Goal: Information Seeking & Learning: Find specific fact

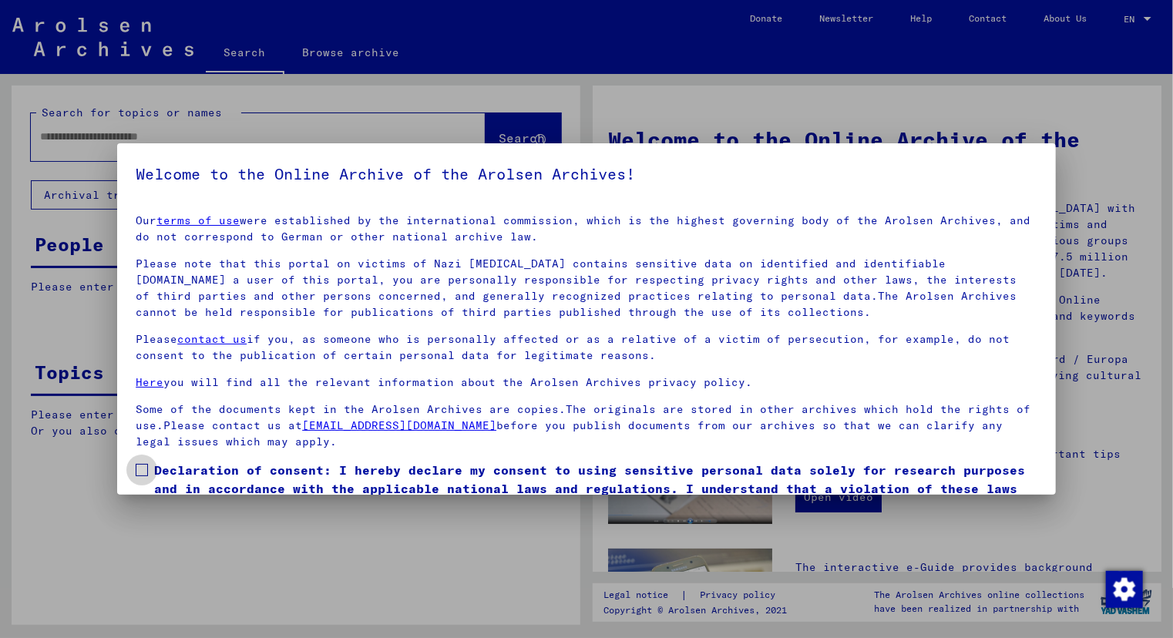
click at [143, 467] on span at bounding box center [142, 470] width 12 height 12
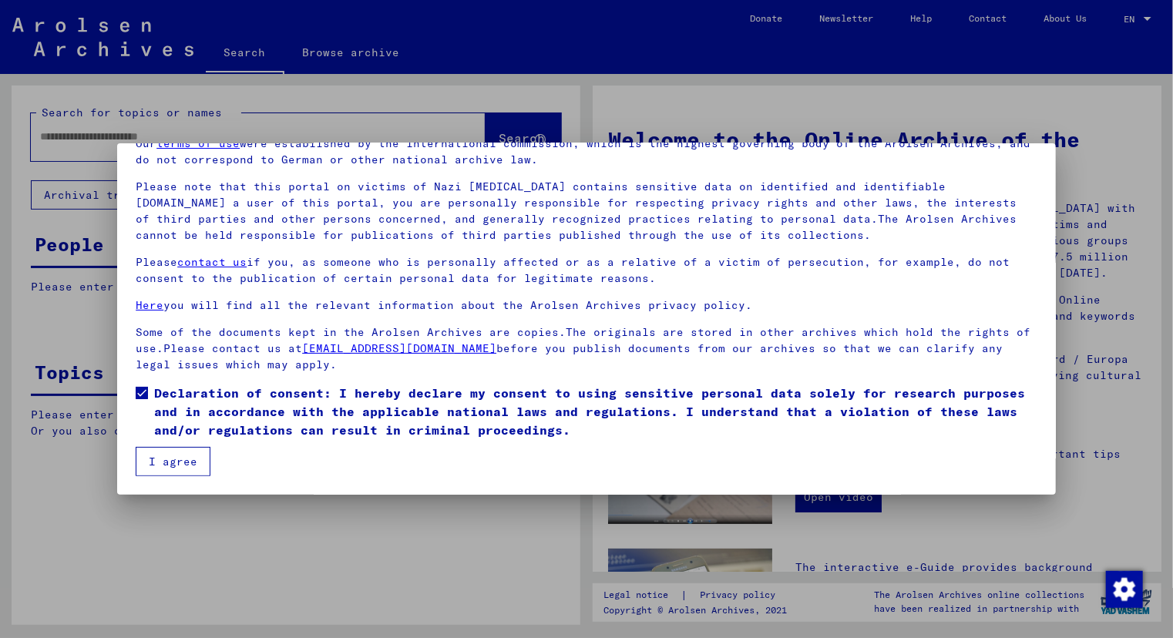
click at [181, 458] on button "I agree" at bounding box center [173, 461] width 75 height 29
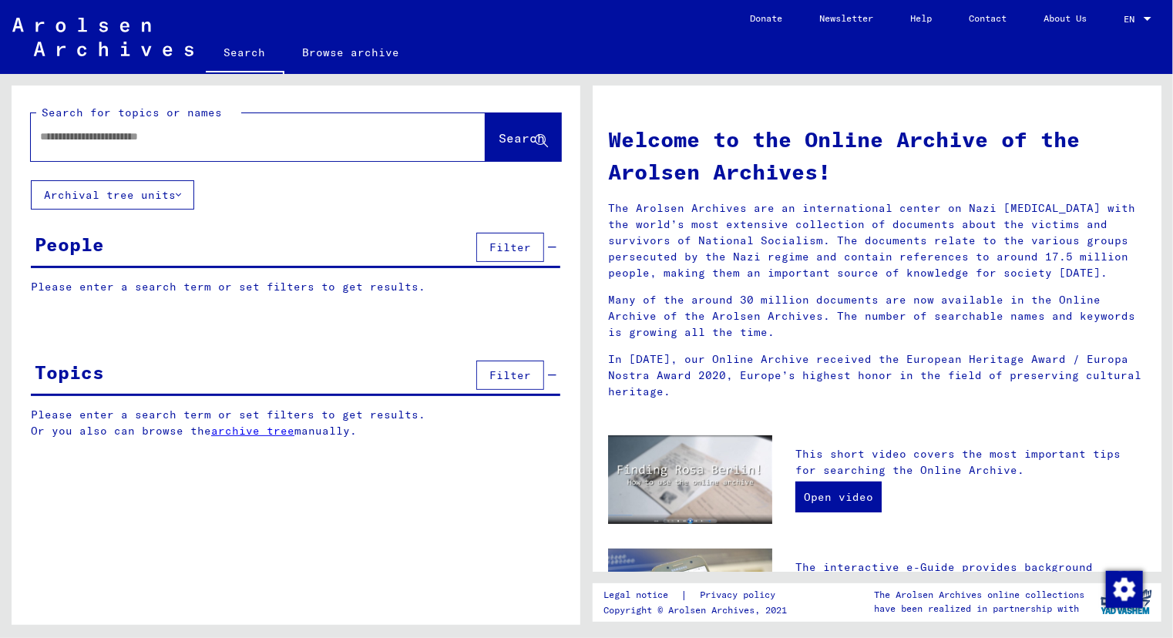
click at [161, 132] on input "text" at bounding box center [239, 137] width 399 height 16
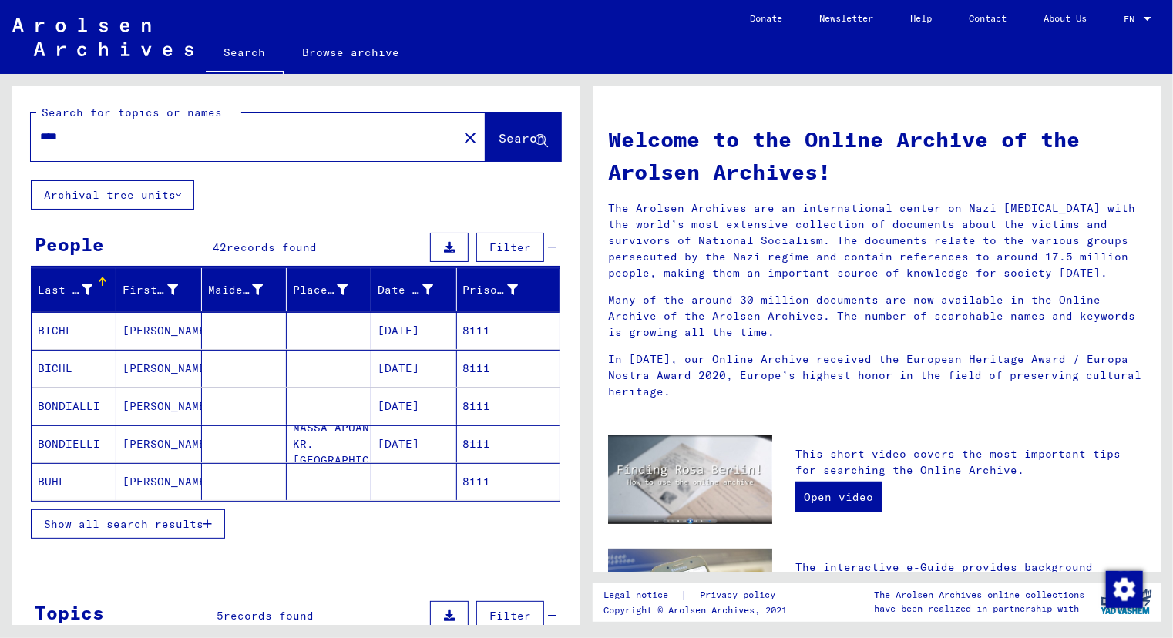
click at [163, 519] on span "Show all search results" at bounding box center [123, 524] width 159 height 14
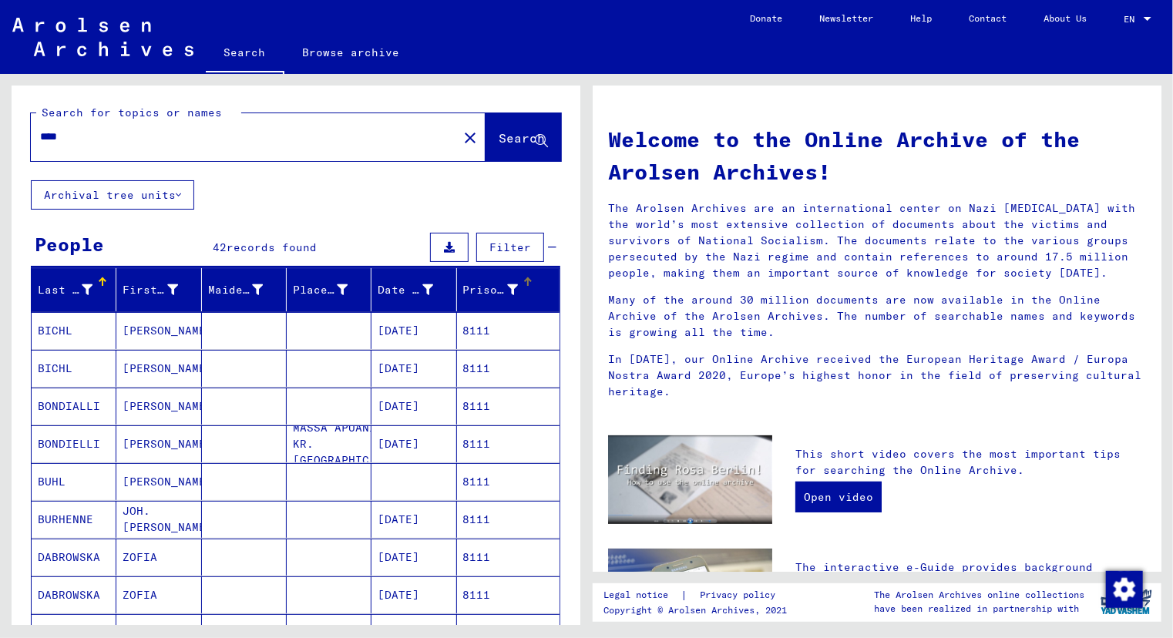
click at [468, 286] on div "Prisoner #" at bounding box center [490, 290] width 55 height 16
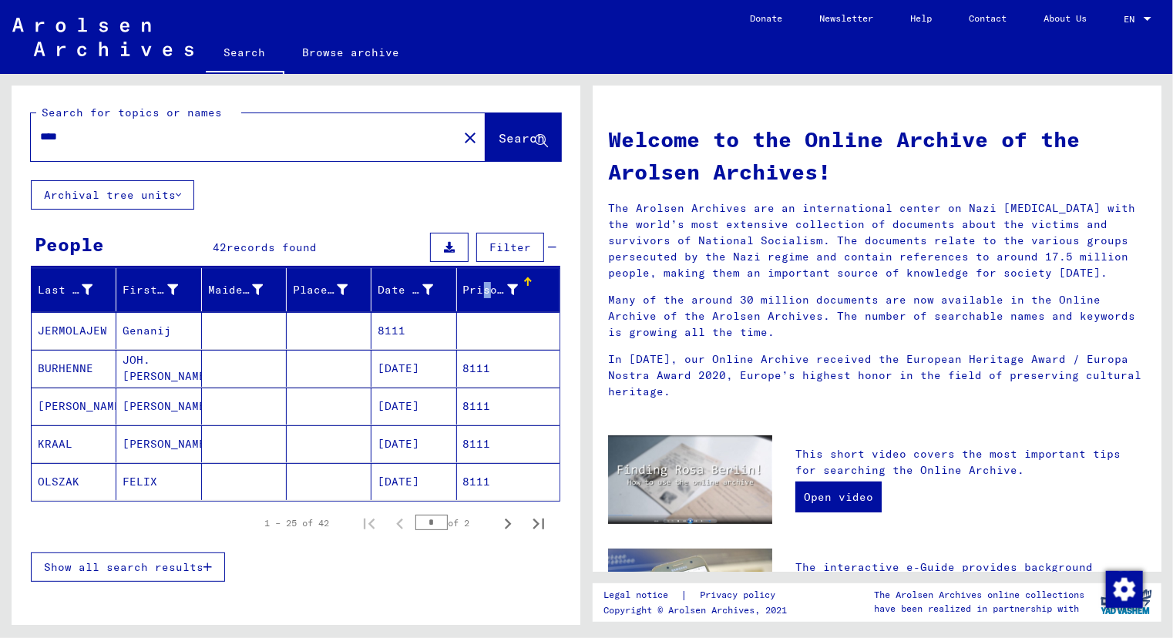
click at [114, 562] on span "Show all search results" at bounding box center [123, 567] width 159 height 14
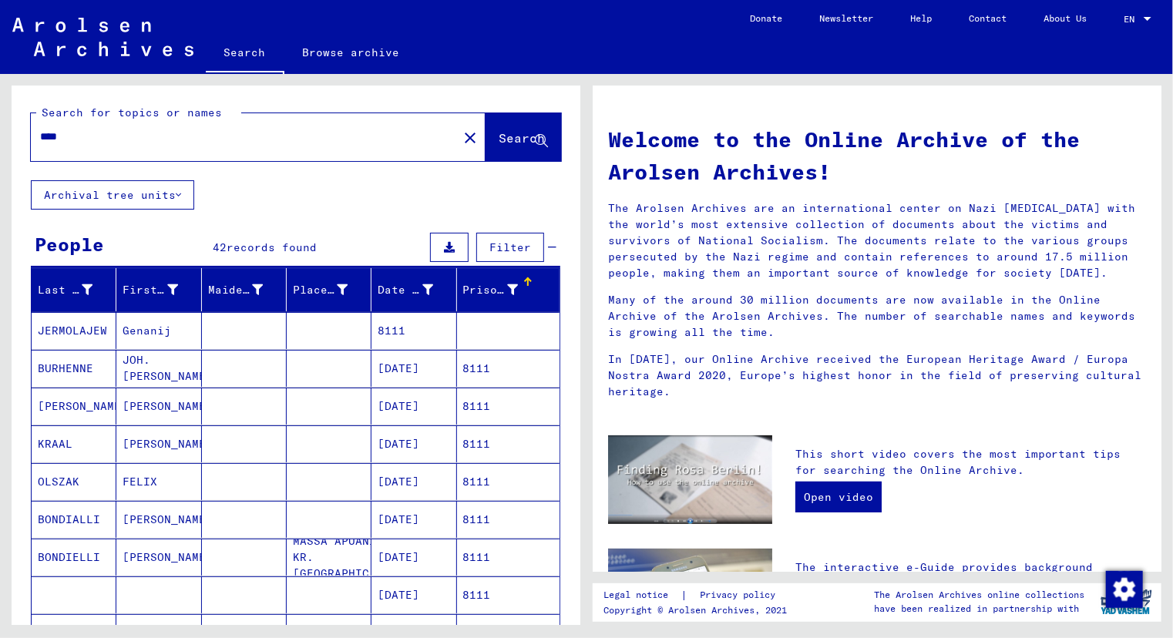
click at [143, 490] on mat-cell "FELIX" at bounding box center [158, 481] width 85 height 37
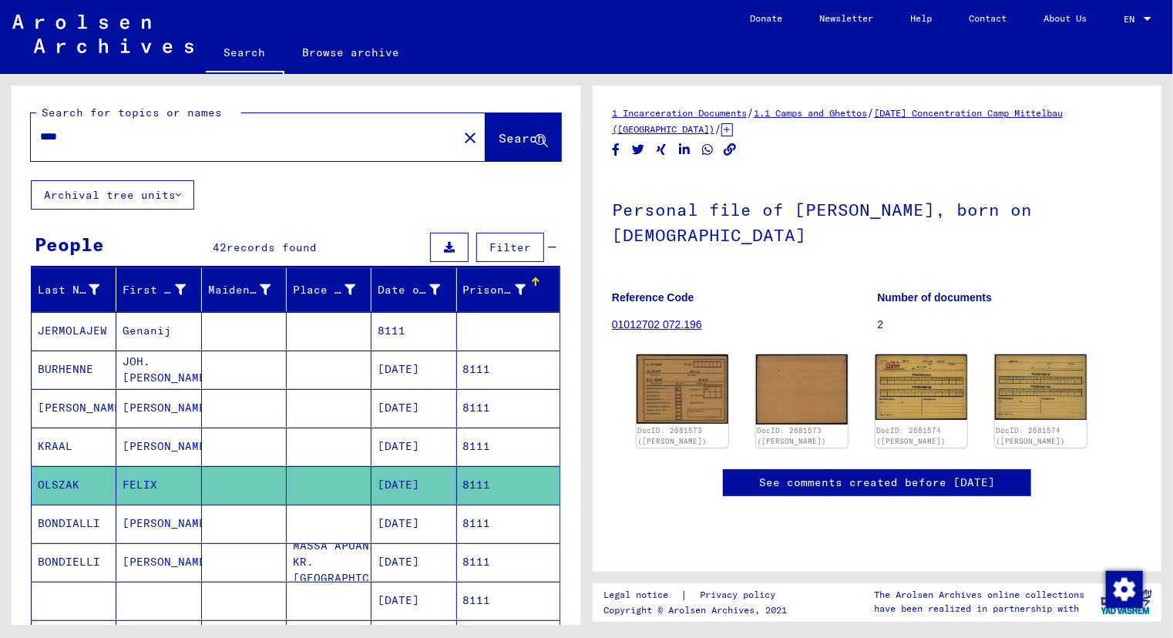
click at [138, 455] on mat-cell "[PERSON_NAME]" at bounding box center [158, 447] width 85 height 38
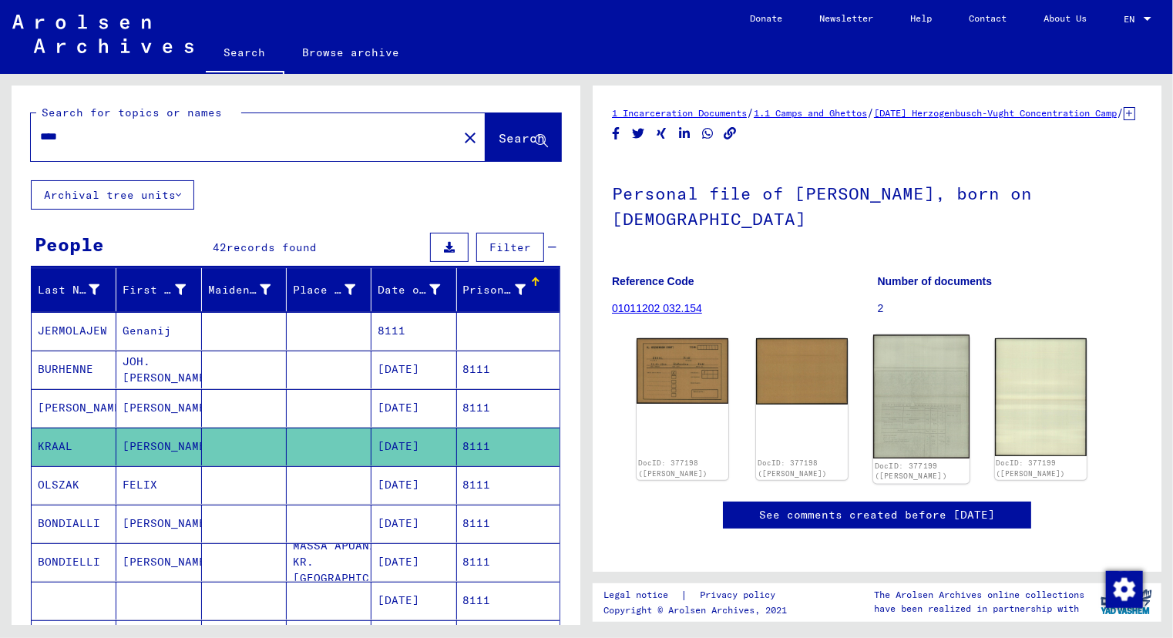
click at [917, 399] on img at bounding box center [921, 397] width 96 height 124
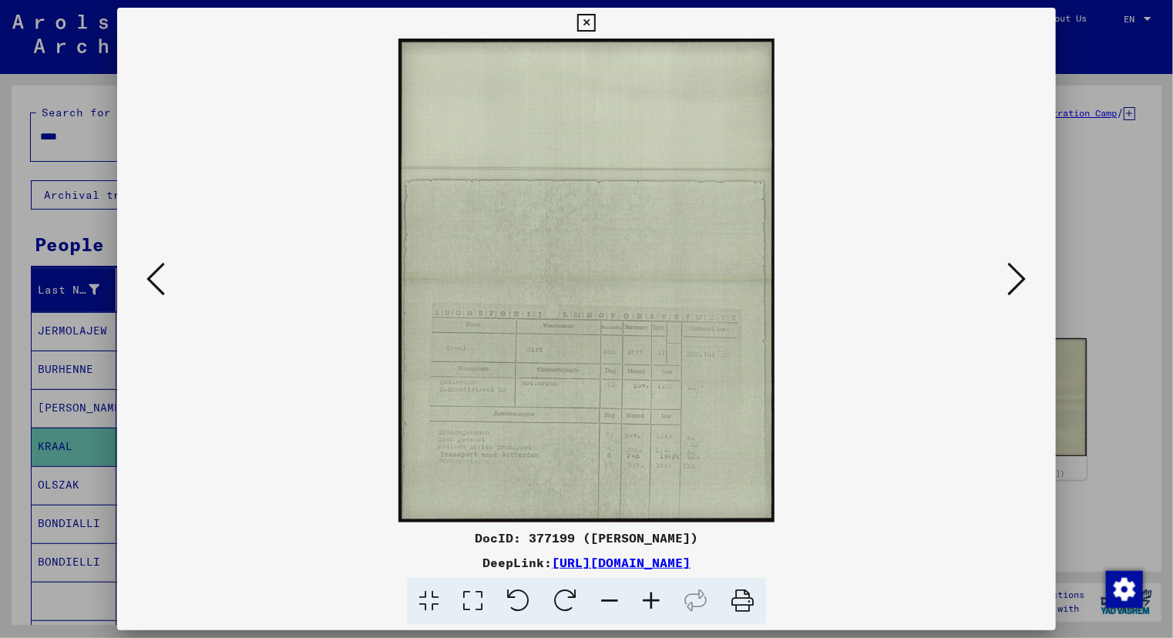
click at [652, 603] on icon at bounding box center [651, 601] width 42 height 47
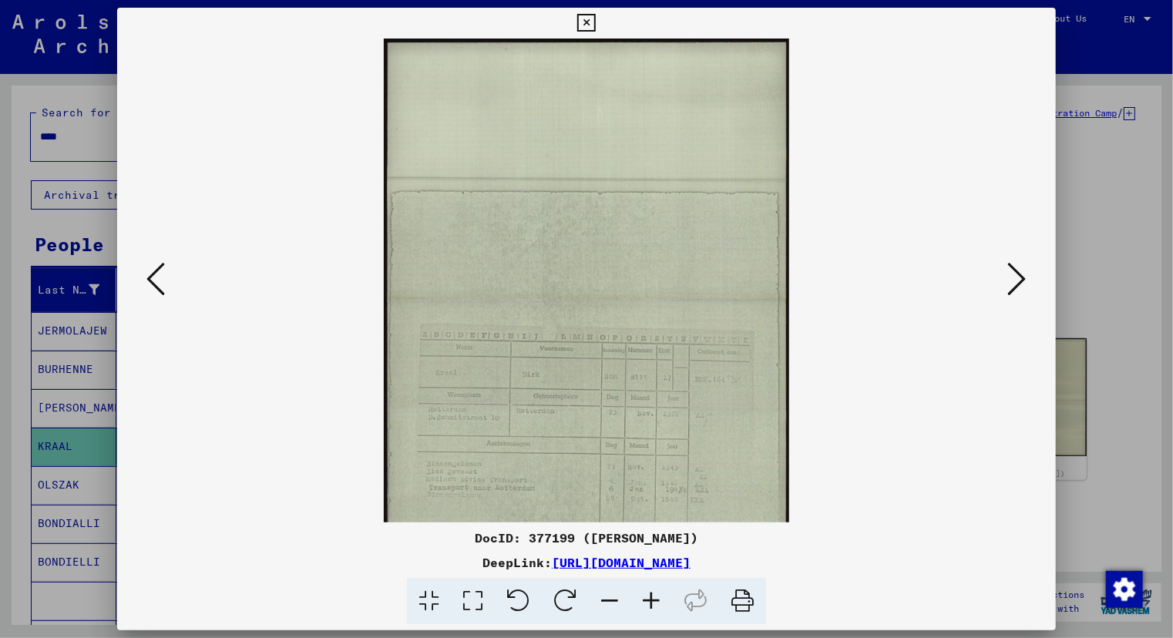
click at [652, 603] on icon at bounding box center [651, 601] width 42 height 47
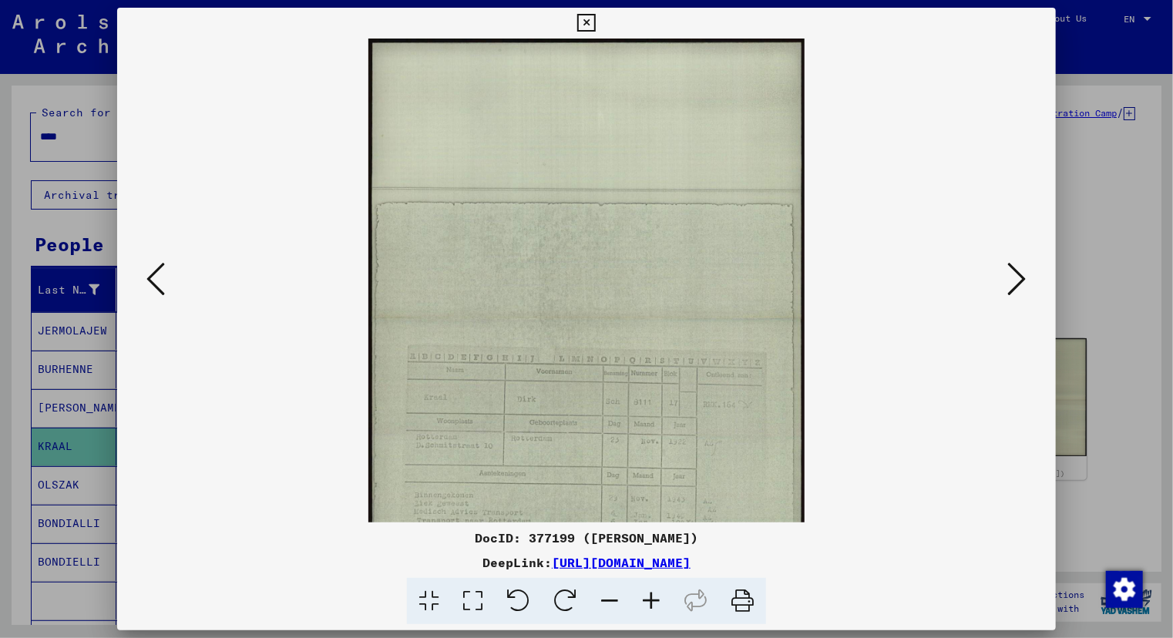
click at [652, 603] on icon at bounding box center [651, 601] width 42 height 47
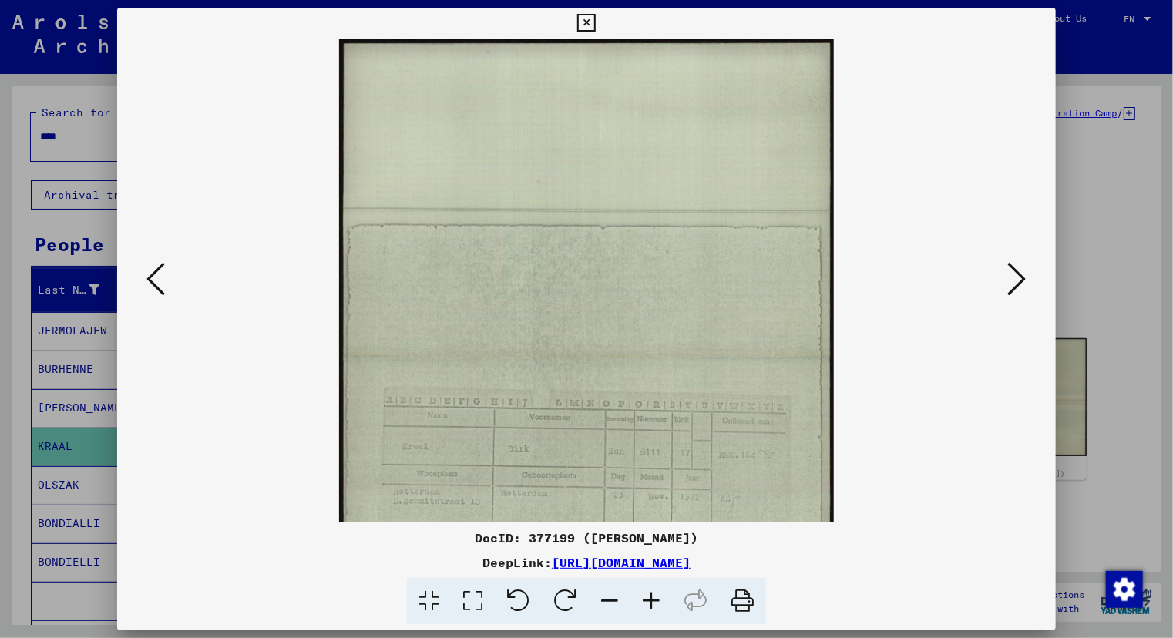
click at [652, 603] on icon at bounding box center [651, 601] width 42 height 47
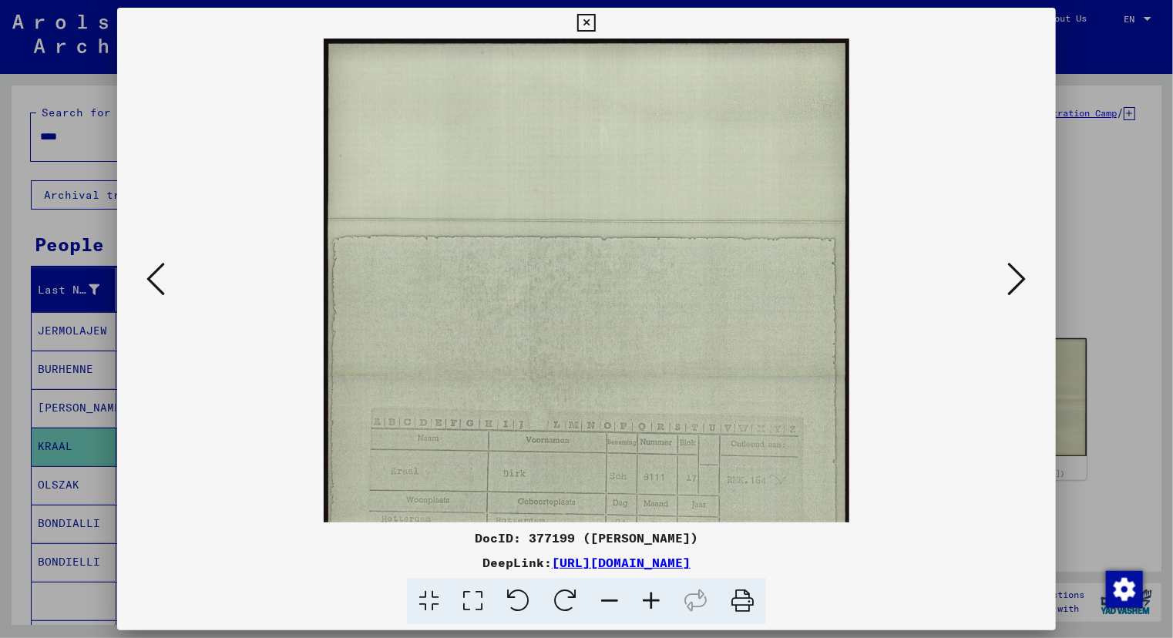
click at [652, 603] on icon at bounding box center [651, 601] width 42 height 47
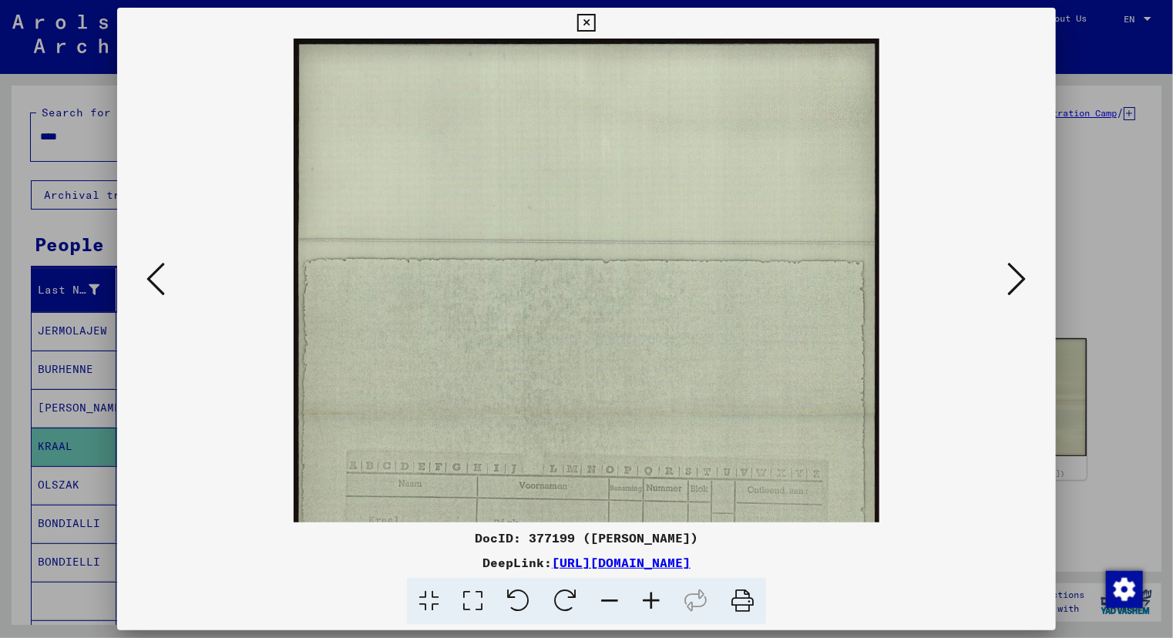
click at [652, 603] on icon at bounding box center [651, 601] width 42 height 47
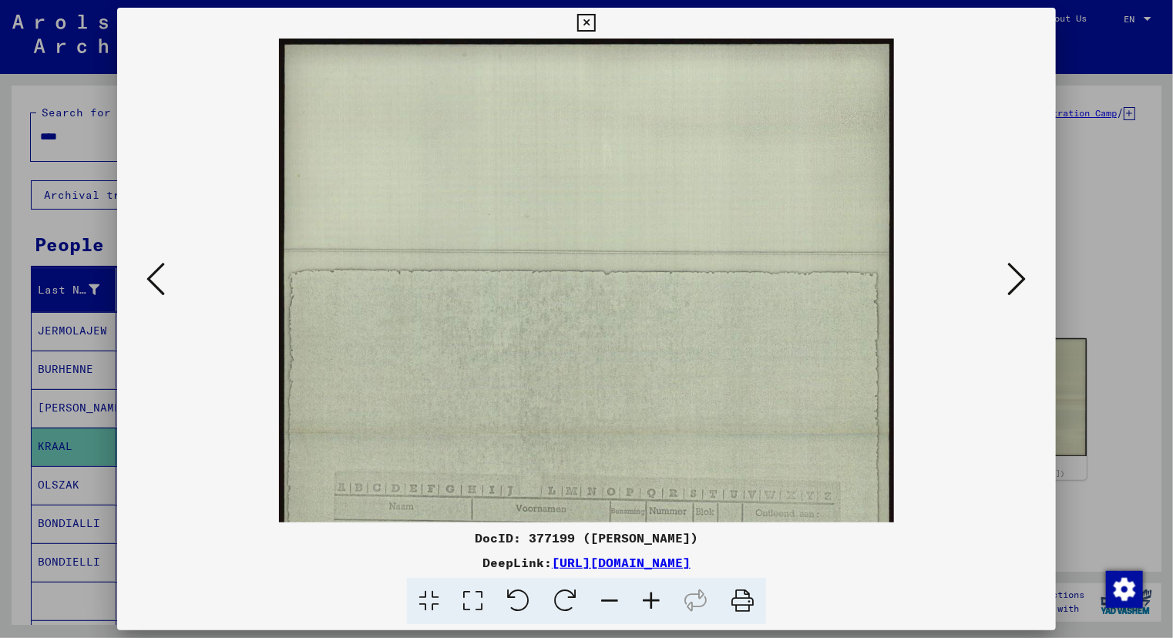
click at [652, 603] on icon at bounding box center [651, 601] width 42 height 47
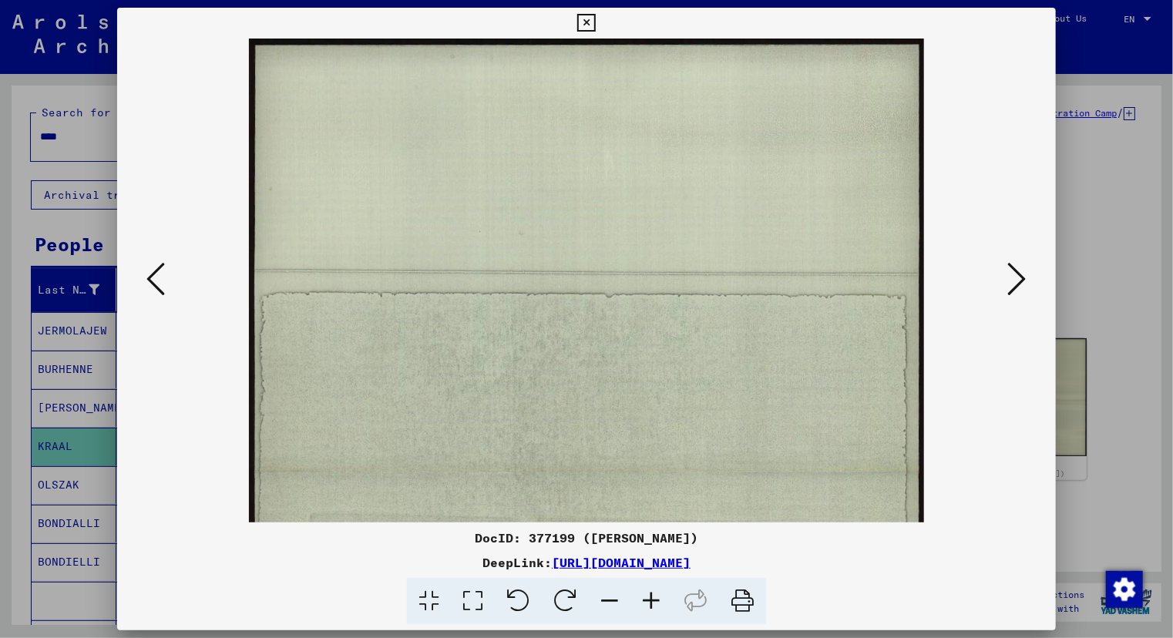
click at [652, 603] on icon at bounding box center [651, 601] width 42 height 47
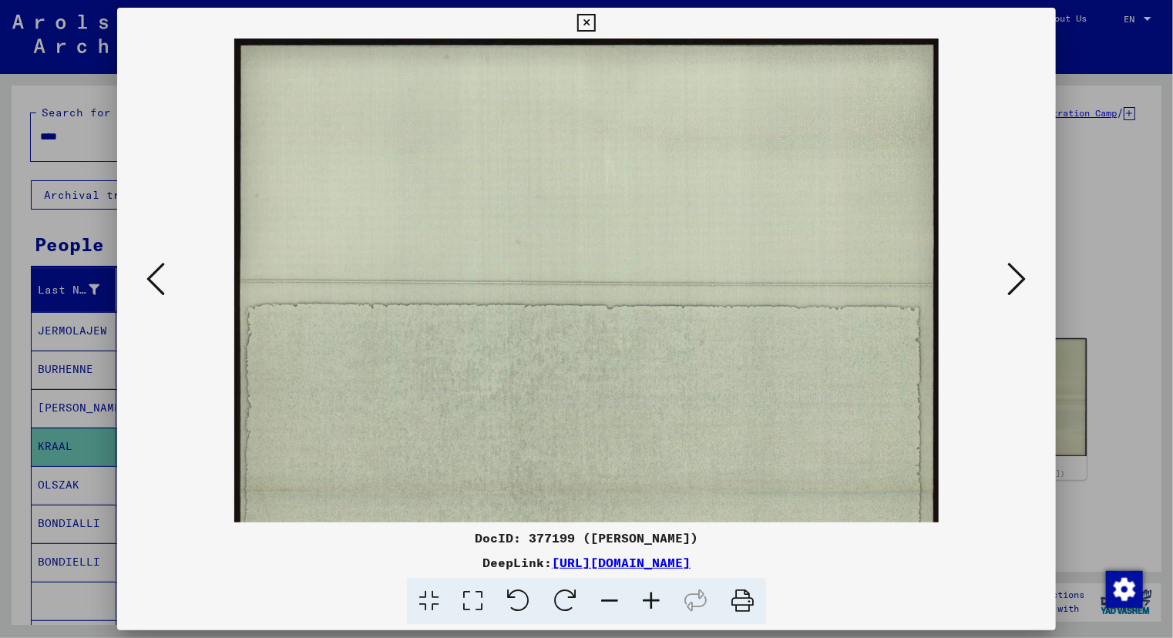
click at [652, 603] on icon at bounding box center [651, 601] width 42 height 47
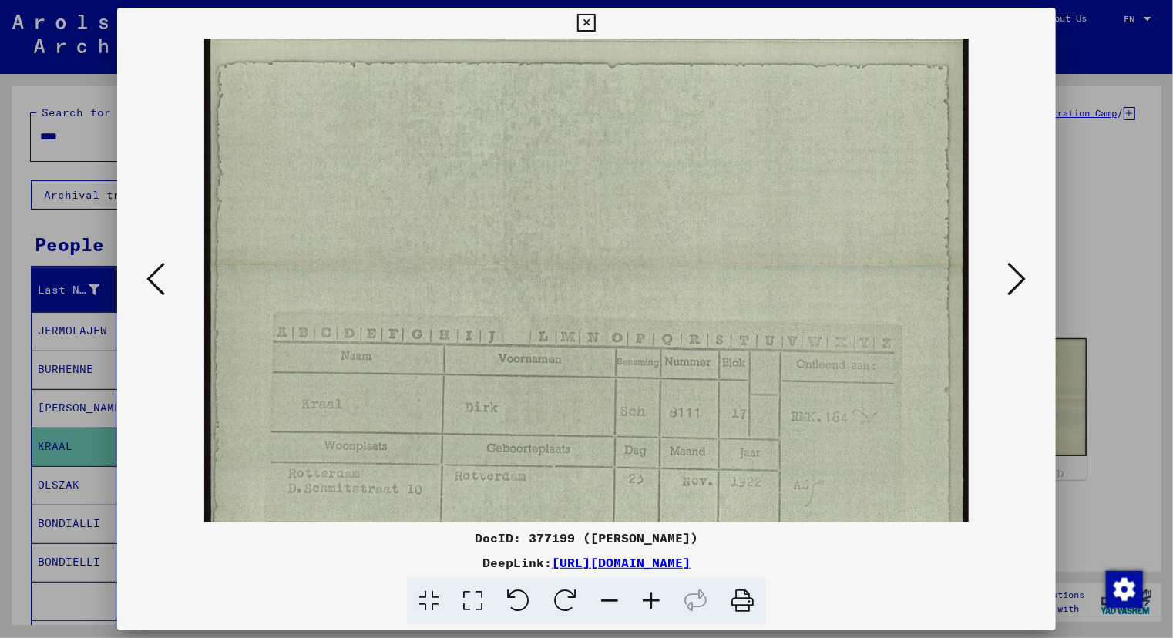
scroll to position [268, 0]
drag, startPoint x: 733, startPoint y: 247, endPoint x: 718, endPoint y: -5, distance: 252.4
click at [718, 0] on html "Search Browse archive Donate Newsletter Help Contact About Us Search Browse arc…" at bounding box center [586, 319] width 1173 height 638
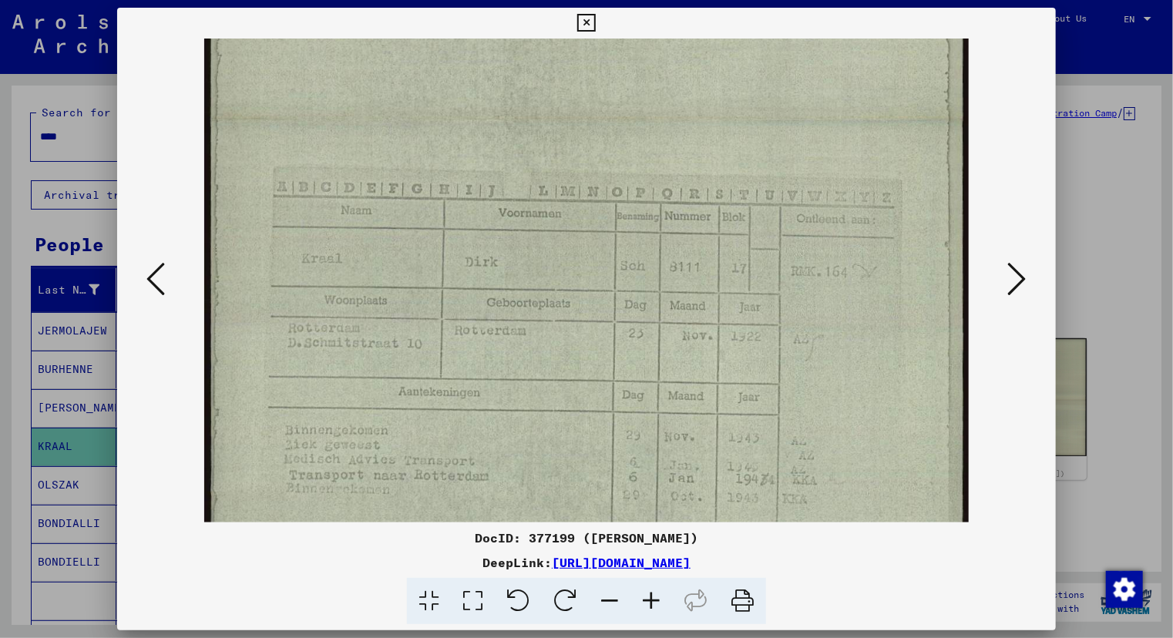
scroll to position [414, 0]
drag, startPoint x: 633, startPoint y: 455, endPoint x: 648, endPoint y: 310, distance: 146.4
click at [648, 310] on img at bounding box center [586, 117] width 764 height 985
click at [345, 368] on img at bounding box center [586, 117] width 764 height 985
click at [58, 402] on div at bounding box center [586, 319] width 1173 height 638
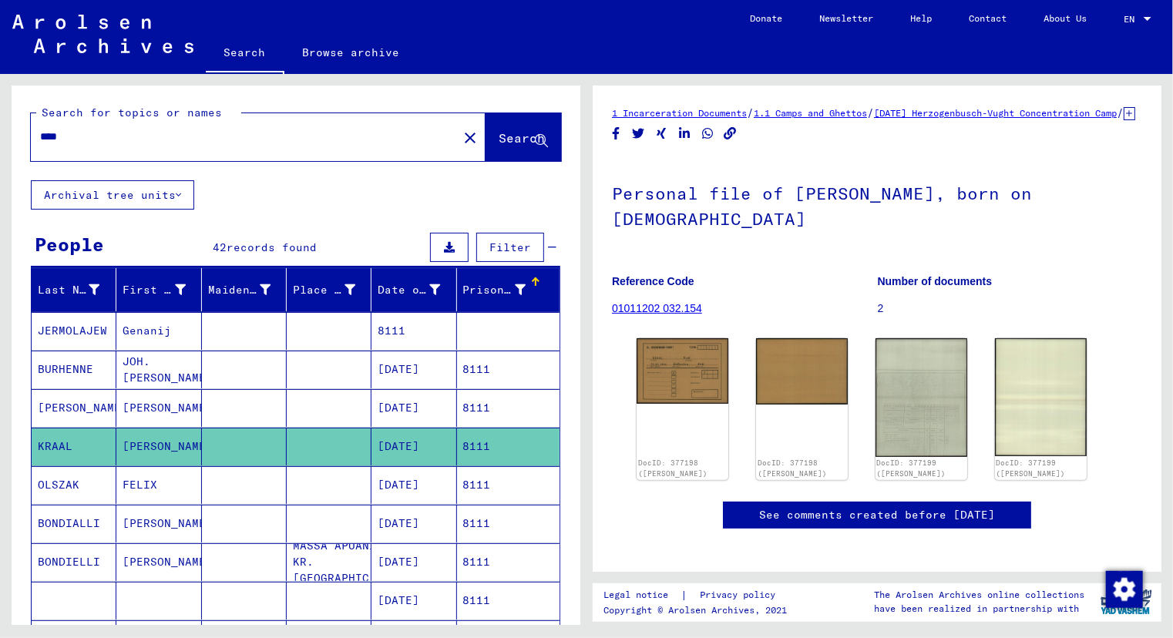
click at [59, 402] on mat-cell "[PERSON_NAME]" at bounding box center [74, 408] width 85 height 38
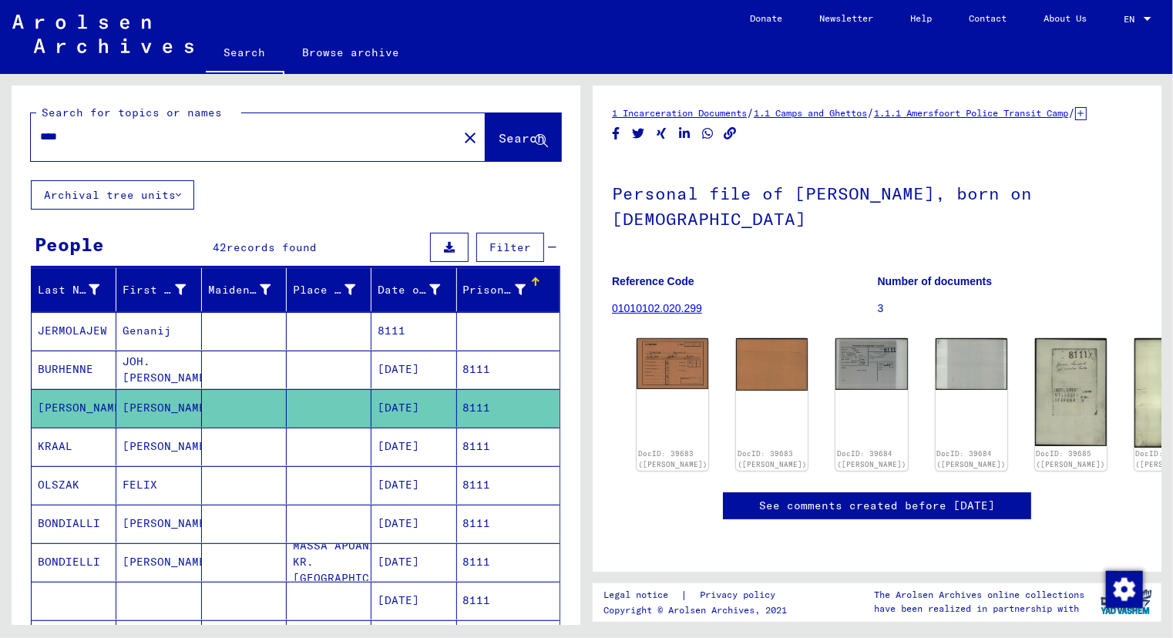
click at [103, 151] on div "****" at bounding box center [240, 136] width 418 height 35
click at [92, 143] on input "****" at bounding box center [244, 137] width 408 height 16
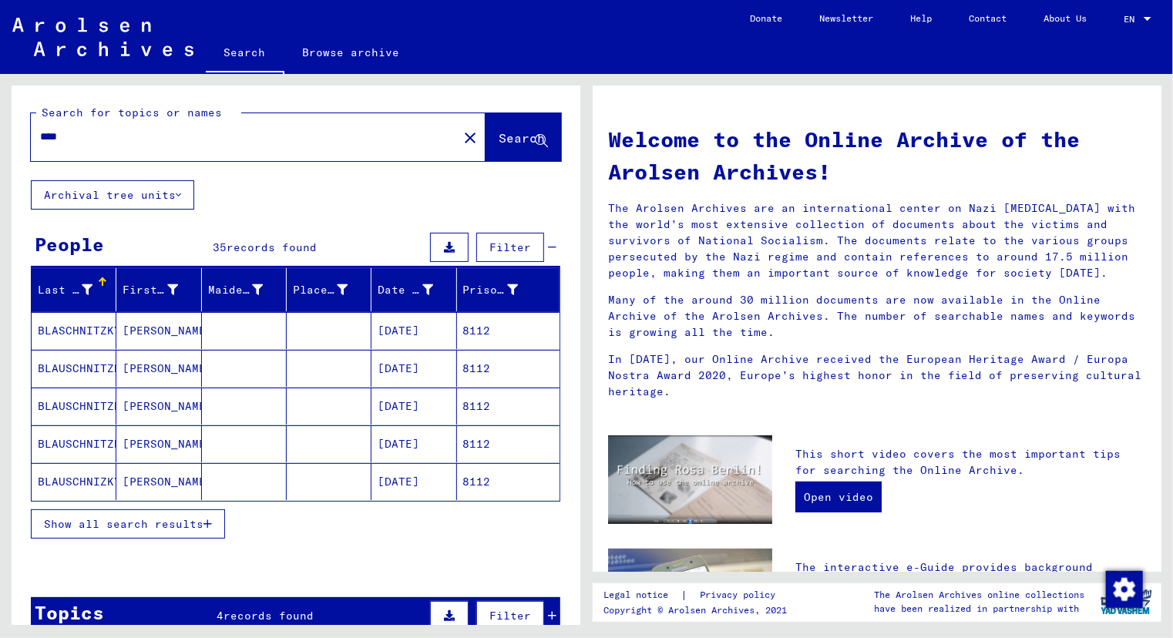
click at [82, 533] on button "Show all search results" at bounding box center [128, 523] width 194 height 29
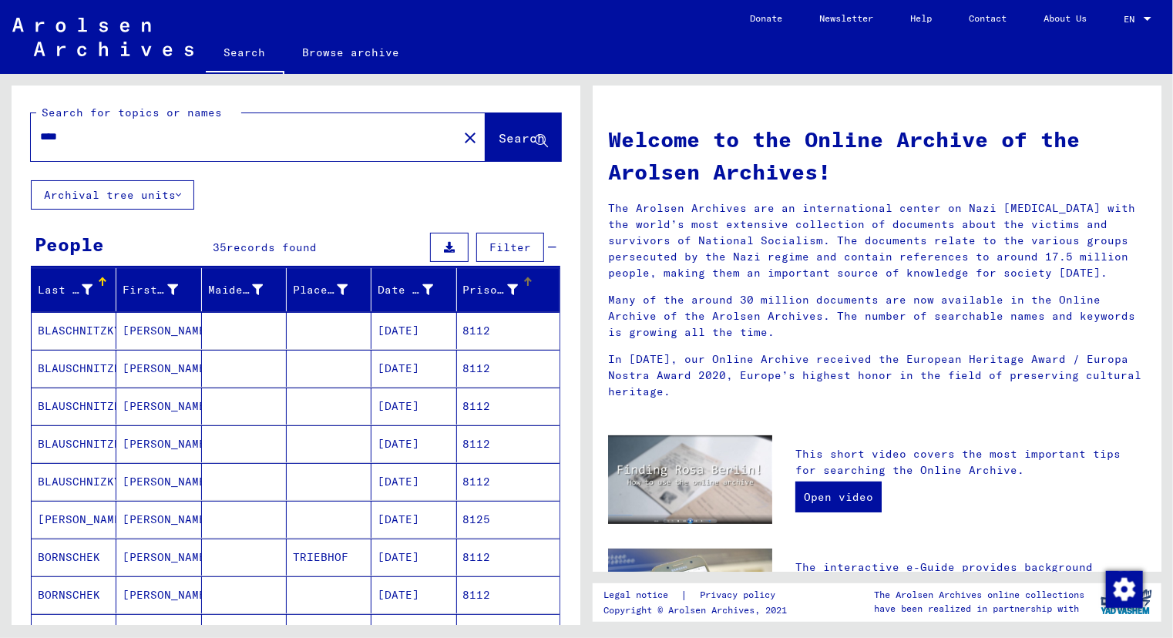
click at [463, 283] on div "Prisoner #" at bounding box center [490, 290] width 55 height 16
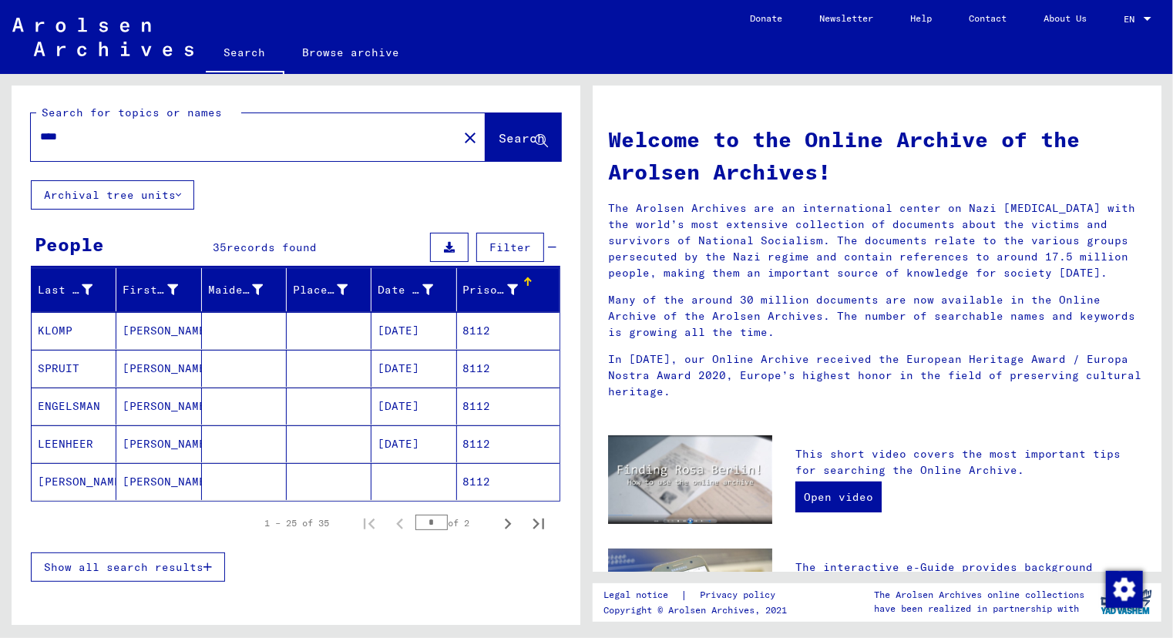
click at [144, 563] on span "Show all search results" at bounding box center [123, 567] width 159 height 14
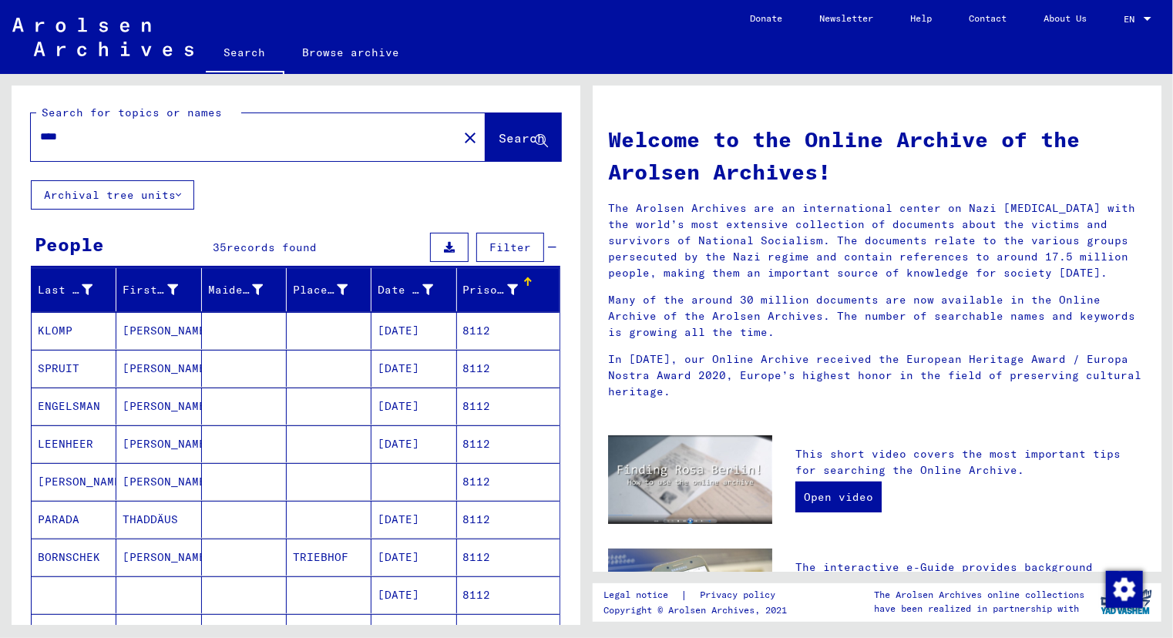
click at [143, 482] on mat-cell "[PERSON_NAME]" at bounding box center [158, 481] width 85 height 37
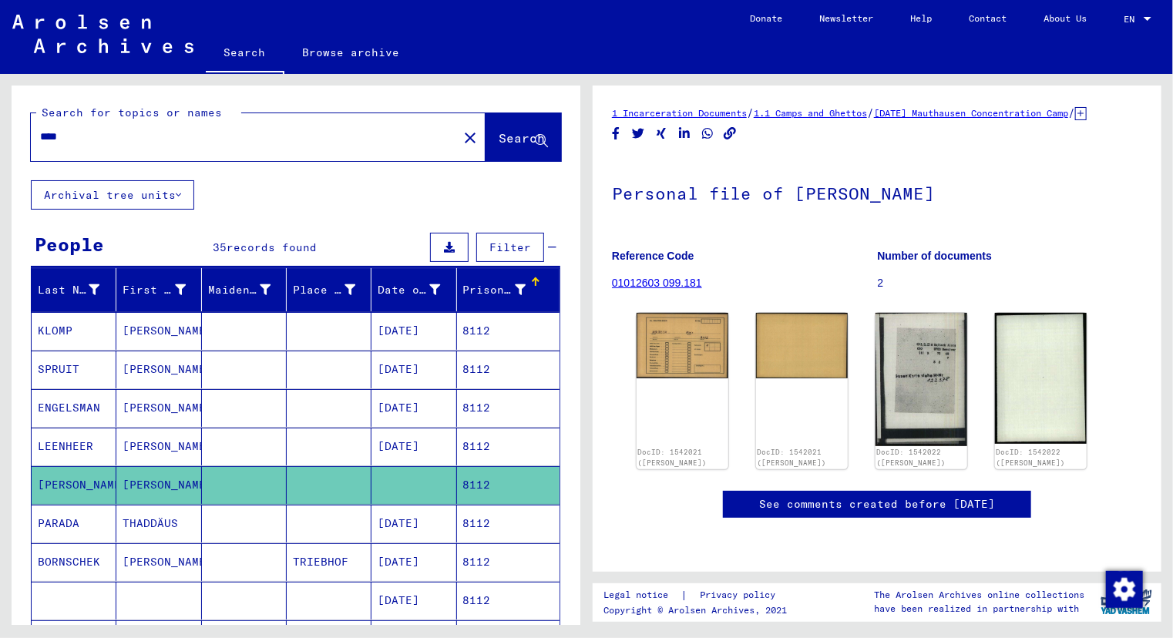
click at [150, 448] on mat-cell "[PERSON_NAME]" at bounding box center [158, 447] width 85 height 38
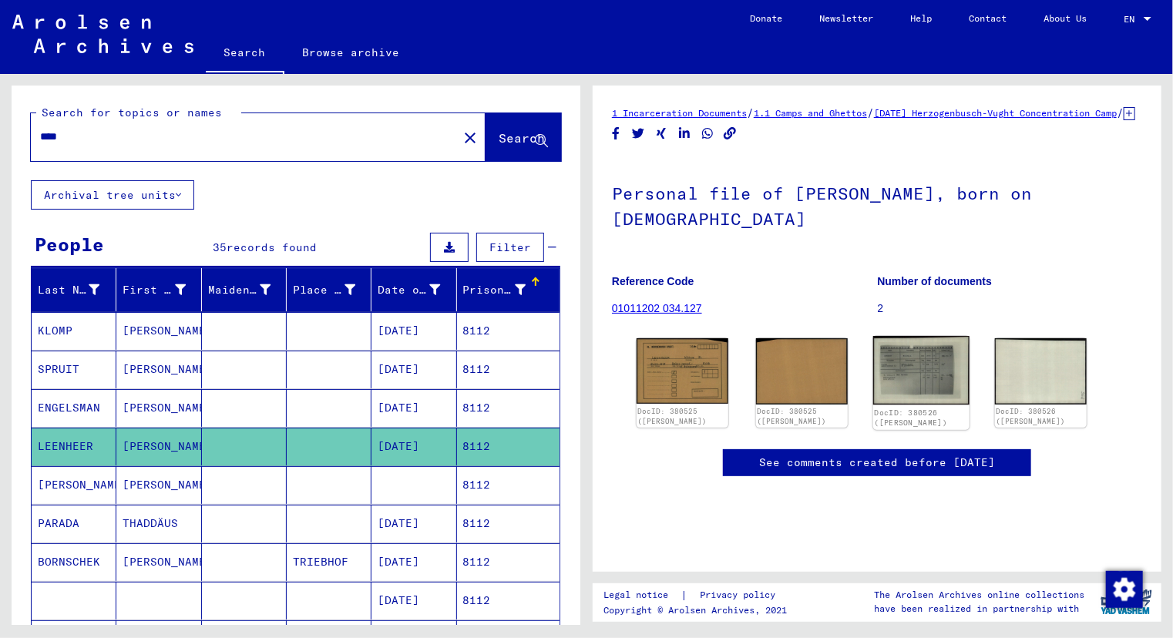
click at [921, 388] on img at bounding box center [921, 370] width 96 height 69
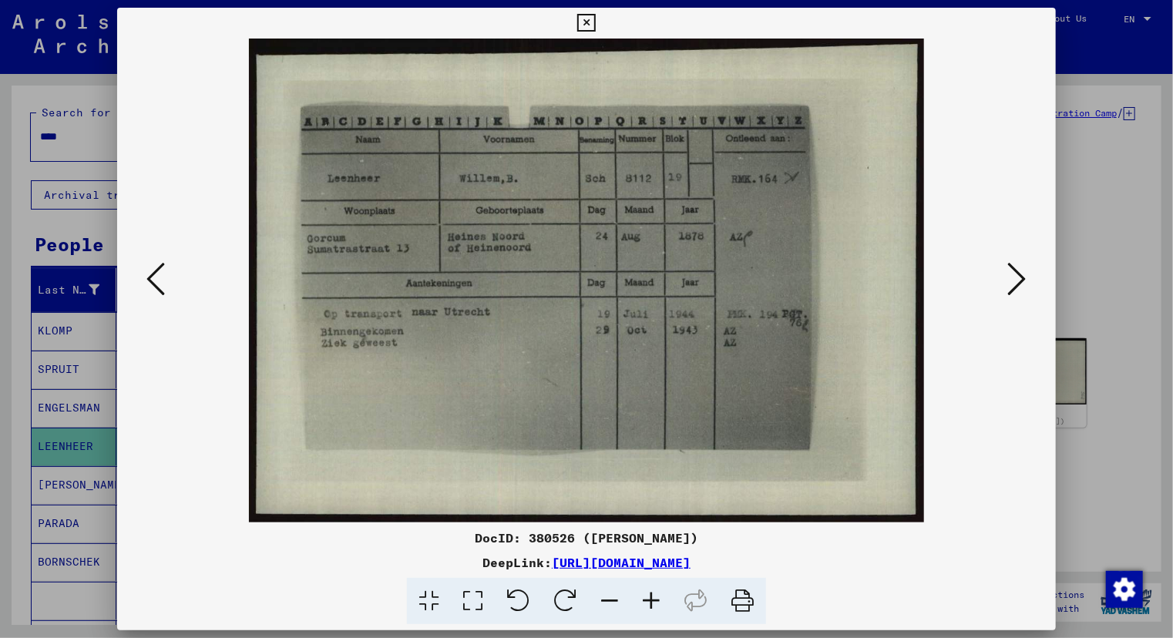
click at [52, 227] on div at bounding box center [586, 319] width 1173 height 638
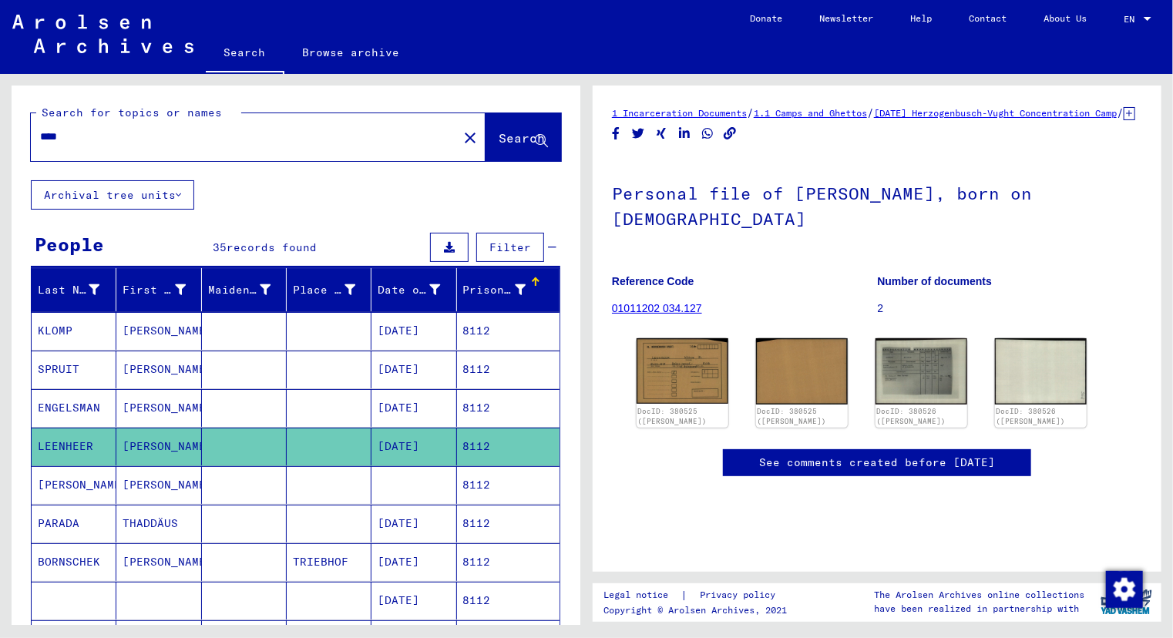
click at [83, 404] on mat-cell "ENGELSMAN" at bounding box center [74, 408] width 85 height 38
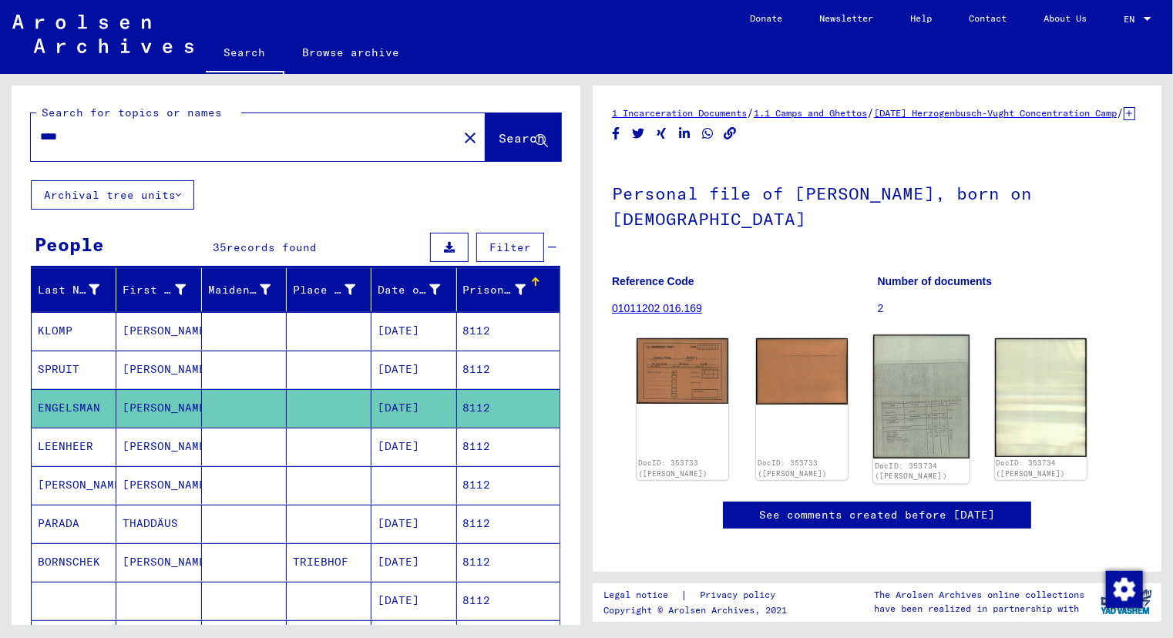
click at [918, 398] on img at bounding box center [921, 397] width 96 height 124
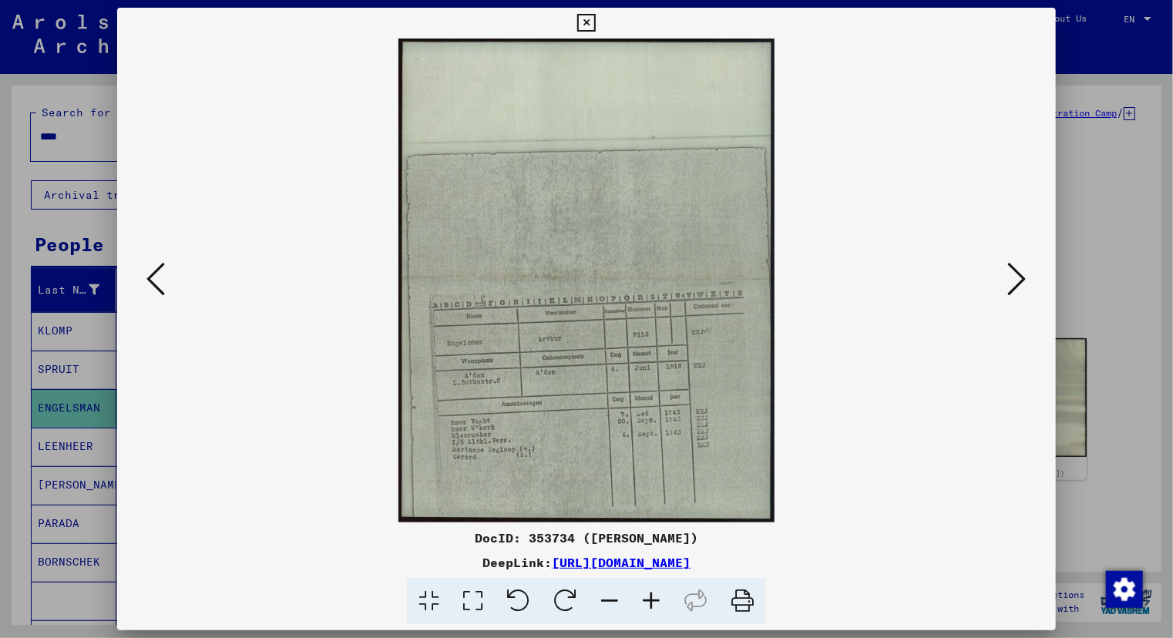
click at [653, 605] on icon at bounding box center [651, 601] width 42 height 47
click at [653, 604] on icon at bounding box center [651, 601] width 42 height 47
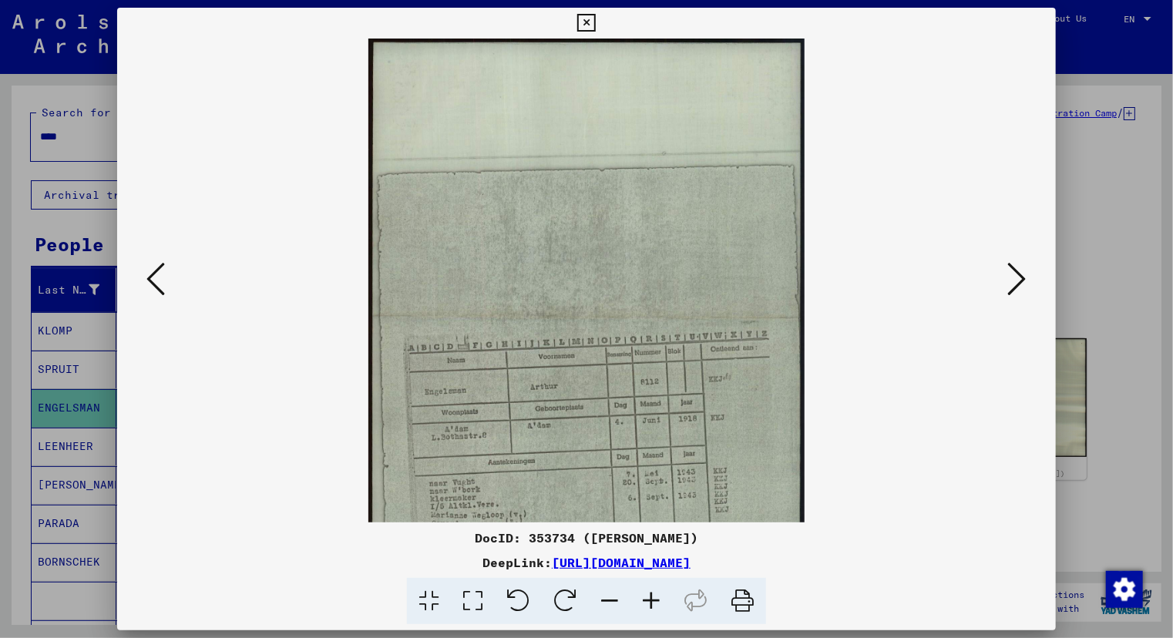
click at [653, 604] on icon at bounding box center [651, 601] width 42 height 47
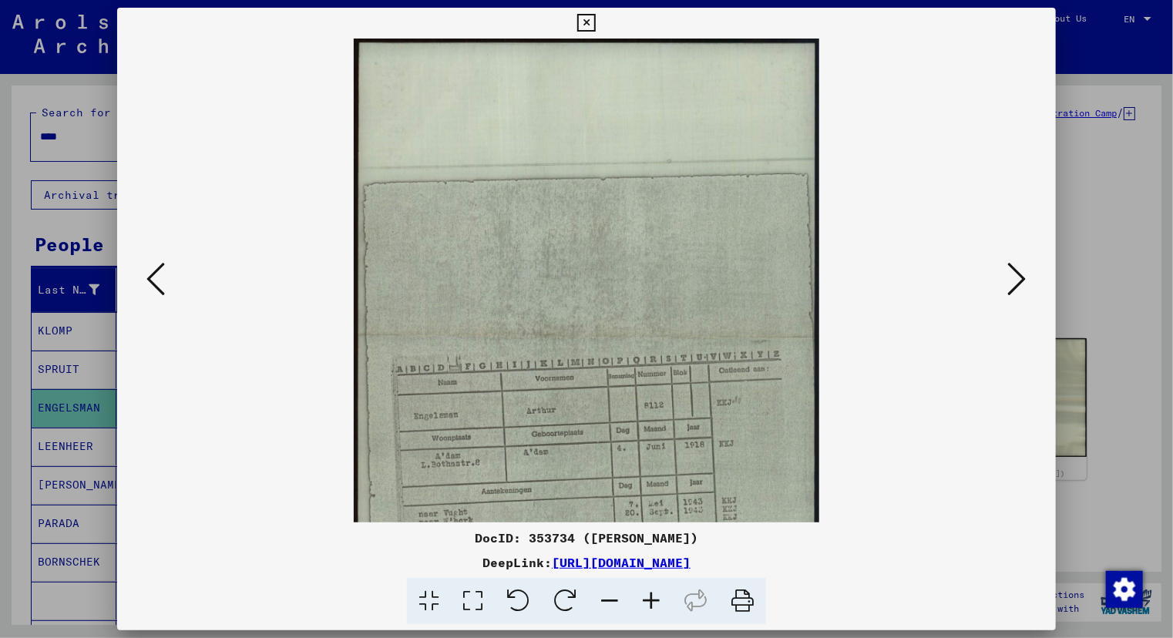
click at [653, 604] on icon at bounding box center [651, 601] width 42 height 47
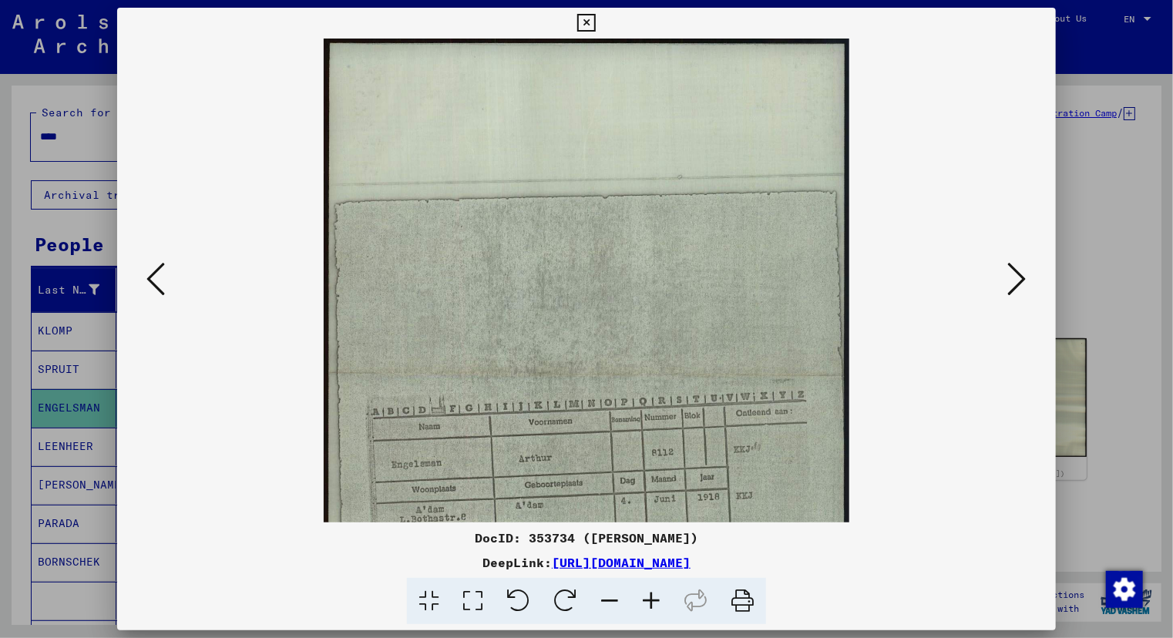
click at [653, 604] on icon at bounding box center [651, 601] width 42 height 47
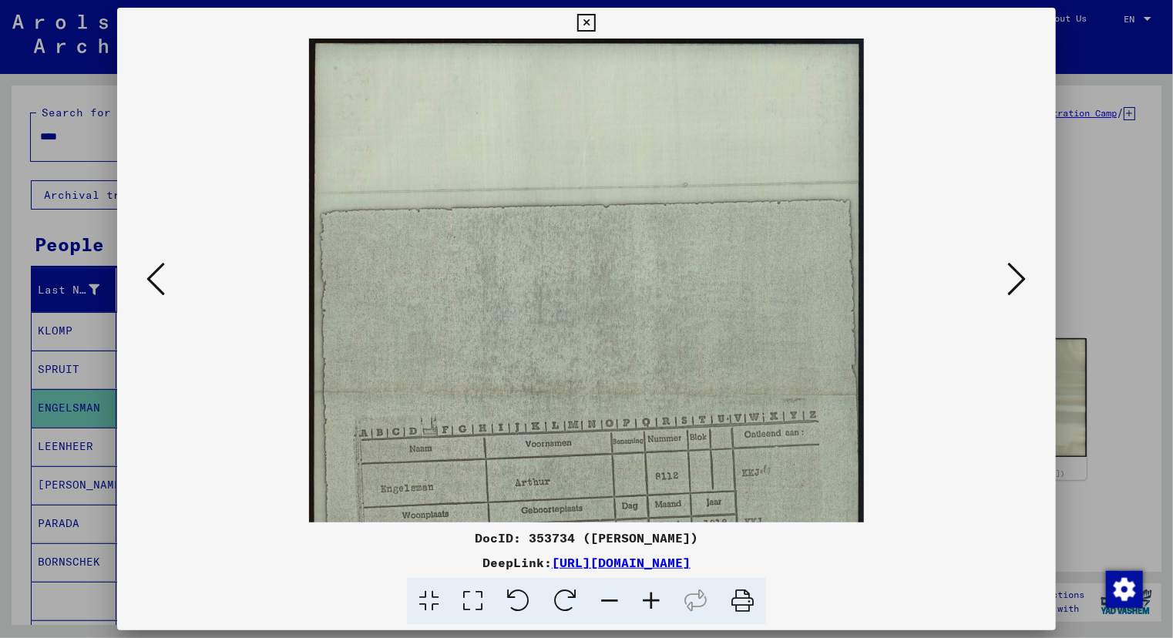
click at [653, 604] on icon at bounding box center [651, 601] width 42 height 47
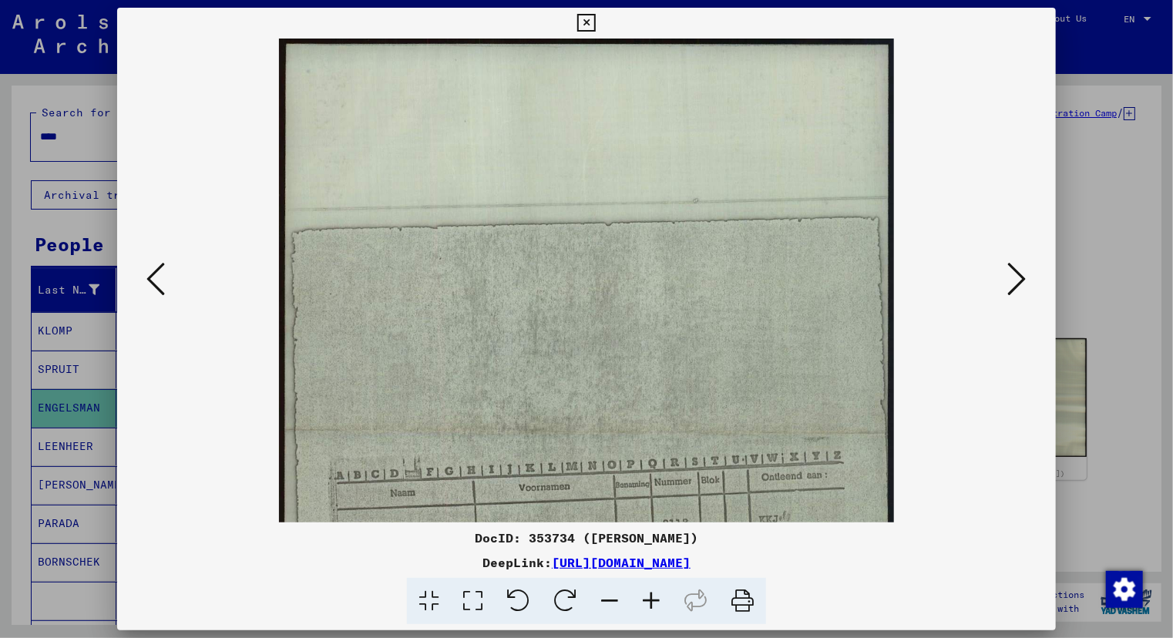
click at [653, 604] on icon at bounding box center [651, 601] width 42 height 47
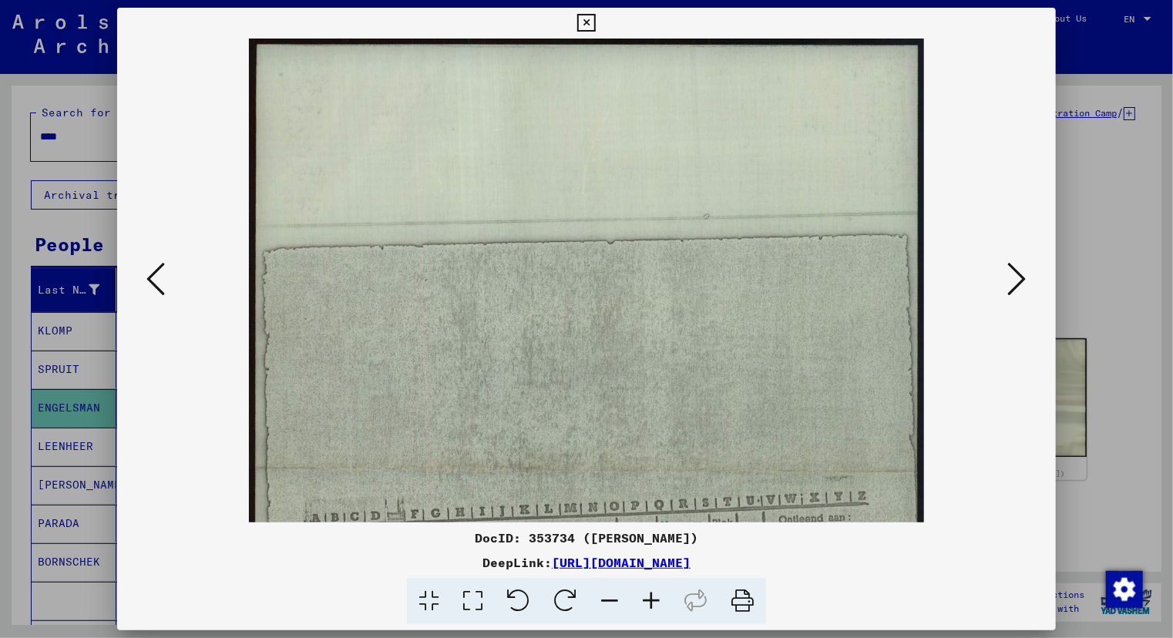
click at [653, 604] on icon at bounding box center [651, 601] width 42 height 47
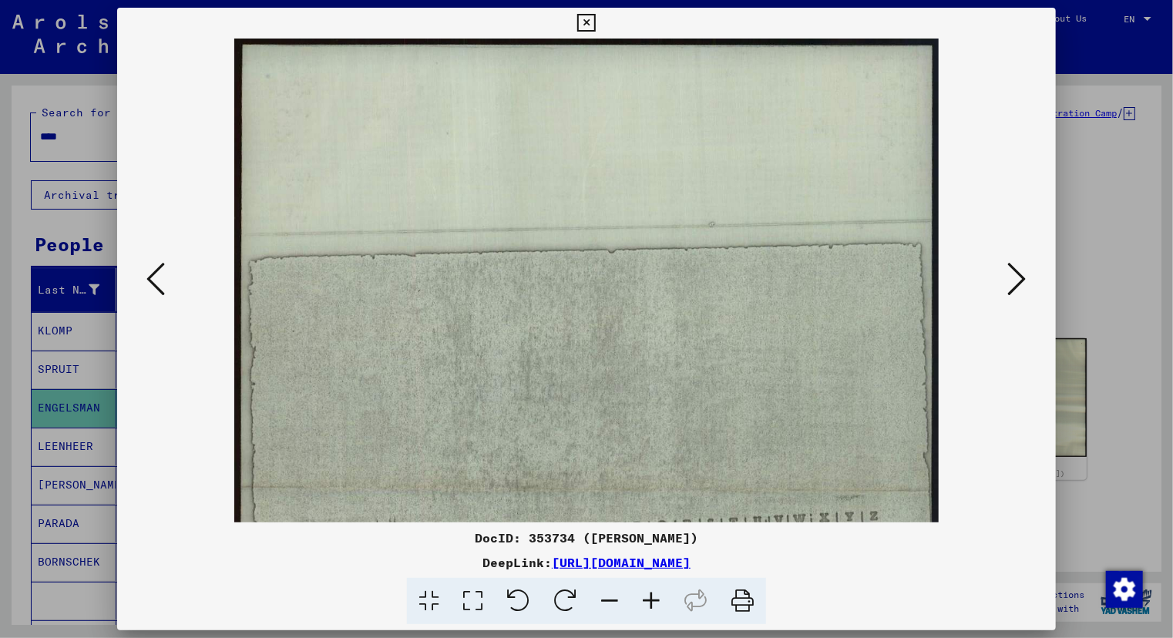
drag, startPoint x: 653, startPoint y: 604, endPoint x: 656, endPoint y: 595, distance: 9.7
click at [653, 603] on icon at bounding box center [651, 601] width 42 height 47
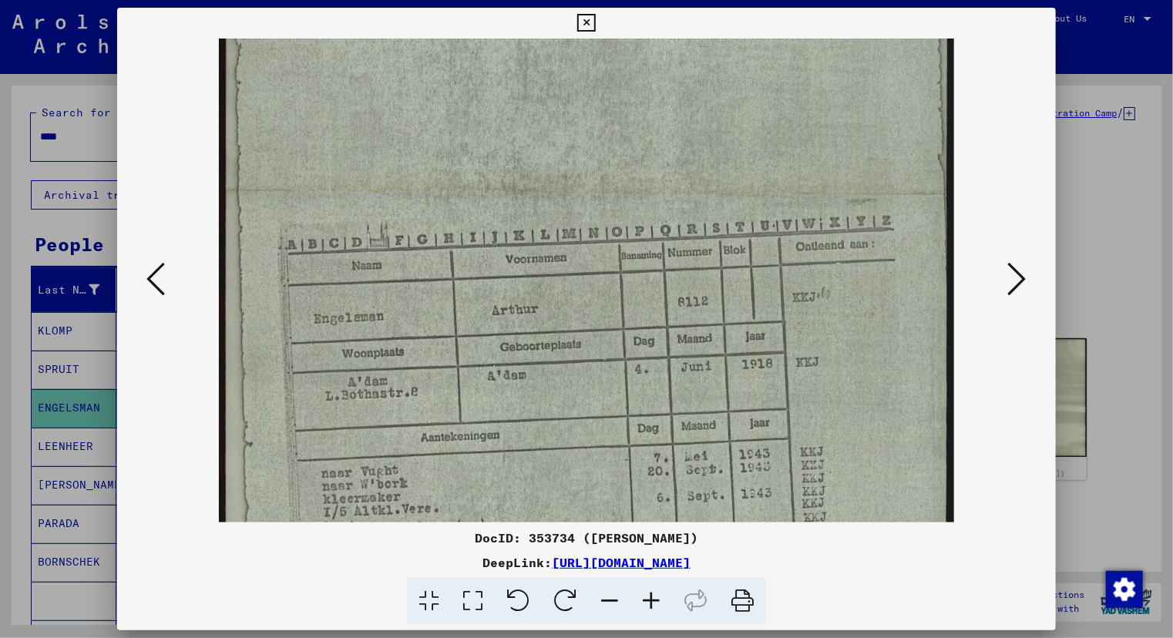
scroll to position [315, 0]
drag, startPoint x: 693, startPoint y: 371, endPoint x: 681, endPoint y: 123, distance: 248.4
click at [681, 123] on img at bounding box center [586, 196] width 734 height 946
click at [18, 252] on div at bounding box center [586, 319] width 1173 height 638
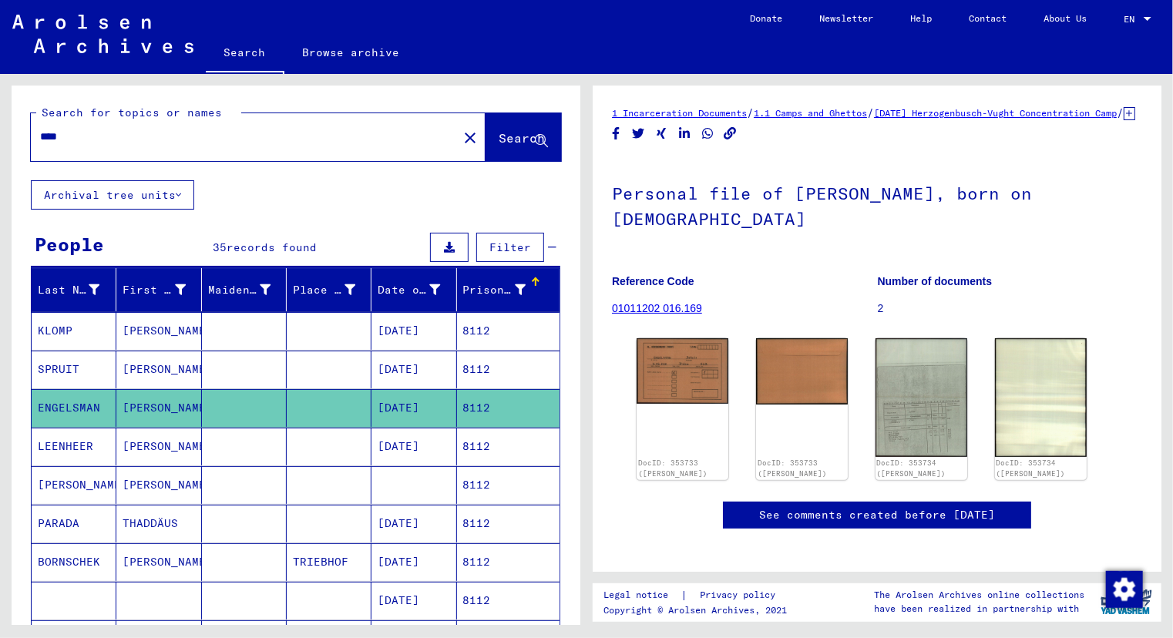
click at [72, 141] on input "****" at bounding box center [244, 137] width 408 height 16
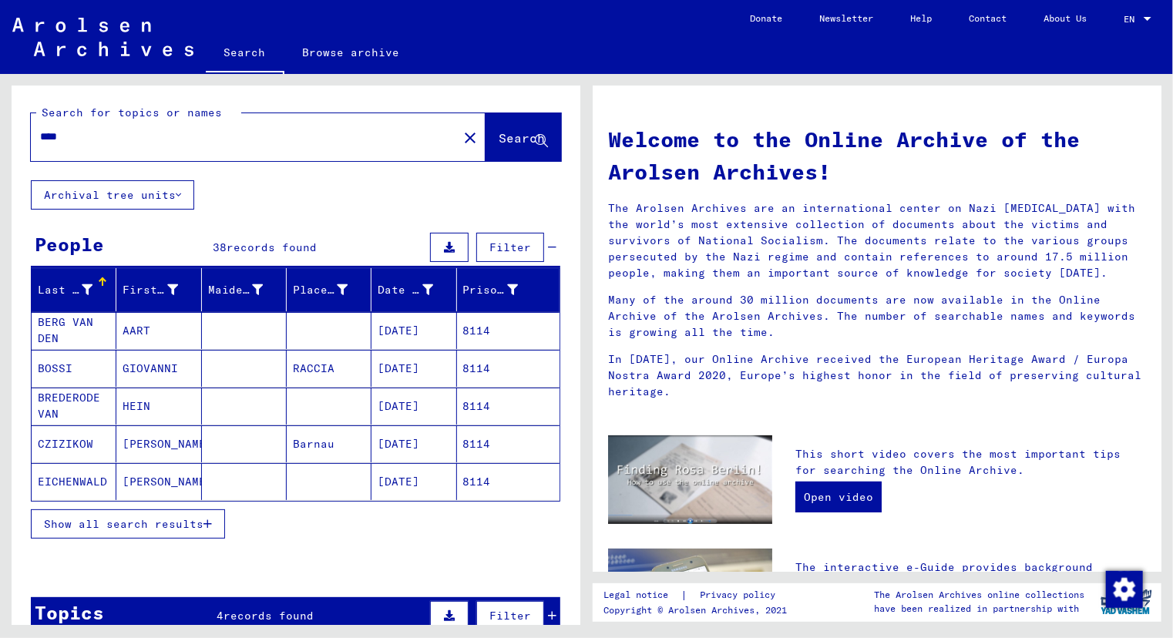
click at [129, 520] on span "Show all search results" at bounding box center [123, 524] width 159 height 14
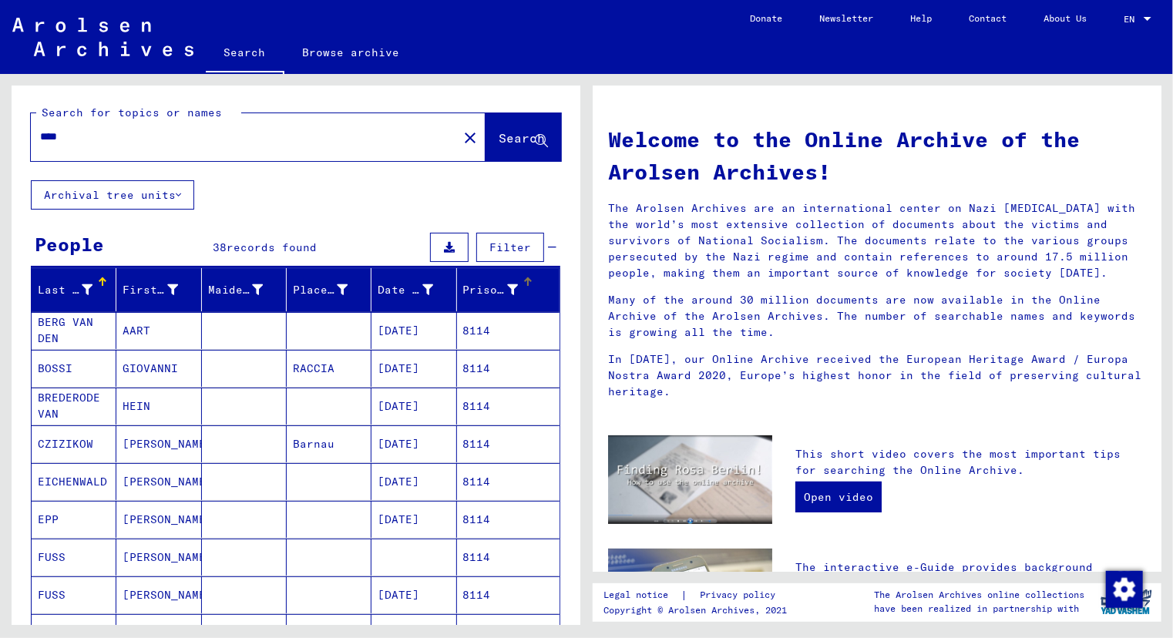
click at [463, 294] on div "Prisoner #" at bounding box center [490, 290] width 55 height 16
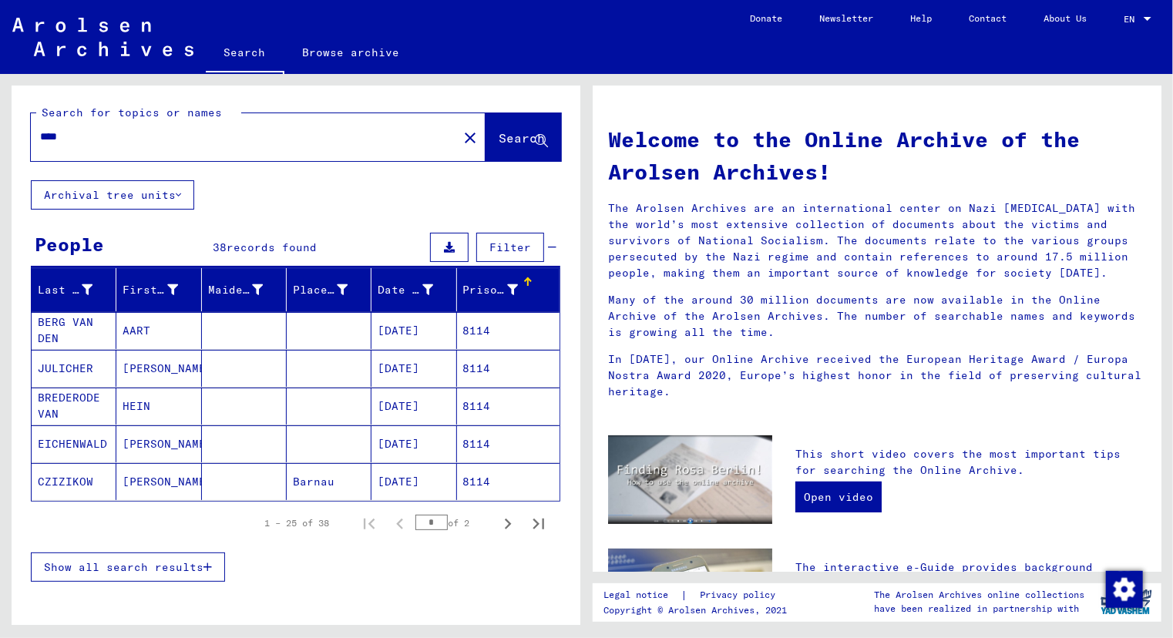
click at [133, 562] on span "Show all search results" at bounding box center [123, 567] width 159 height 14
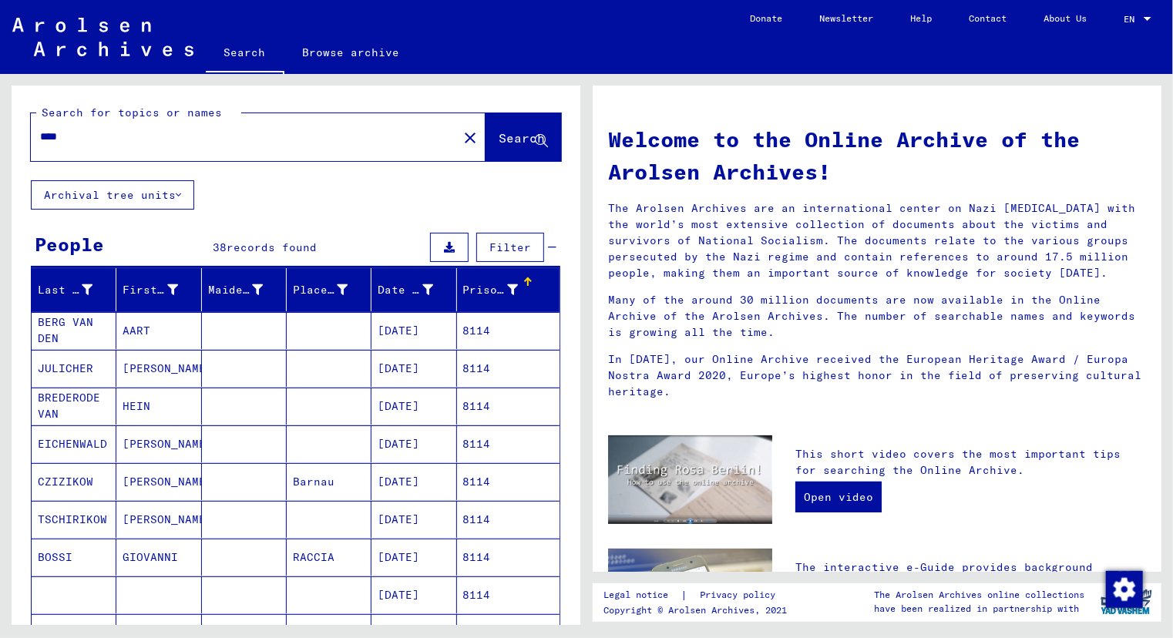
click at [144, 449] on mat-cell "[PERSON_NAME]" at bounding box center [158, 443] width 85 height 37
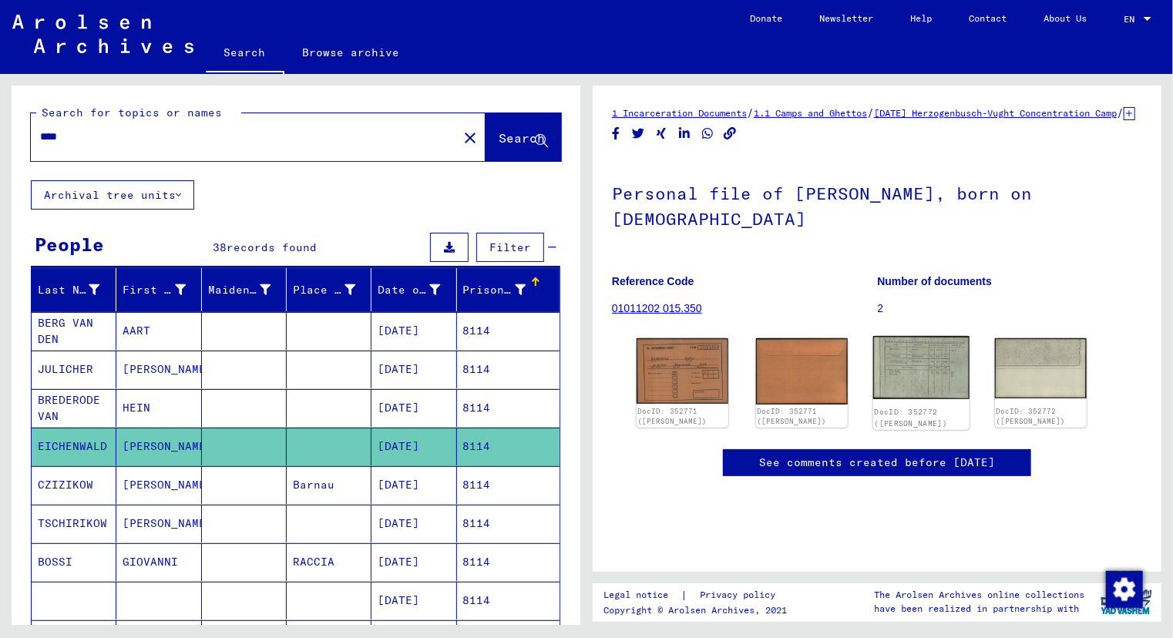
click at [933, 387] on img at bounding box center [921, 367] width 96 height 63
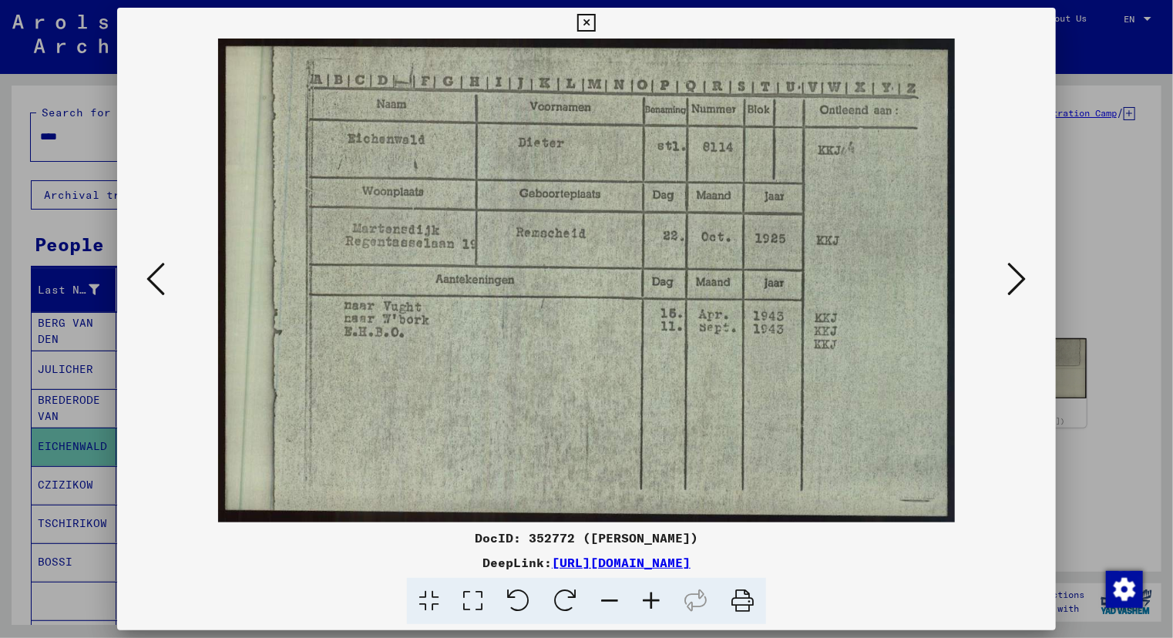
click at [63, 412] on div at bounding box center [586, 319] width 1173 height 638
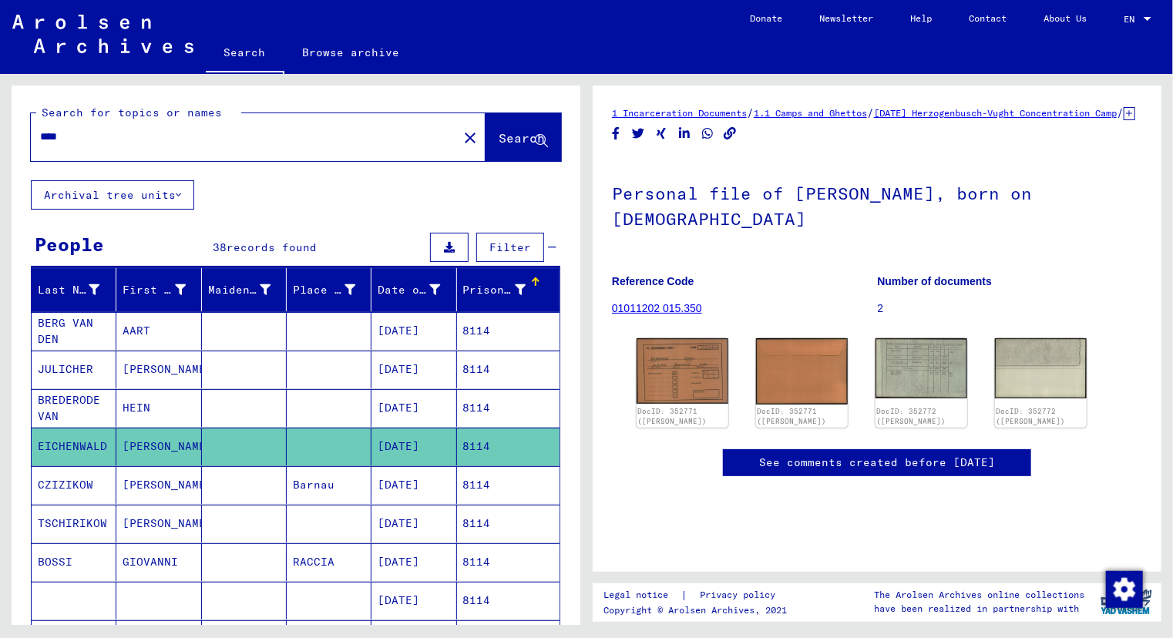
click at [136, 404] on mat-cell "HEIN" at bounding box center [158, 408] width 85 height 38
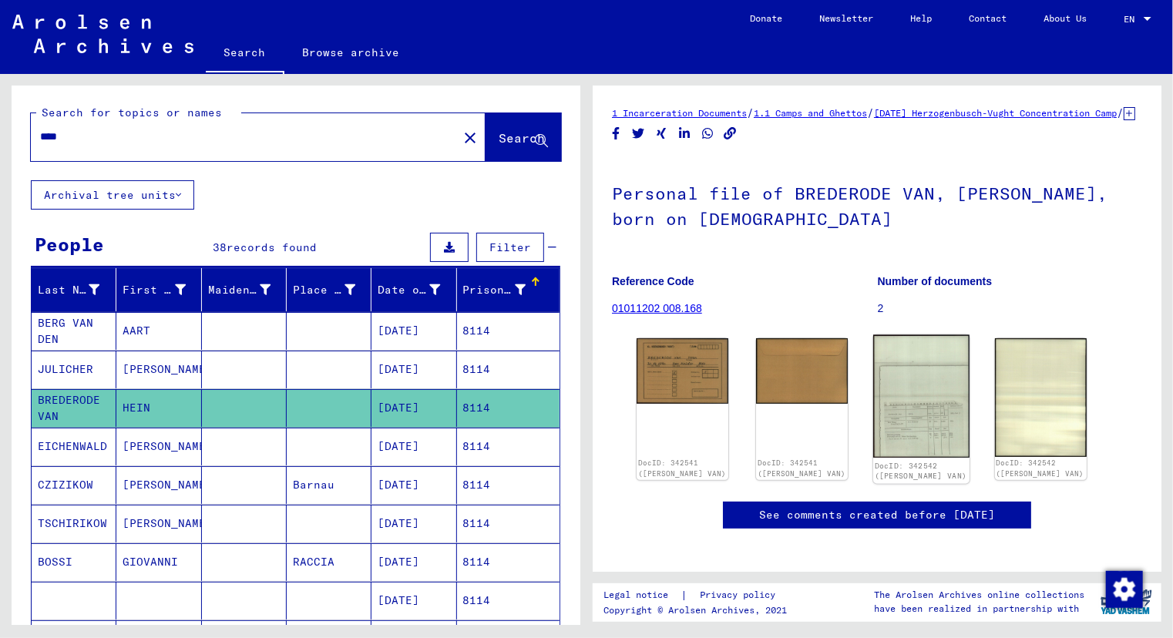
click at [935, 381] on img at bounding box center [921, 396] width 96 height 123
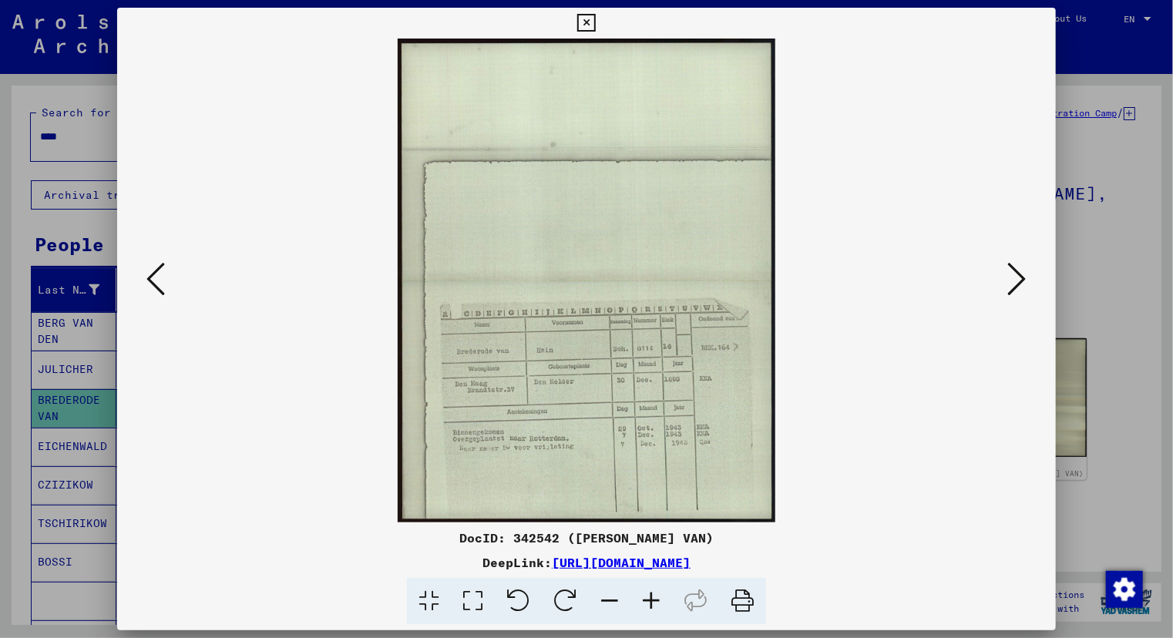
click at [650, 596] on icon at bounding box center [651, 601] width 42 height 47
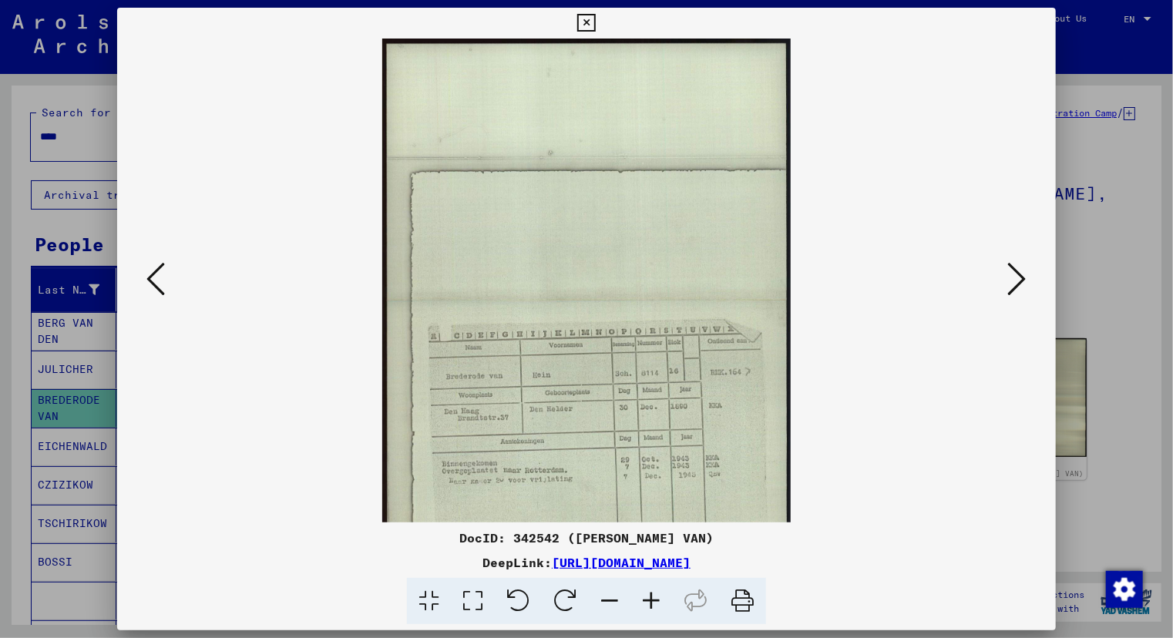
click at [650, 596] on icon at bounding box center [651, 601] width 42 height 47
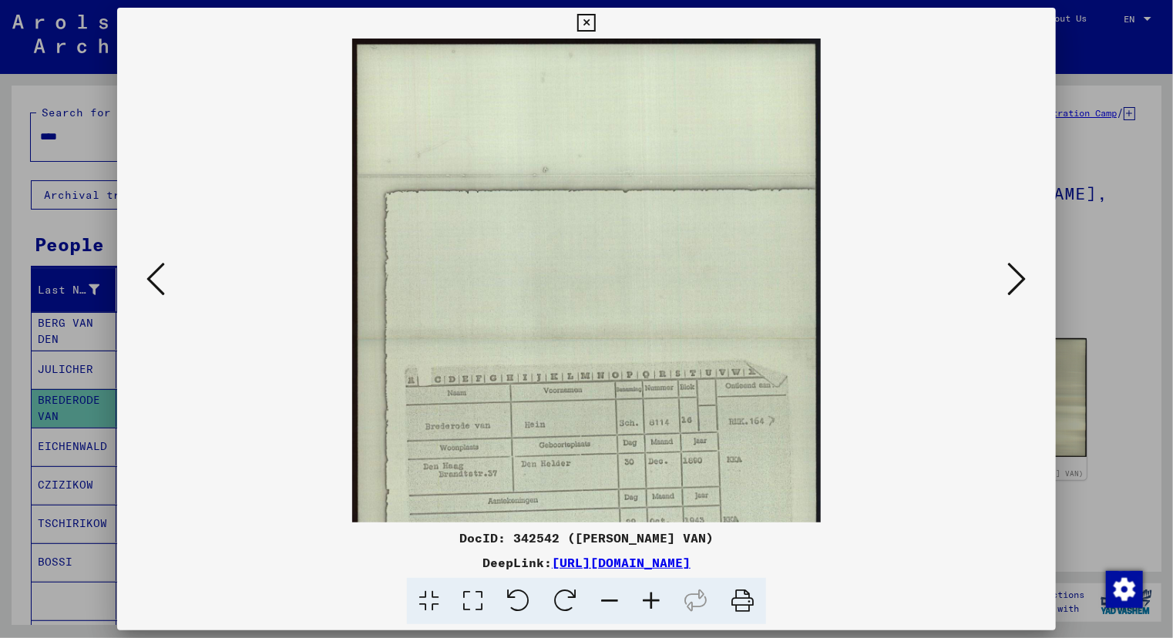
click at [650, 596] on icon at bounding box center [651, 601] width 42 height 47
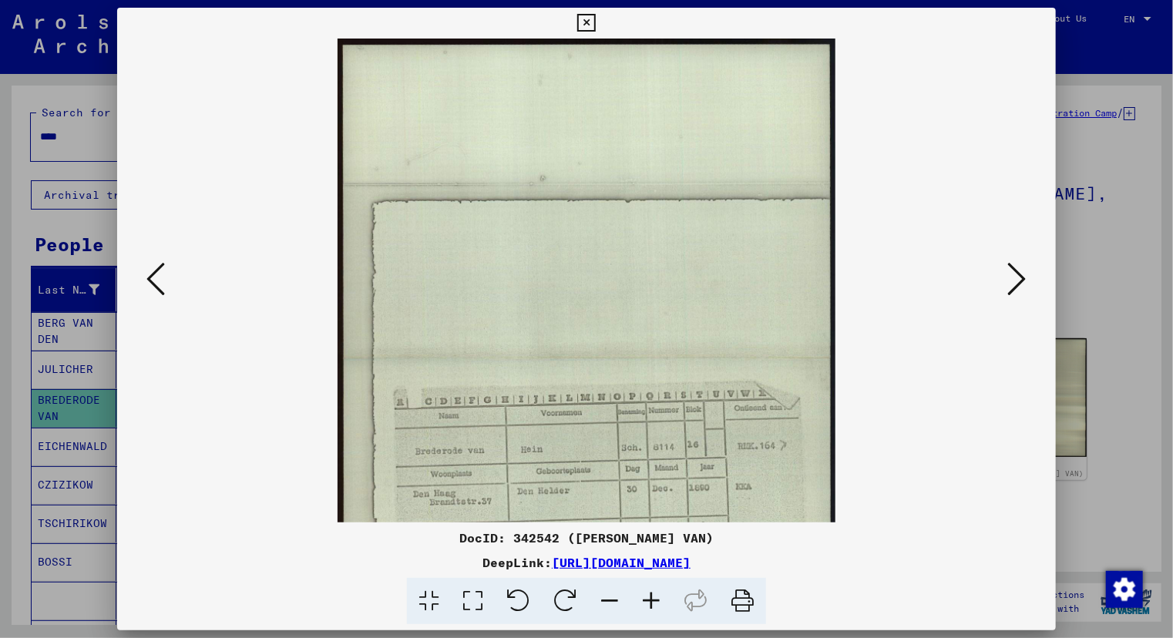
click at [650, 596] on icon at bounding box center [651, 601] width 42 height 47
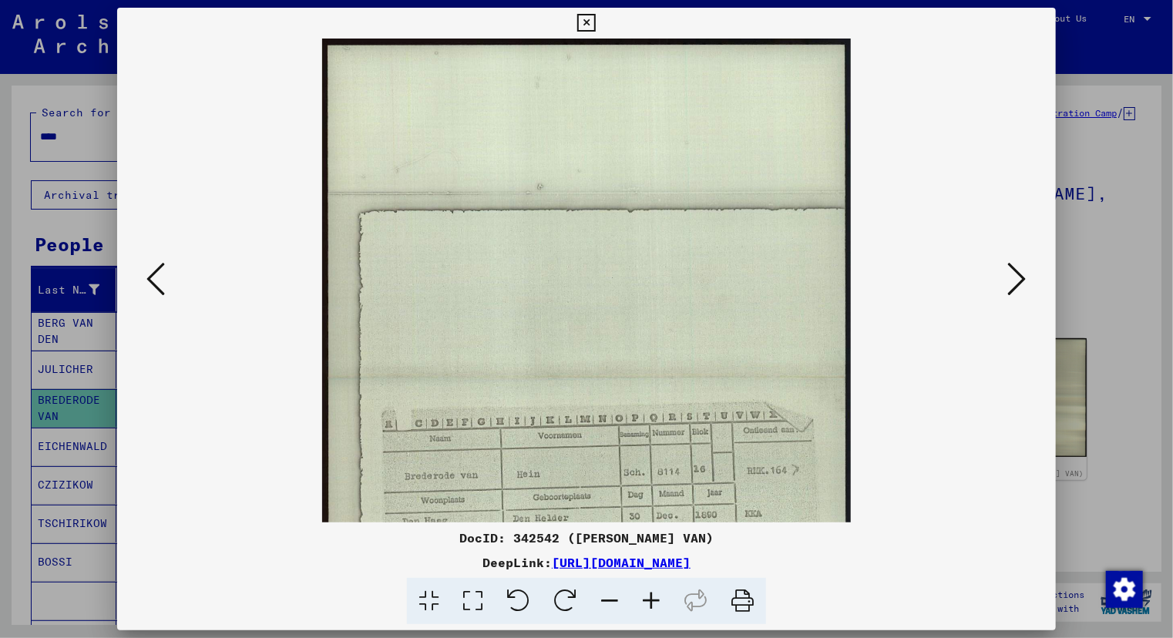
click at [650, 596] on icon at bounding box center [651, 601] width 42 height 47
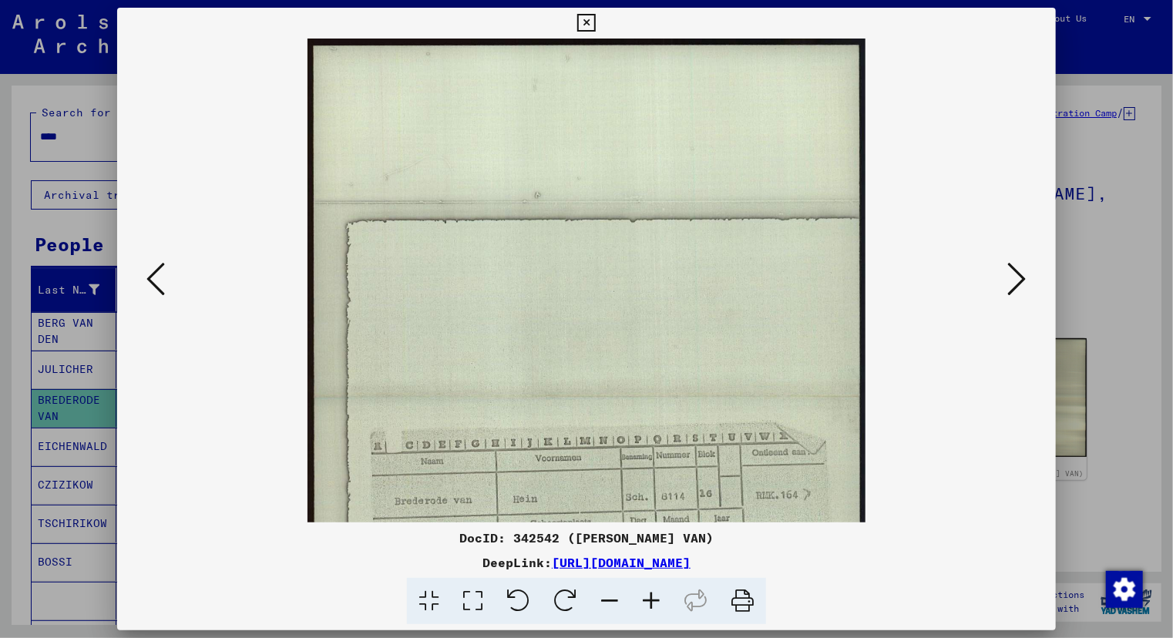
click at [650, 596] on icon at bounding box center [651, 601] width 42 height 47
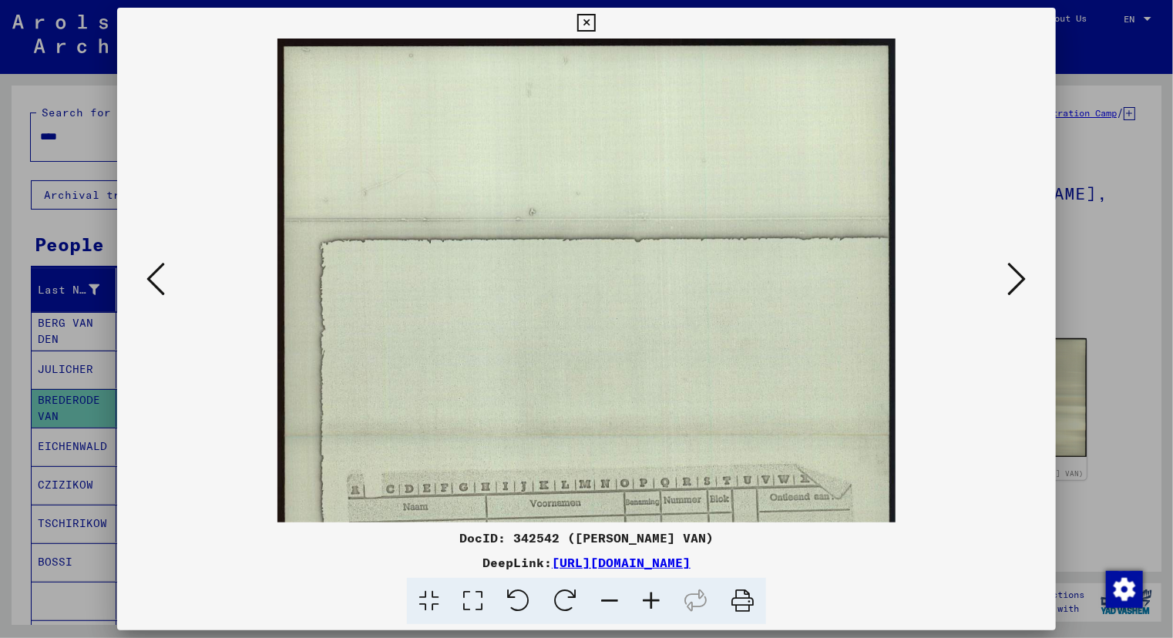
click at [650, 596] on icon at bounding box center [651, 601] width 42 height 47
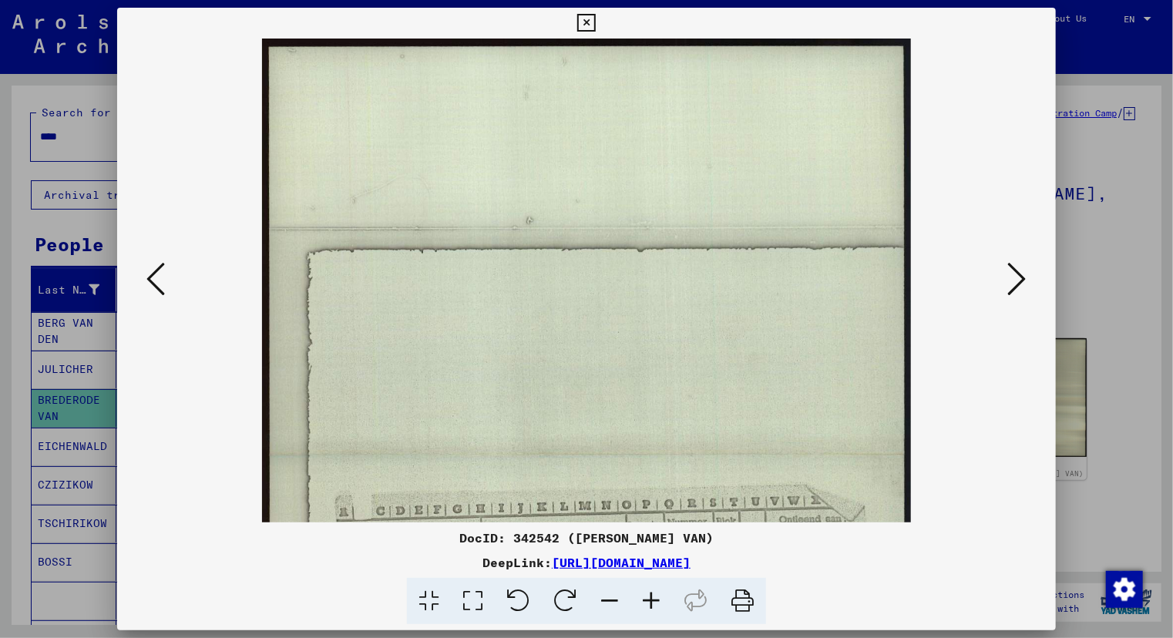
click at [650, 596] on icon at bounding box center [651, 601] width 42 height 47
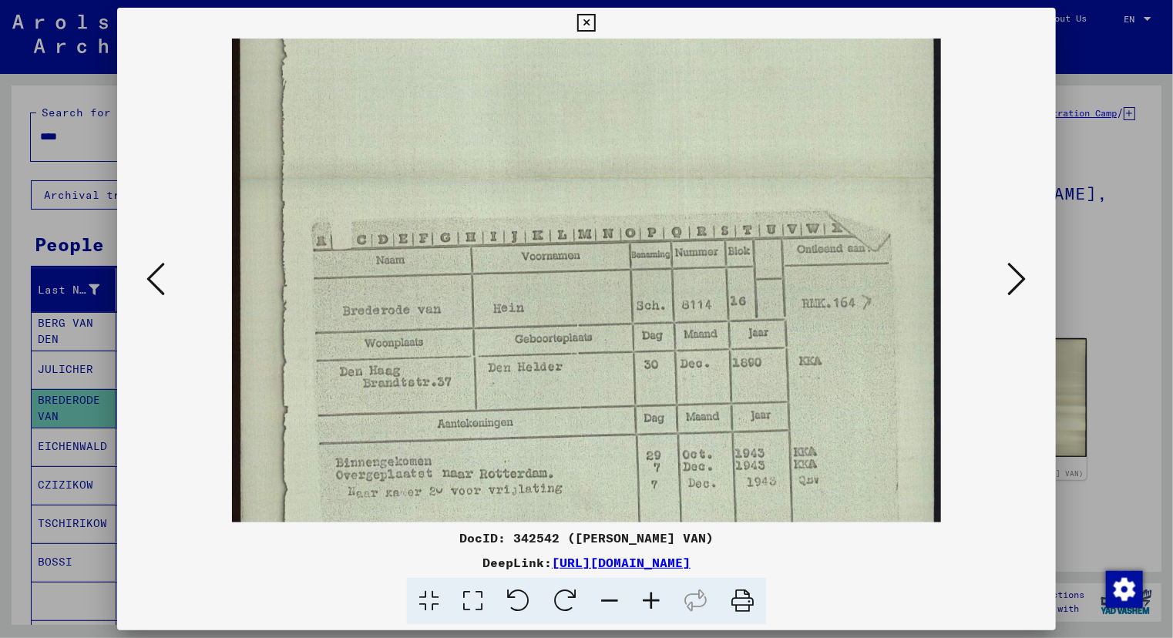
scroll to position [318, 0]
drag, startPoint x: 772, startPoint y: 454, endPoint x: 663, endPoint y: 144, distance: 328.2
click at [663, 144] on img at bounding box center [586, 174] width 709 height 908
click at [15, 289] on div at bounding box center [586, 319] width 1173 height 638
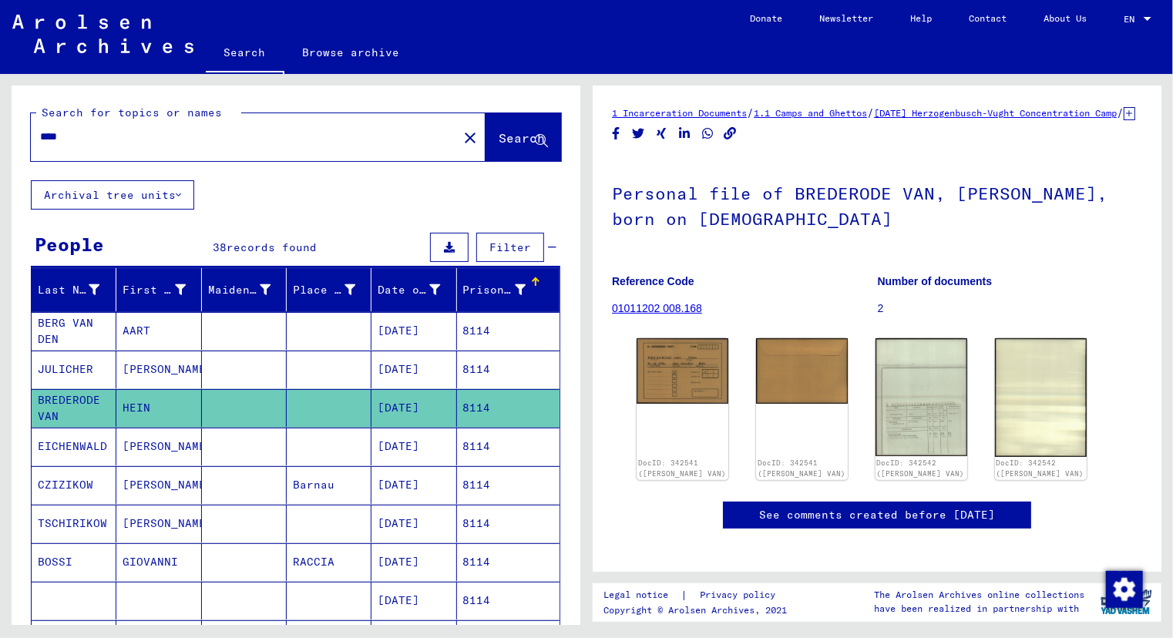
click at [65, 139] on input "****" at bounding box center [244, 137] width 408 height 16
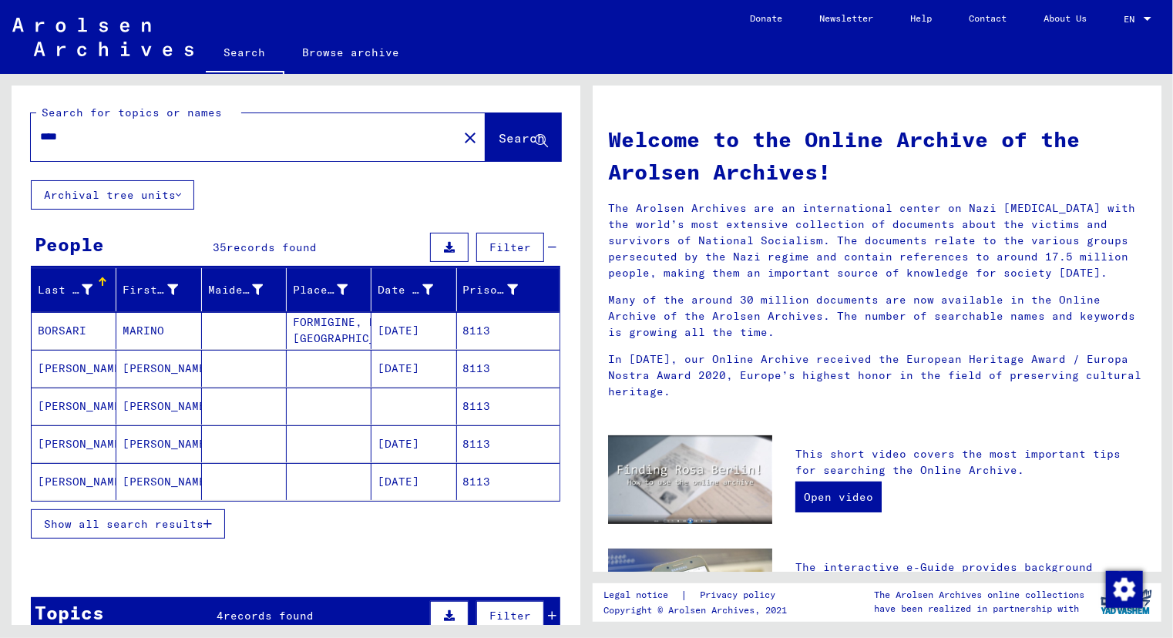
click at [110, 519] on span "Show all search results" at bounding box center [123, 524] width 159 height 14
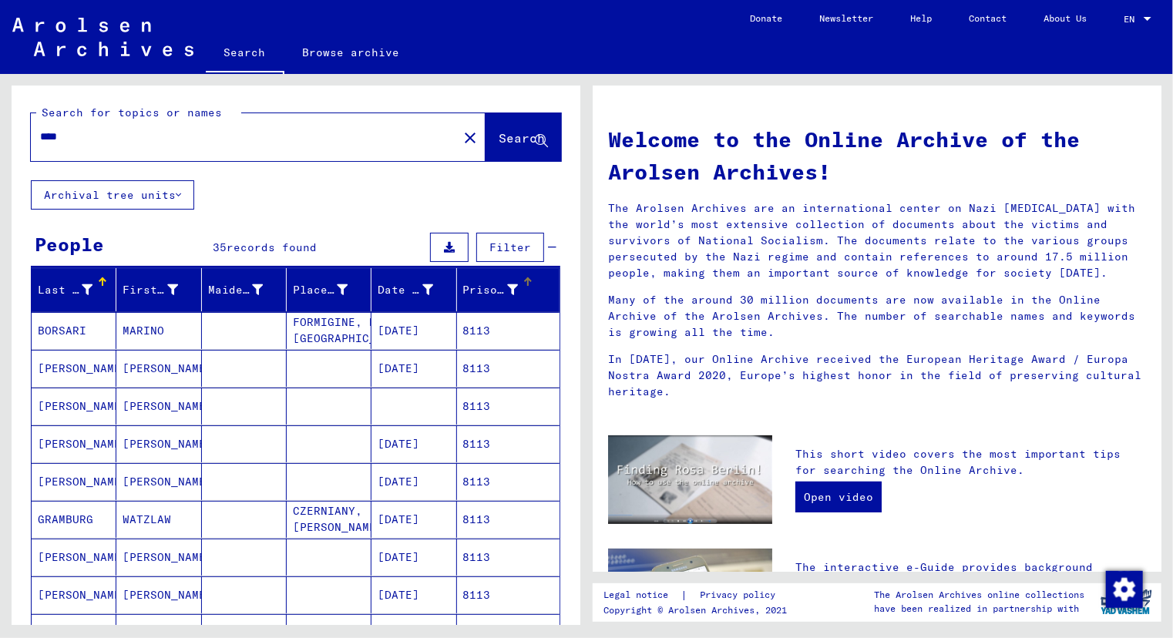
click at [465, 287] on div "Prisoner #" at bounding box center [490, 290] width 55 height 16
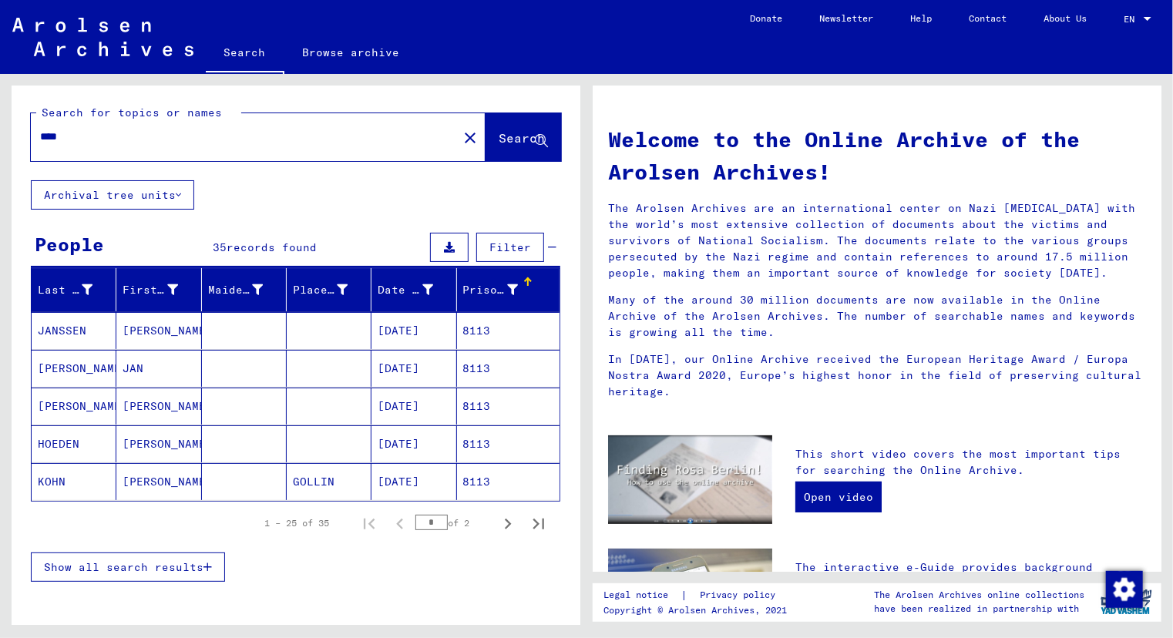
click at [108, 572] on button "Show all search results" at bounding box center [128, 566] width 194 height 29
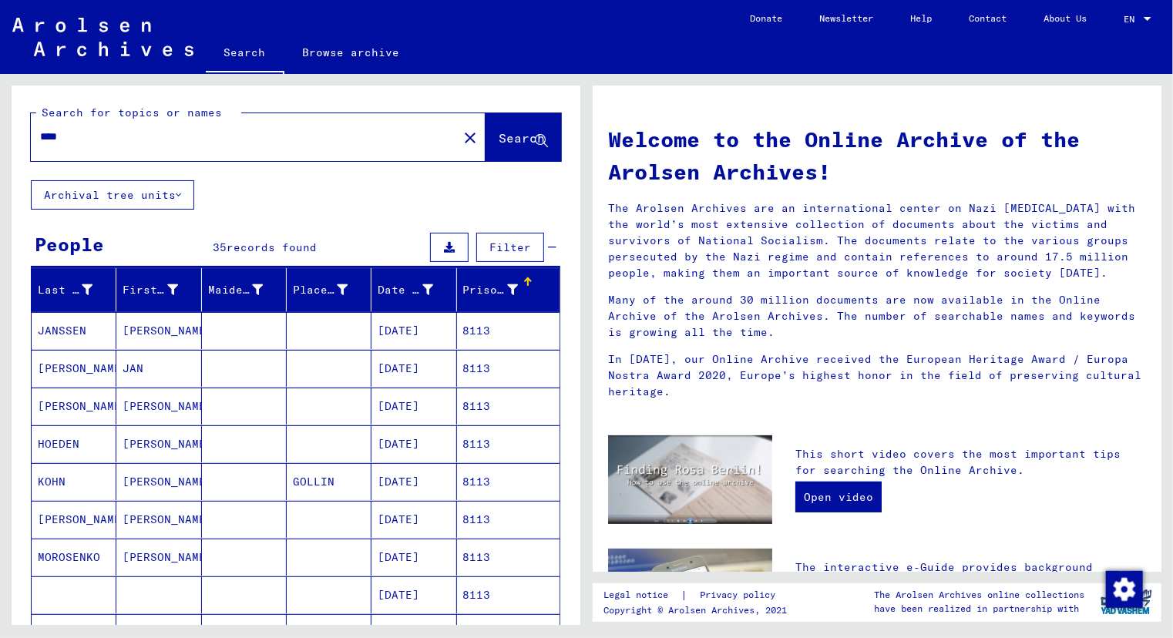
click at [146, 441] on mat-cell "[PERSON_NAME]" at bounding box center [158, 443] width 85 height 37
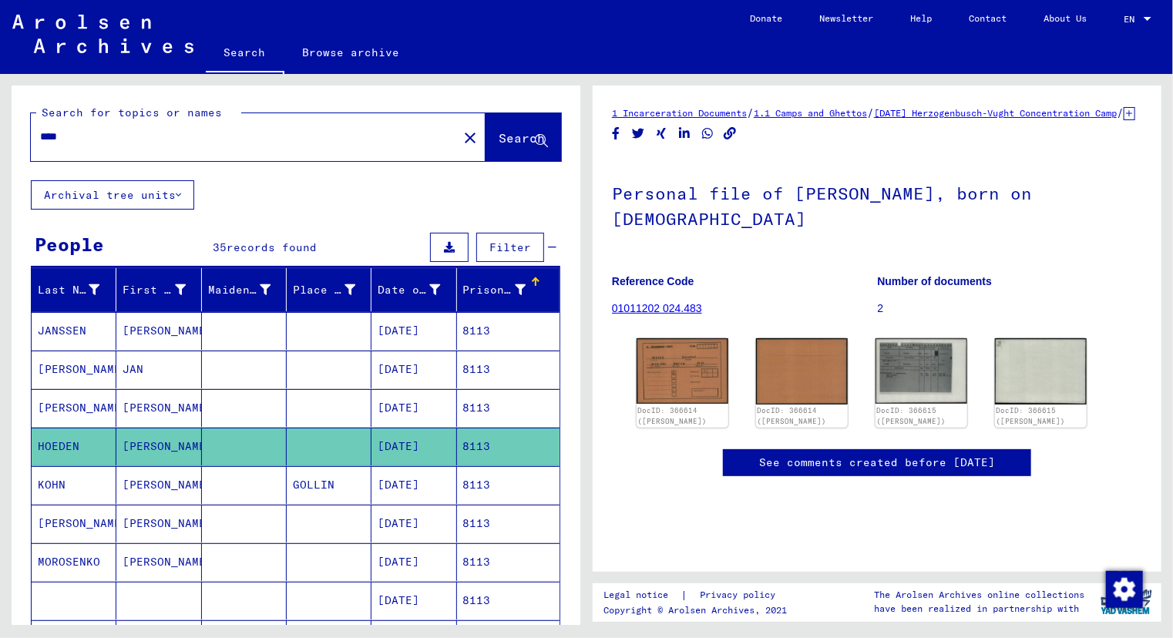
click at [145, 411] on mat-cell "[PERSON_NAME]" at bounding box center [158, 408] width 85 height 38
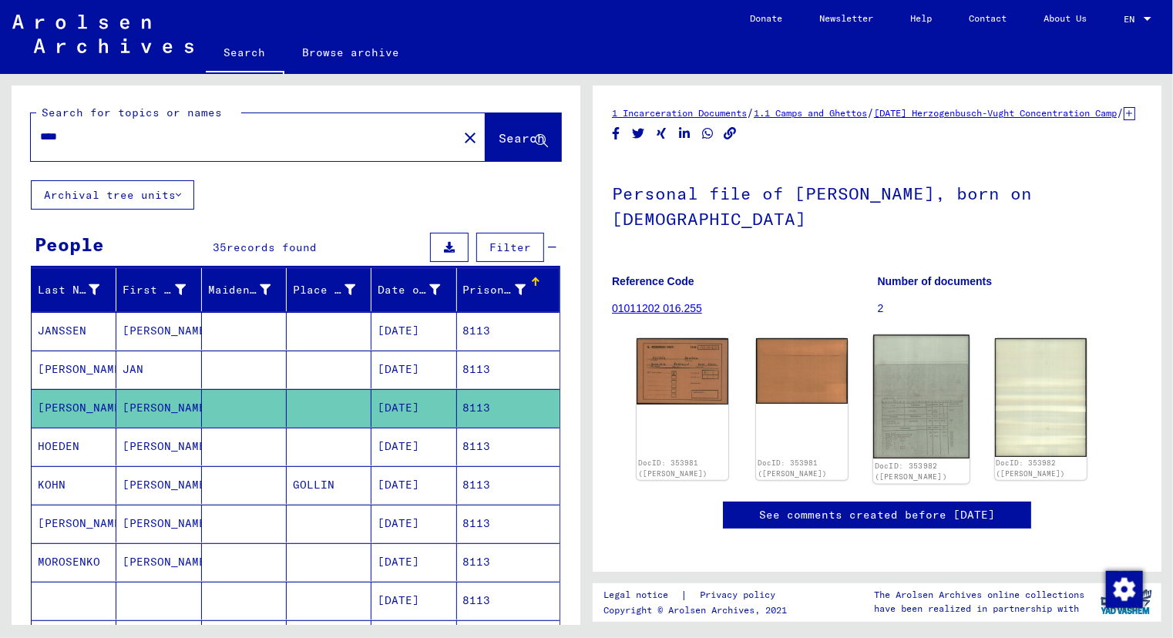
click at [894, 406] on img at bounding box center [921, 396] width 96 height 123
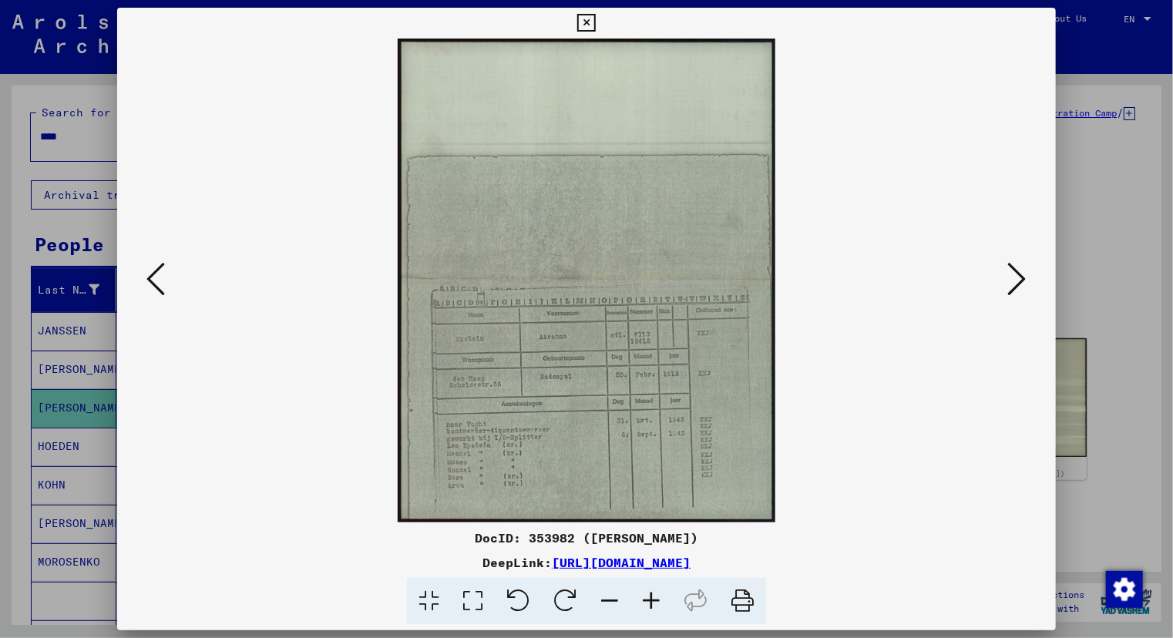
click at [645, 600] on icon at bounding box center [651, 601] width 42 height 47
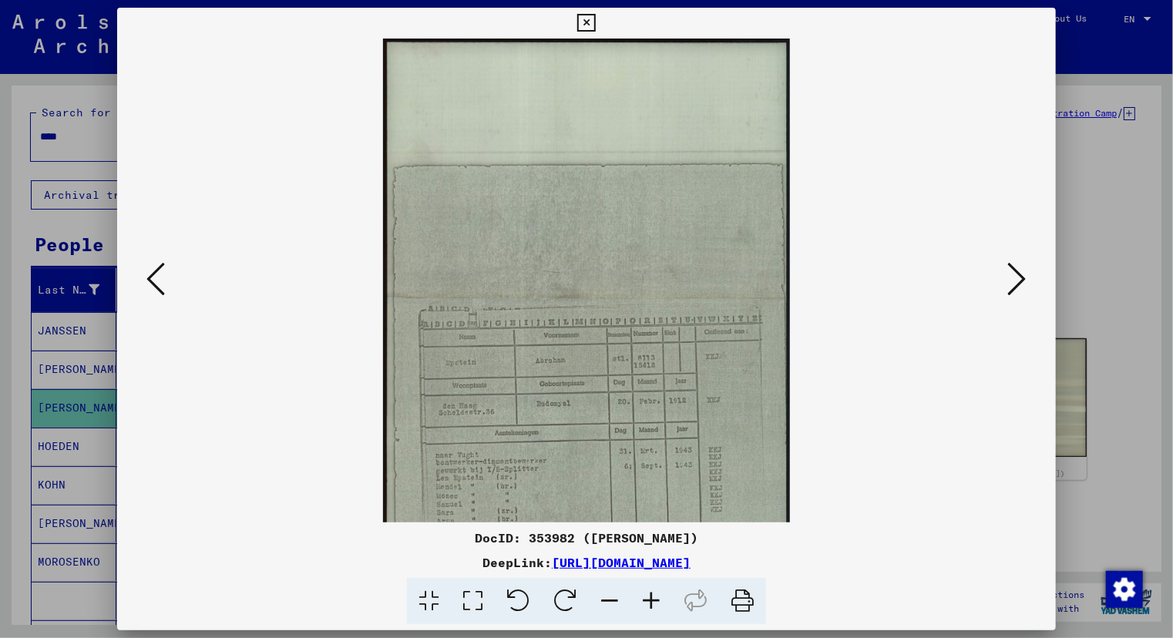
click at [645, 600] on icon at bounding box center [651, 601] width 42 height 47
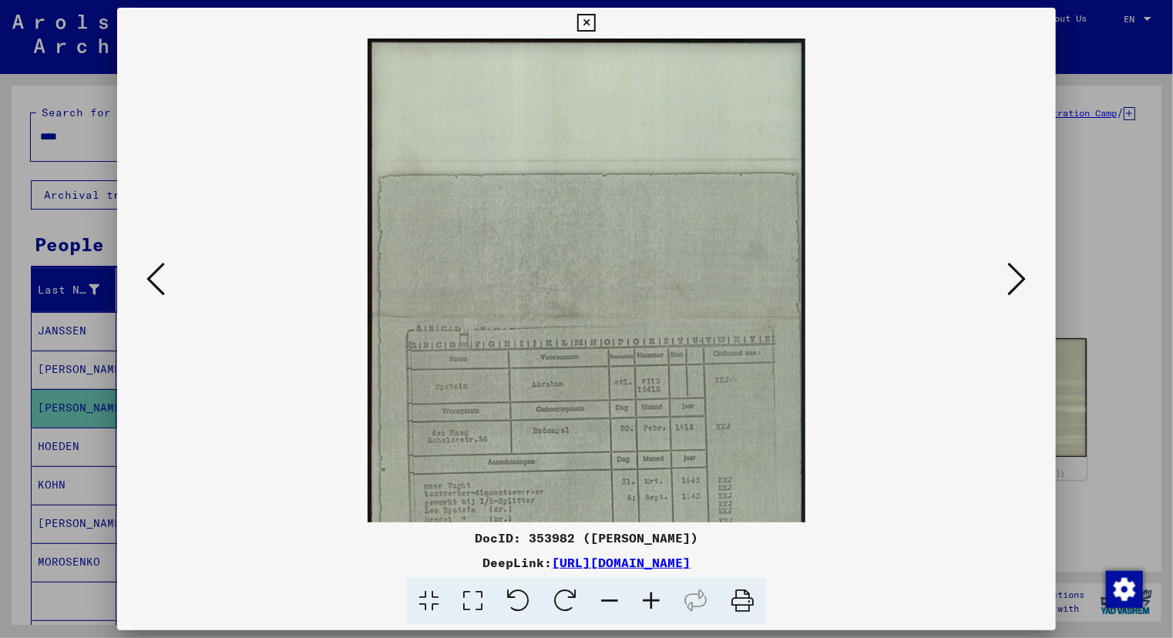
click at [645, 600] on icon at bounding box center [651, 601] width 42 height 47
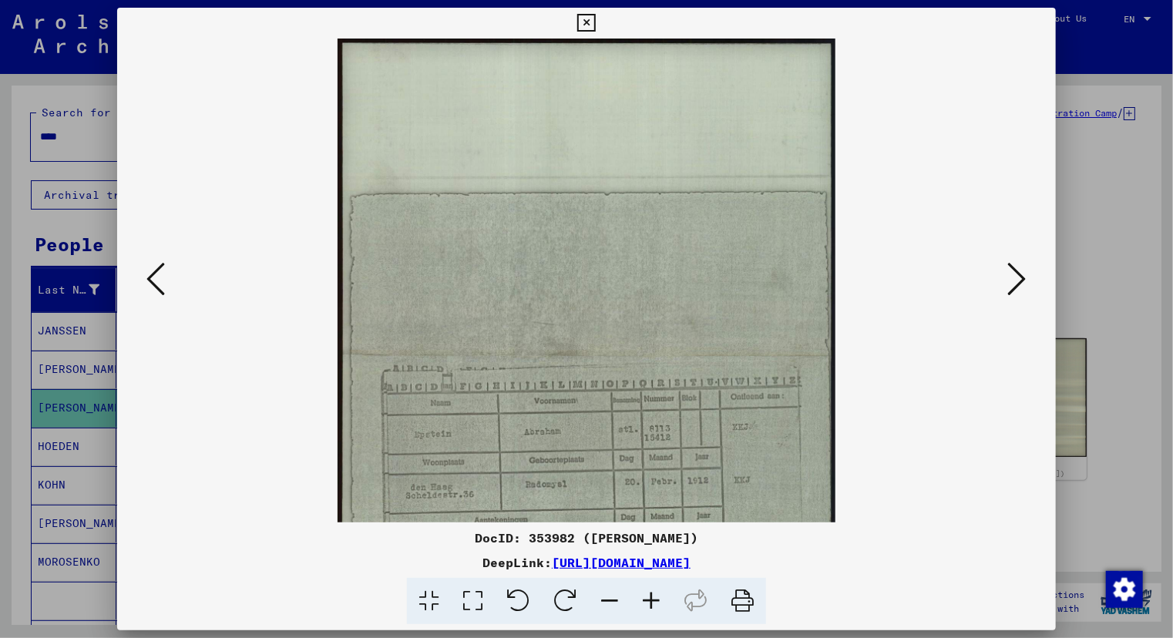
click at [645, 600] on icon at bounding box center [651, 601] width 42 height 47
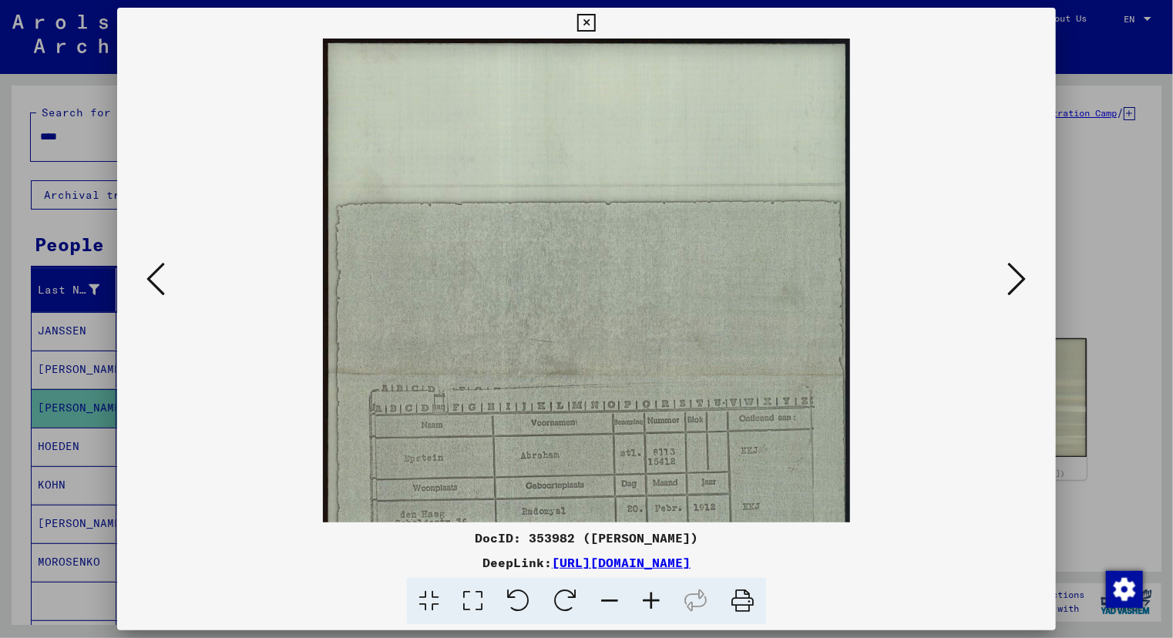
click at [645, 600] on icon at bounding box center [651, 601] width 42 height 47
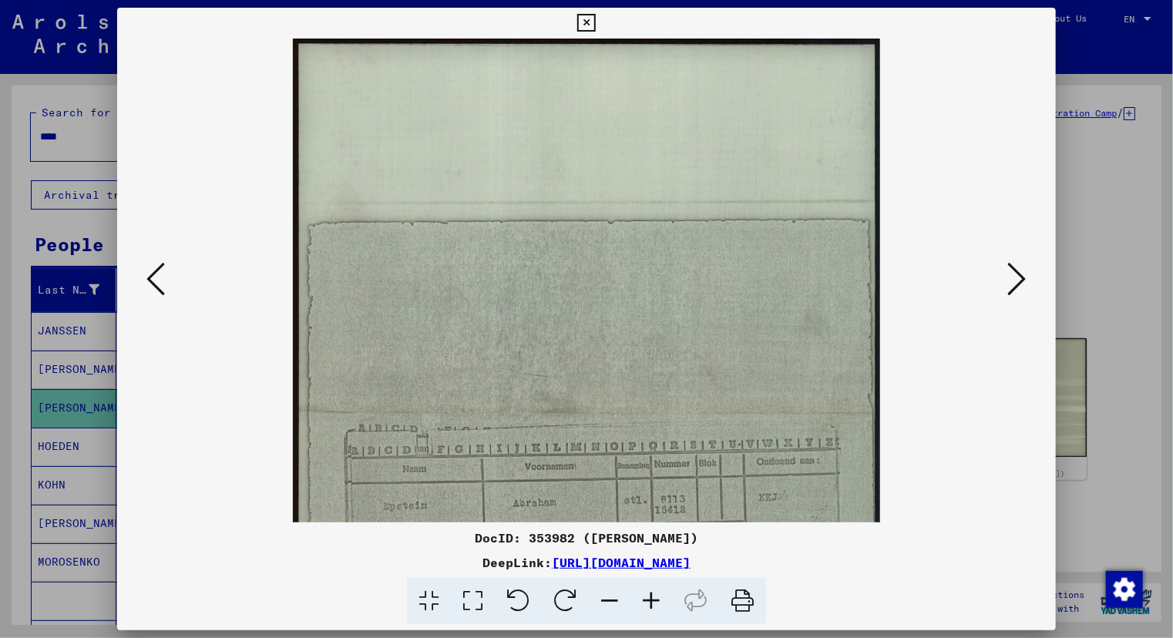
click at [645, 600] on icon at bounding box center [651, 601] width 42 height 47
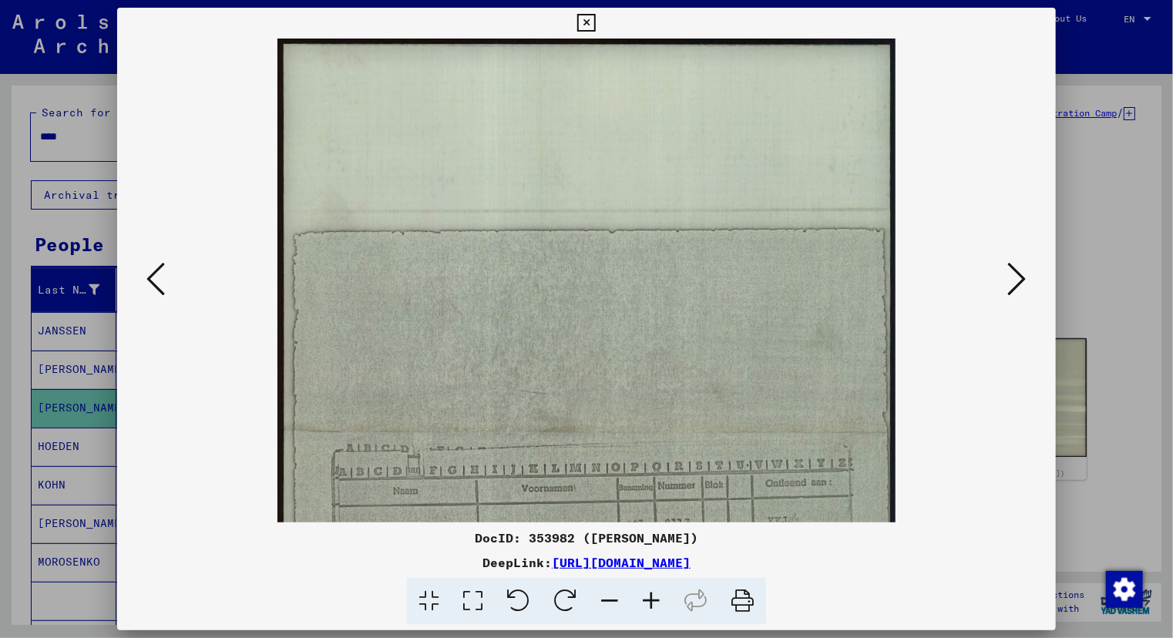
click at [645, 600] on icon at bounding box center [651, 601] width 42 height 47
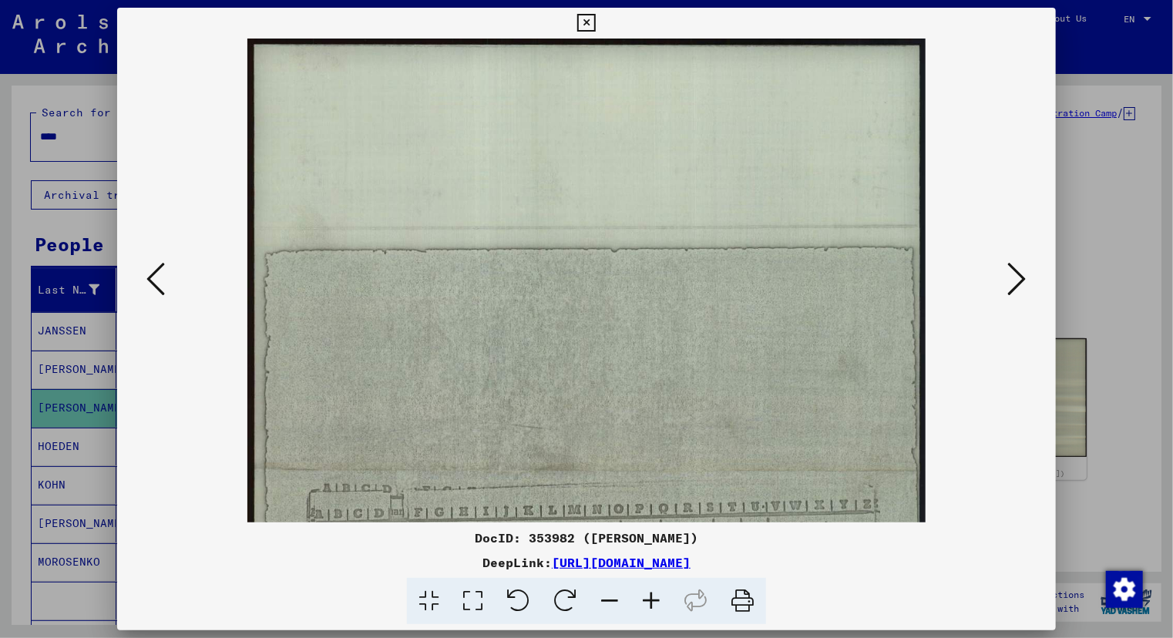
click at [645, 600] on icon at bounding box center [651, 601] width 42 height 47
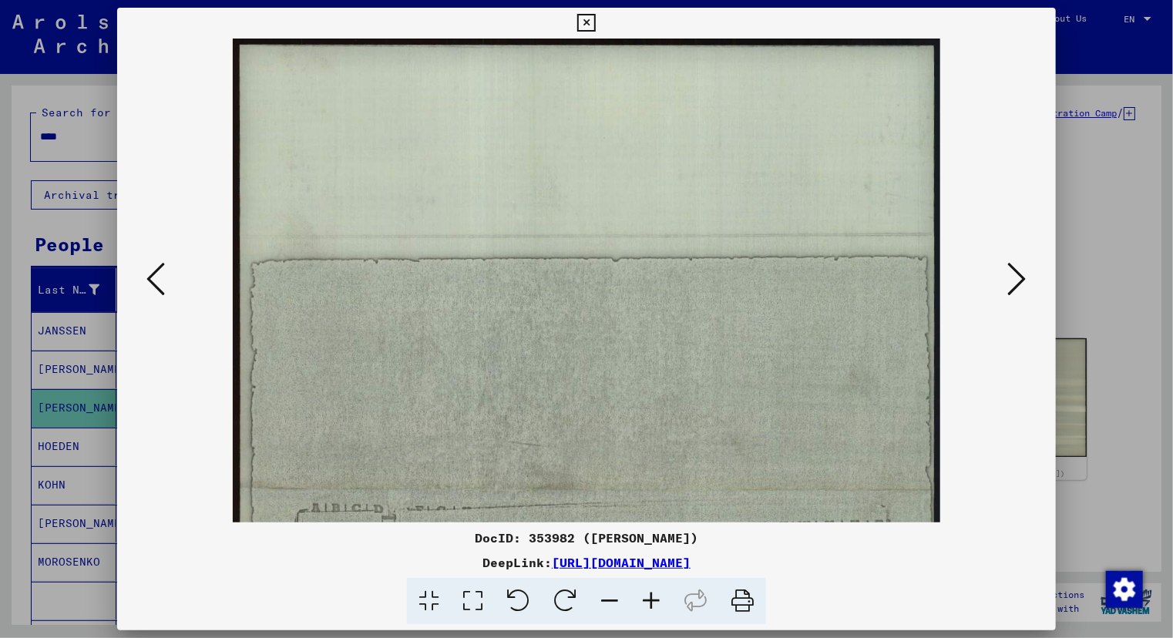
click at [645, 600] on icon at bounding box center [651, 601] width 42 height 47
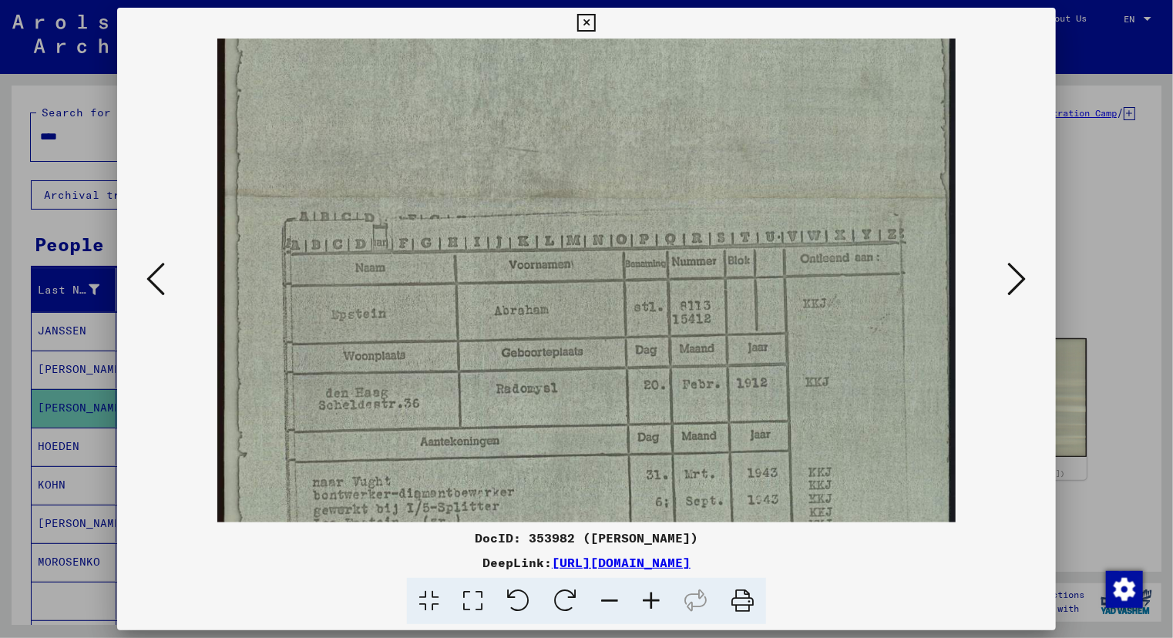
scroll to position [310, 0]
drag, startPoint x: 650, startPoint y: 289, endPoint x: 582, endPoint y: 188, distance: 122.0
click at [582, 188] on img at bounding box center [586, 201] width 738 height 946
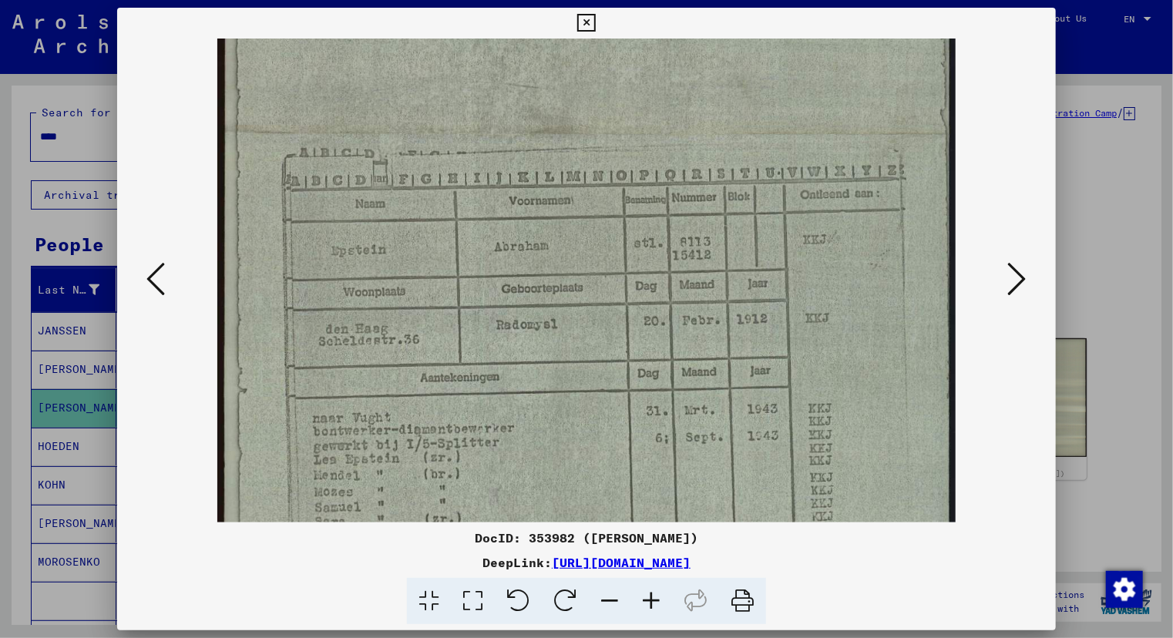
scroll to position [364, 0]
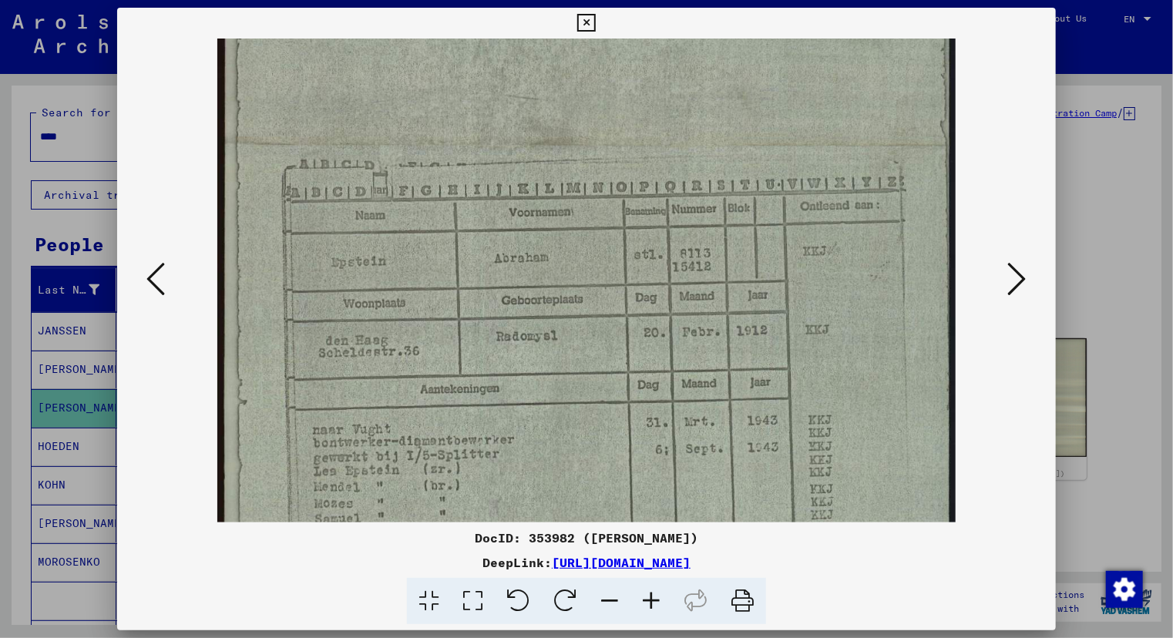
drag, startPoint x: 588, startPoint y: 378, endPoint x: 619, endPoint y: 329, distance: 57.9
click at [619, 329] on img at bounding box center [586, 148] width 738 height 946
click at [55, 444] on div at bounding box center [586, 319] width 1173 height 638
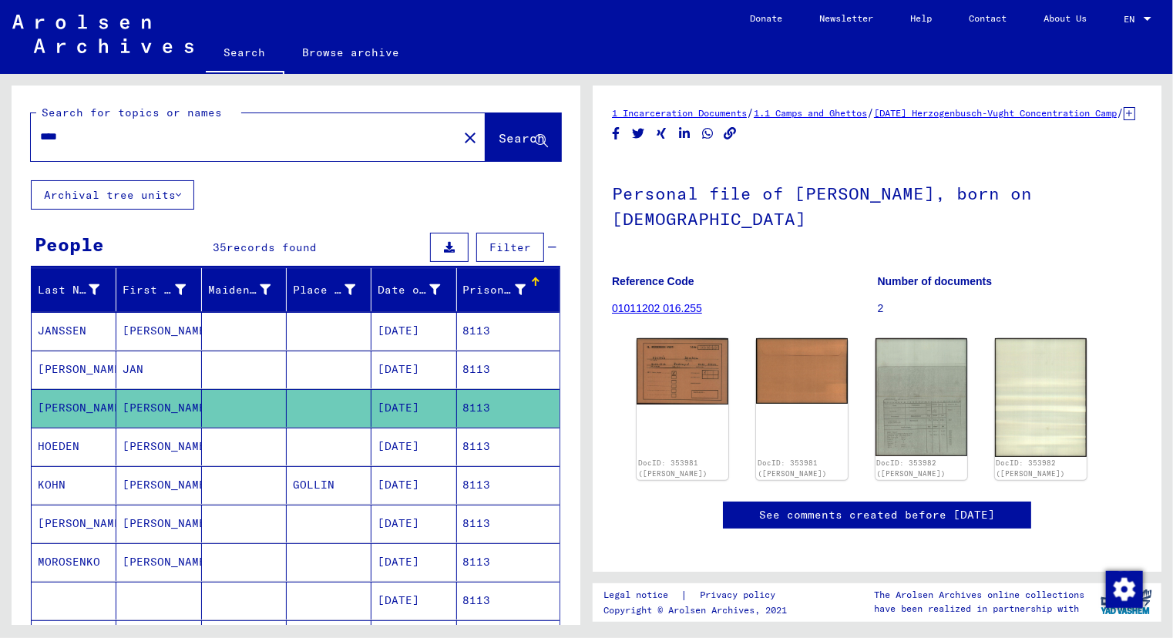
click at [55, 444] on mat-cell "HOEDEN" at bounding box center [74, 447] width 85 height 38
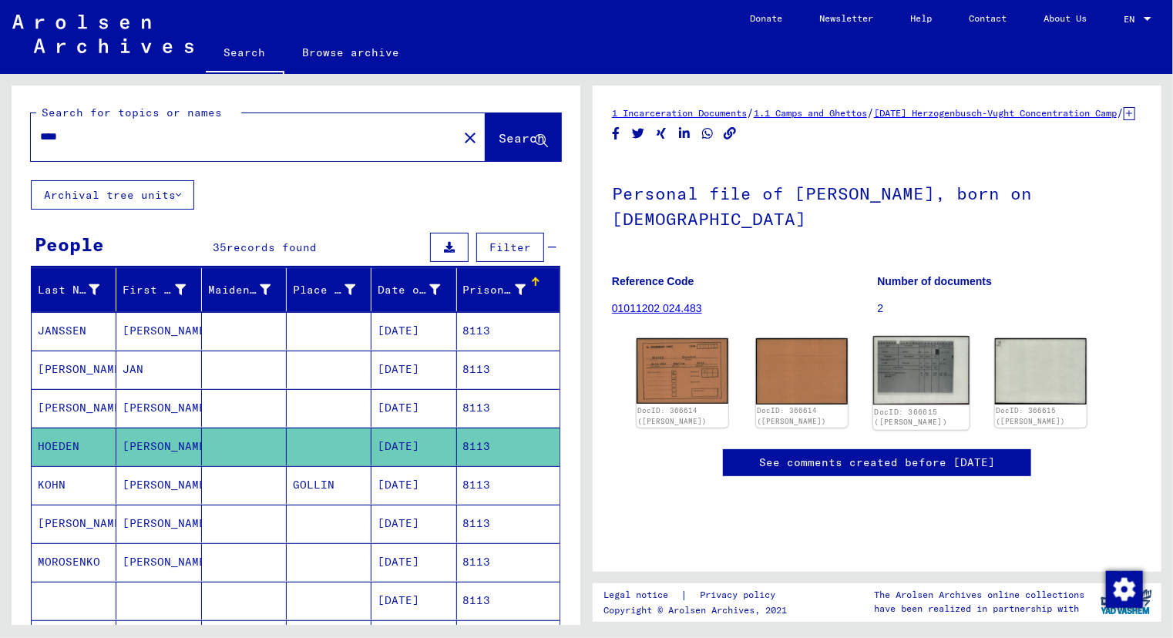
click at [901, 380] on img at bounding box center [921, 370] width 96 height 69
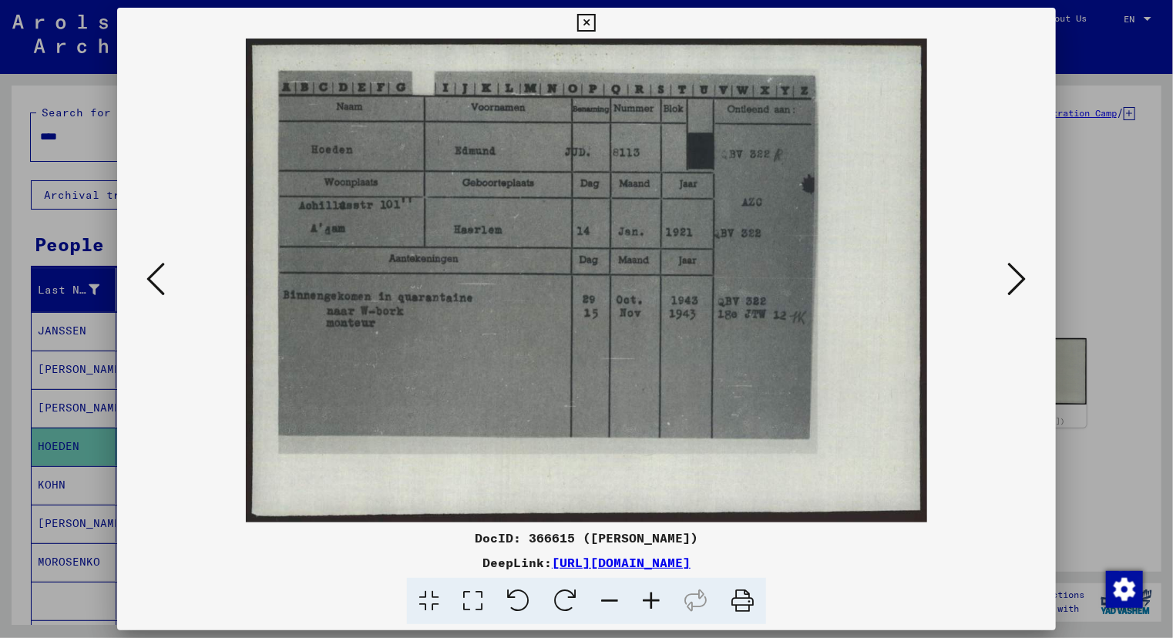
click at [62, 415] on div at bounding box center [586, 319] width 1173 height 638
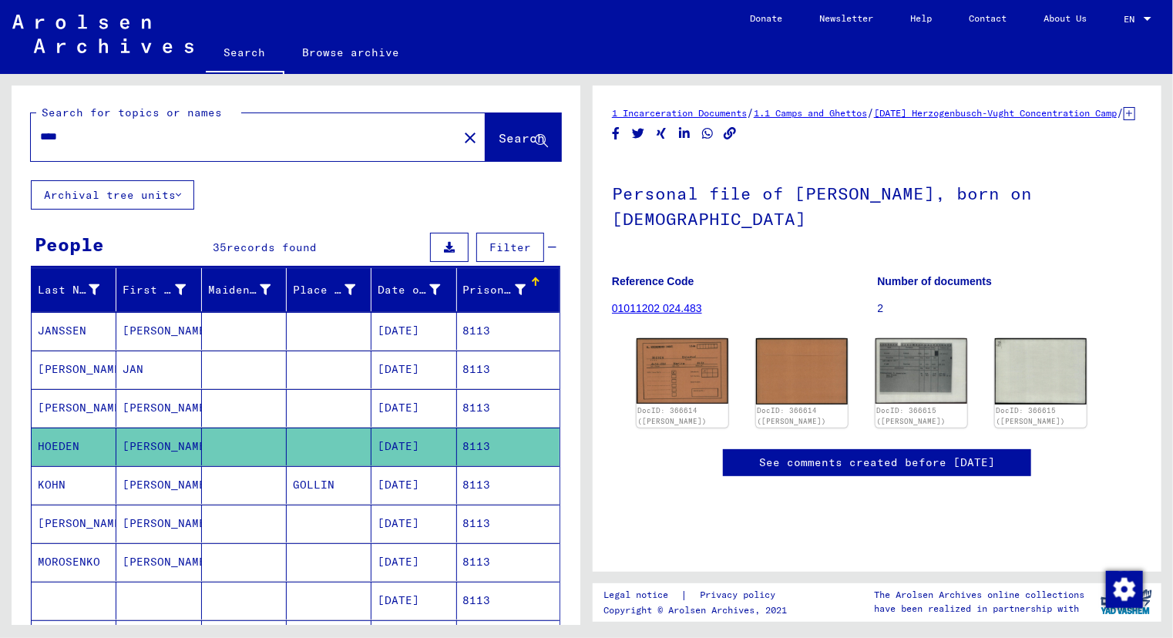
click at [62, 415] on mat-cell "[PERSON_NAME]" at bounding box center [74, 408] width 85 height 38
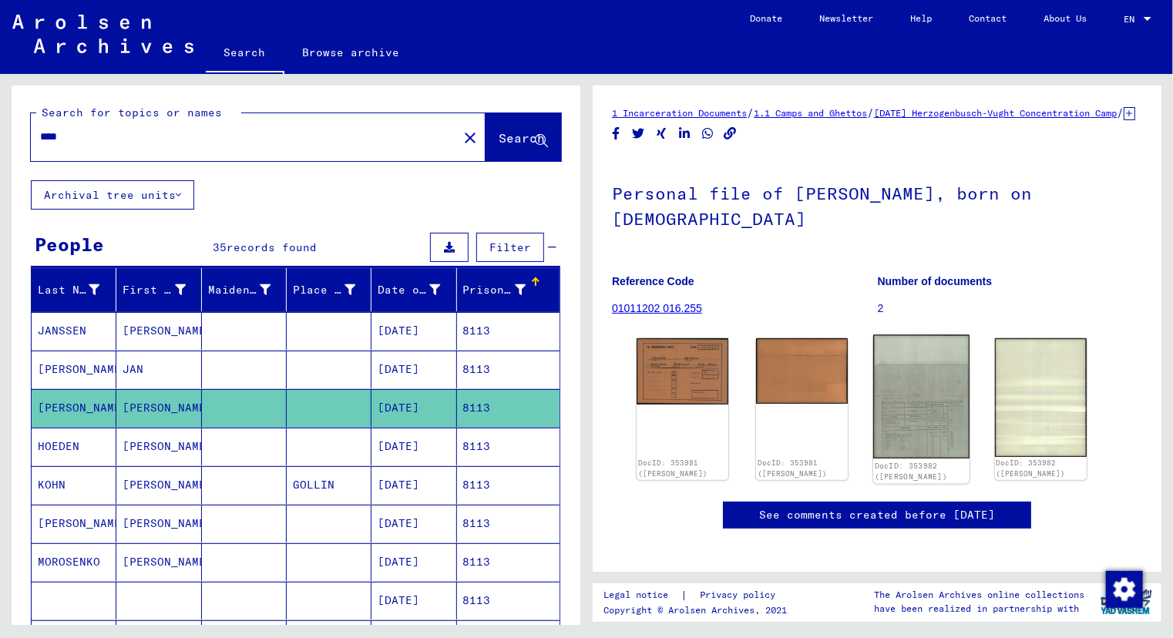
click at [911, 439] on img at bounding box center [921, 396] width 96 height 123
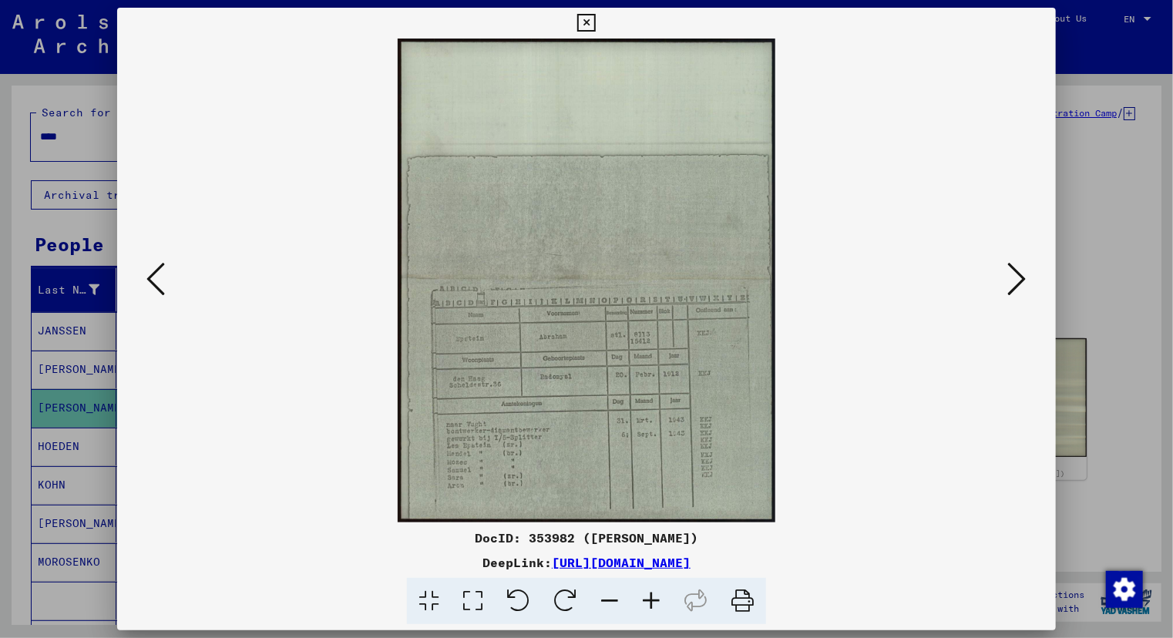
click at [646, 609] on icon at bounding box center [651, 601] width 42 height 47
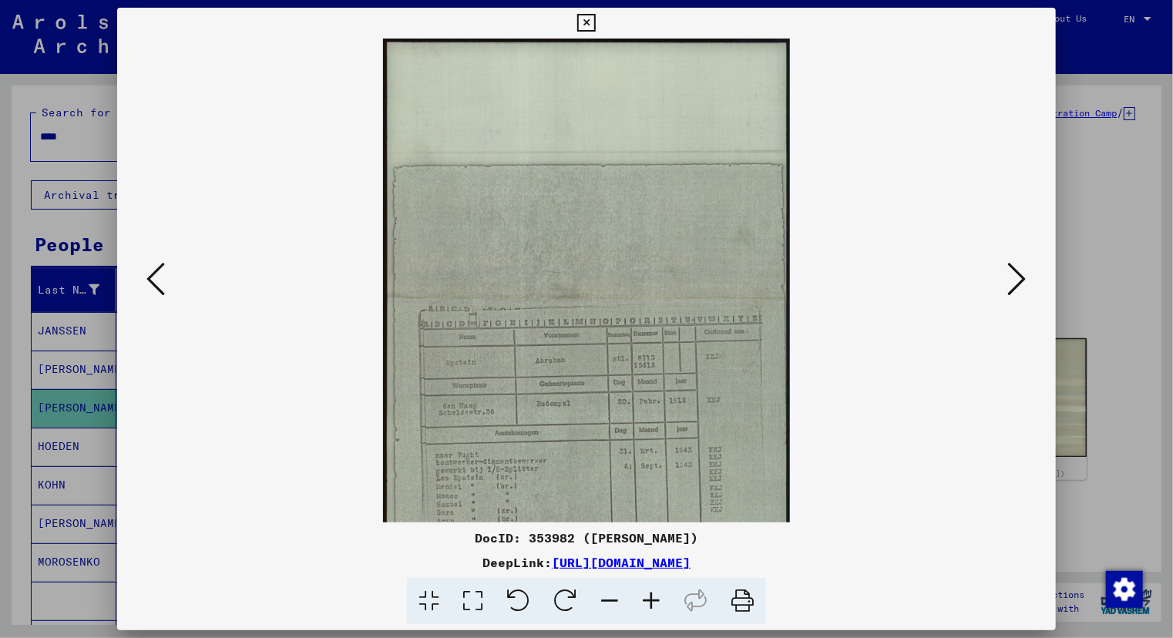
click at [646, 609] on icon at bounding box center [651, 601] width 42 height 47
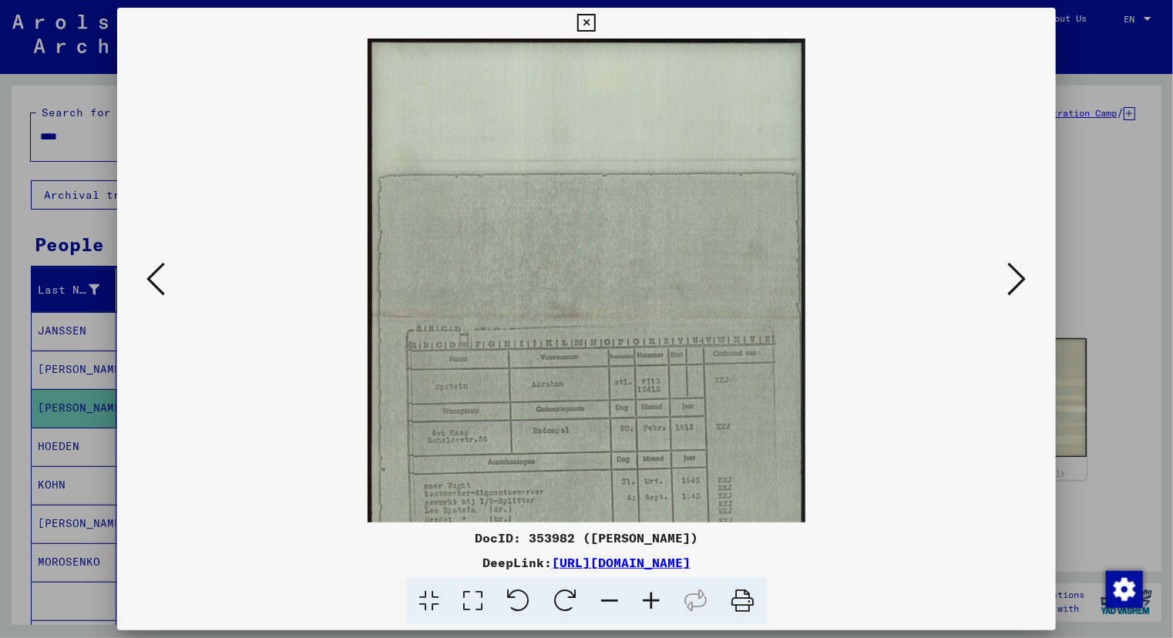
click at [646, 609] on icon at bounding box center [651, 601] width 42 height 47
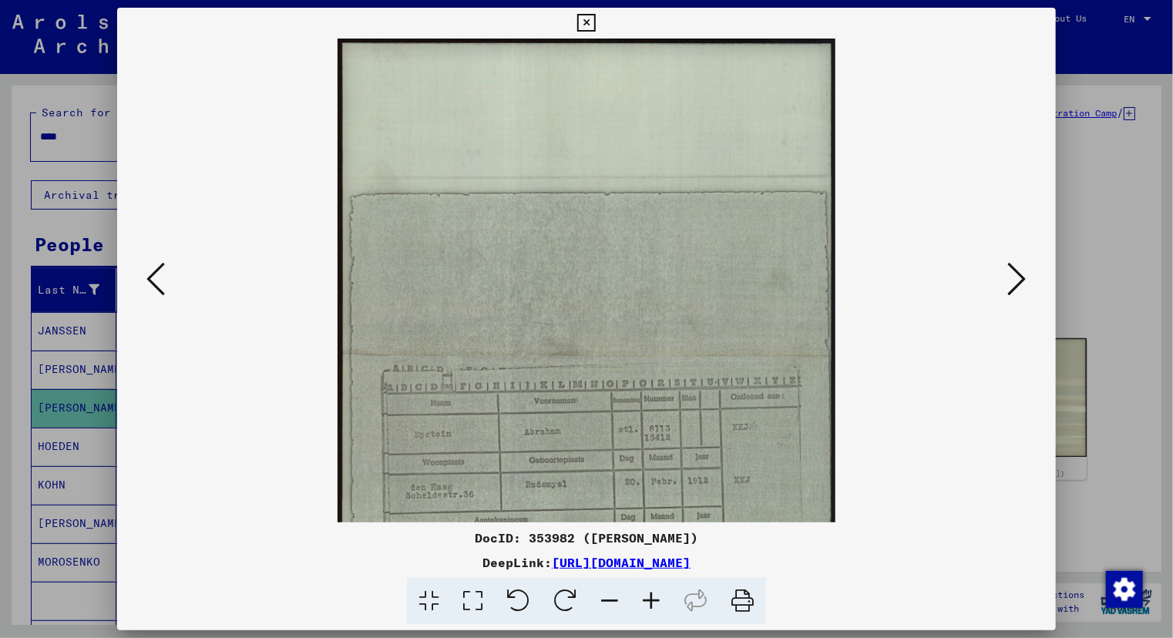
click at [646, 609] on icon at bounding box center [651, 601] width 42 height 47
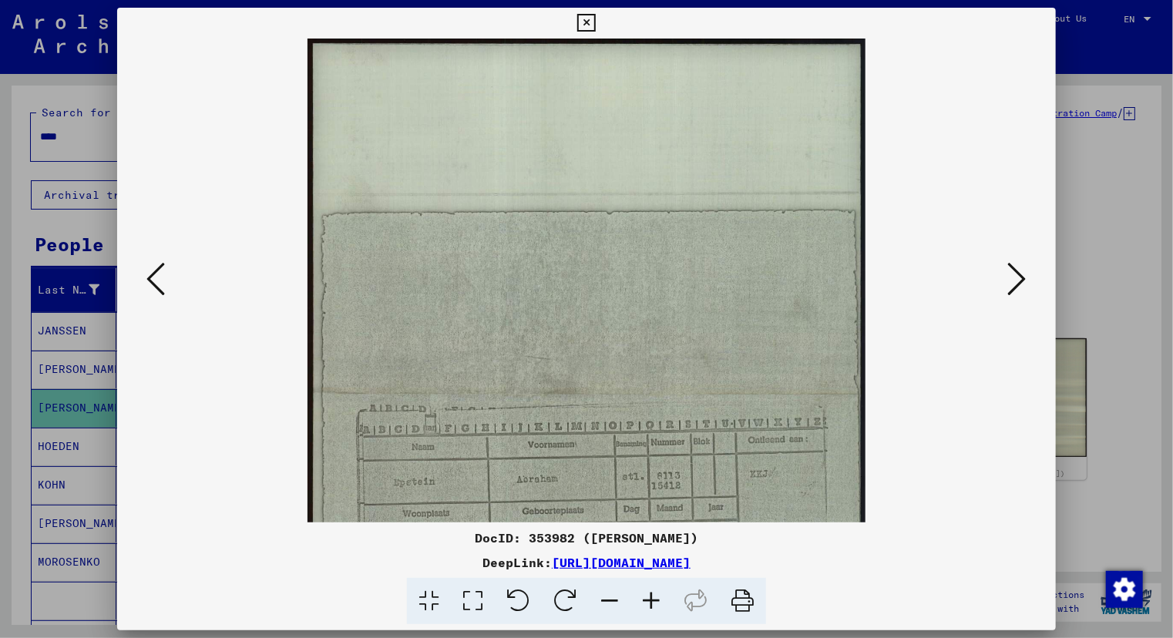
click at [646, 609] on icon at bounding box center [651, 601] width 42 height 47
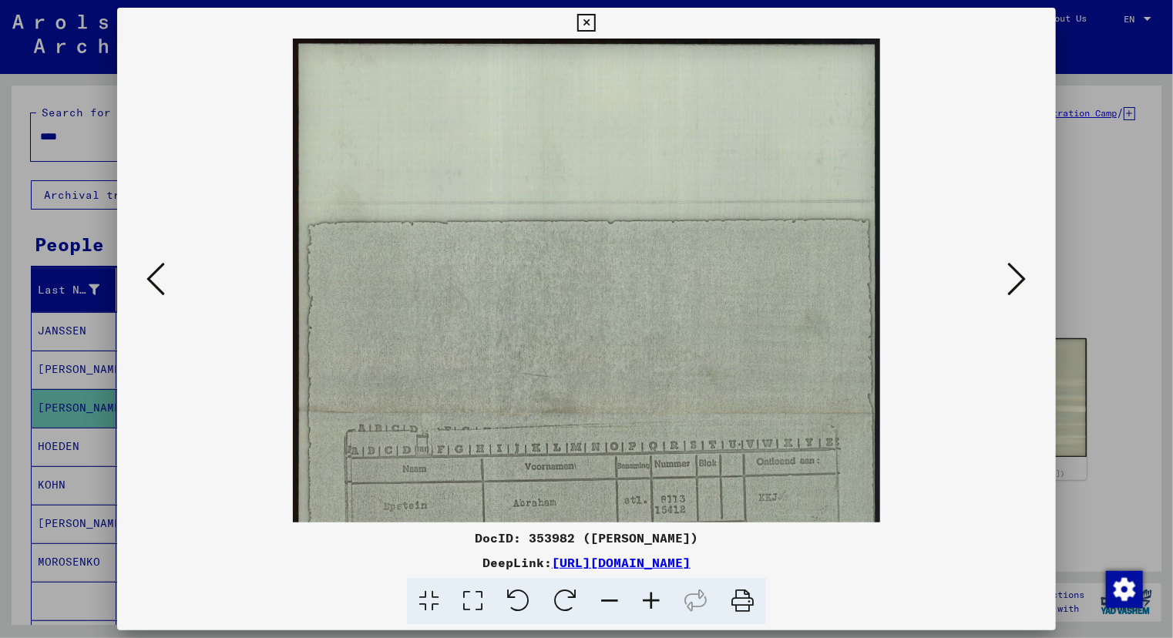
click at [646, 609] on icon at bounding box center [651, 601] width 42 height 47
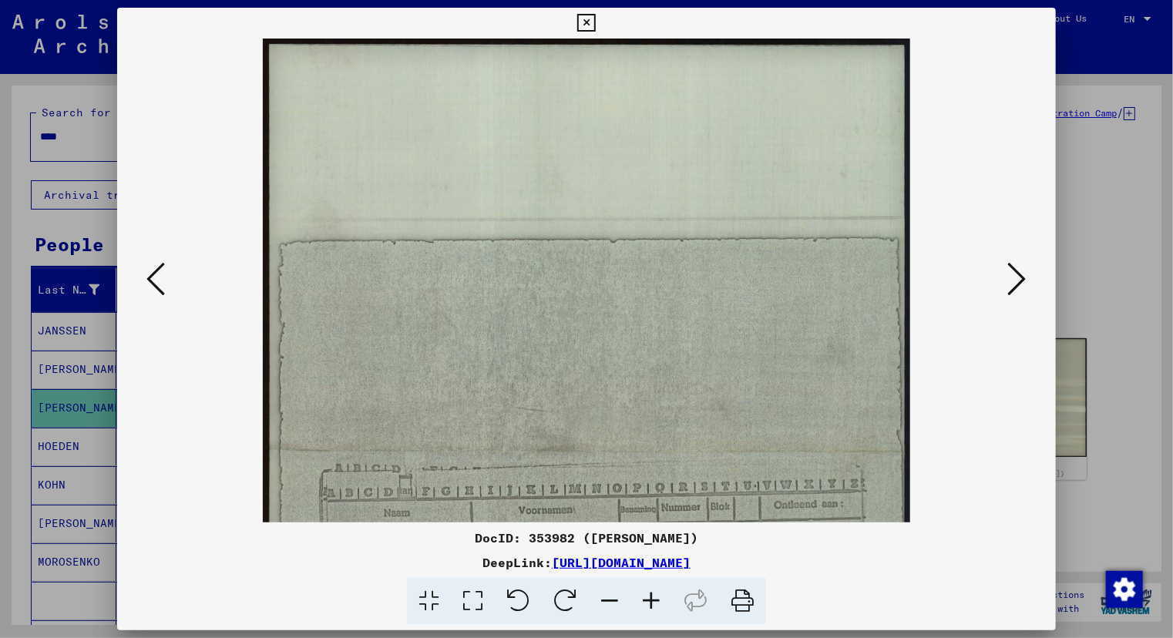
click at [646, 609] on icon at bounding box center [651, 601] width 42 height 47
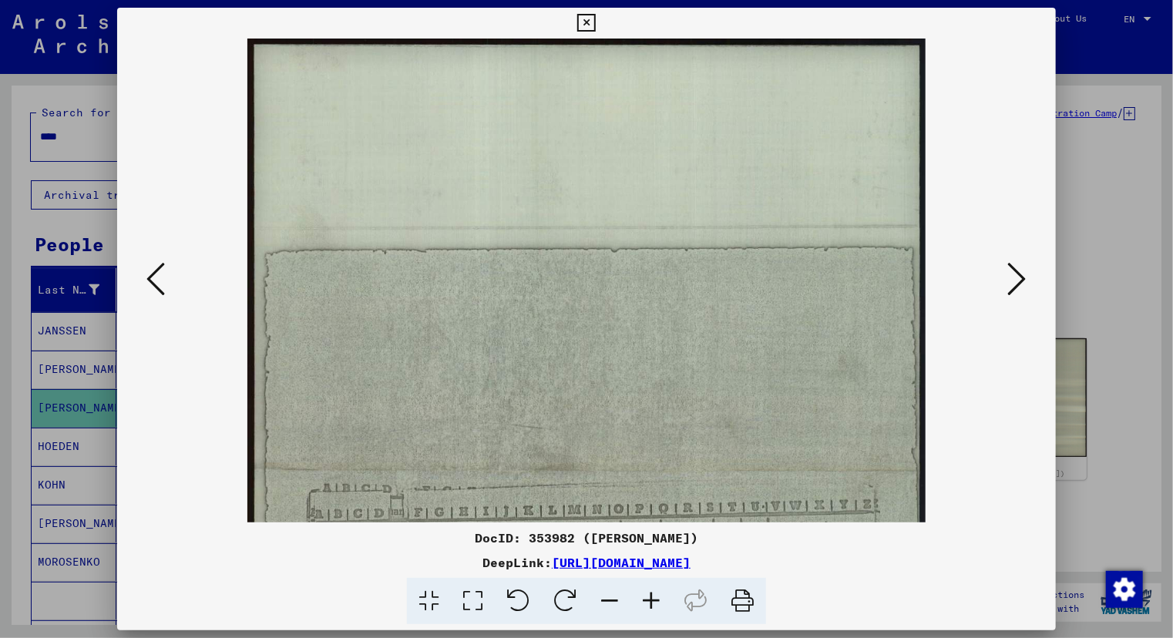
click at [646, 609] on icon at bounding box center [651, 601] width 42 height 47
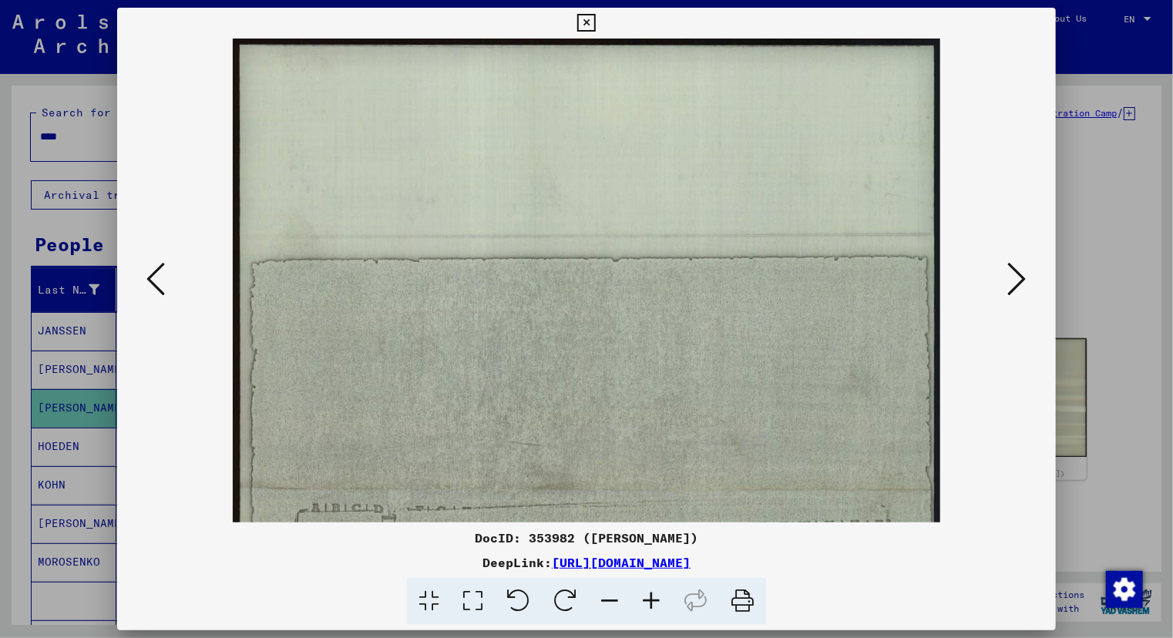
click at [646, 609] on icon at bounding box center [651, 601] width 42 height 47
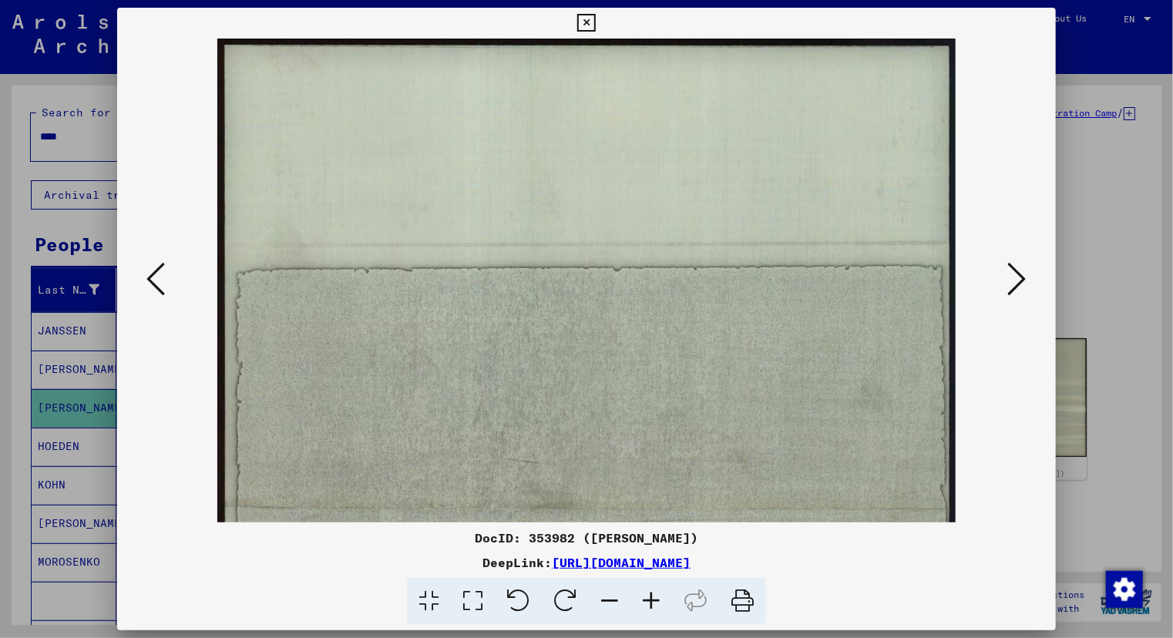
click at [646, 609] on icon at bounding box center [651, 601] width 42 height 47
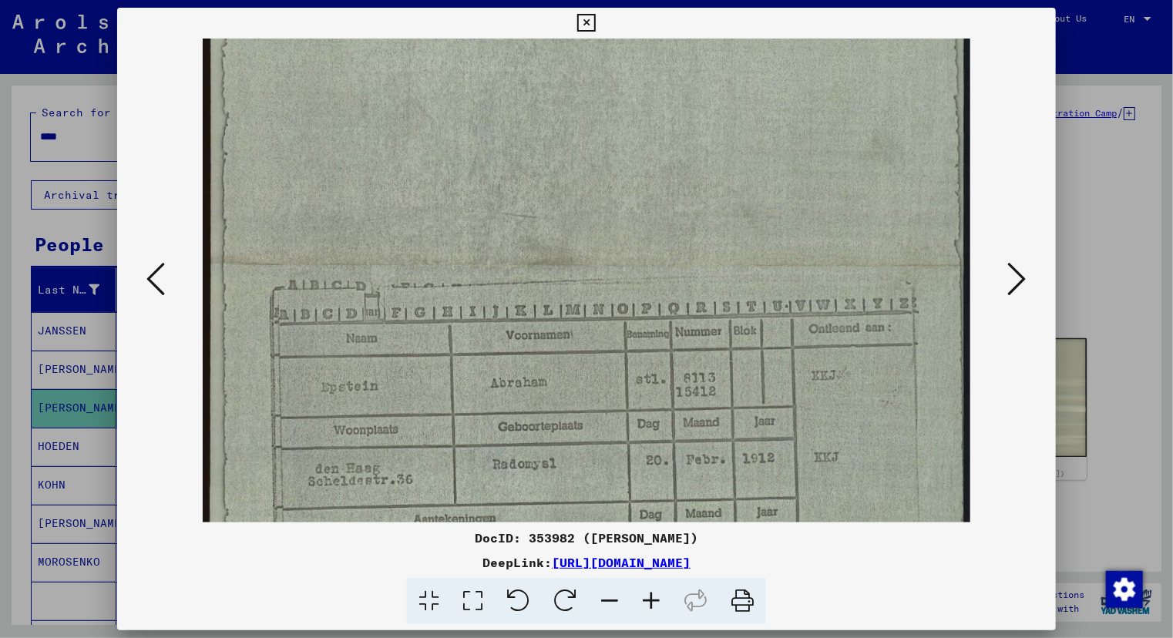
scroll to position [263, 0]
drag, startPoint x: 723, startPoint y: 451, endPoint x: 655, endPoint y: 187, distance: 272.1
click at [655, 187] on img at bounding box center [587, 267] width 768 height 985
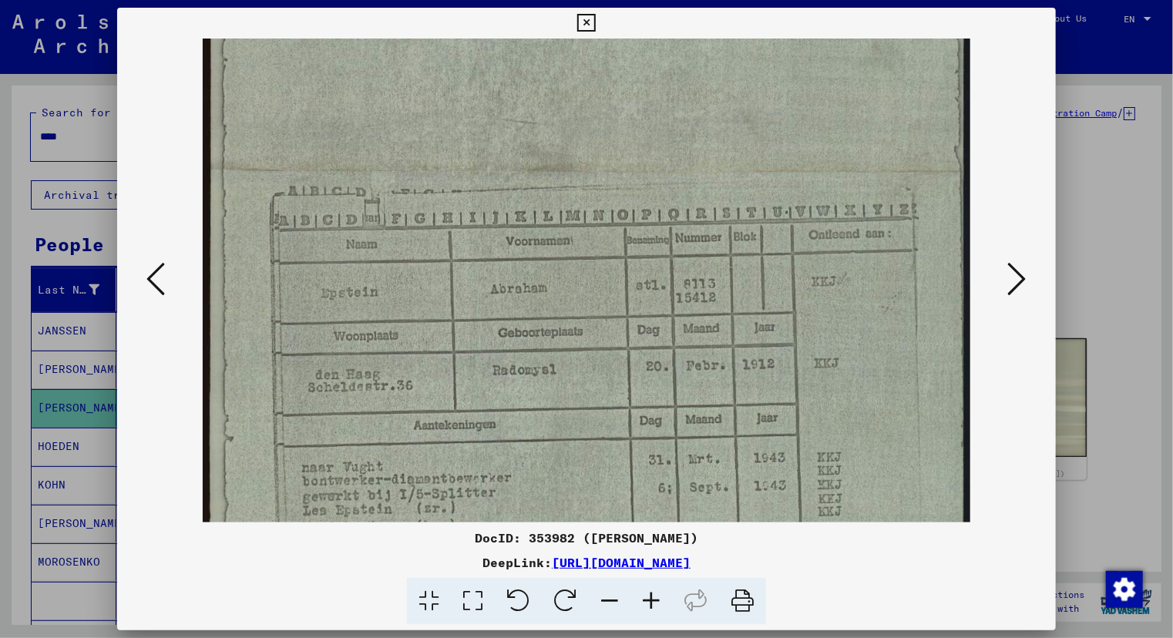
scroll to position [357, 0]
drag, startPoint x: 660, startPoint y: 317, endPoint x: 666, endPoint y: 223, distance: 94.3
click at [666, 223] on img at bounding box center [587, 173] width 768 height 985
click at [72, 453] on div at bounding box center [586, 319] width 1173 height 638
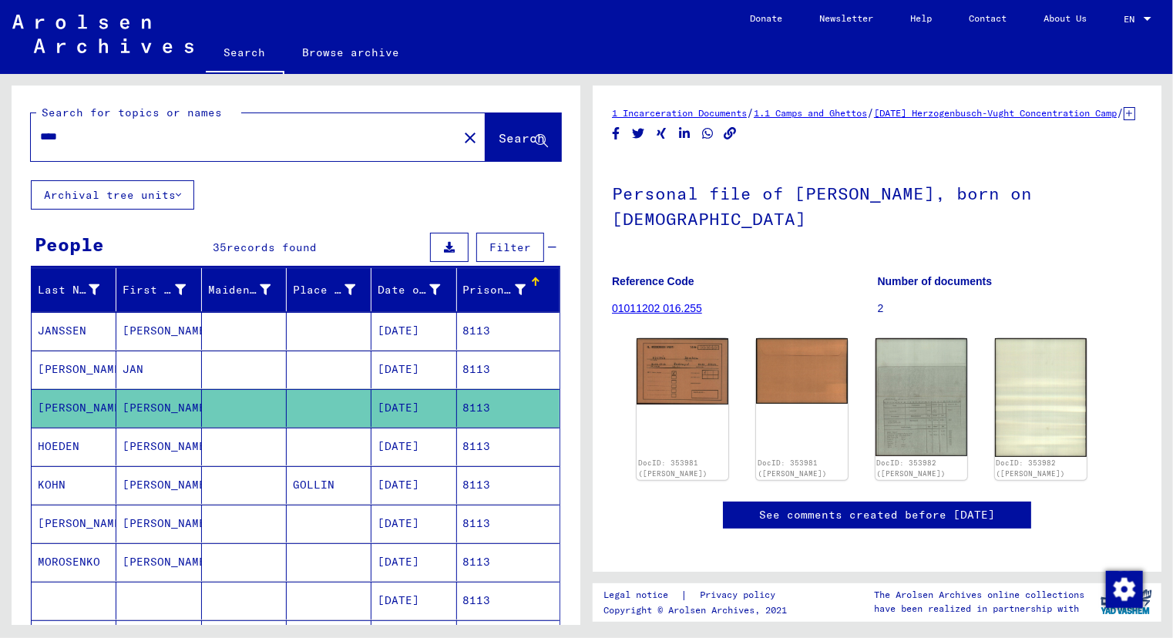
click at [73, 453] on mat-cell "HOEDEN" at bounding box center [74, 447] width 85 height 38
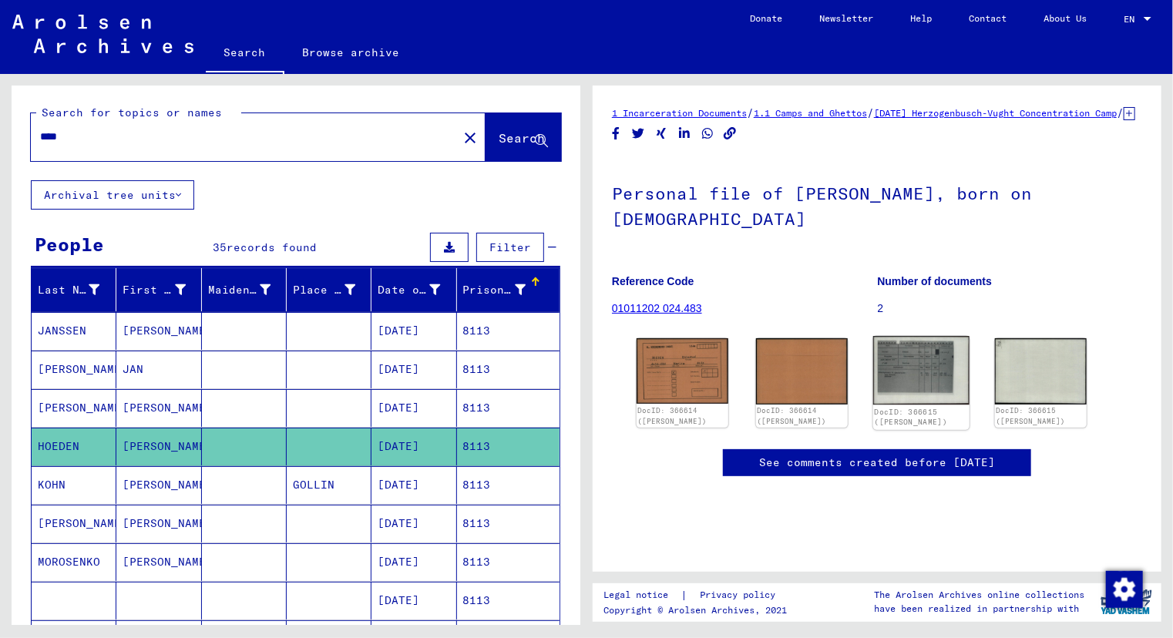
click at [940, 383] on img at bounding box center [921, 370] width 96 height 69
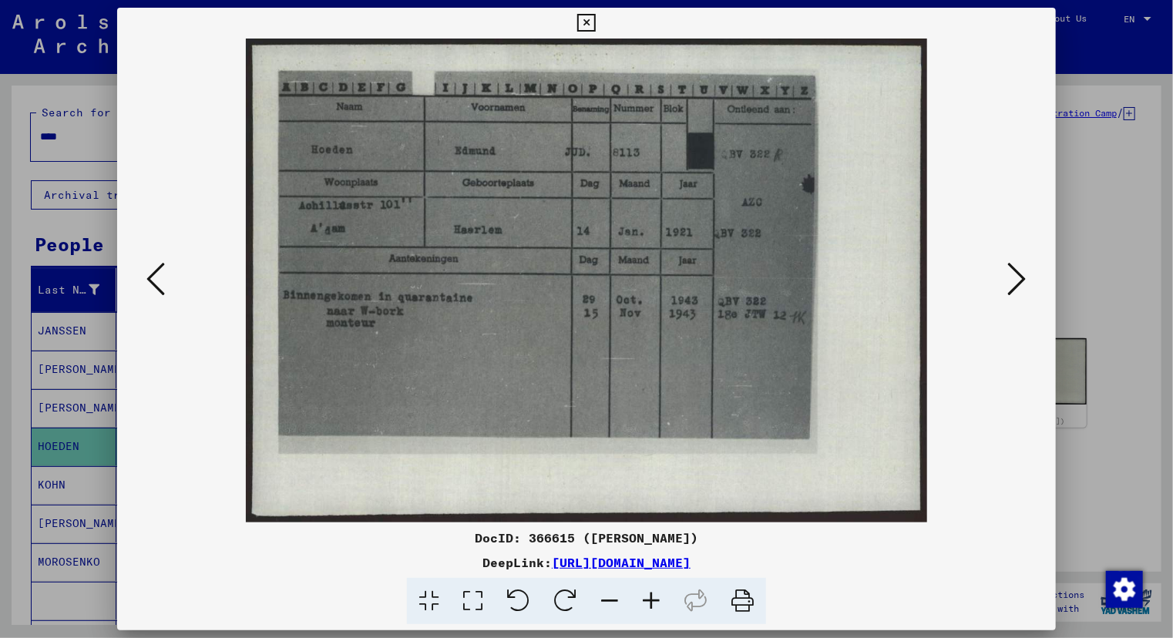
click at [71, 138] on div at bounding box center [586, 319] width 1173 height 638
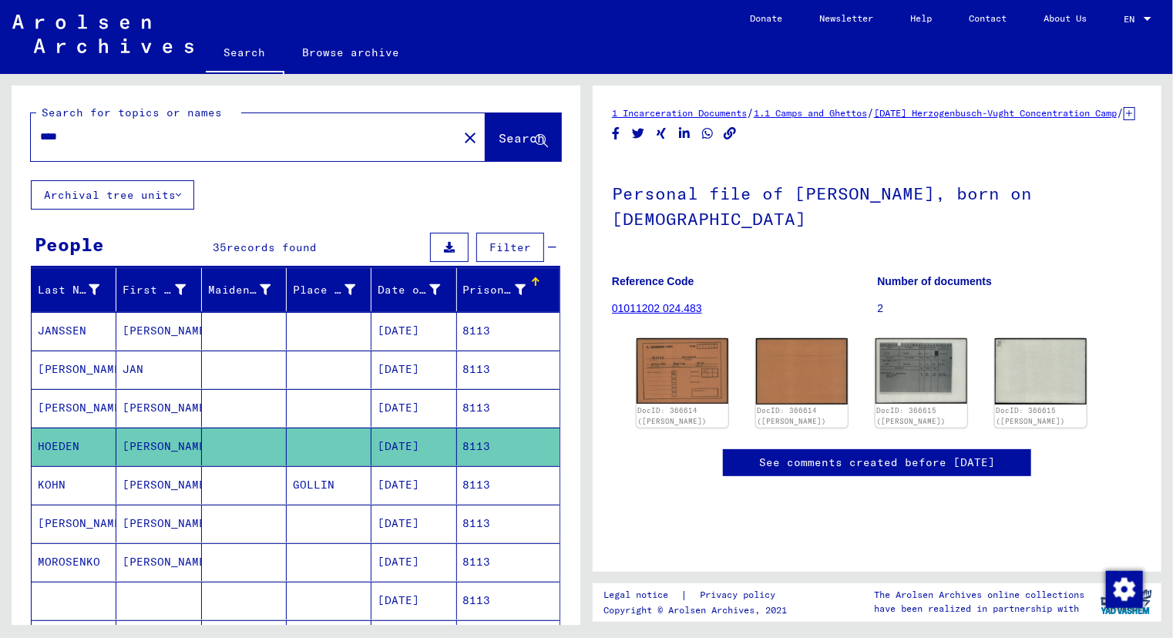
click at [71, 138] on input "****" at bounding box center [244, 137] width 408 height 16
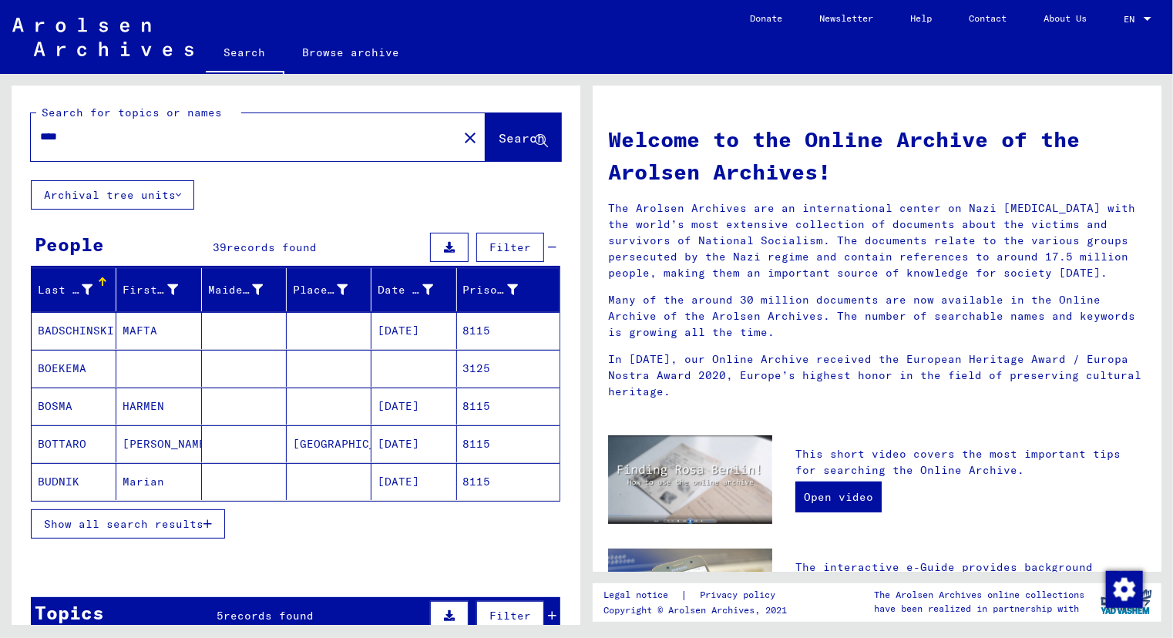
click at [141, 517] on span "Show all search results" at bounding box center [123, 524] width 159 height 14
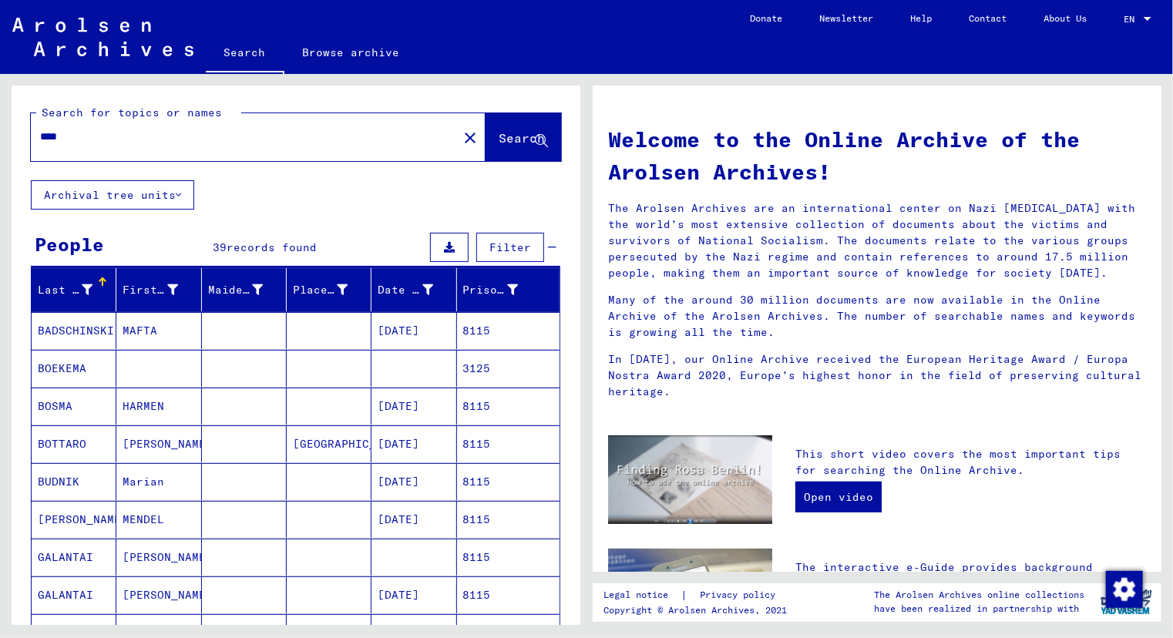
click at [130, 405] on mat-cell "HARMEN" at bounding box center [158, 406] width 85 height 37
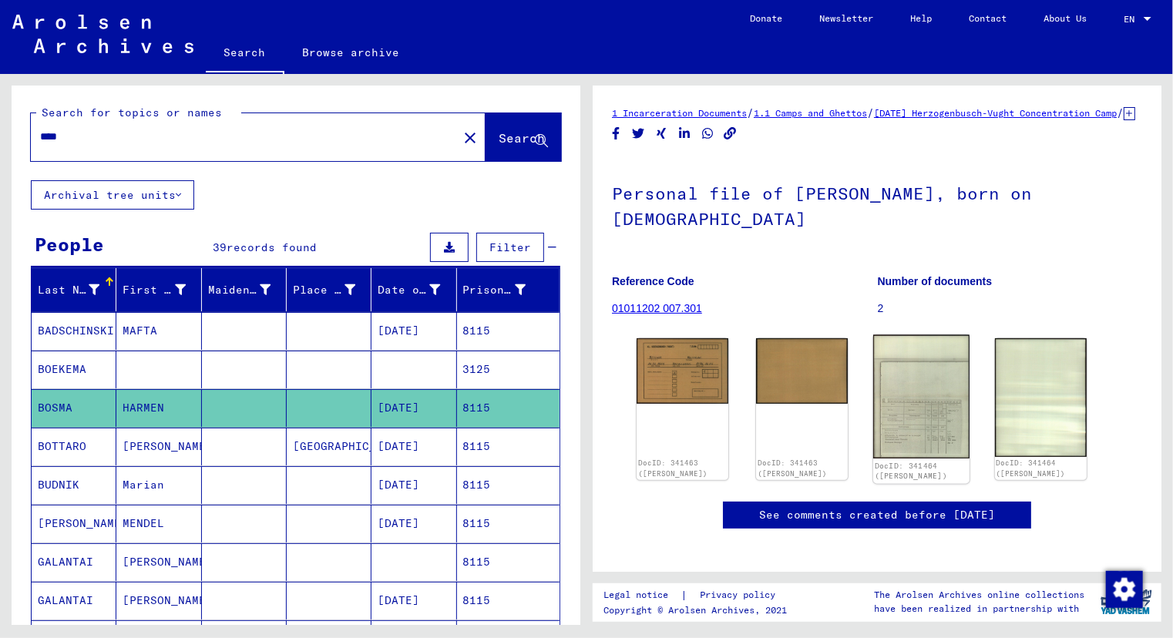
click at [931, 431] on img at bounding box center [921, 397] width 96 height 124
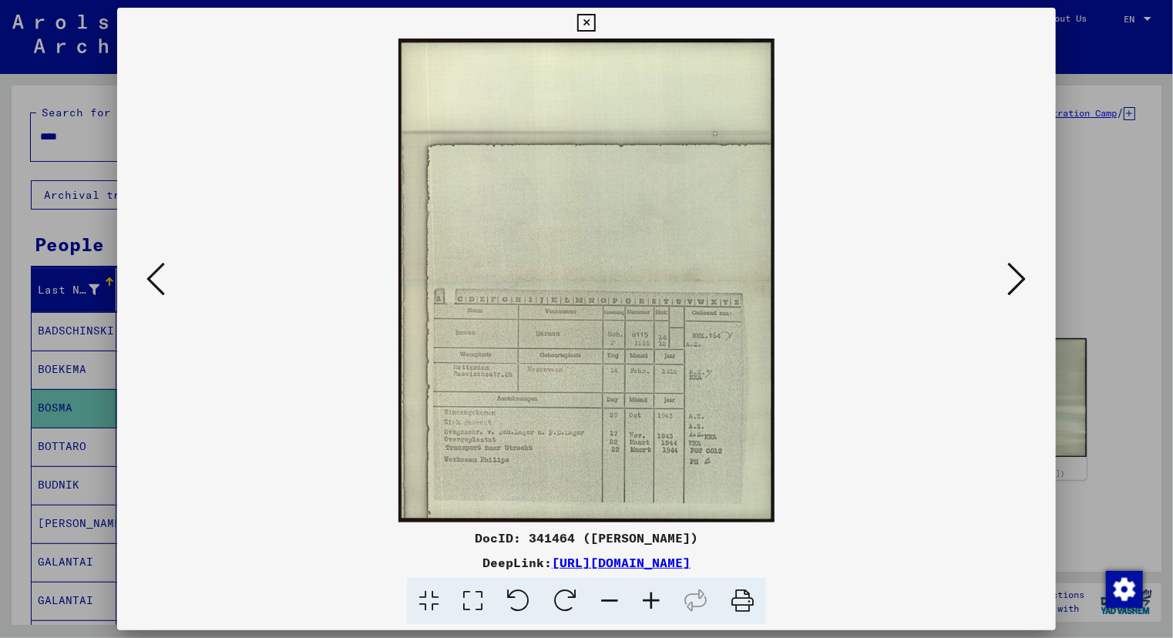
click at [644, 602] on icon at bounding box center [651, 601] width 42 height 47
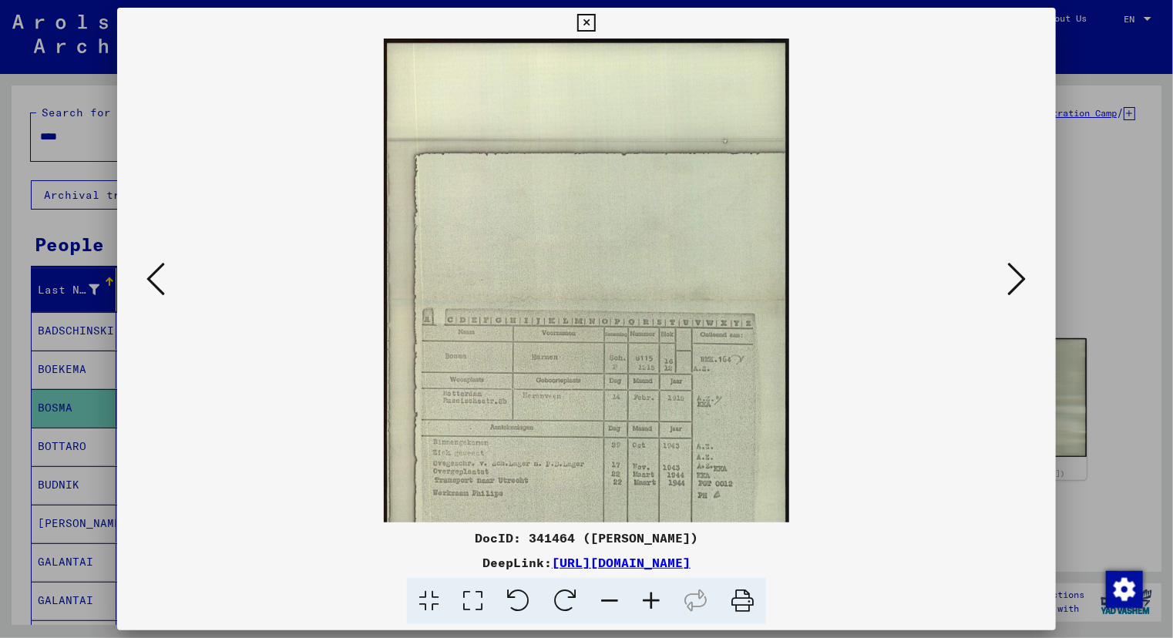
click at [644, 602] on icon at bounding box center [651, 601] width 42 height 47
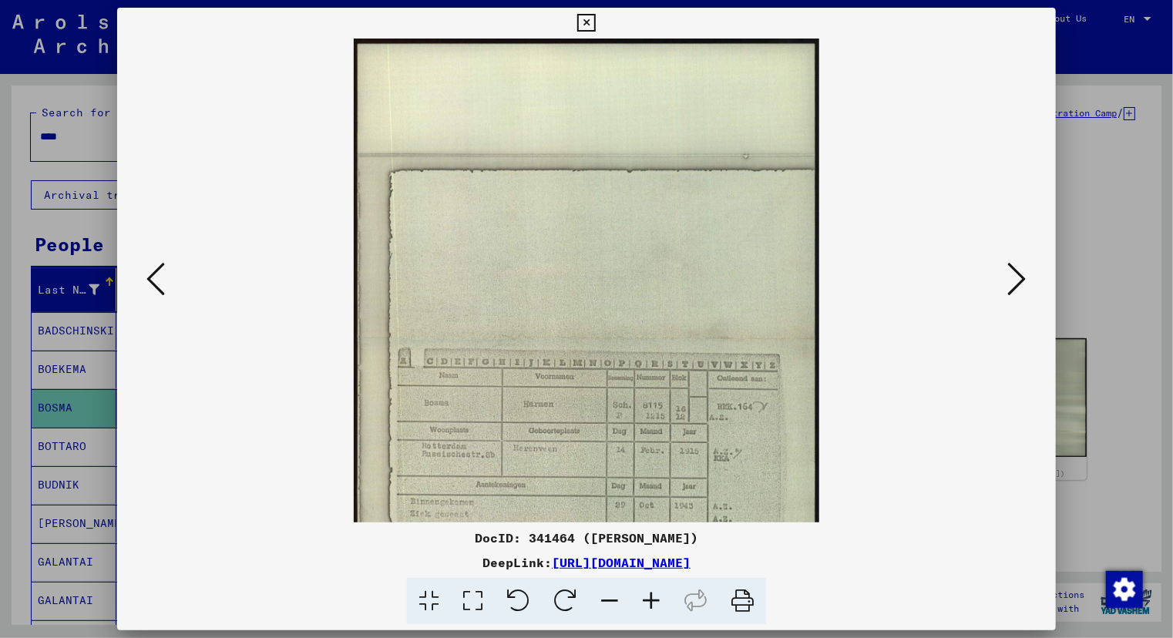
click at [644, 602] on icon at bounding box center [651, 601] width 42 height 47
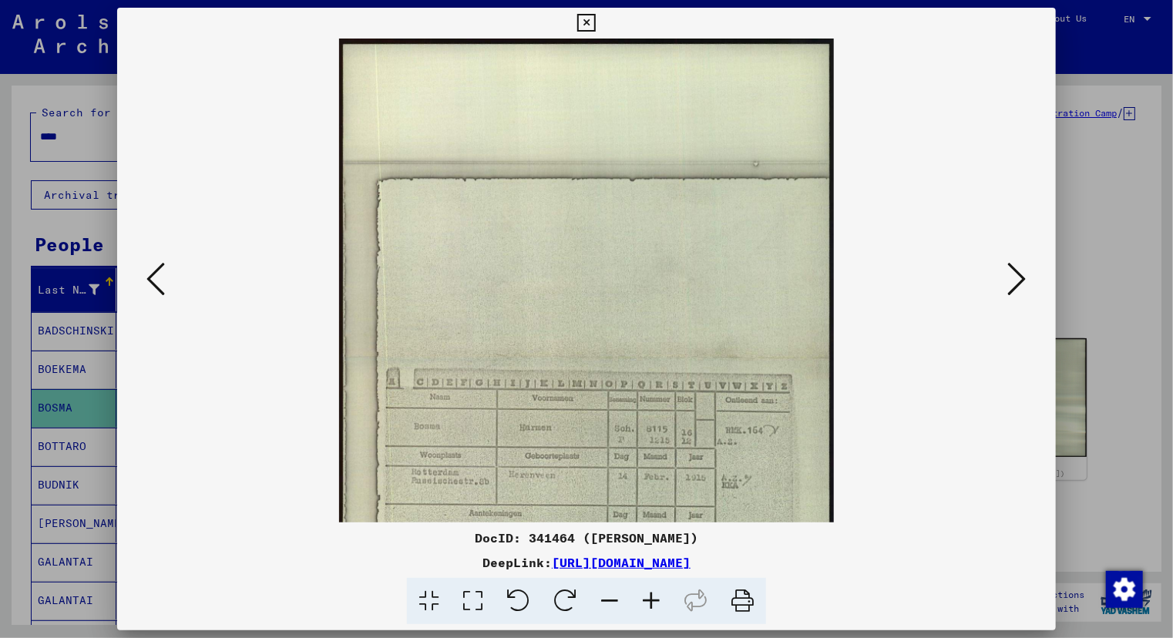
click at [644, 602] on icon at bounding box center [651, 601] width 42 height 47
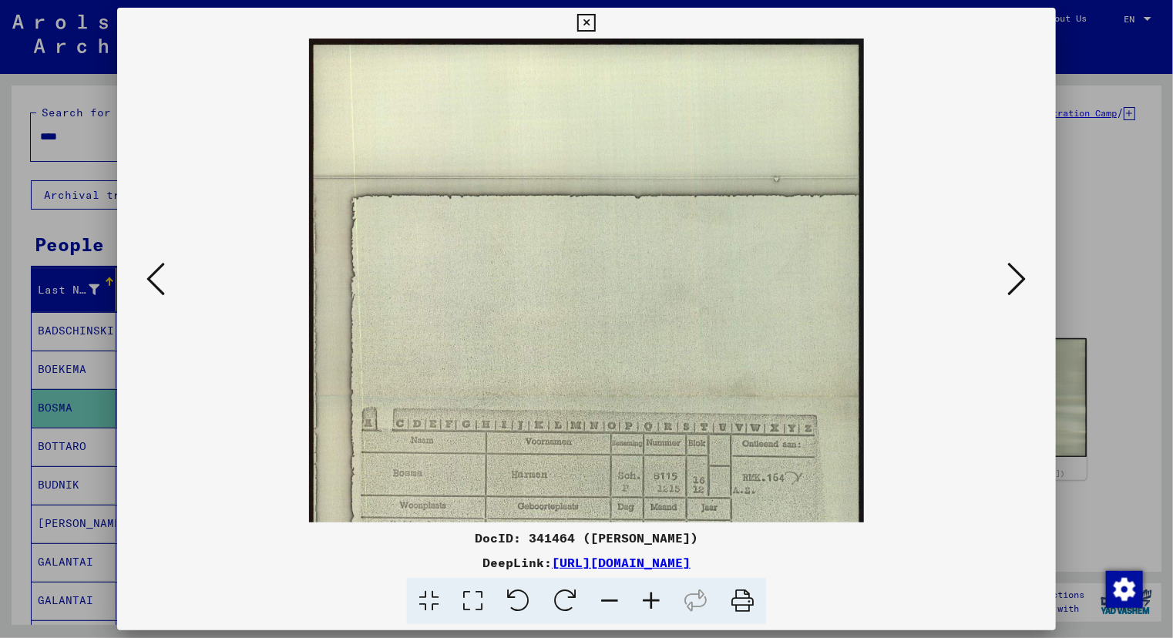
click at [644, 602] on icon at bounding box center [651, 601] width 42 height 47
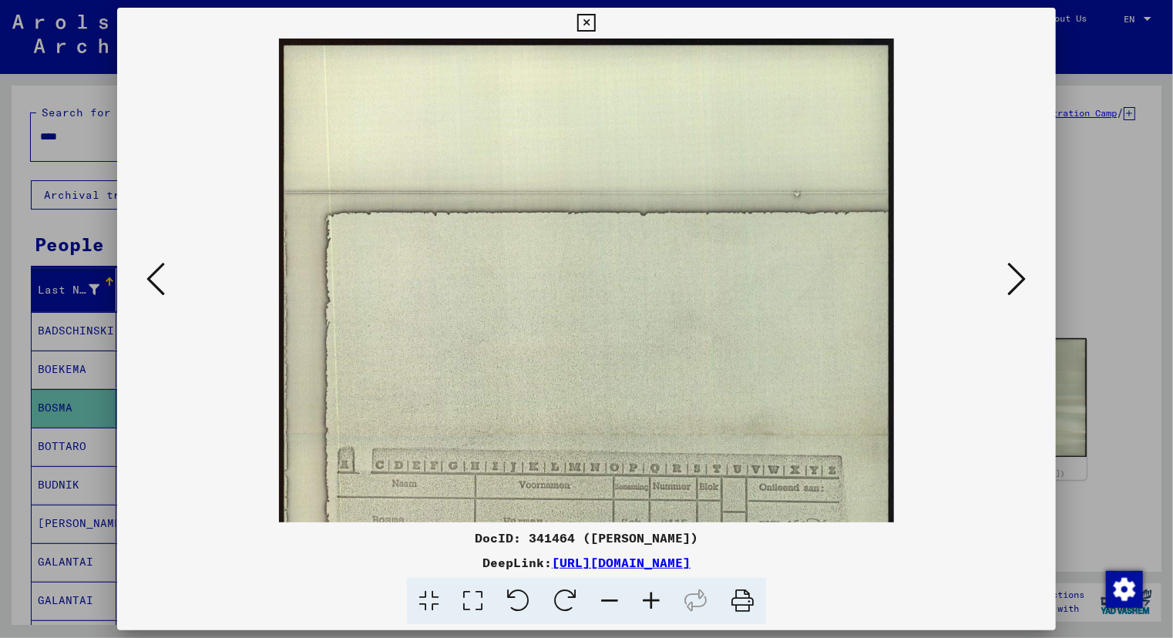
click at [644, 602] on icon at bounding box center [651, 601] width 42 height 47
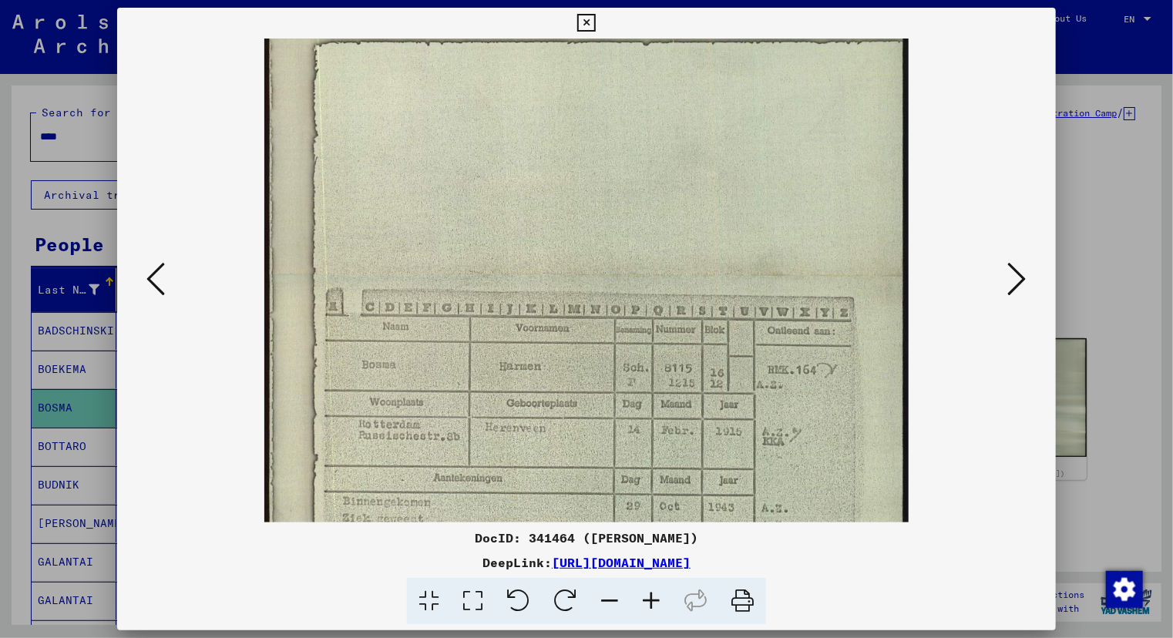
scroll to position [218, 0]
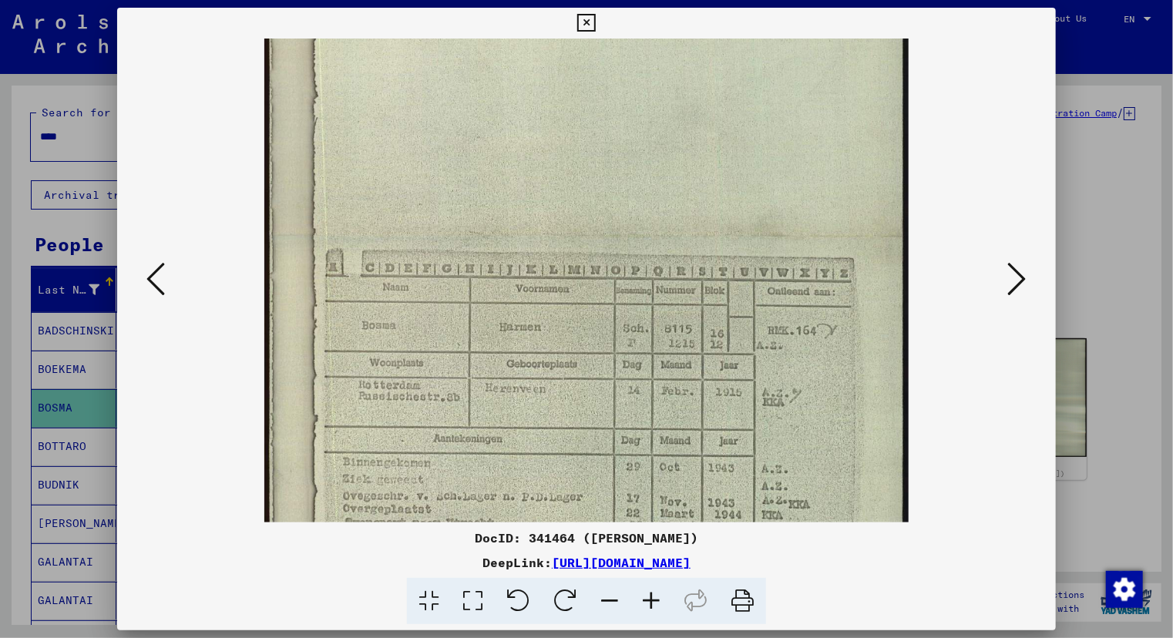
drag, startPoint x: 724, startPoint y: 422, endPoint x: 693, endPoint y: 276, distance: 149.6
click at [693, 276] on img at bounding box center [586, 235] width 645 height 831
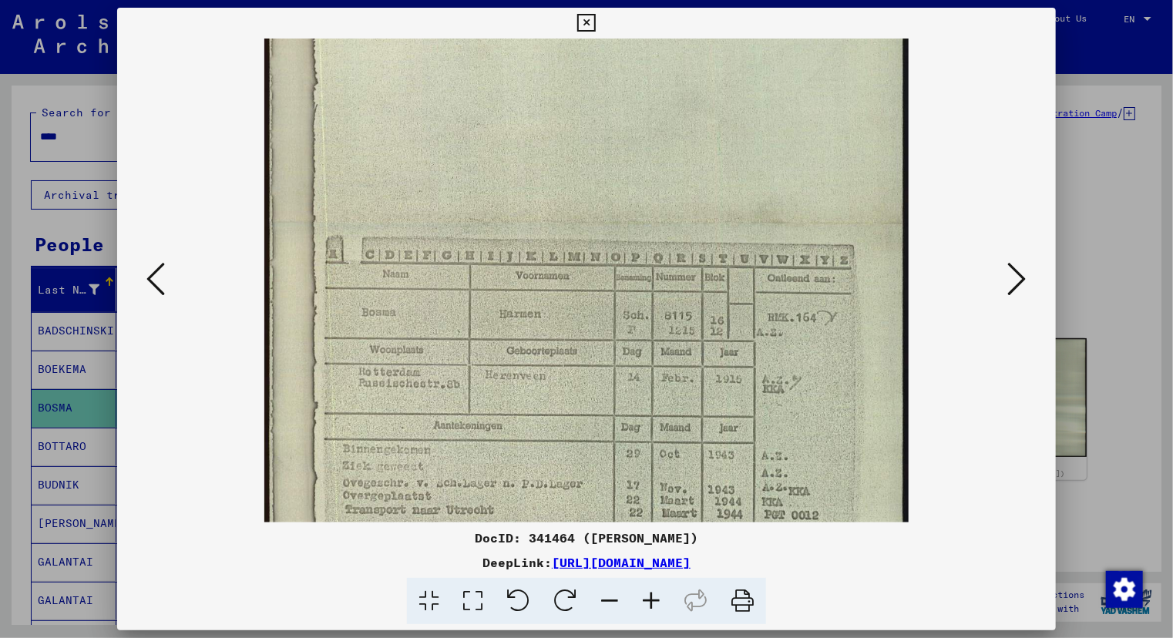
scroll to position [233, 0]
drag, startPoint x: 783, startPoint y: 467, endPoint x: 783, endPoint y: 452, distance: 14.6
click at [783, 452] on img at bounding box center [586, 220] width 645 height 831
click at [5, 401] on div at bounding box center [586, 319] width 1173 height 638
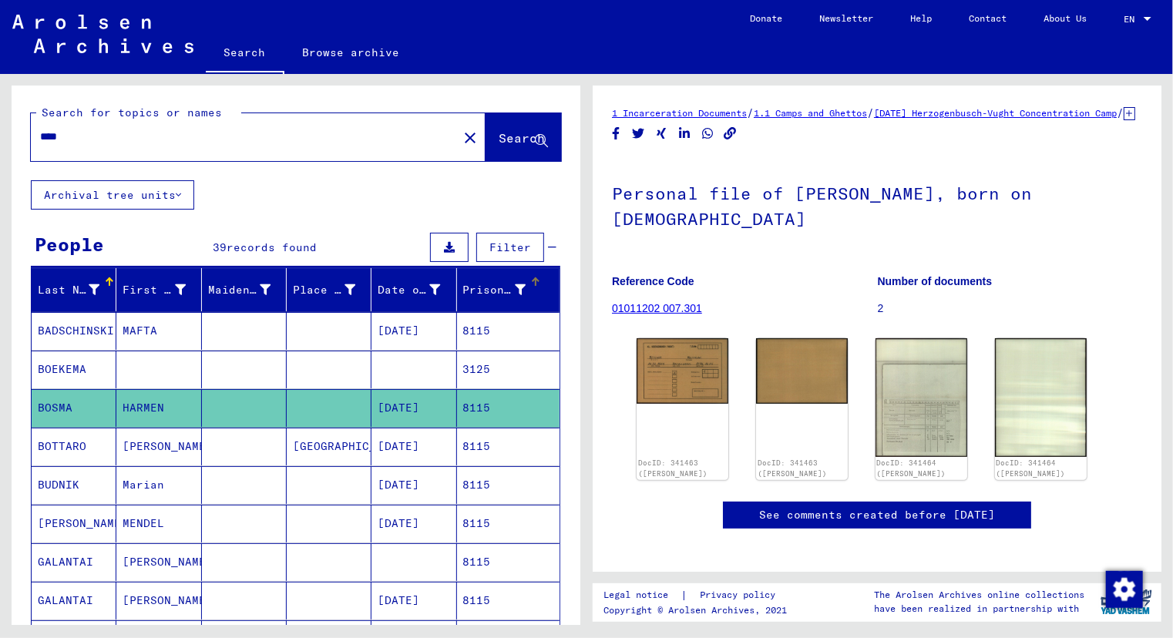
click at [478, 289] on div "Prisoner #" at bounding box center [494, 290] width 62 height 16
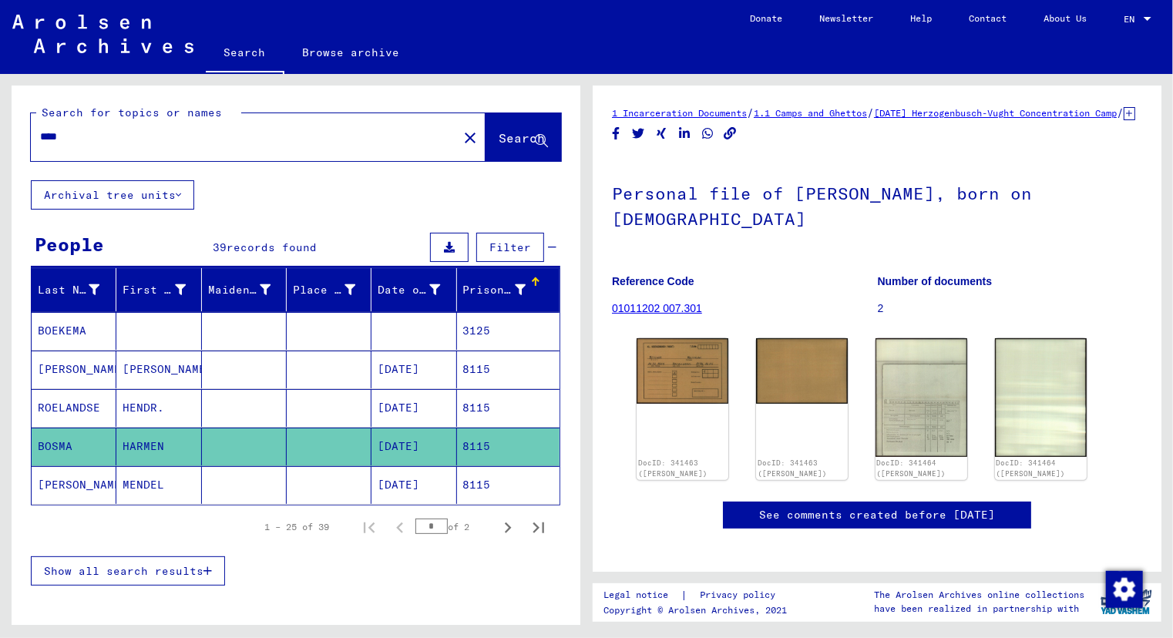
click at [154, 566] on span "Show all search results" at bounding box center [123, 571] width 159 height 14
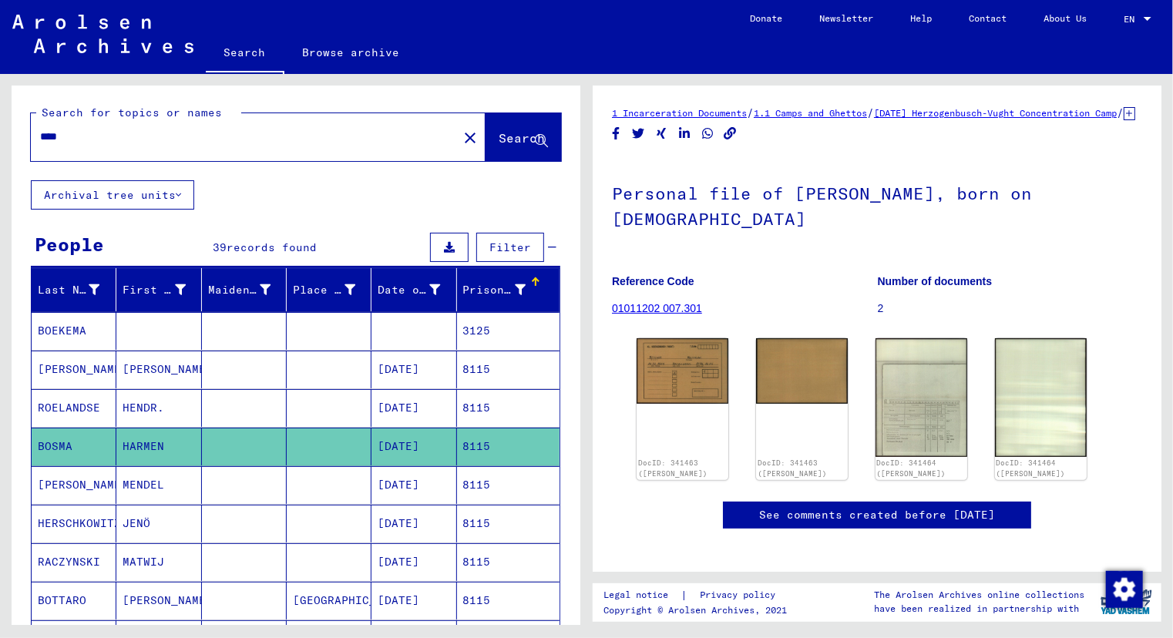
click at [148, 488] on mat-cell "MENDEL" at bounding box center [158, 485] width 85 height 38
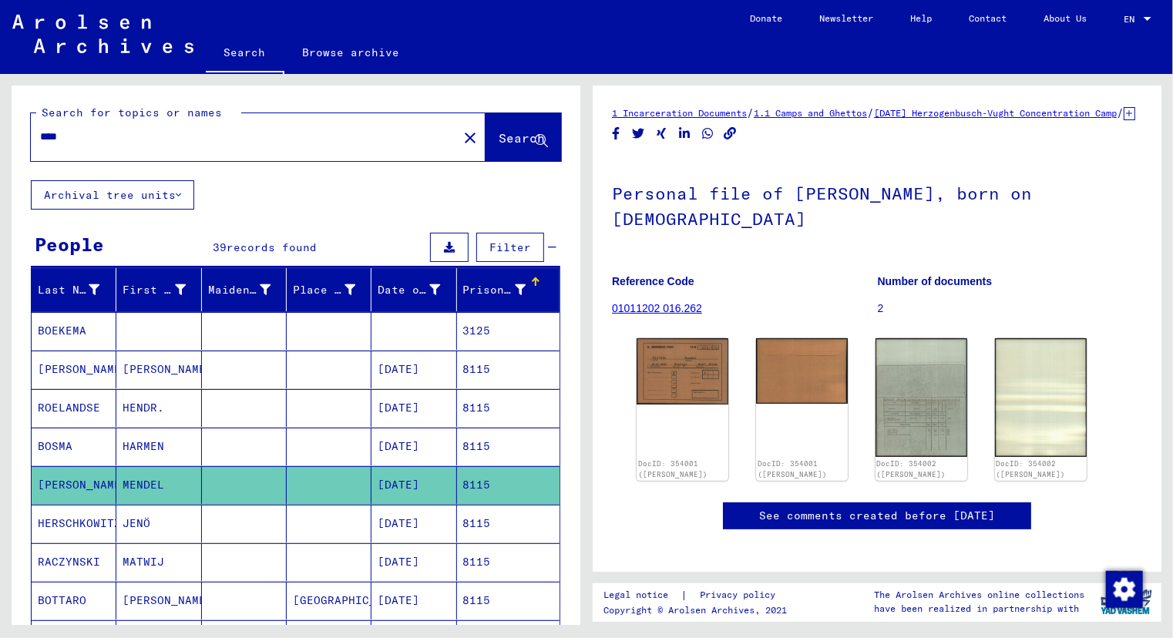
click at [139, 522] on mat-cell "JENÖ" at bounding box center [158, 524] width 85 height 38
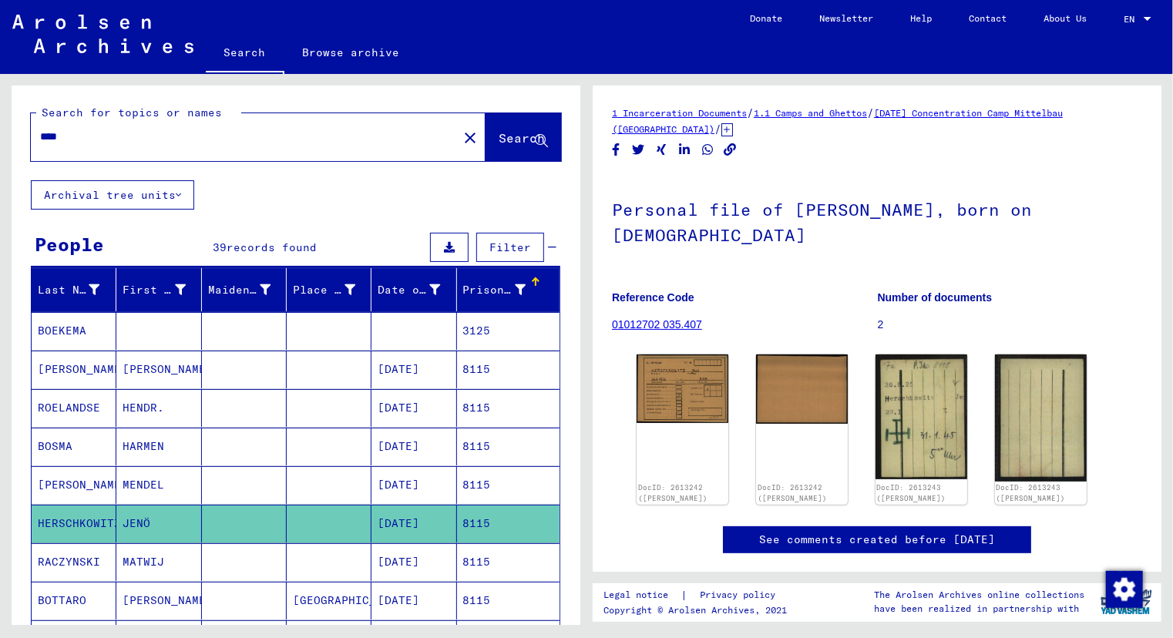
click at [140, 492] on mat-cell "MENDEL" at bounding box center [158, 485] width 85 height 38
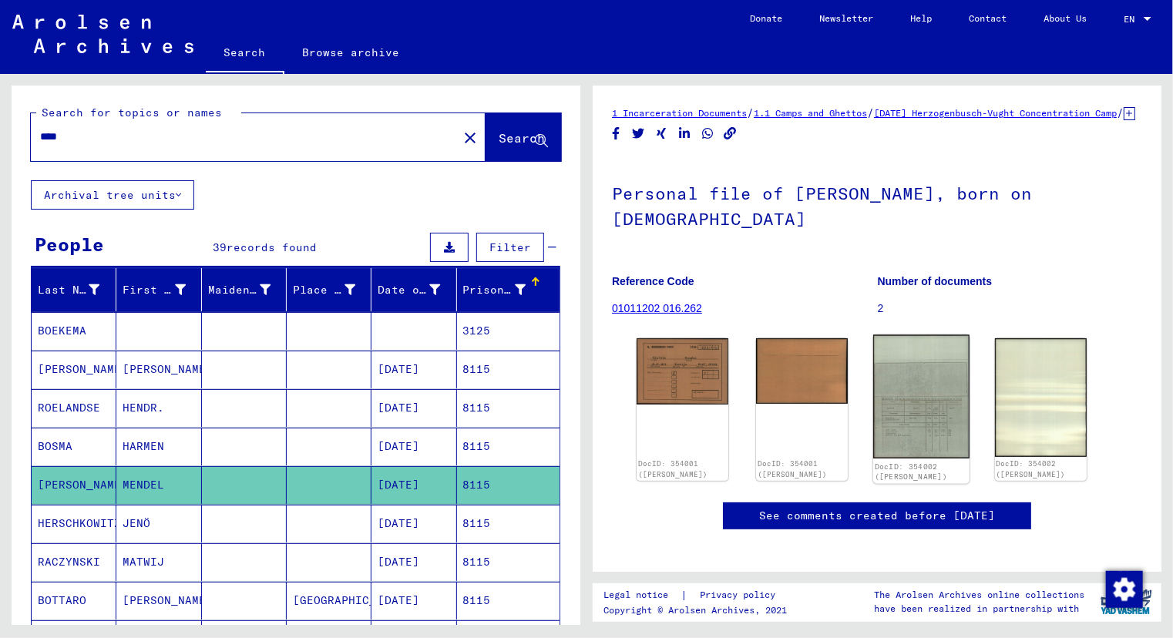
click at [926, 427] on img at bounding box center [921, 397] width 96 height 124
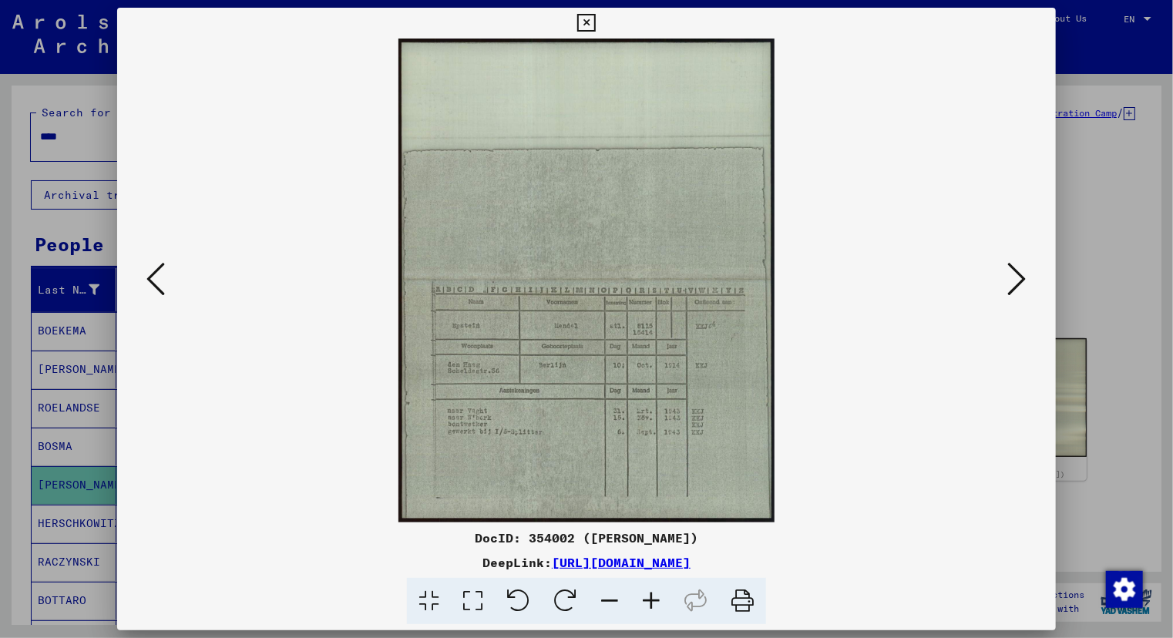
click at [649, 601] on icon at bounding box center [651, 601] width 42 height 47
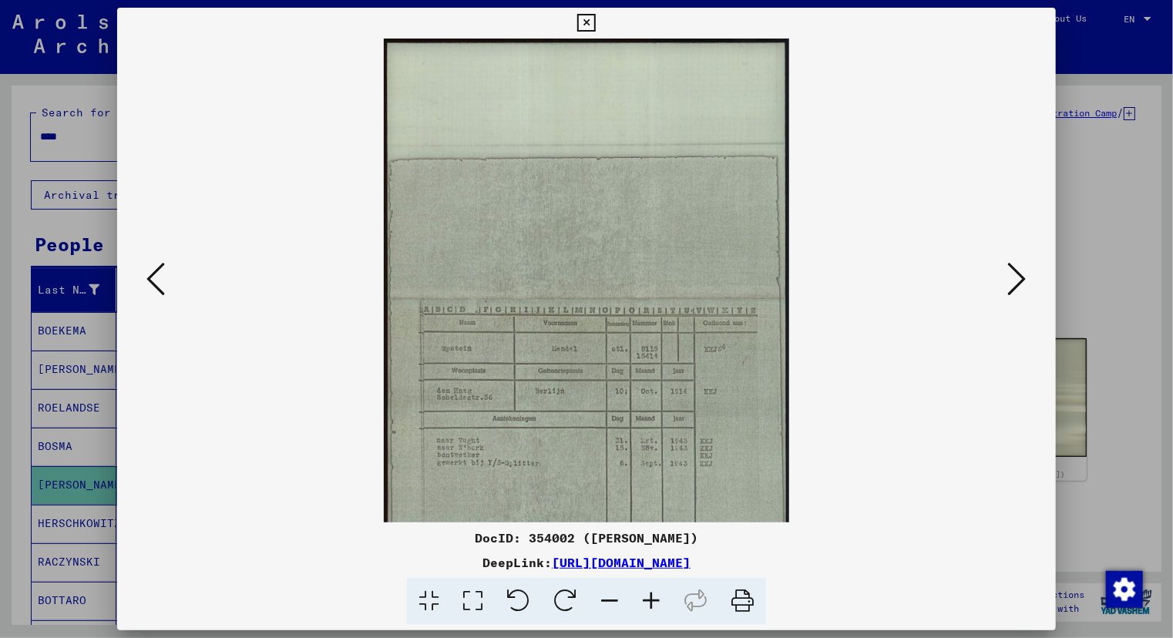
click at [649, 601] on icon at bounding box center [651, 601] width 42 height 47
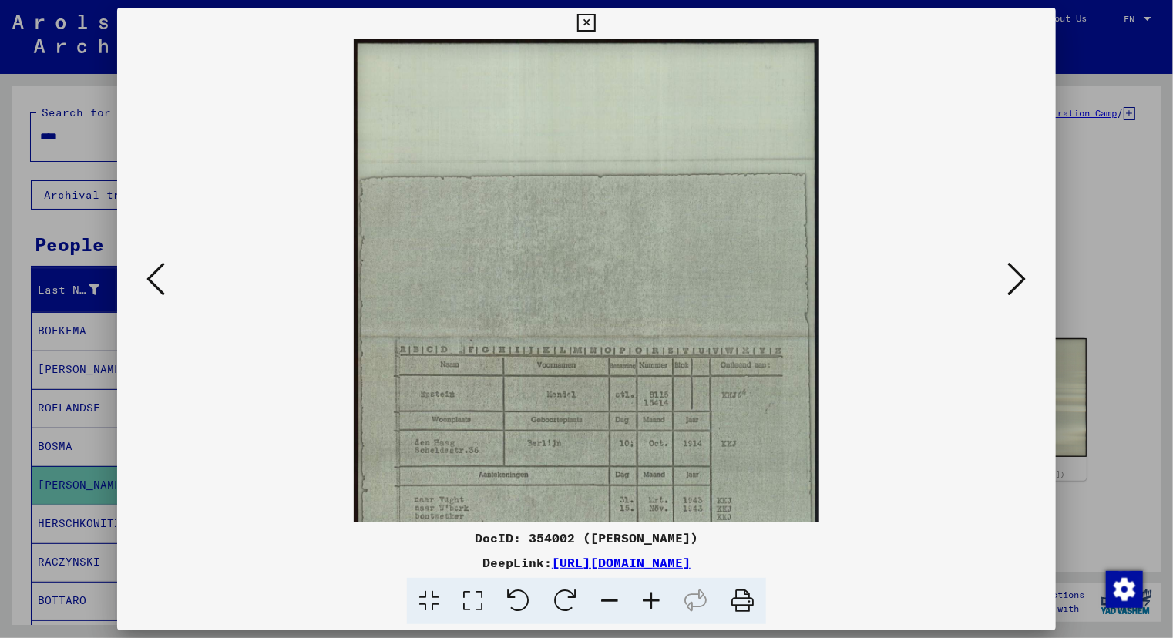
click at [649, 601] on icon at bounding box center [651, 601] width 42 height 47
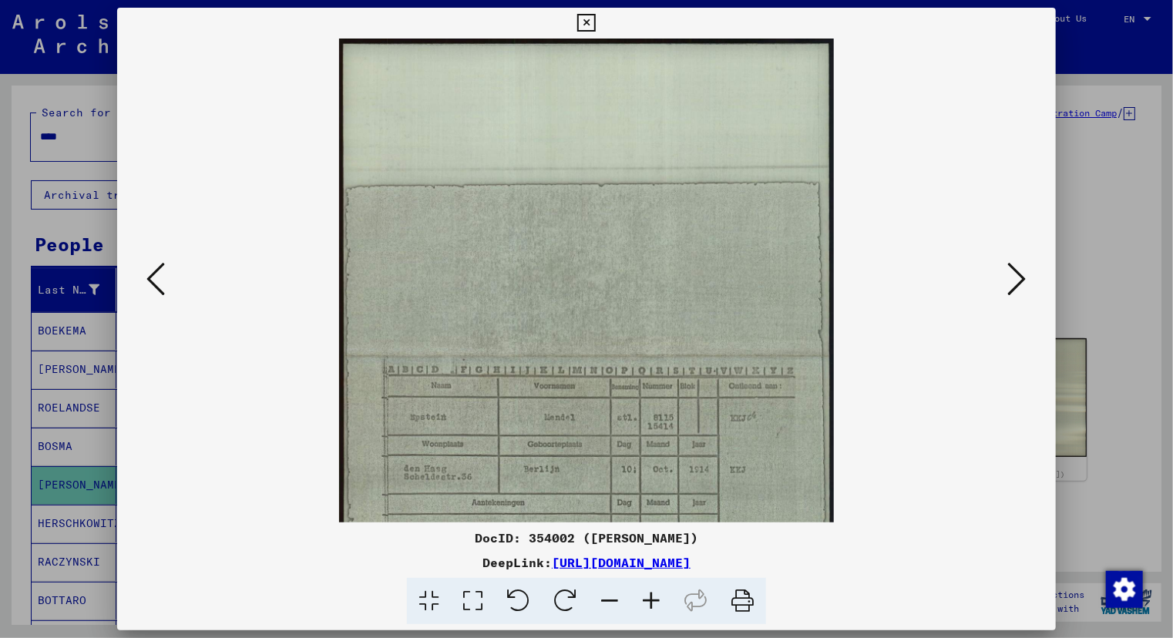
click at [649, 601] on icon at bounding box center [651, 601] width 42 height 47
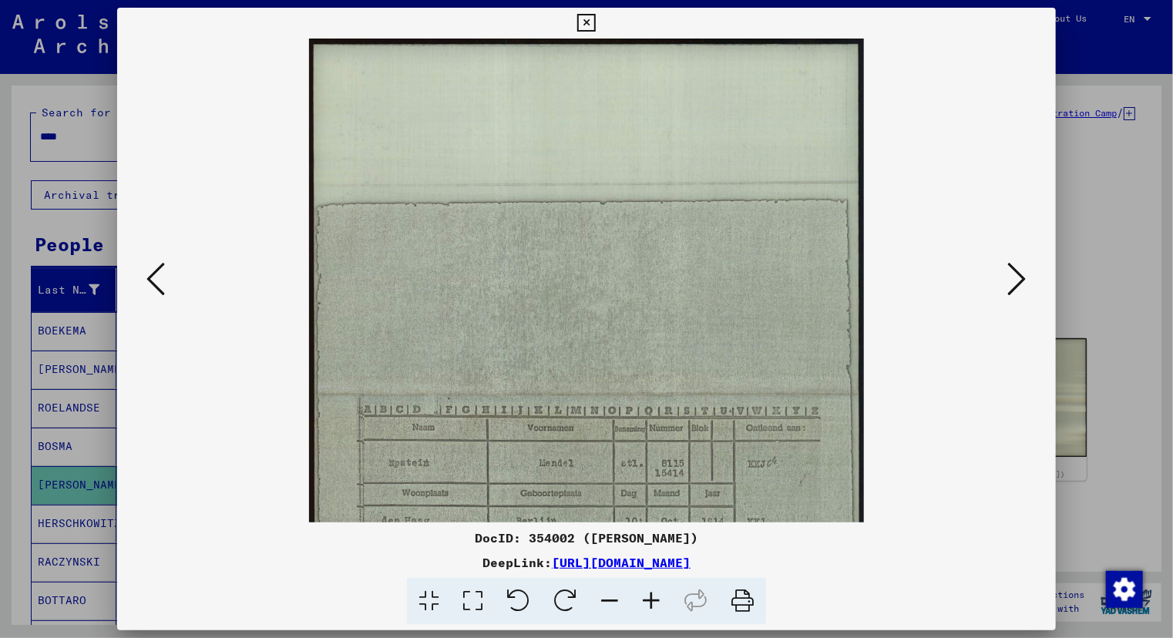
click at [649, 601] on icon at bounding box center [651, 601] width 42 height 47
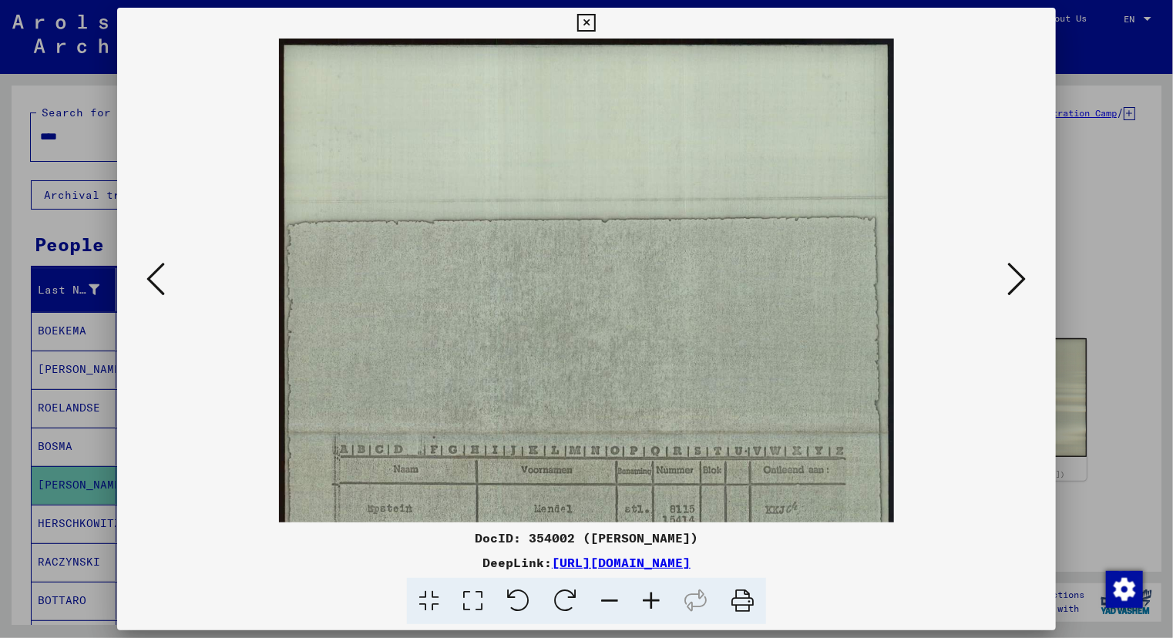
click at [649, 601] on icon at bounding box center [651, 601] width 42 height 47
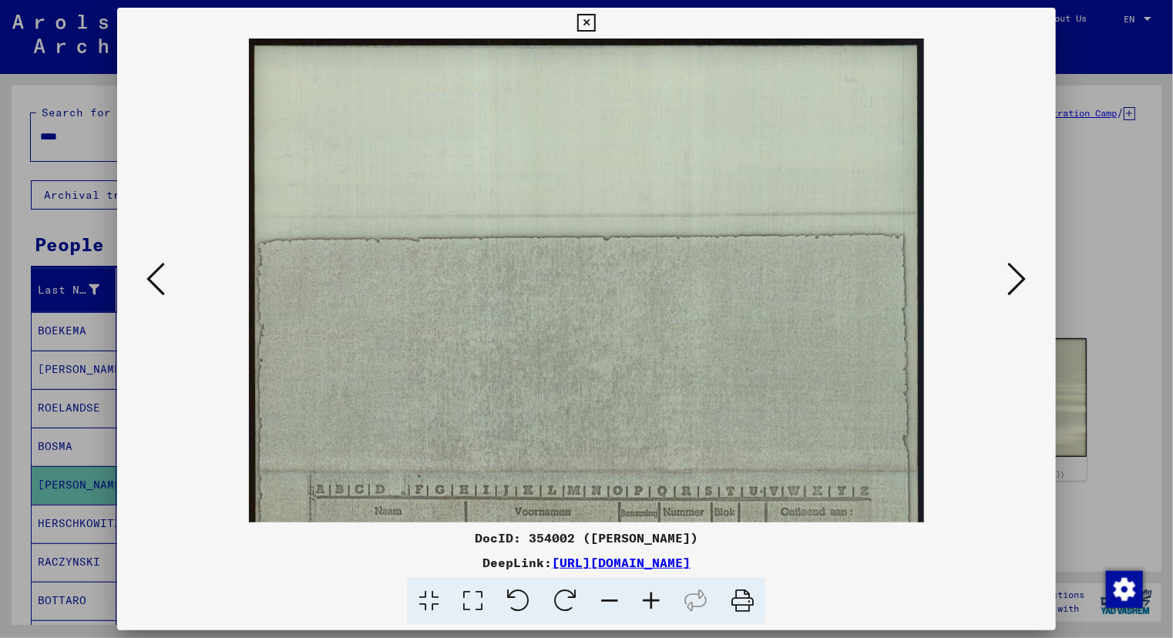
click at [649, 601] on icon at bounding box center [651, 601] width 42 height 47
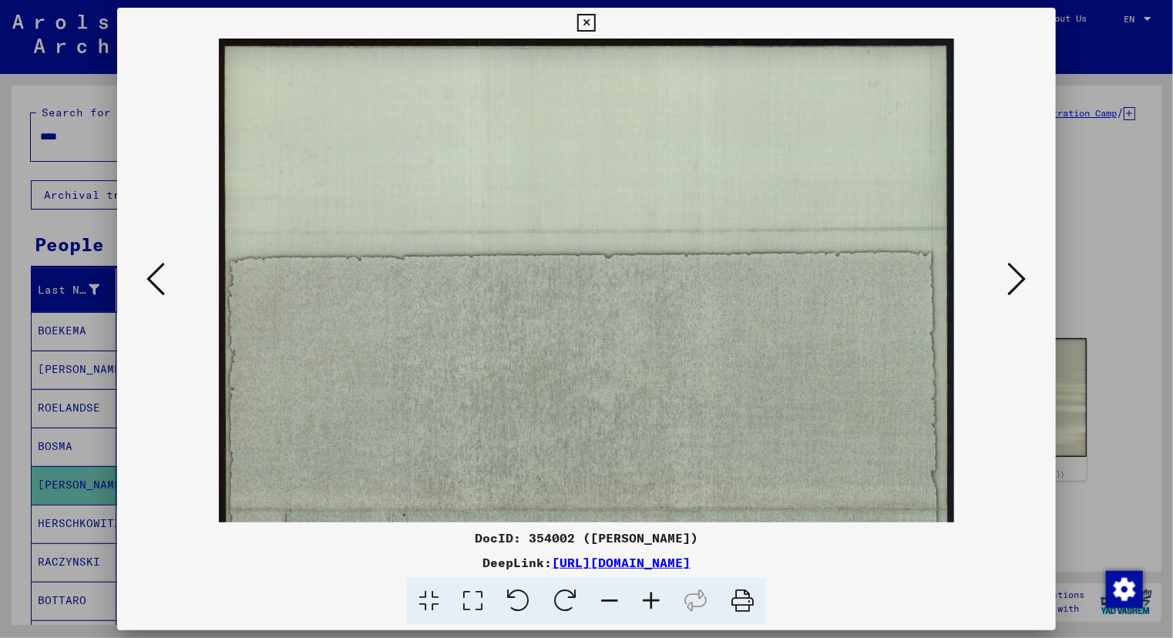
click at [649, 601] on icon at bounding box center [651, 601] width 42 height 47
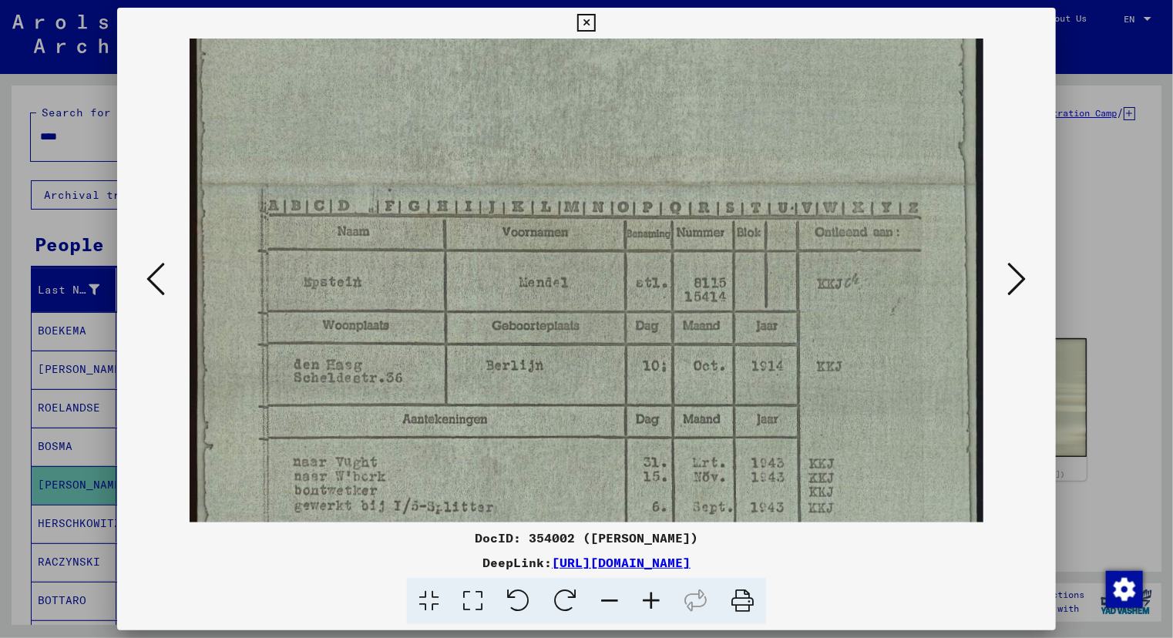
scroll to position [364, 0]
drag, startPoint x: 696, startPoint y: 394, endPoint x: 665, endPoint y: 79, distance: 316.6
click at [665, 79] on img at bounding box center [587, 185] width 794 height 1023
click at [242, 595] on div at bounding box center [586, 601] width 926 height 47
click at [75, 126] on div at bounding box center [586, 319] width 1173 height 638
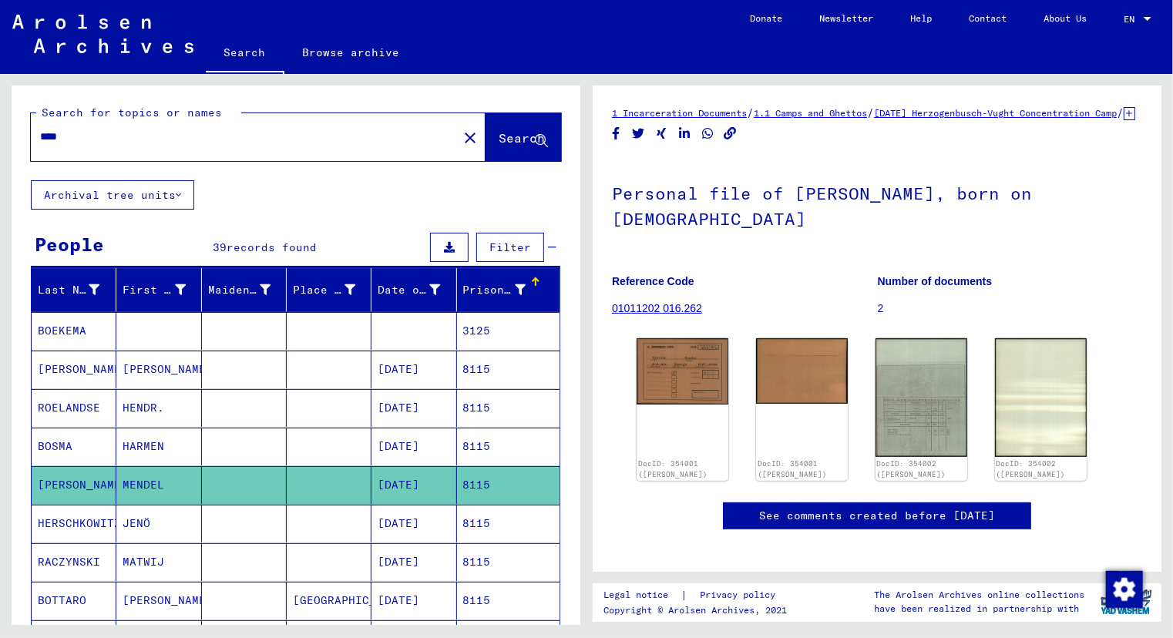
click at [71, 139] on input "****" at bounding box center [244, 137] width 408 height 16
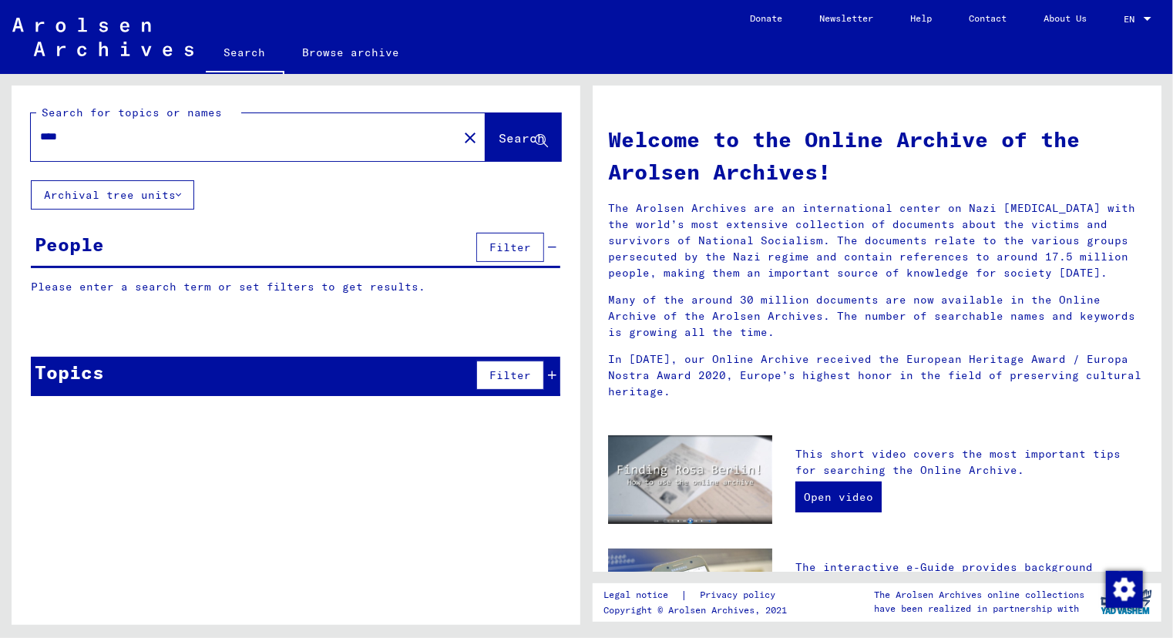
click at [82, 242] on div "People" at bounding box center [69, 244] width 69 height 28
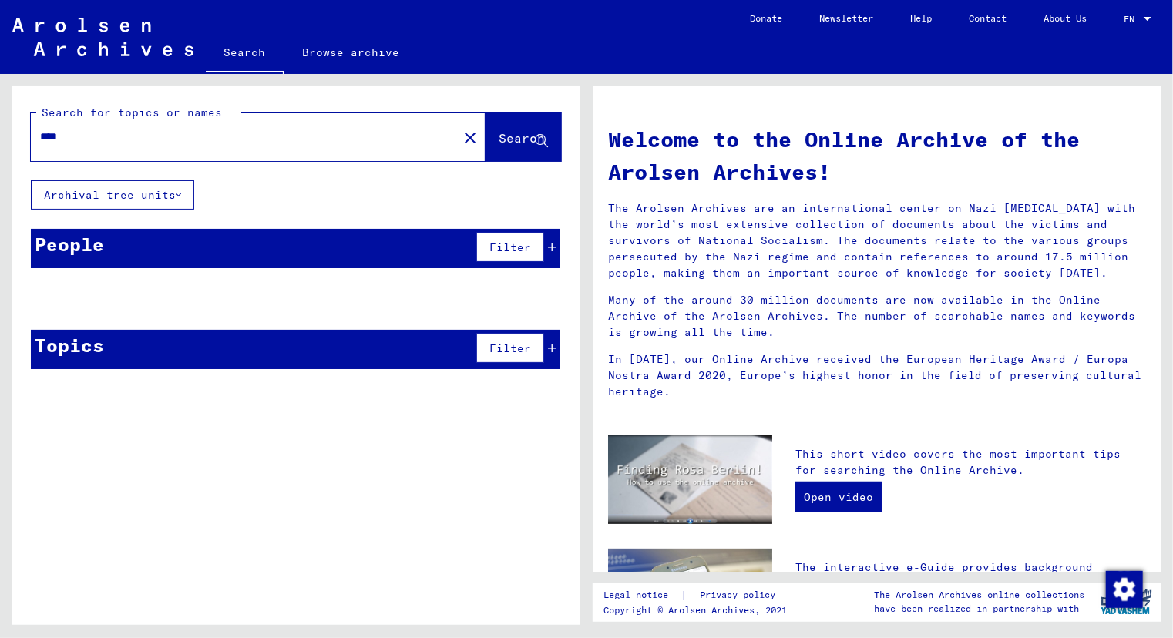
click at [82, 242] on div "People" at bounding box center [69, 244] width 69 height 28
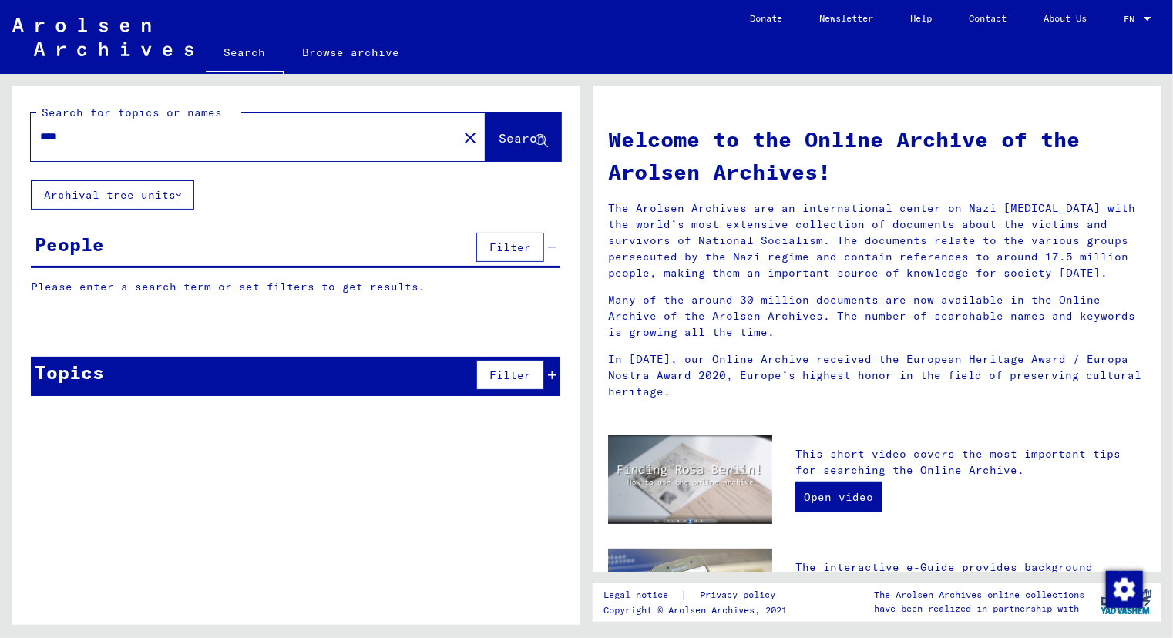
click at [90, 127] on div "****" at bounding box center [235, 136] width 408 height 35
click at [498, 139] on span "Search" at bounding box center [521, 137] width 46 height 15
click at [116, 150] on div "****" at bounding box center [235, 136] width 408 height 35
click at [76, 132] on input "****" at bounding box center [239, 137] width 399 height 16
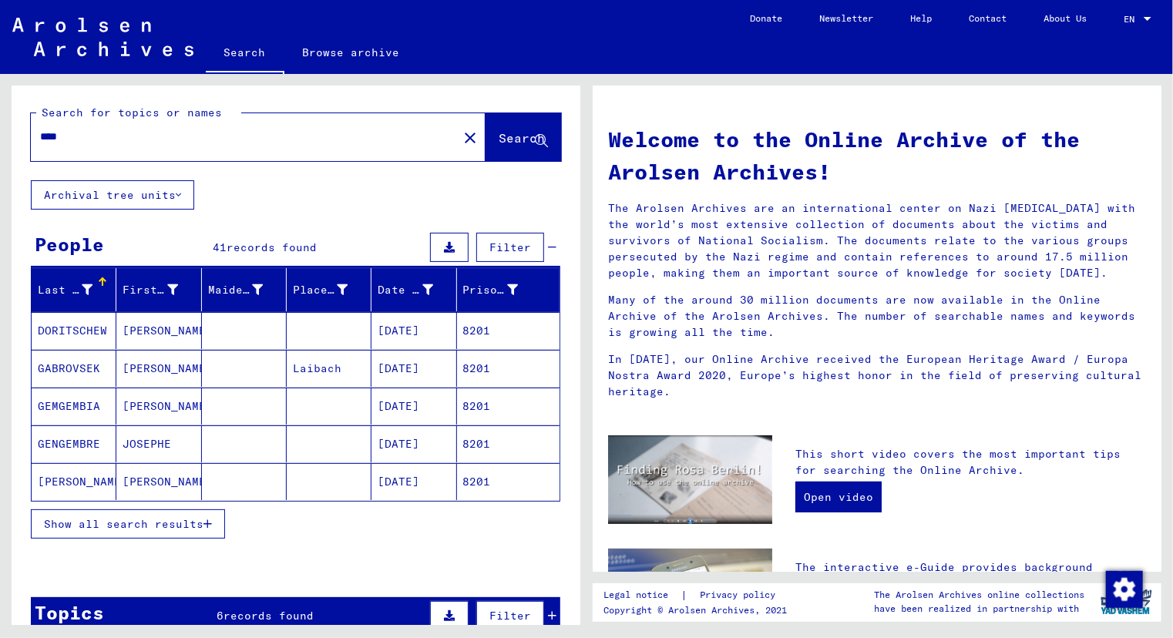
click at [76, 132] on input "****" at bounding box center [239, 137] width 399 height 16
type input "****"
click at [133, 523] on span "Show all search results" at bounding box center [123, 524] width 159 height 14
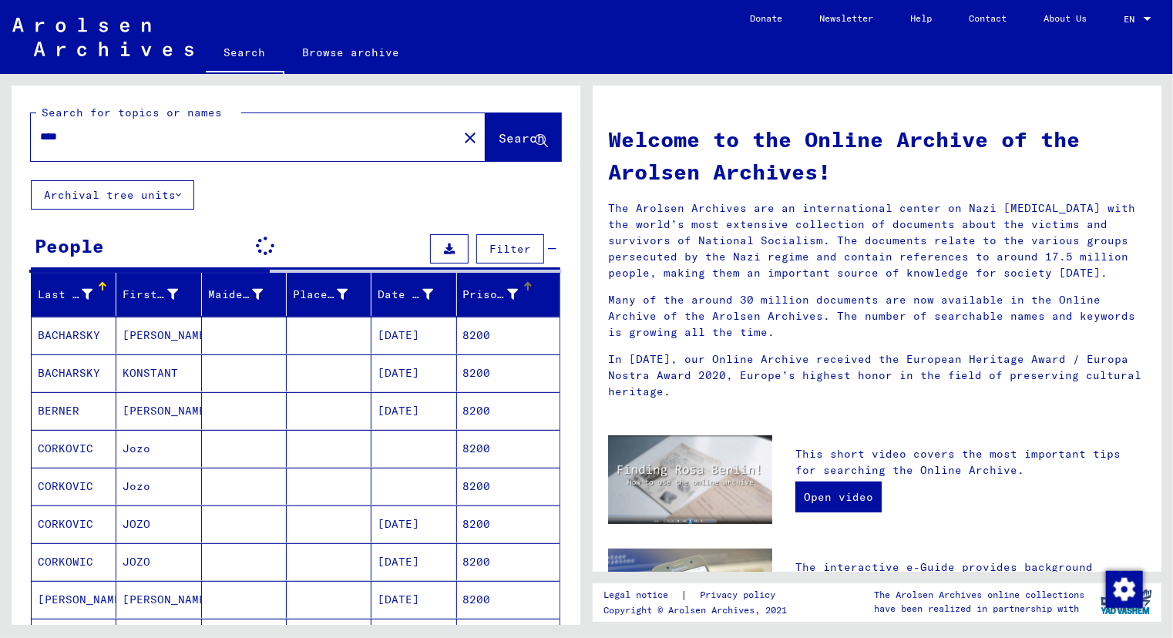
click at [464, 287] on div "Prisoner #" at bounding box center [490, 295] width 55 height 16
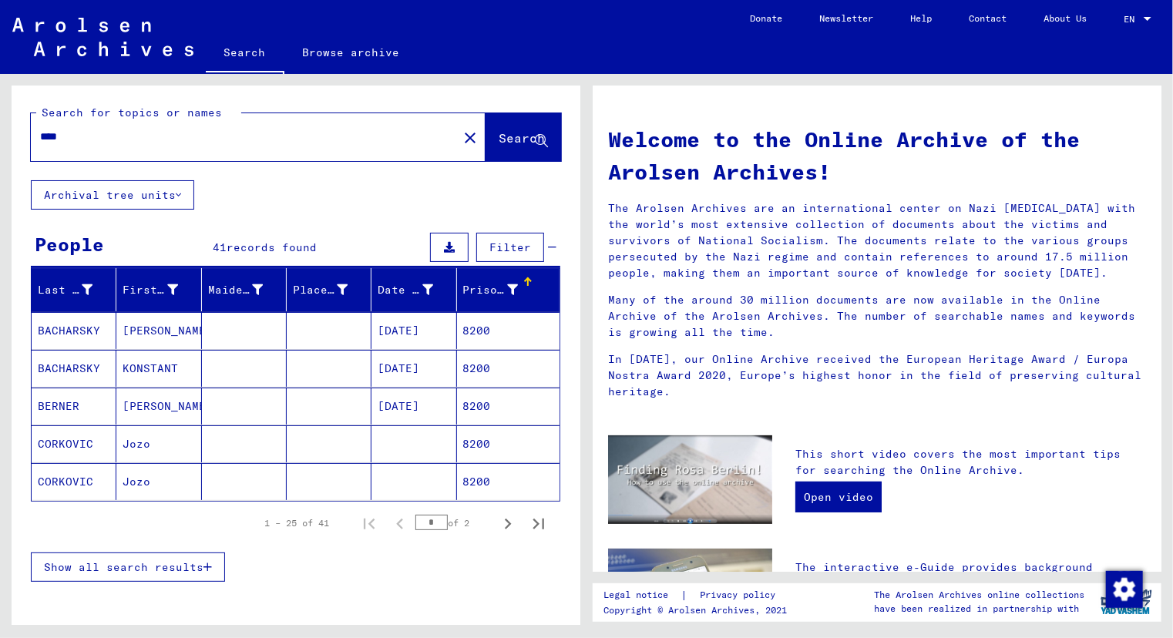
click at [166, 566] on span "Show all search results" at bounding box center [123, 567] width 159 height 14
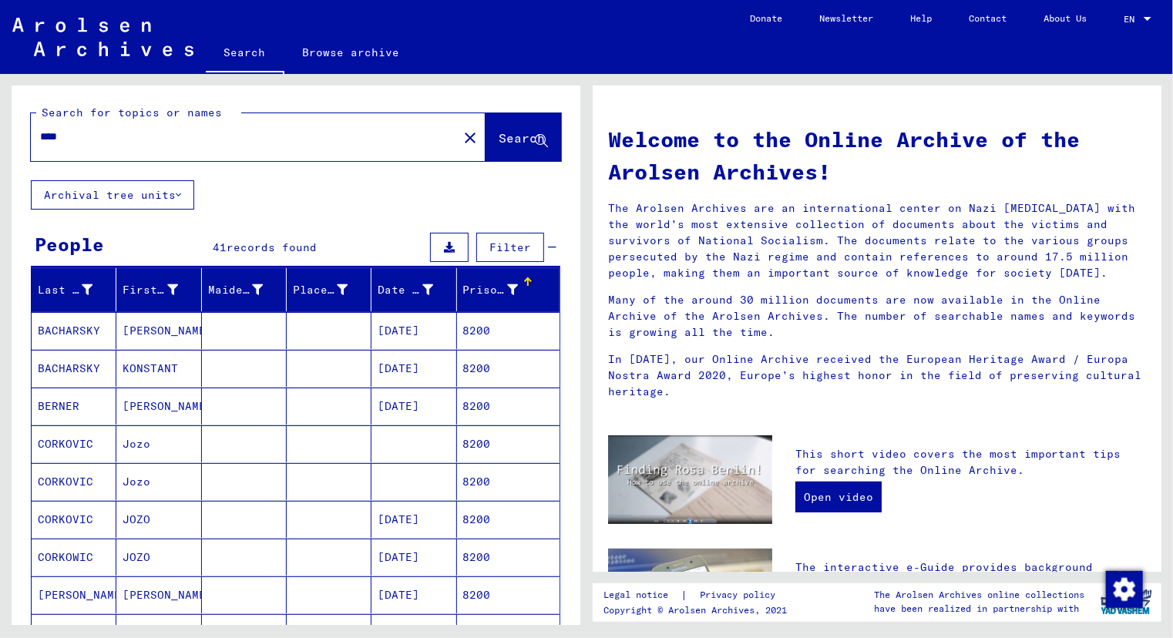
click at [136, 399] on mat-cell "[PERSON_NAME]" at bounding box center [158, 406] width 85 height 37
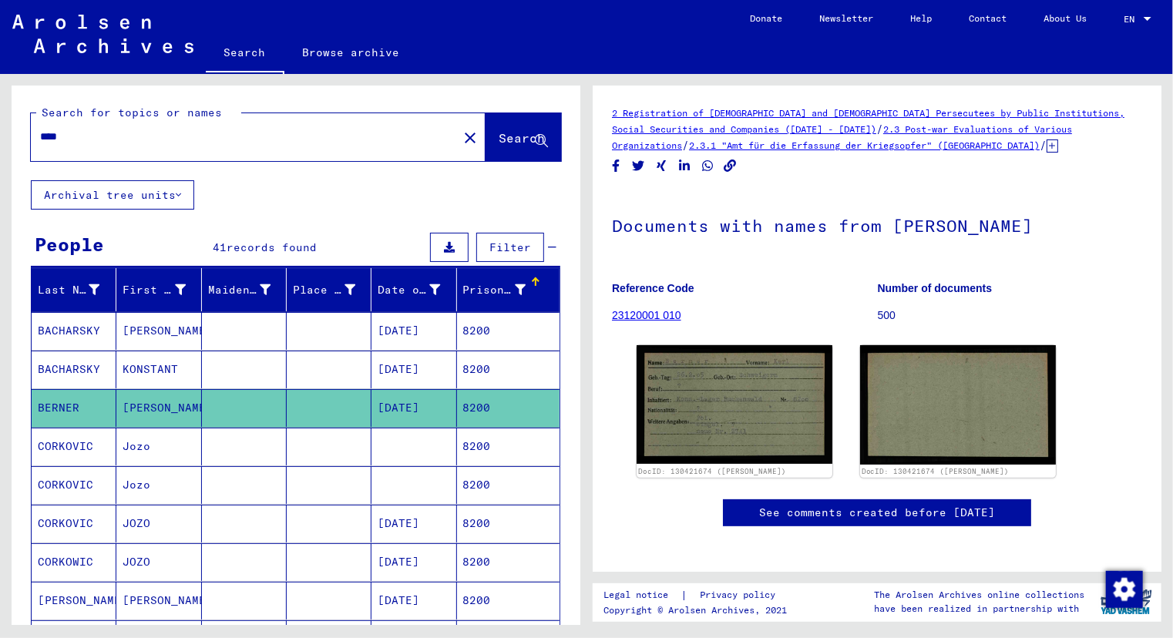
click at [139, 379] on mat-cell "KONSTANT" at bounding box center [158, 370] width 85 height 38
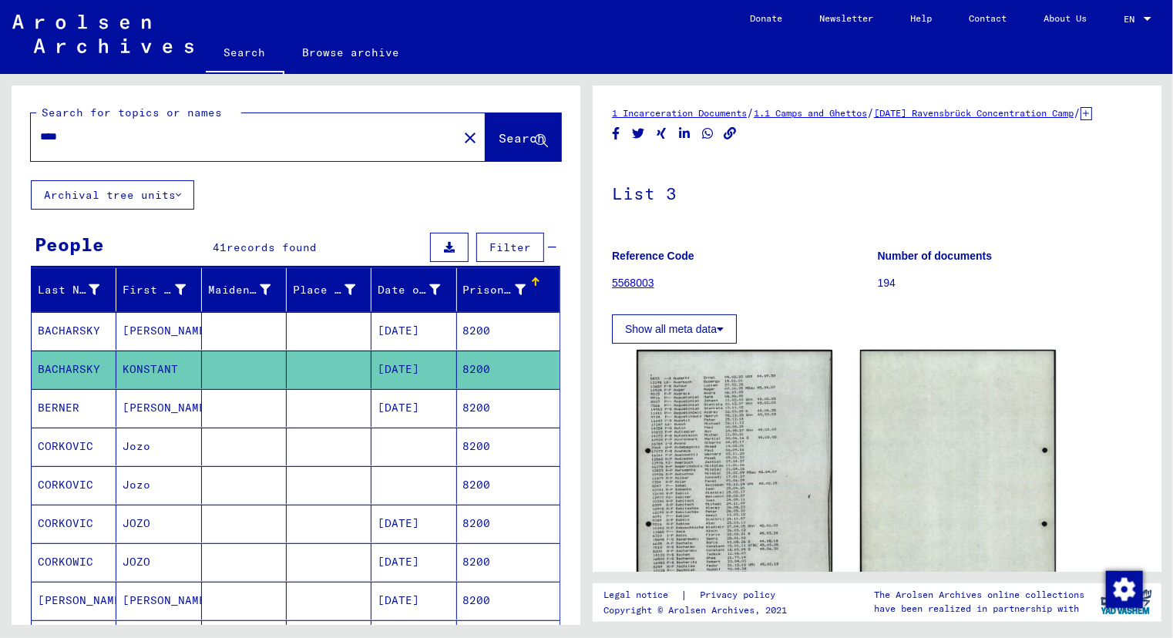
click at [151, 334] on mat-cell "[PERSON_NAME]" at bounding box center [158, 331] width 85 height 38
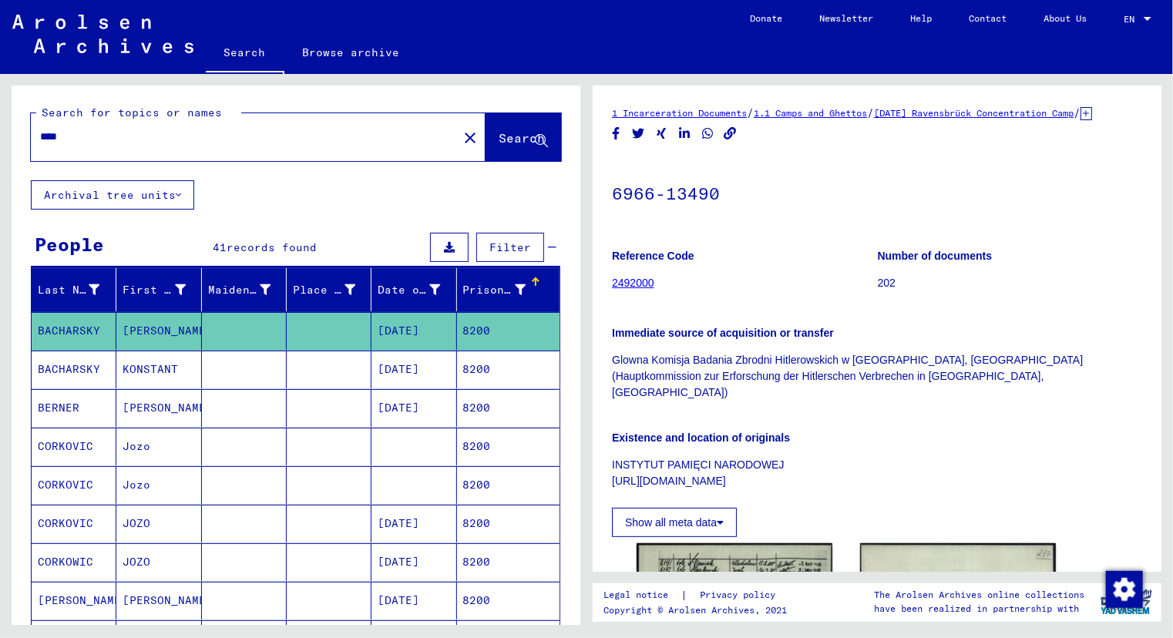
click at [139, 598] on mat-cell "[PERSON_NAME]" at bounding box center [158, 601] width 85 height 38
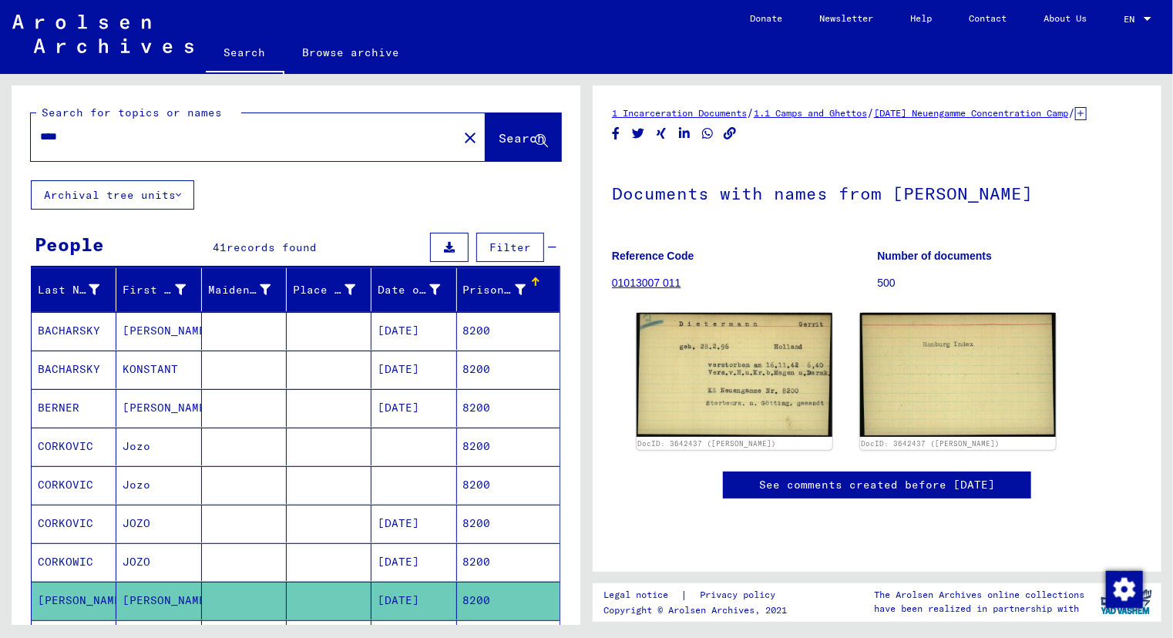
click at [176, 512] on mat-cell "JOZO" at bounding box center [158, 524] width 85 height 38
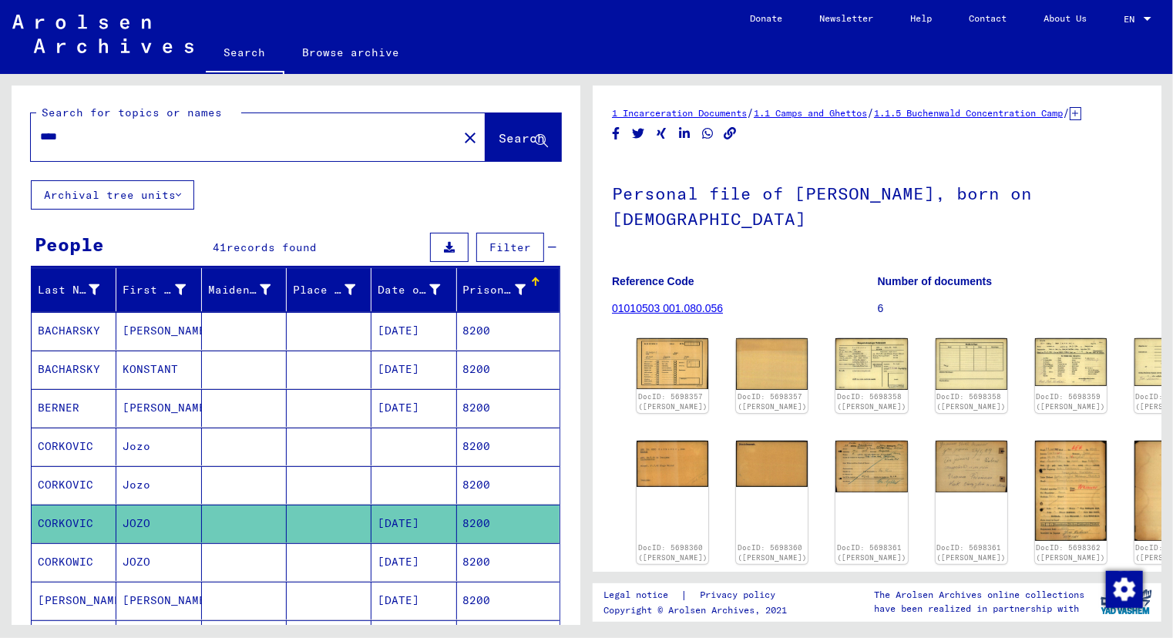
click at [163, 557] on mat-cell "JOZO" at bounding box center [158, 562] width 85 height 38
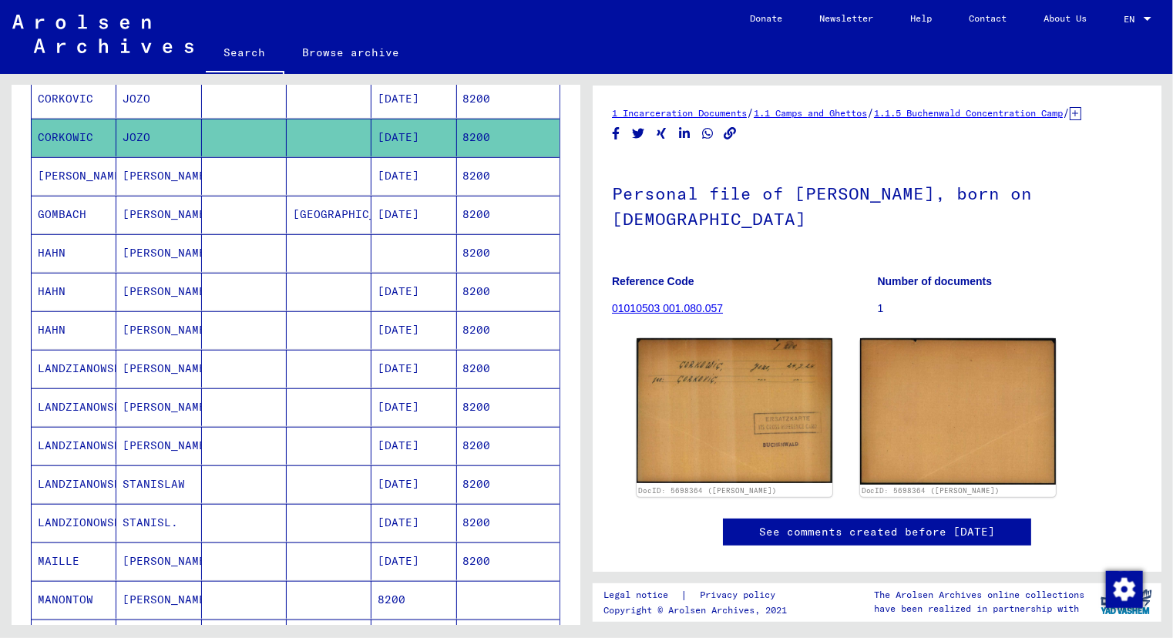
scroll to position [438, 0]
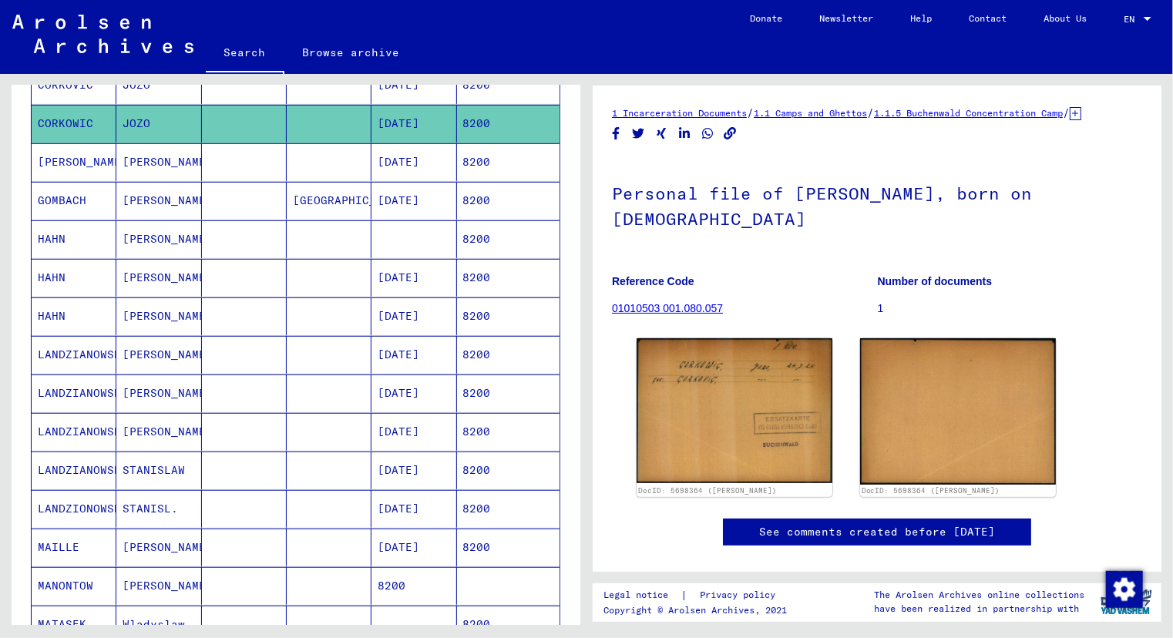
click at [139, 239] on mat-cell "[PERSON_NAME]" at bounding box center [158, 239] width 85 height 38
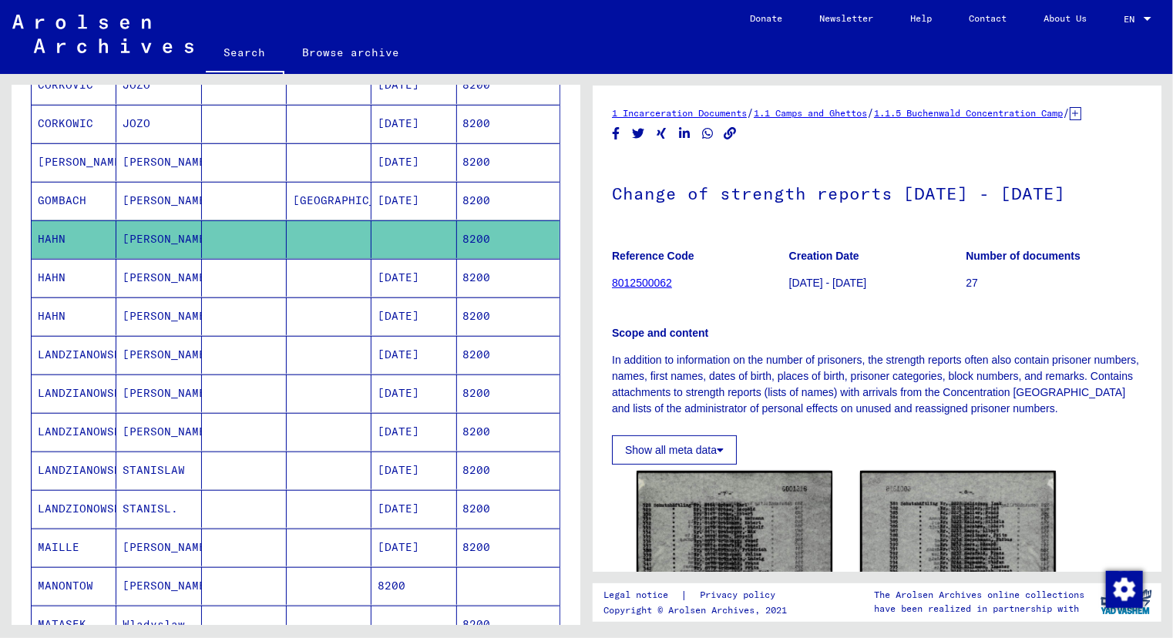
click at [139, 267] on mat-cell "[PERSON_NAME]" at bounding box center [158, 278] width 85 height 38
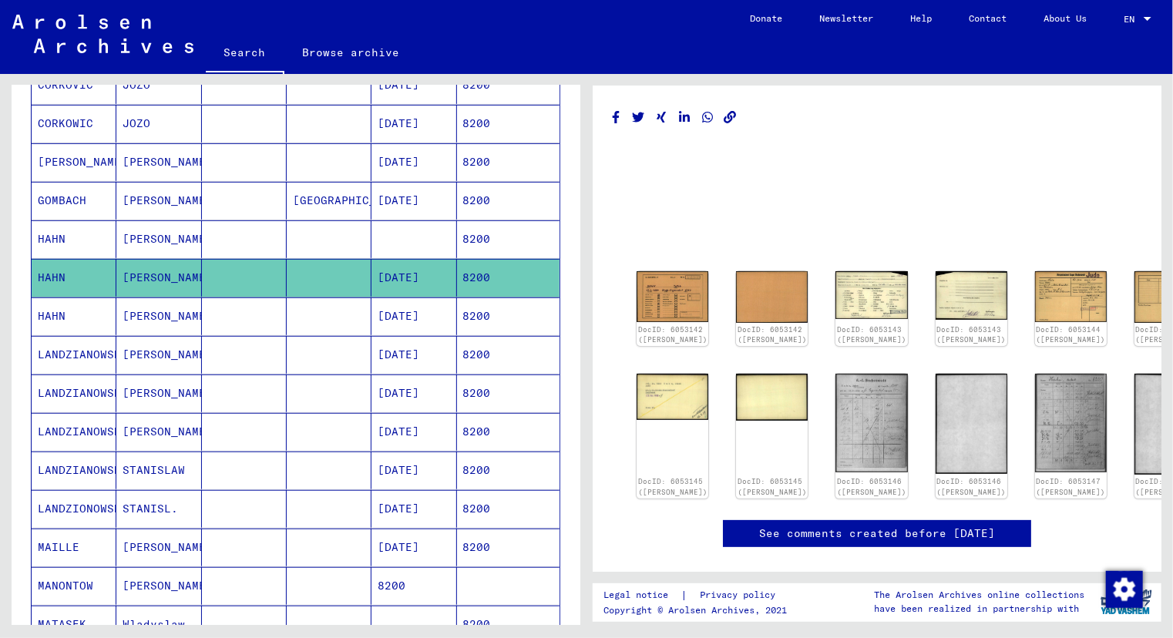
click at [133, 310] on mat-cell "[PERSON_NAME]" at bounding box center [158, 316] width 85 height 38
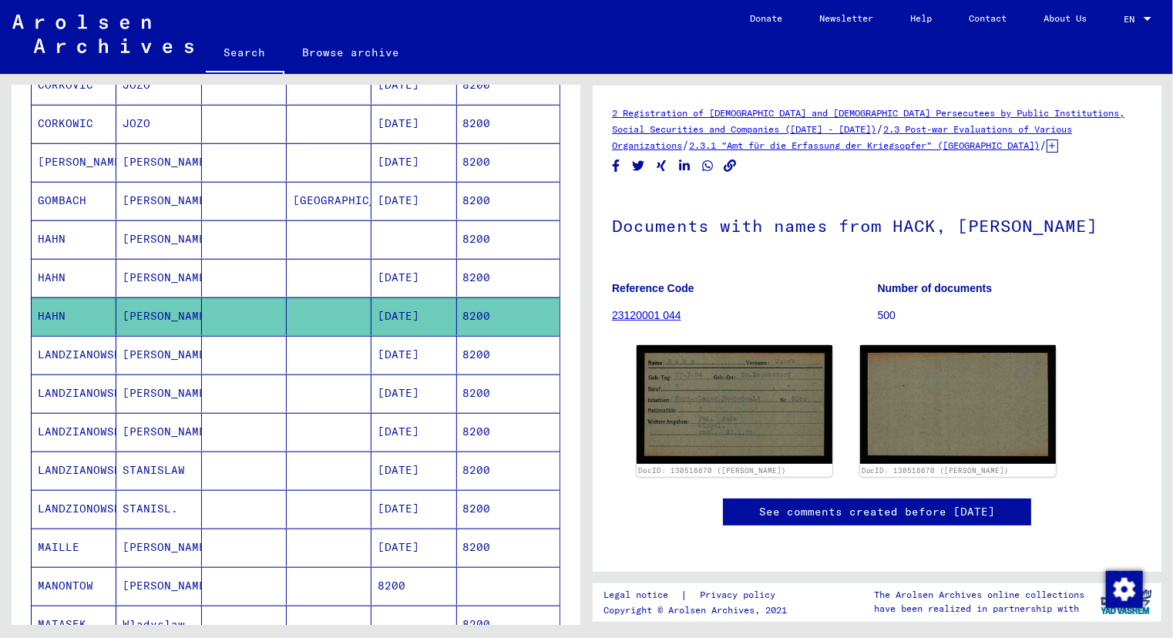
click at [153, 548] on mat-cell "[PERSON_NAME]" at bounding box center [158, 548] width 85 height 38
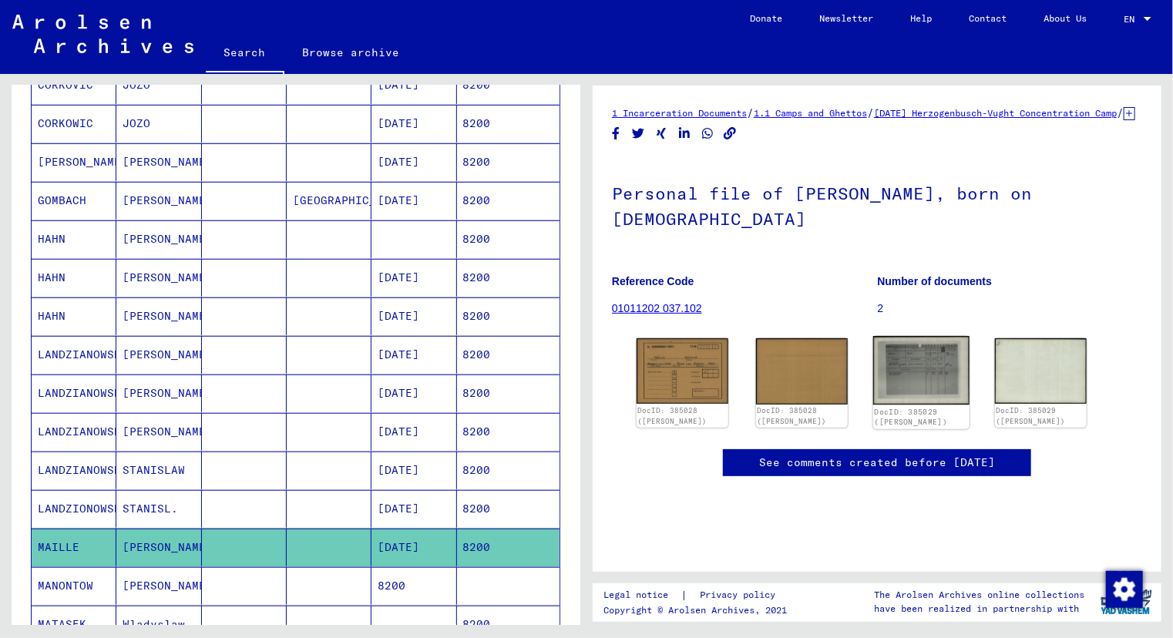
click at [943, 395] on img at bounding box center [921, 370] width 96 height 69
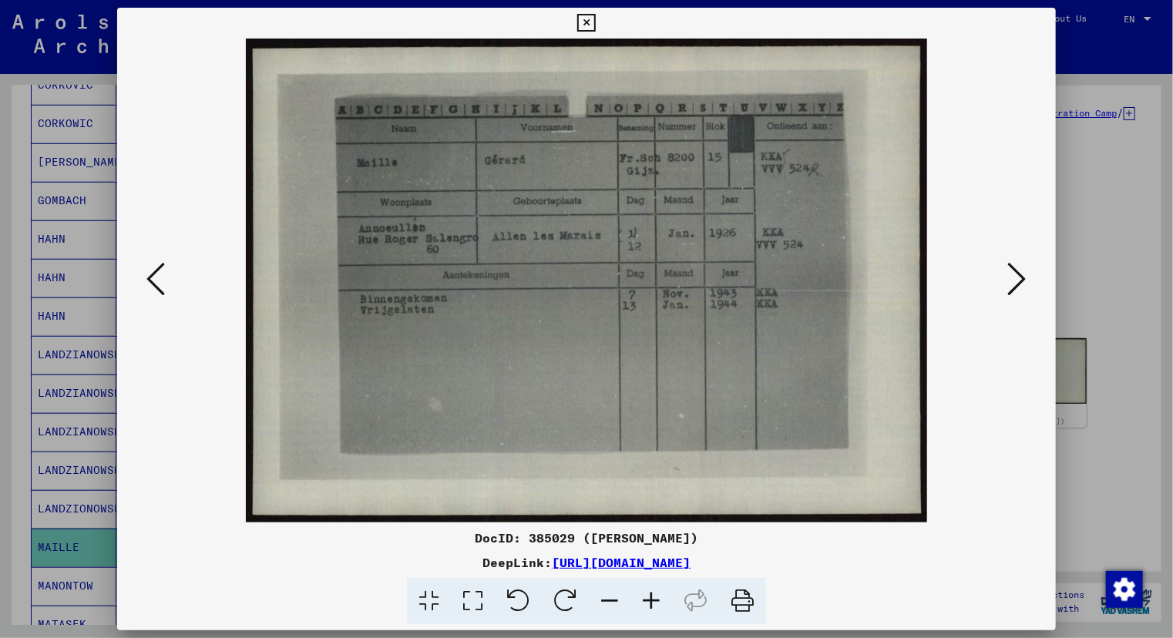
click at [653, 599] on icon at bounding box center [651, 601] width 42 height 47
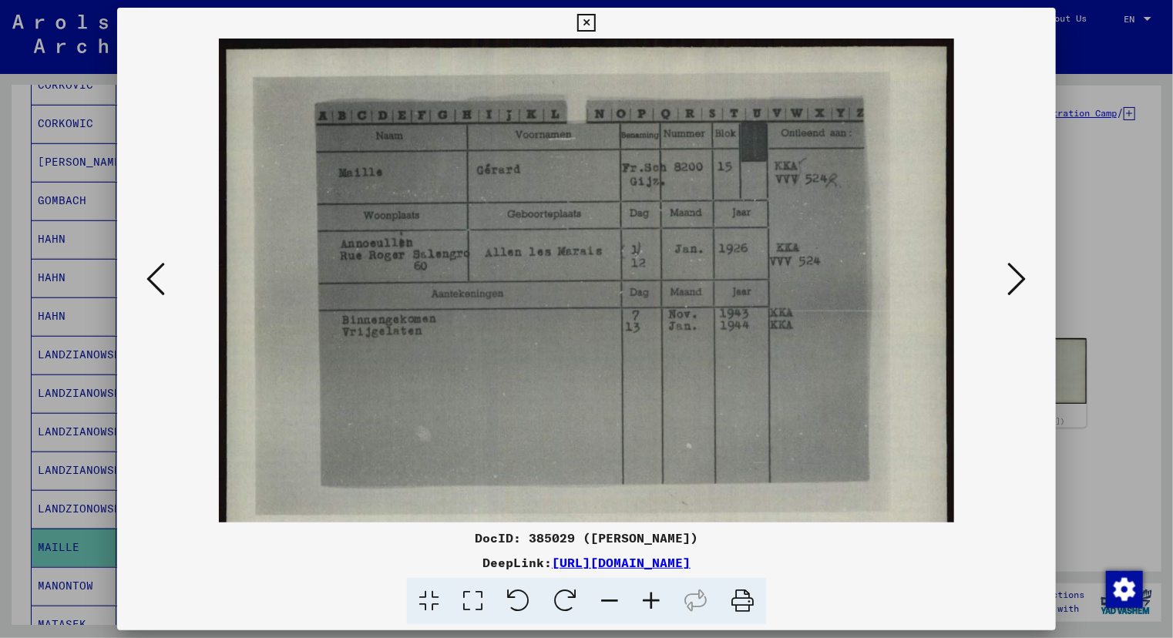
click at [653, 599] on icon at bounding box center [651, 601] width 42 height 47
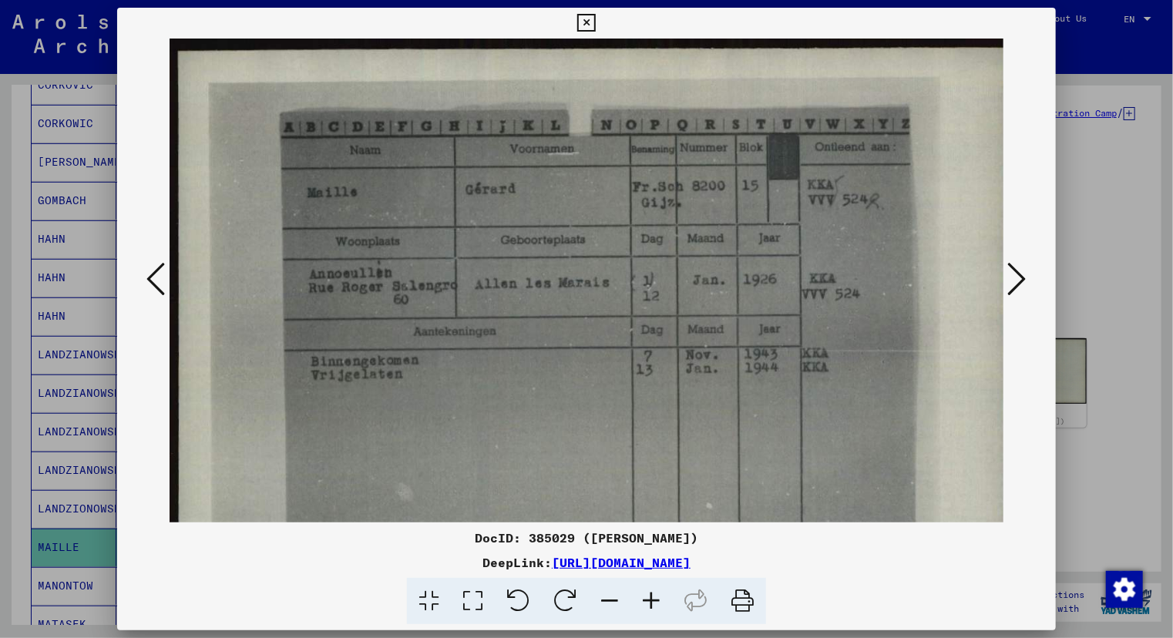
click at [653, 599] on icon at bounding box center [651, 601] width 42 height 47
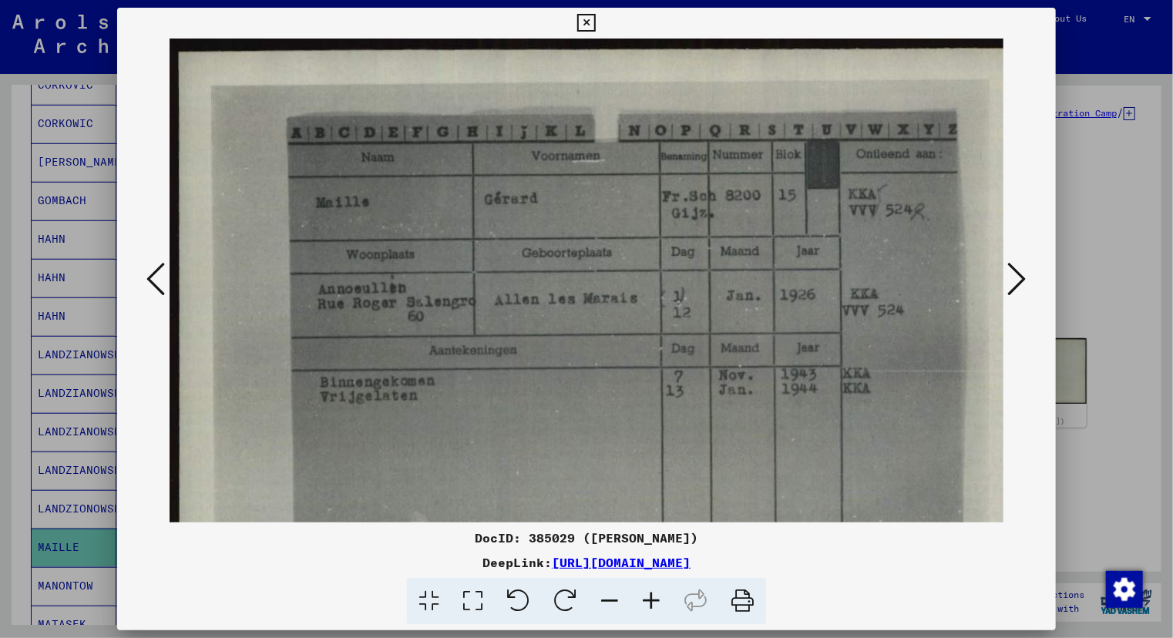
click at [653, 599] on icon at bounding box center [651, 601] width 42 height 47
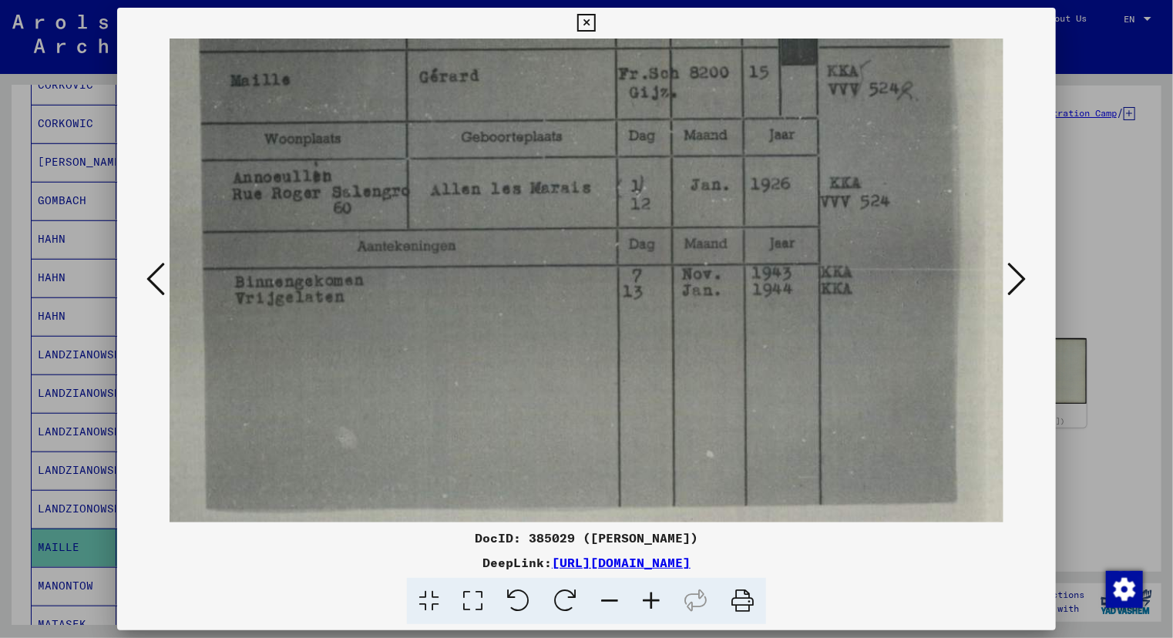
scroll to position [139, 104]
drag, startPoint x: 780, startPoint y: 335, endPoint x: 676, endPoint y: 202, distance: 169.1
click at [676, 202] on img at bounding box center [568, 256] width 1006 height 715
click at [149, 253] on div at bounding box center [586, 281] width 938 height 484
click at [59, 535] on div at bounding box center [586, 319] width 1173 height 638
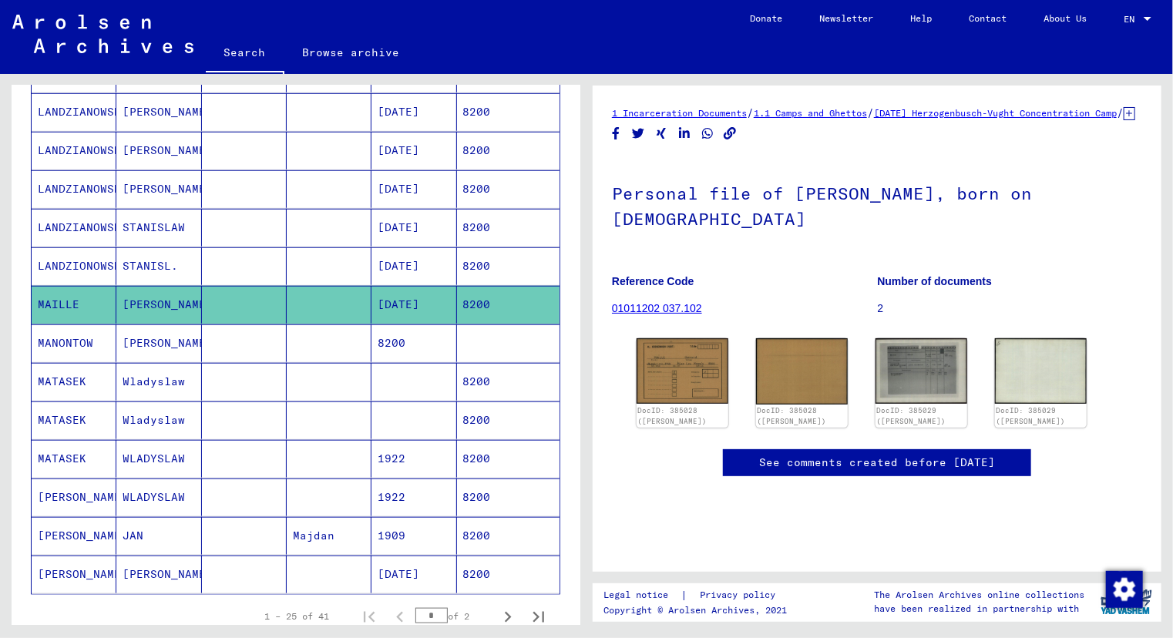
scroll to position [685, 0]
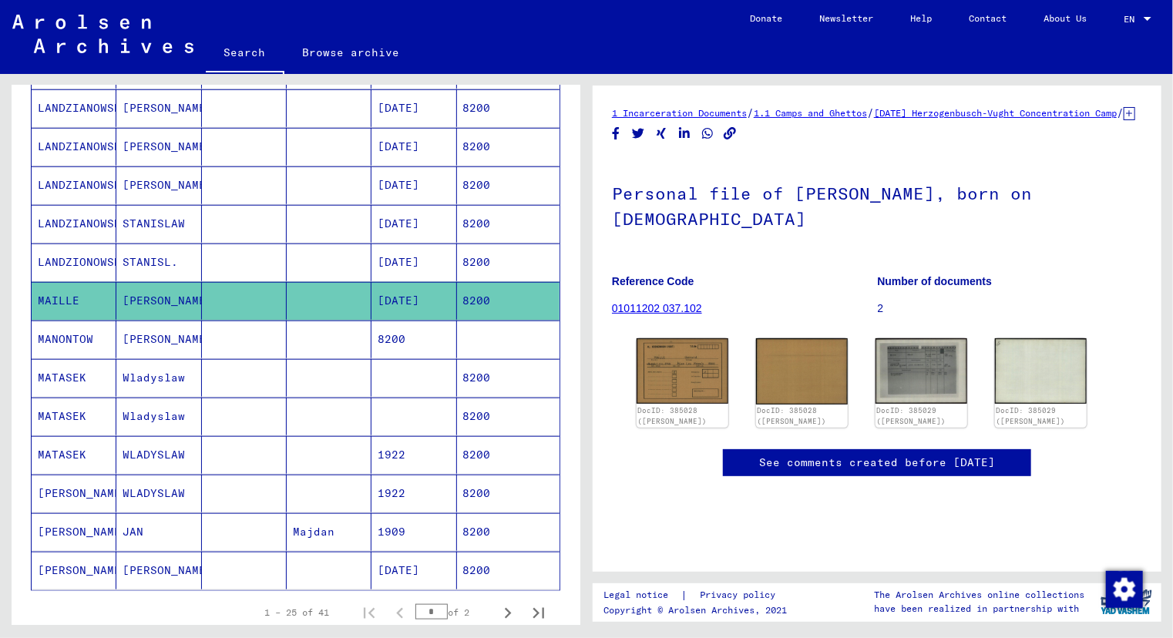
click at [466, 522] on mat-cell "8200" at bounding box center [508, 532] width 102 height 38
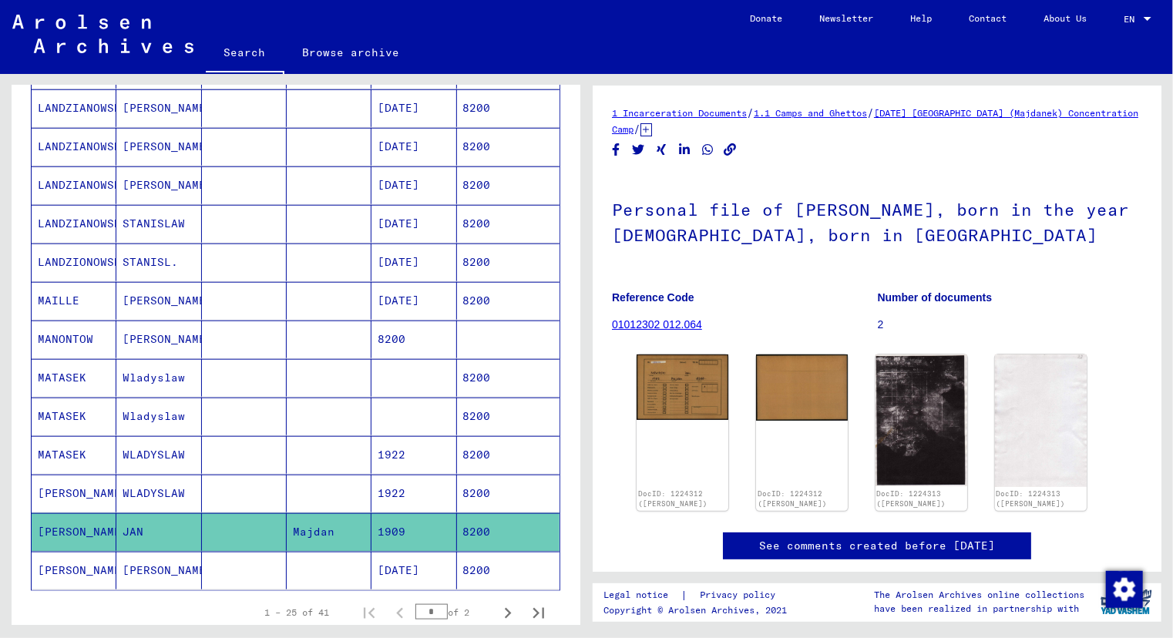
click at [462, 556] on mat-cell "8200" at bounding box center [508, 571] width 102 height 38
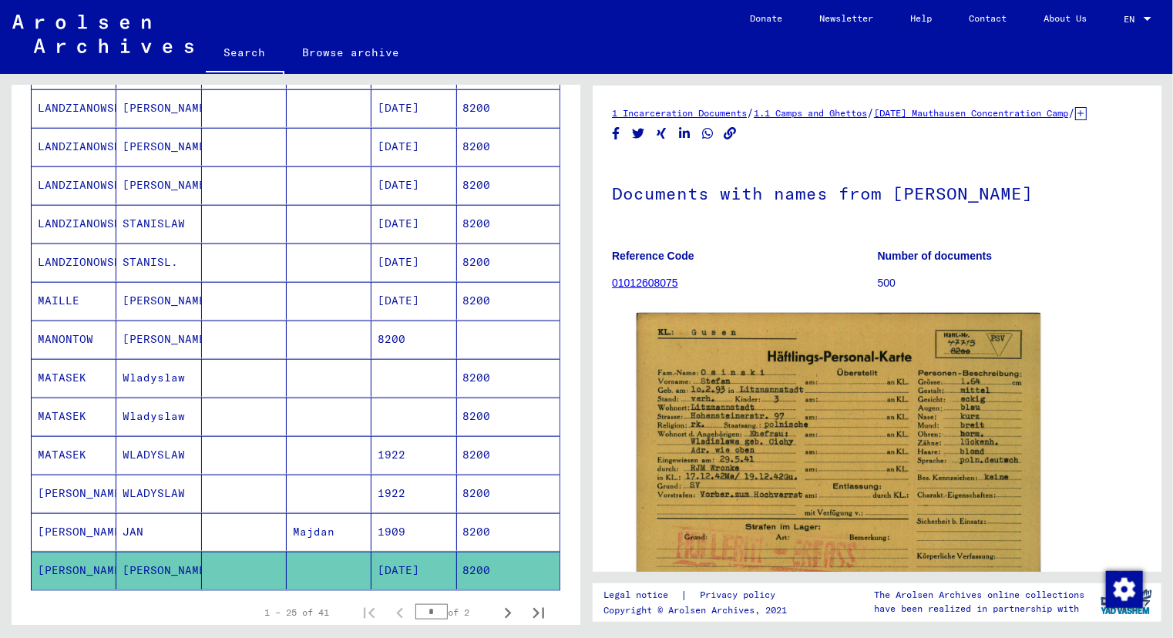
click at [475, 415] on mat-cell "8200" at bounding box center [508, 417] width 102 height 38
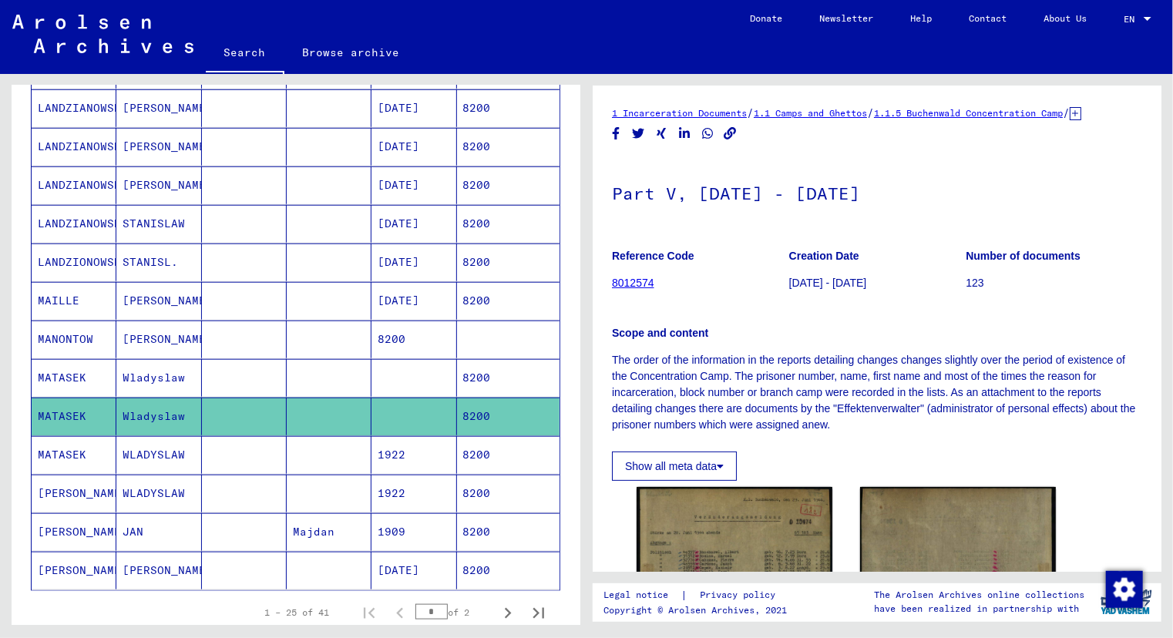
click at [470, 374] on mat-cell "8200" at bounding box center [508, 378] width 102 height 38
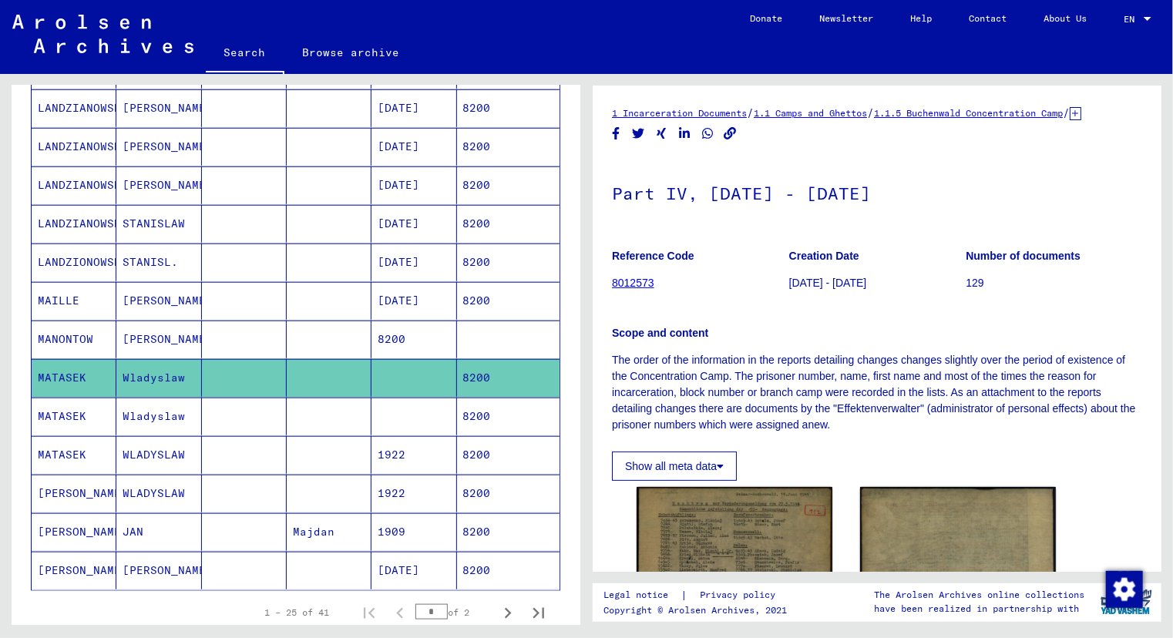
click at [378, 338] on mat-cell "8200" at bounding box center [413, 340] width 85 height 38
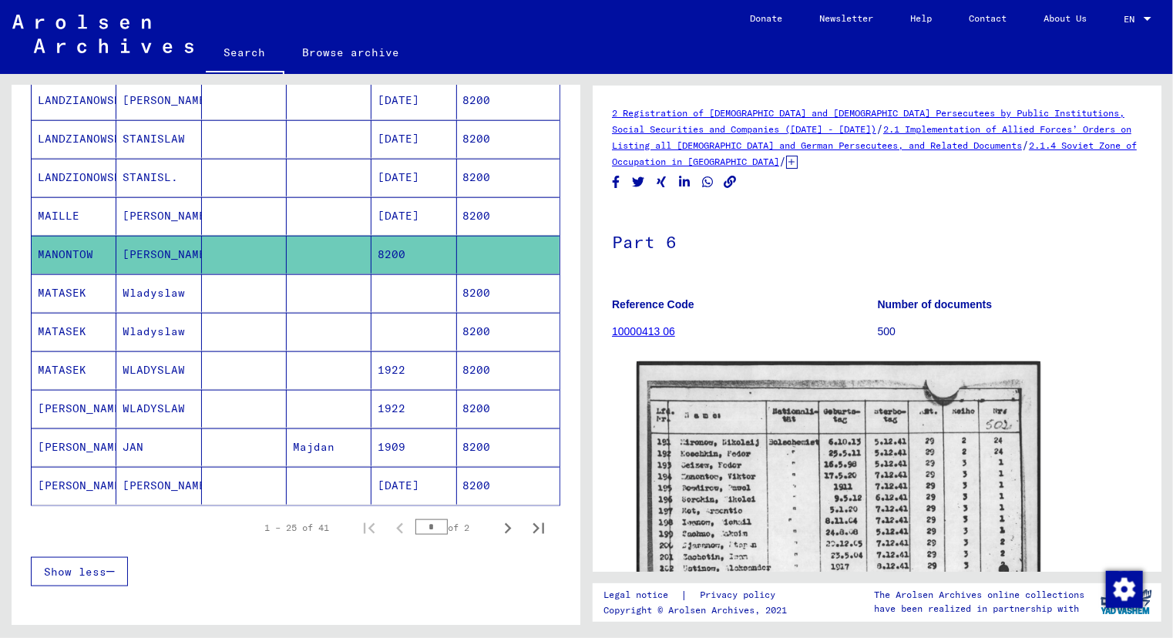
scroll to position [774, 0]
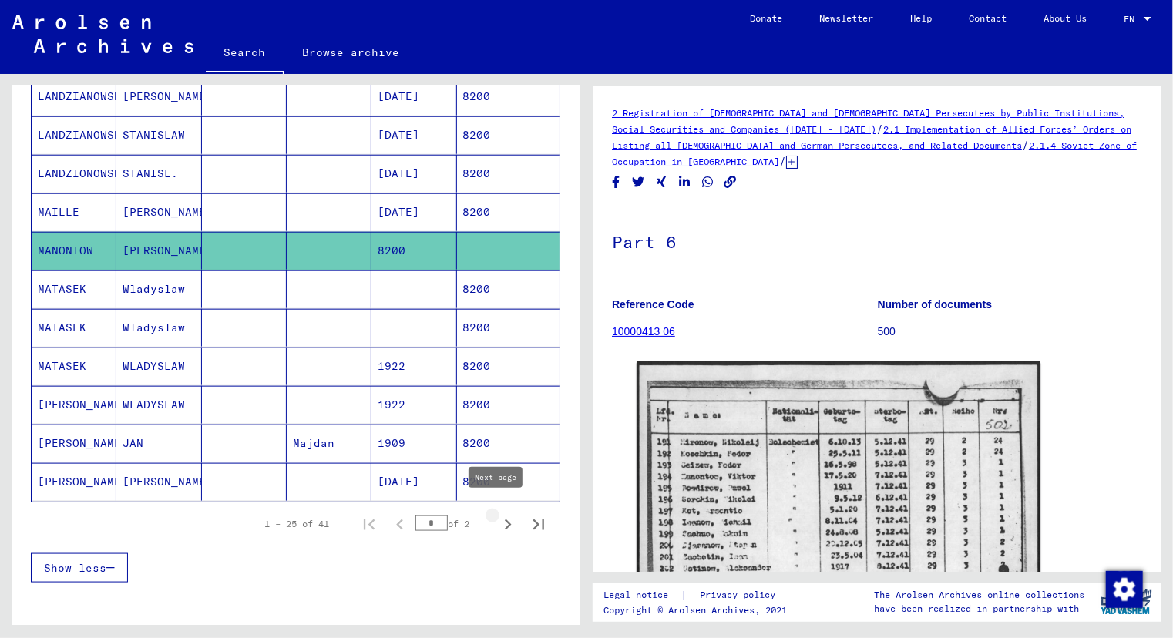
click at [498, 517] on icon "Next page" at bounding box center [508, 525] width 22 height 22
type input "*"
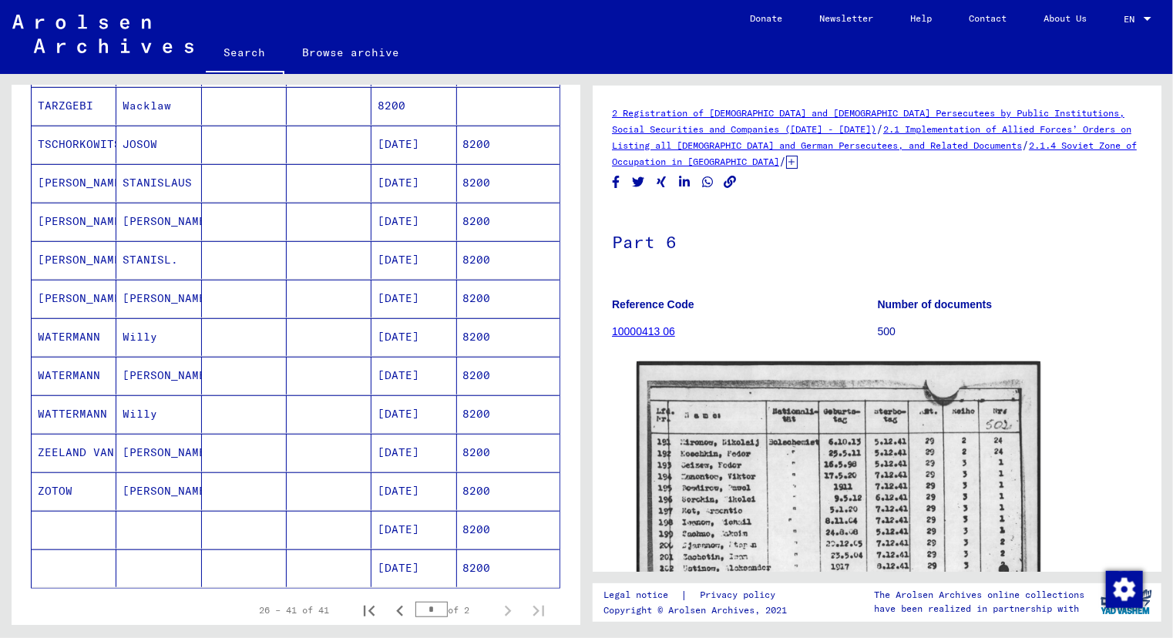
scroll to position [333, 0]
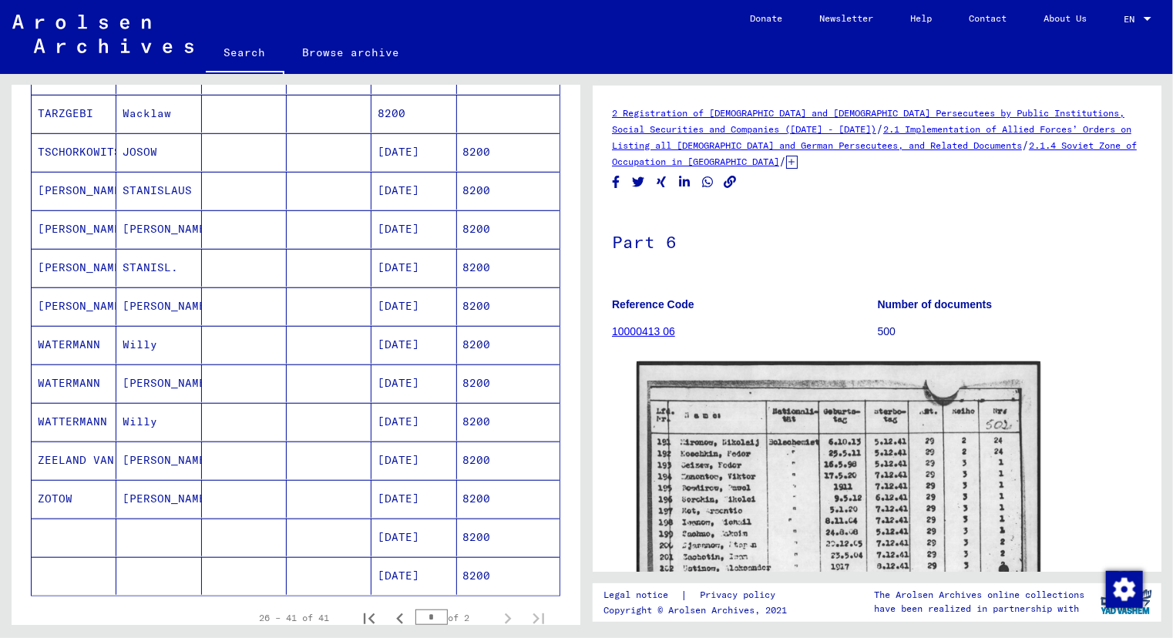
click at [160, 455] on mat-cell "[PERSON_NAME]" at bounding box center [158, 460] width 85 height 38
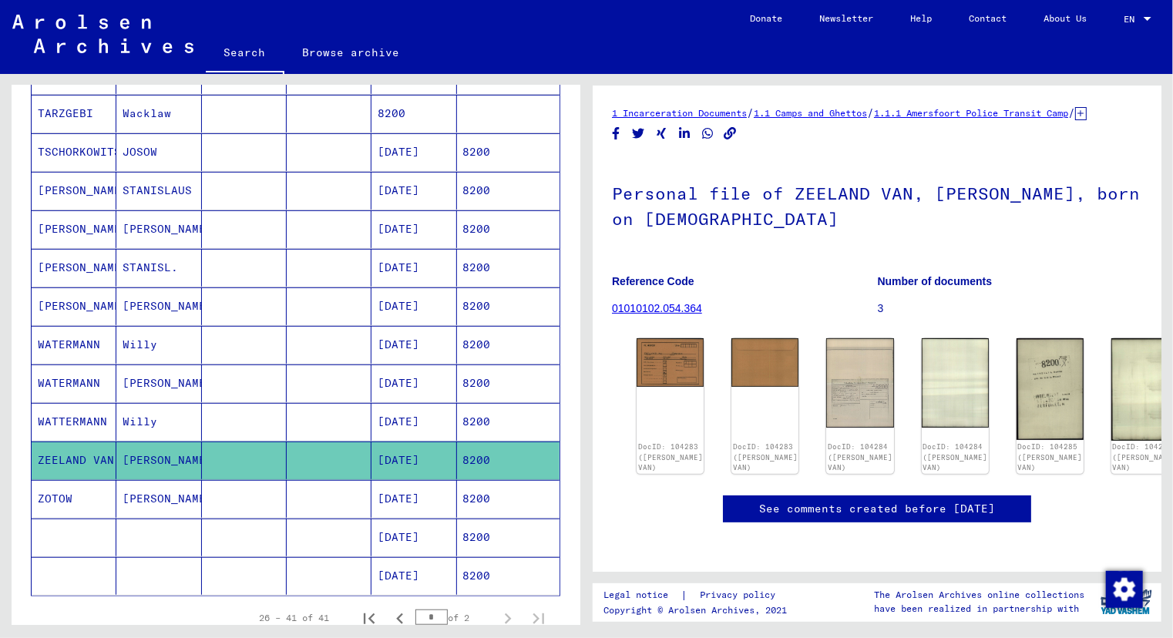
click at [150, 495] on mat-cell "[PERSON_NAME]" at bounding box center [158, 499] width 85 height 38
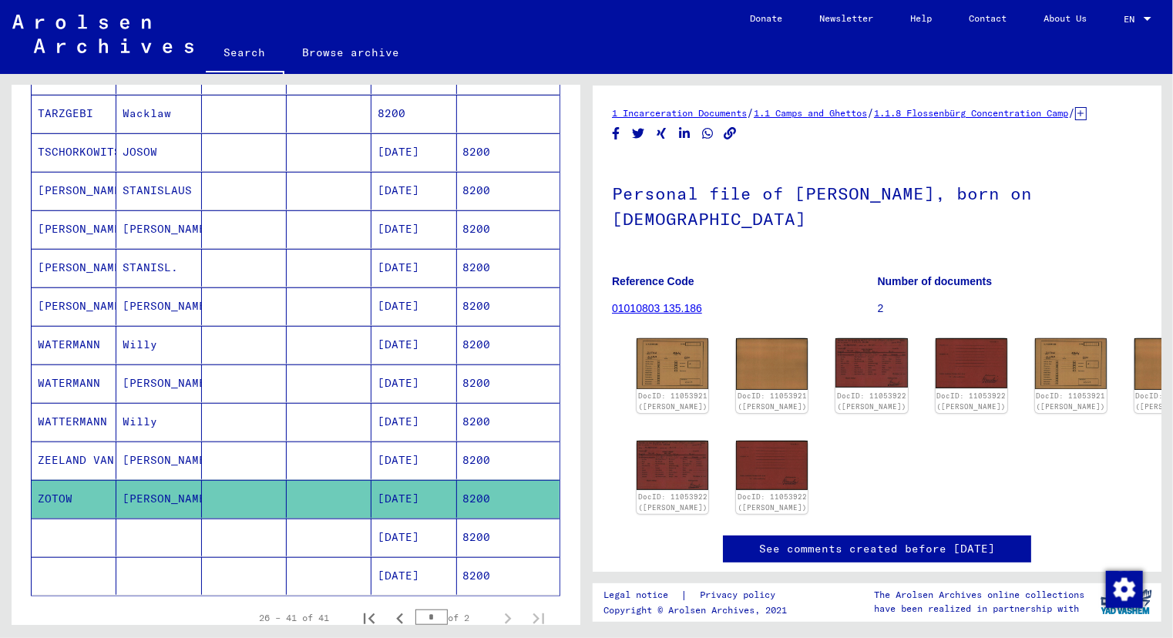
click at [145, 414] on mat-cell "Willy" at bounding box center [158, 422] width 85 height 38
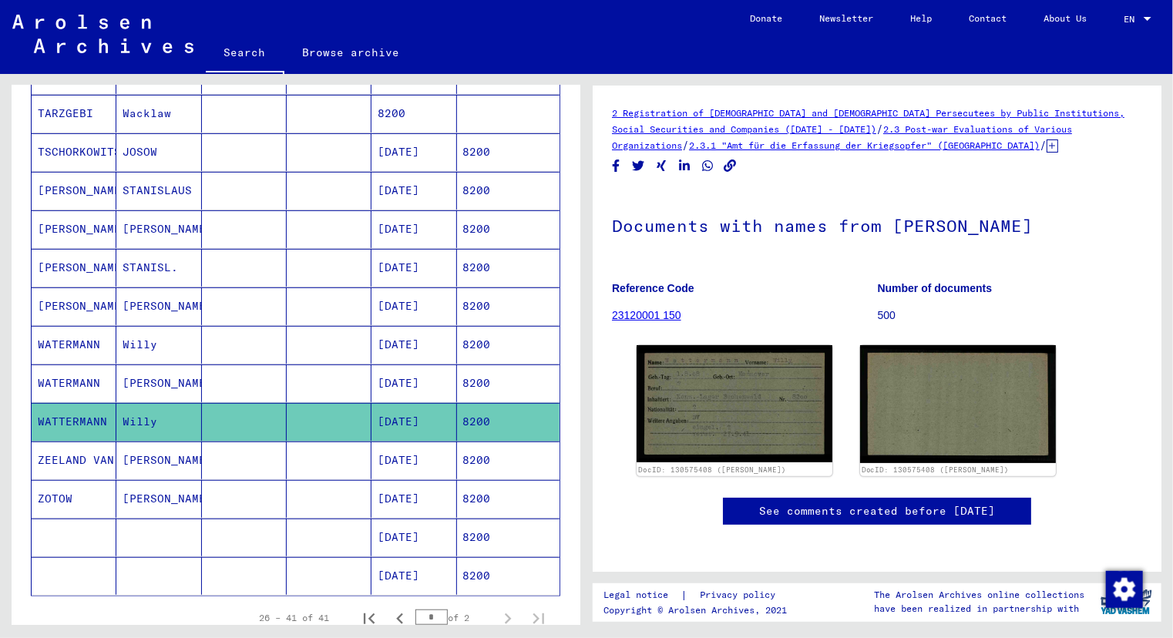
click at [140, 381] on mat-cell "[PERSON_NAME]" at bounding box center [158, 383] width 85 height 38
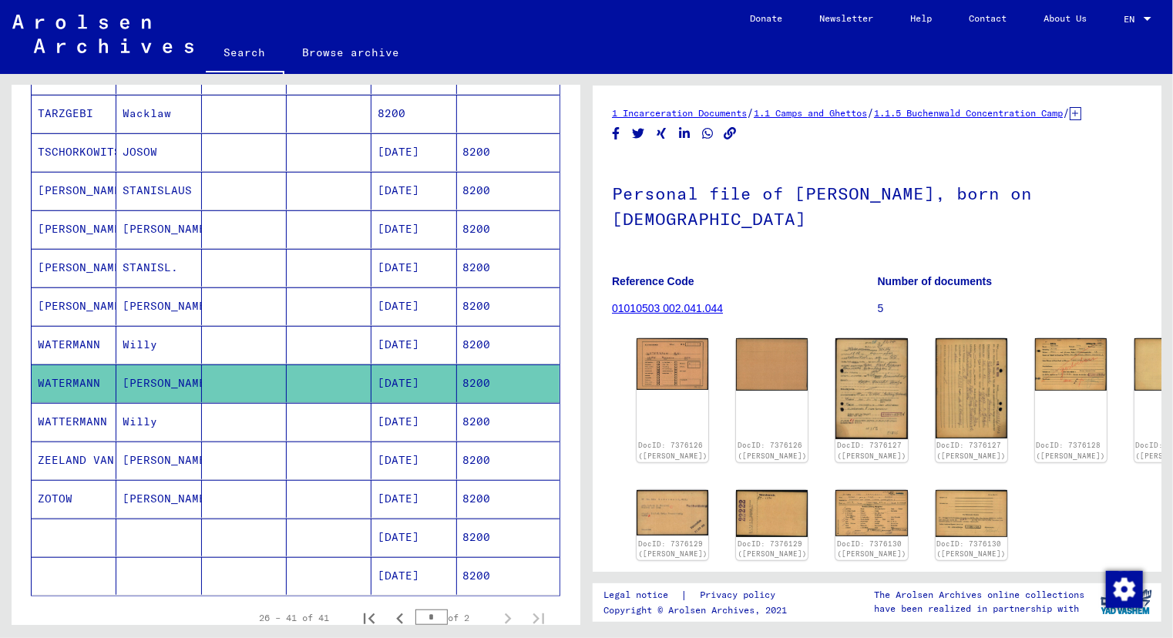
click at [144, 332] on mat-cell "Willy" at bounding box center [158, 345] width 85 height 38
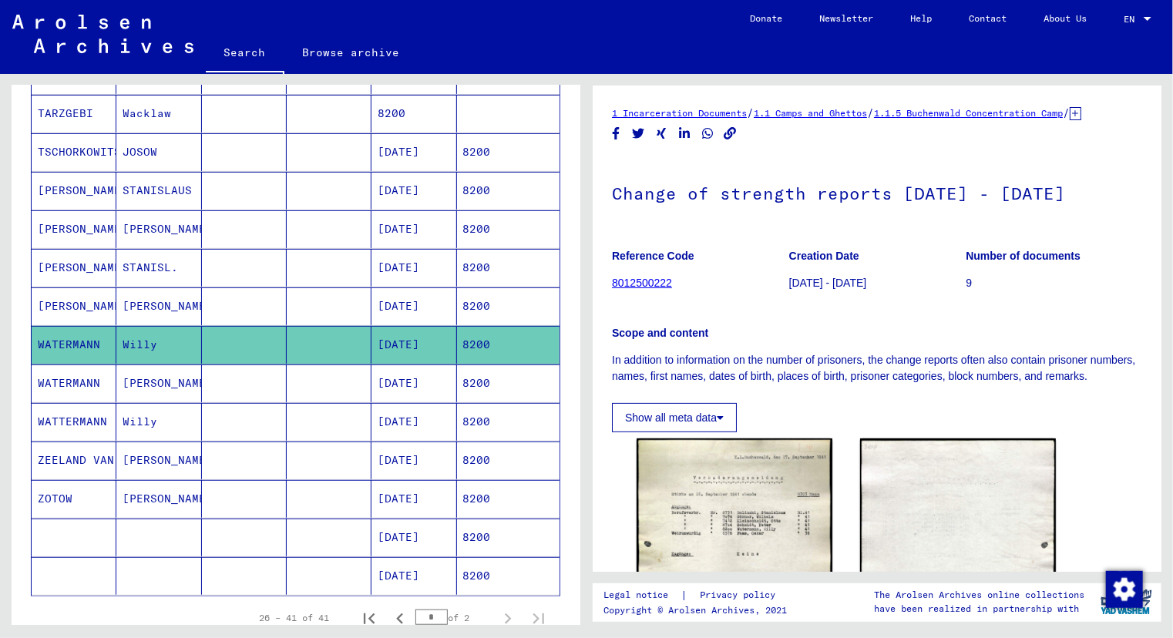
click at [151, 159] on mat-cell "JOSOW" at bounding box center [158, 152] width 85 height 38
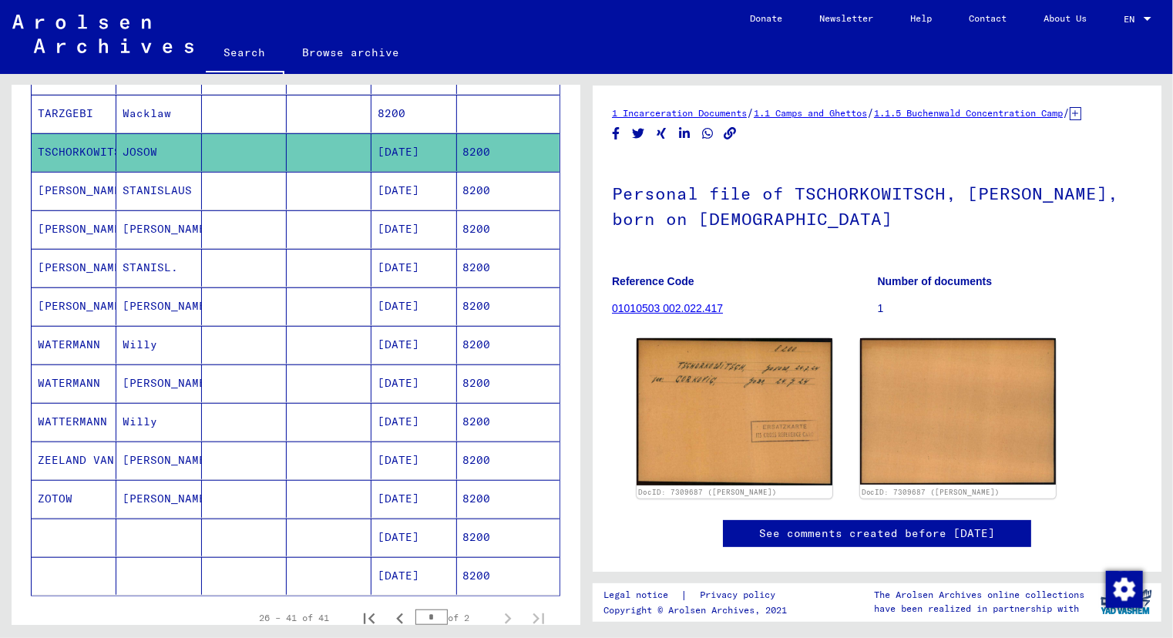
click at [149, 114] on mat-cell "Wacklaw" at bounding box center [158, 114] width 85 height 38
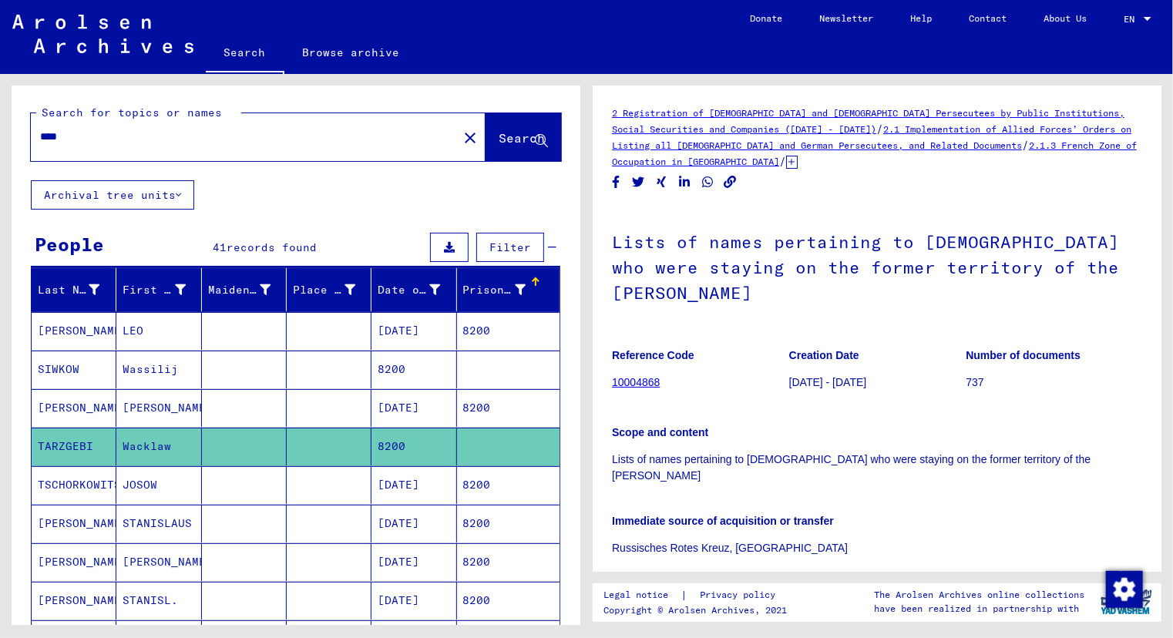
click at [129, 329] on mat-cell "LEO" at bounding box center [158, 331] width 85 height 38
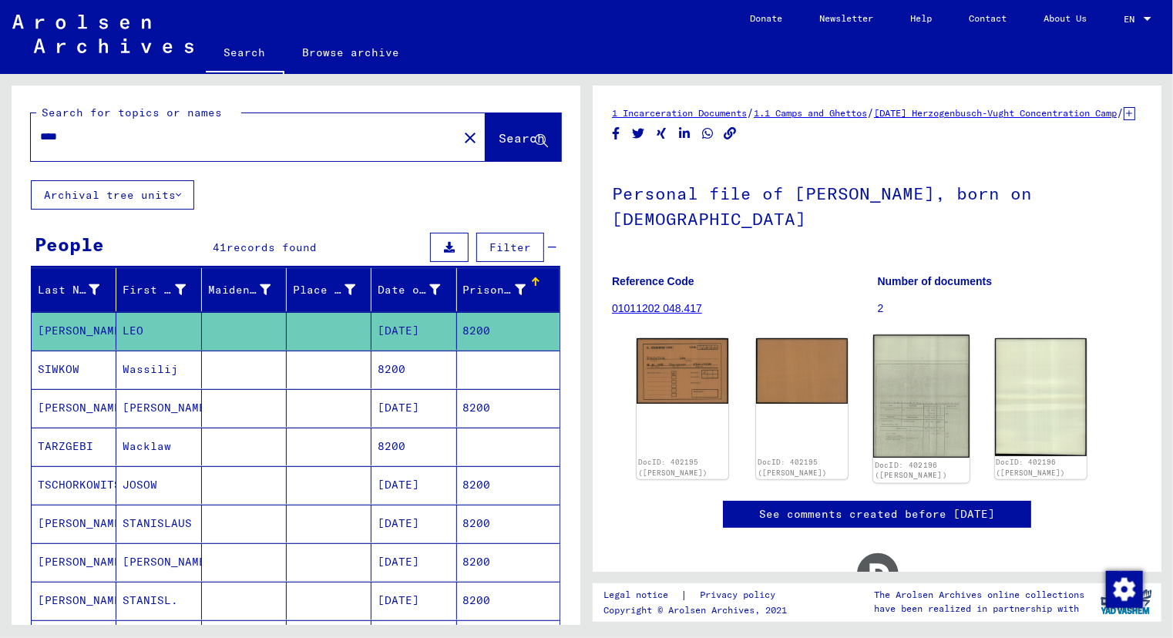
click at [906, 441] on img at bounding box center [921, 396] width 96 height 123
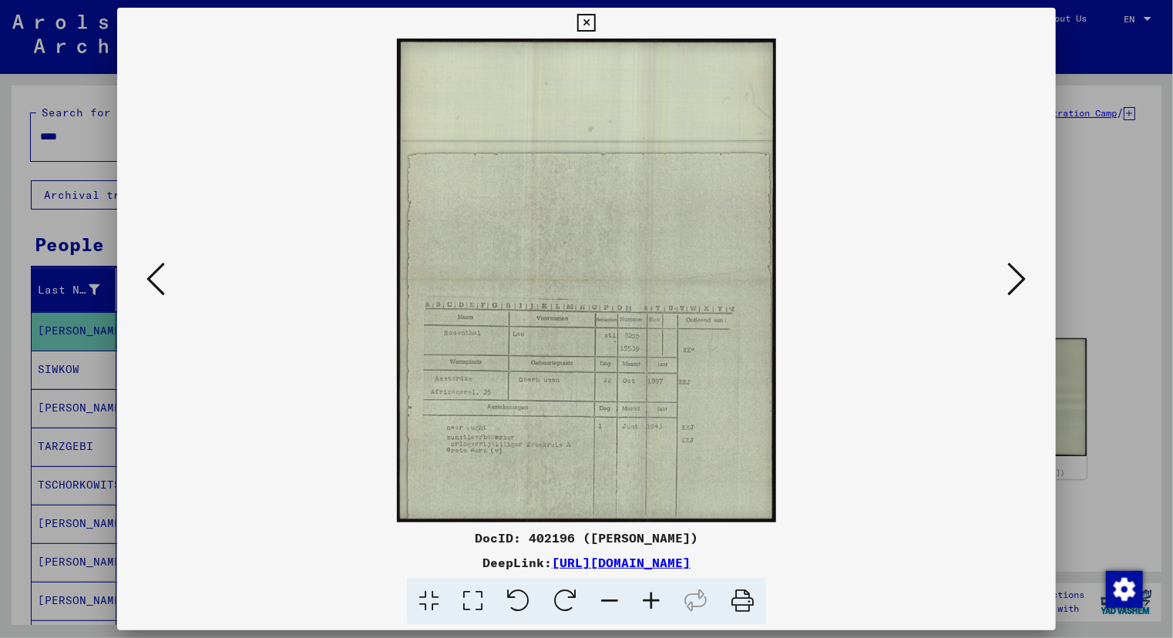
click at [656, 603] on icon at bounding box center [651, 601] width 42 height 47
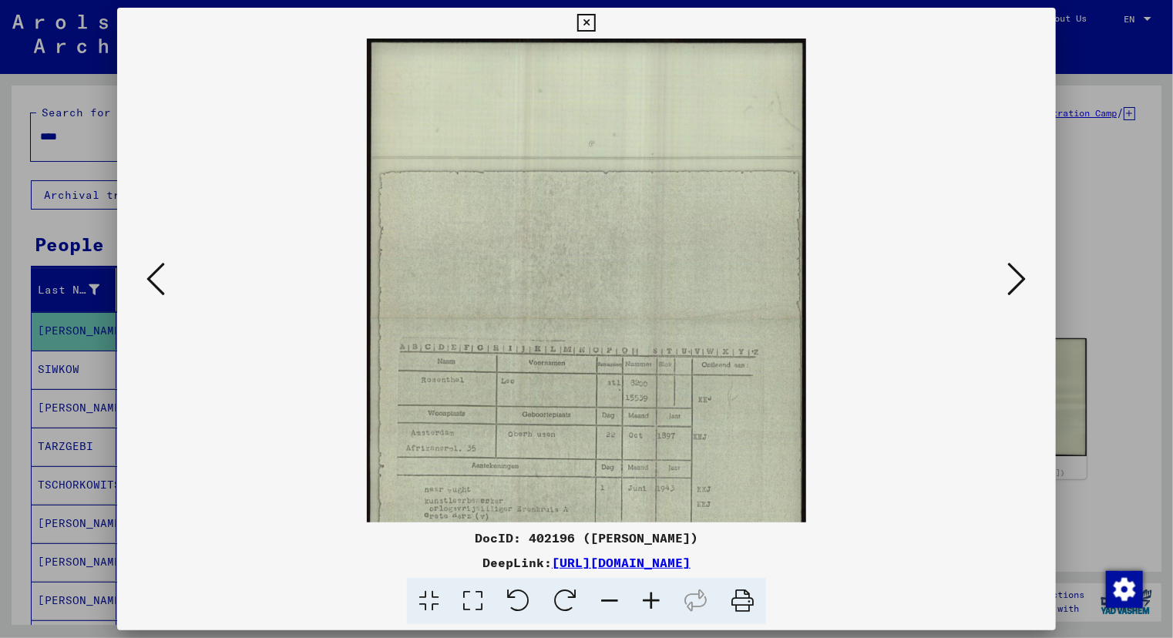
click at [656, 603] on icon at bounding box center [651, 601] width 42 height 47
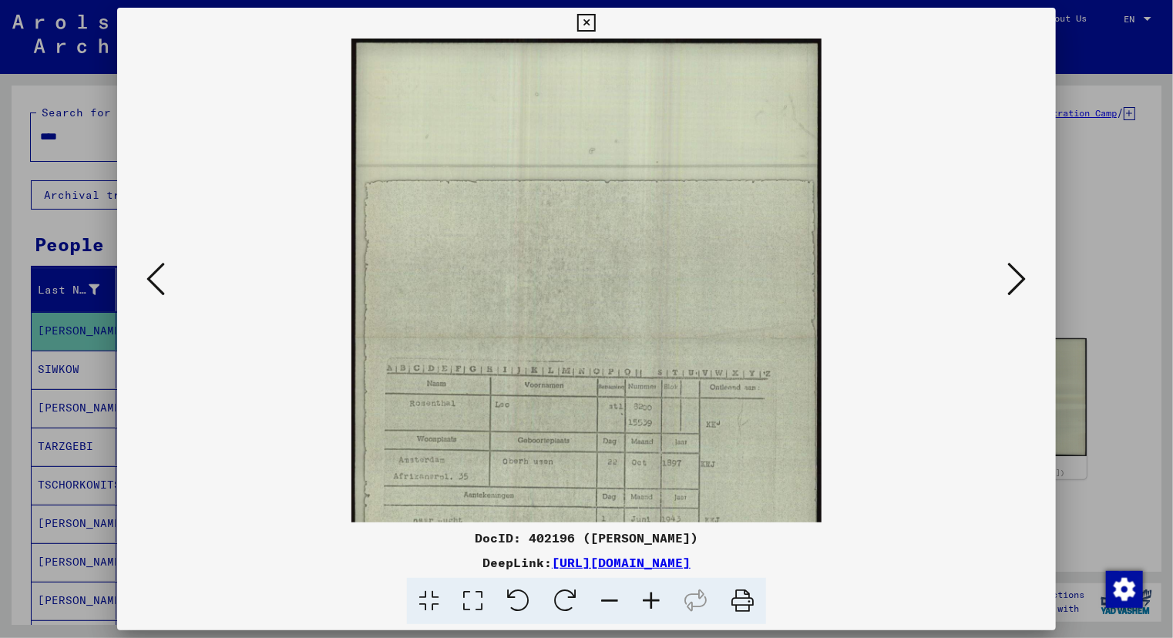
click at [656, 603] on icon at bounding box center [651, 601] width 42 height 47
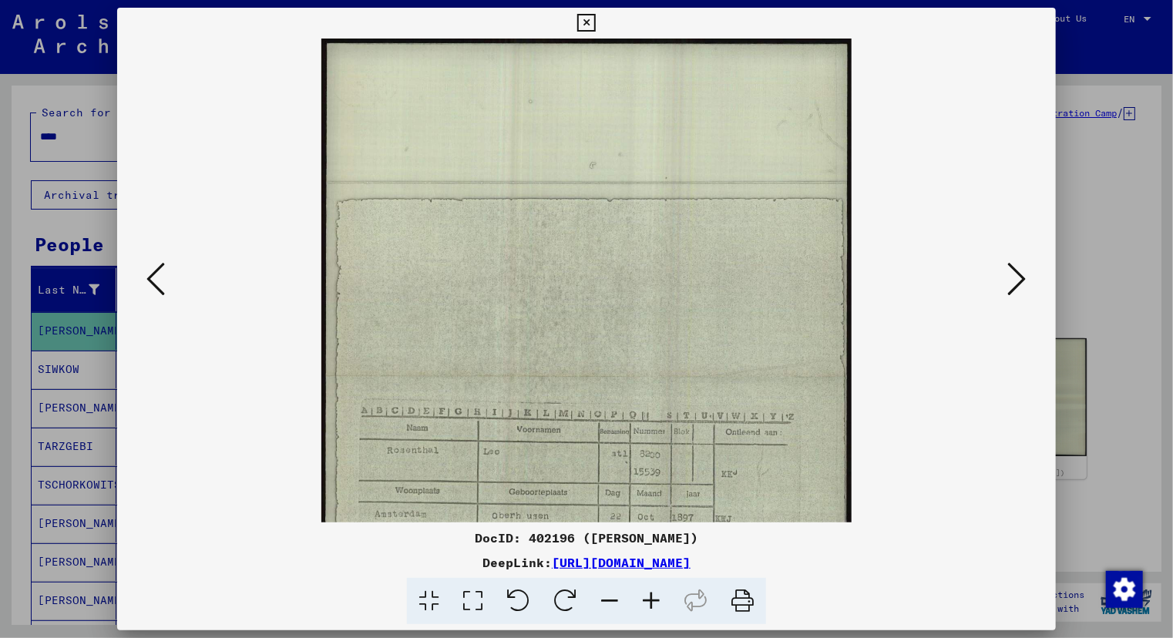
click at [656, 603] on icon at bounding box center [651, 601] width 42 height 47
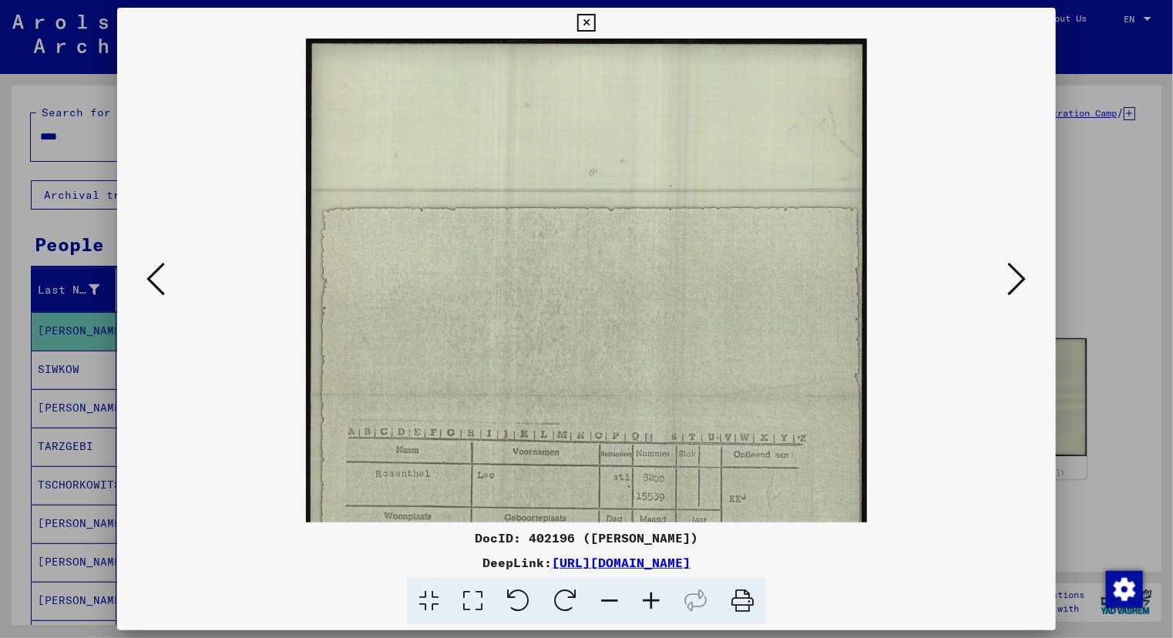
click at [656, 603] on icon at bounding box center [651, 601] width 42 height 47
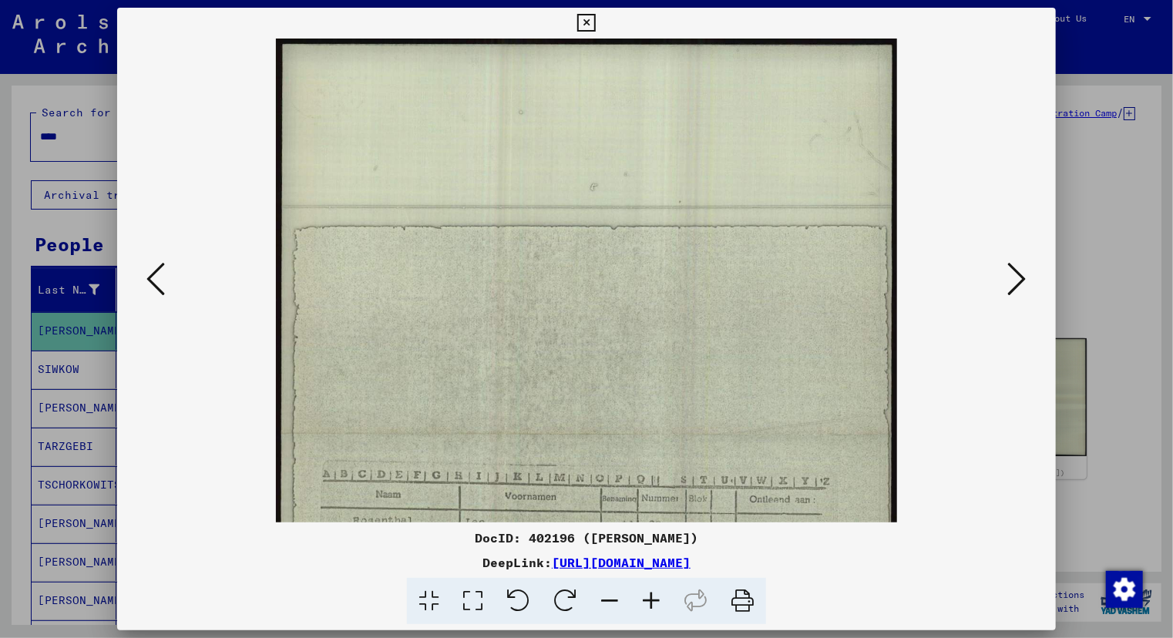
click at [656, 603] on icon at bounding box center [651, 601] width 42 height 47
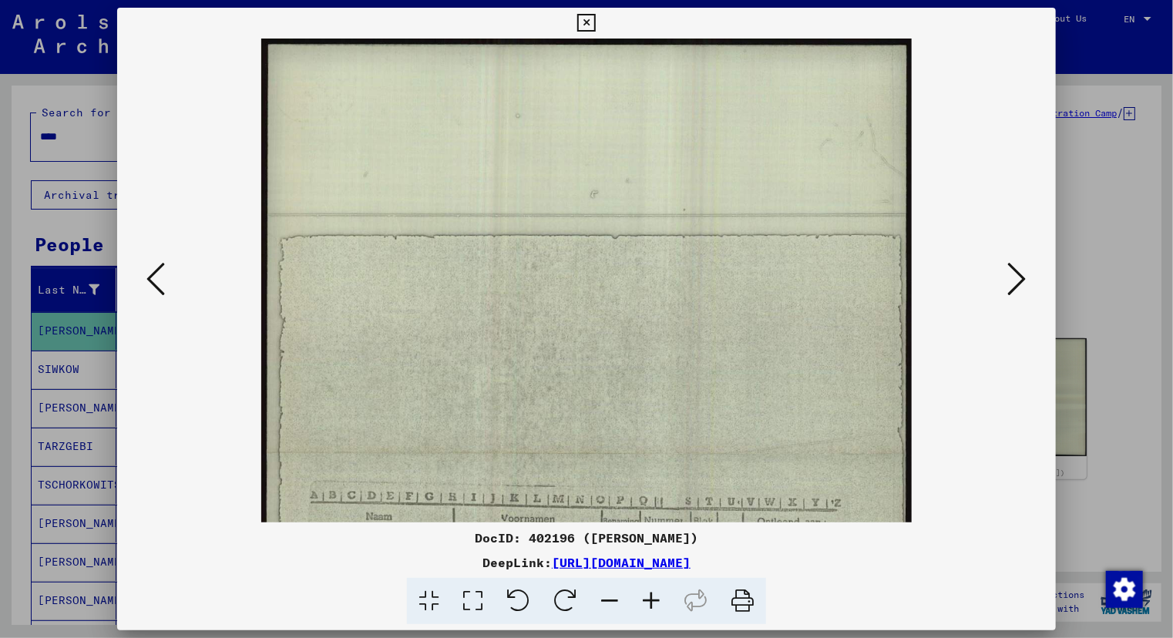
click at [656, 603] on icon at bounding box center [651, 601] width 42 height 47
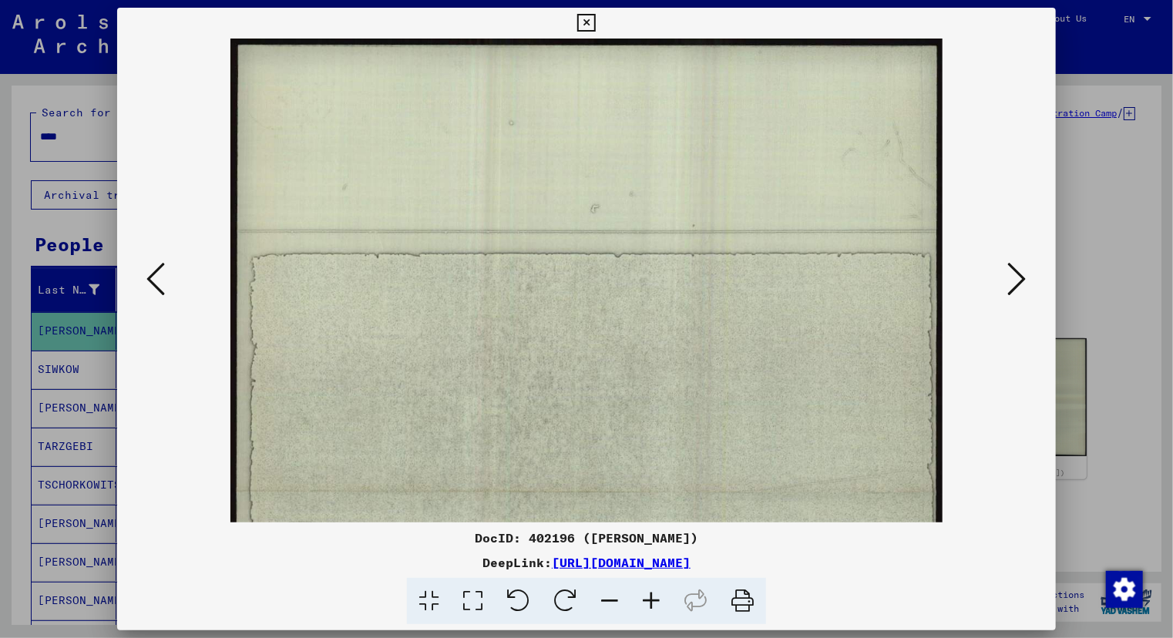
click at [656, 603] on icon at bounding box center [651, 601] width 42 height 47
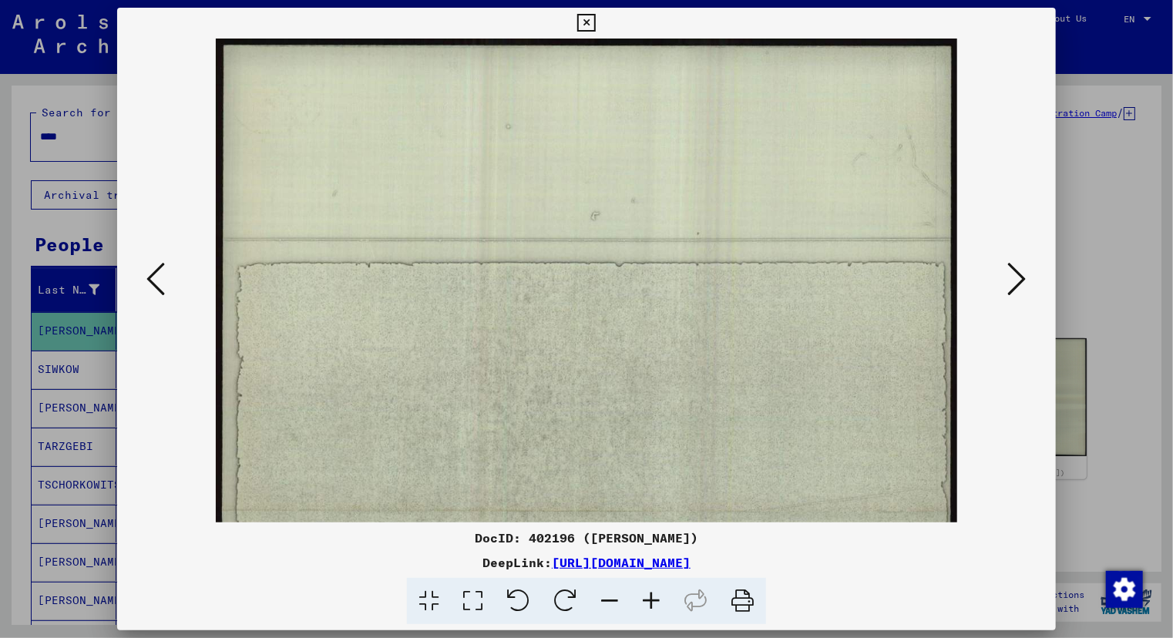
click at [656, 603] on icon at bounding box center [651, 601] width 42 height 47
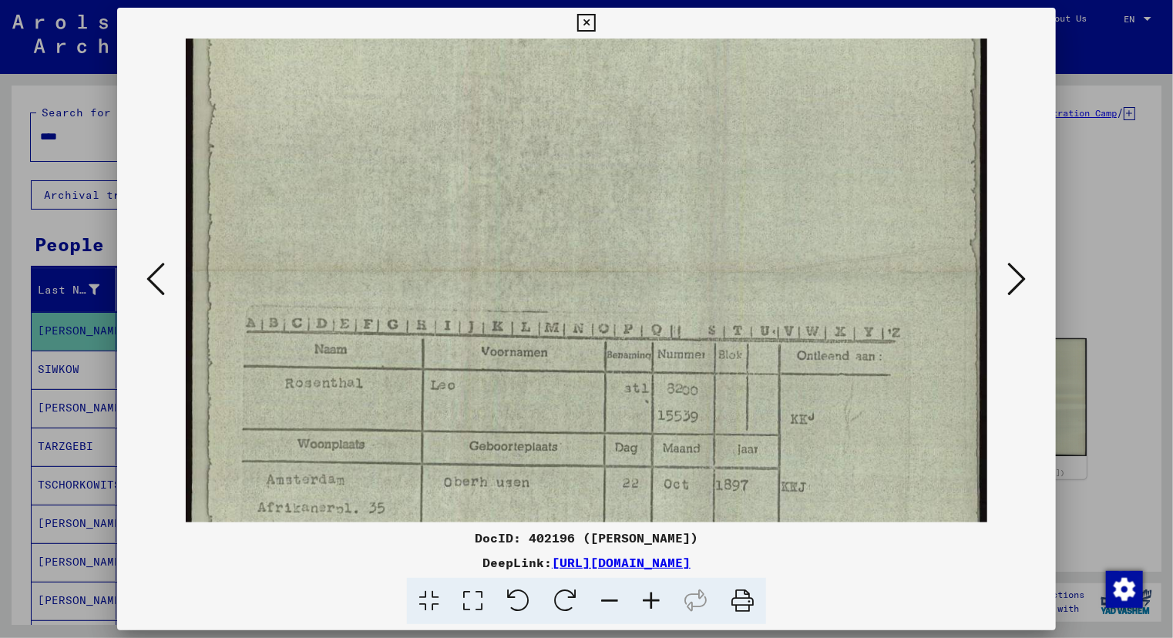
drag, startPoint x: 733, startPoint y: 357, endPoint x: 711, endPoint y: 90, distance: 268.2
click at [711, 90] on img at bounding box center [587, 271] width 802 height 1023
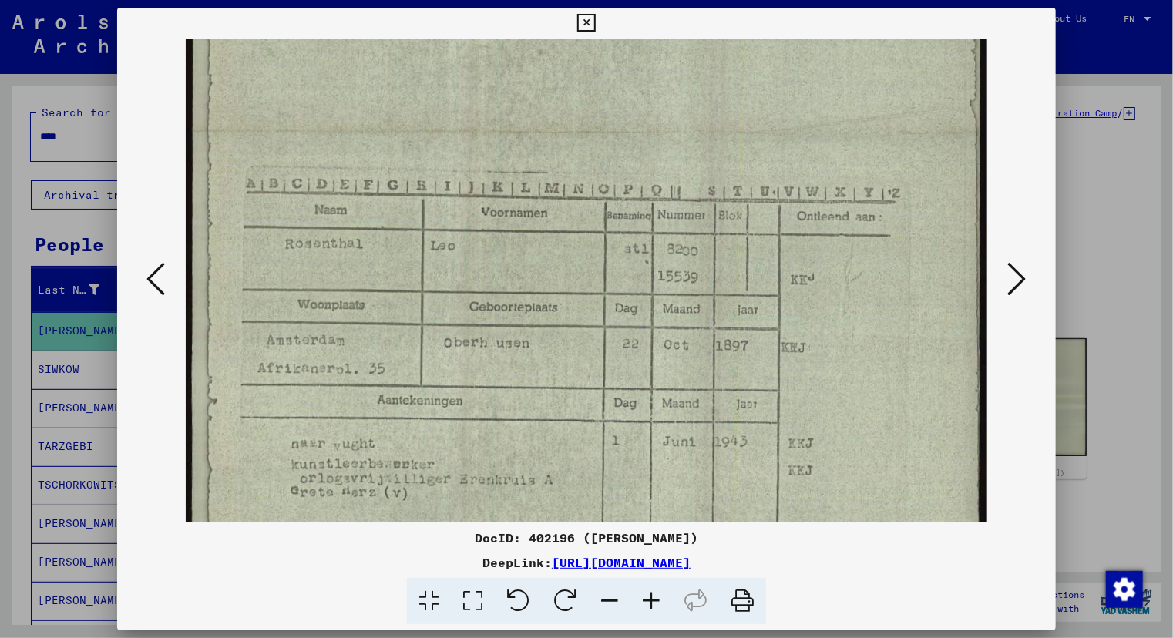
scroll to position [417, 0]
drag, startPoint x: 757, startPoint y: 270, endPoint x: 736, endPoint y: 131, distance: 140.4
click at [736, 131] on img at bounding box center [587, 133] width 802 height 1023
click at [135, 274] on div at bounding box center [586, 281] width 938 height 484
click at [70, 149] on div at bounding box center [586, 319] width 1173 height 638
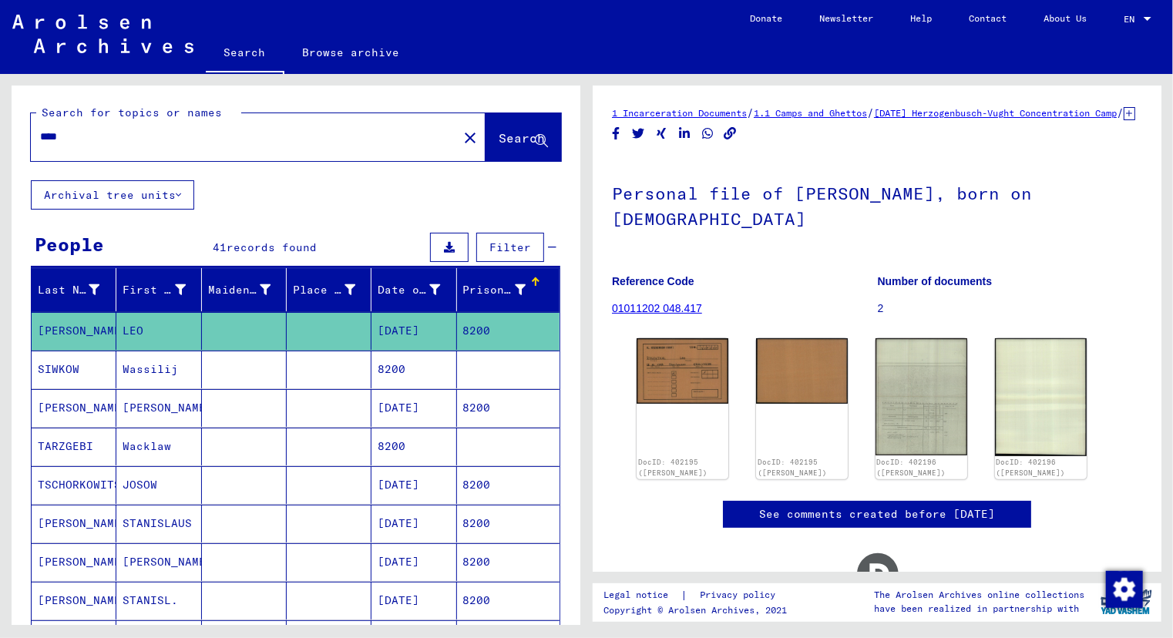
click at [71, 144] on input "****" at bounding box center [244, 137] width 408 height 16
click at [921, 437] on img at bounding box center [921, 396] width 96 height 123
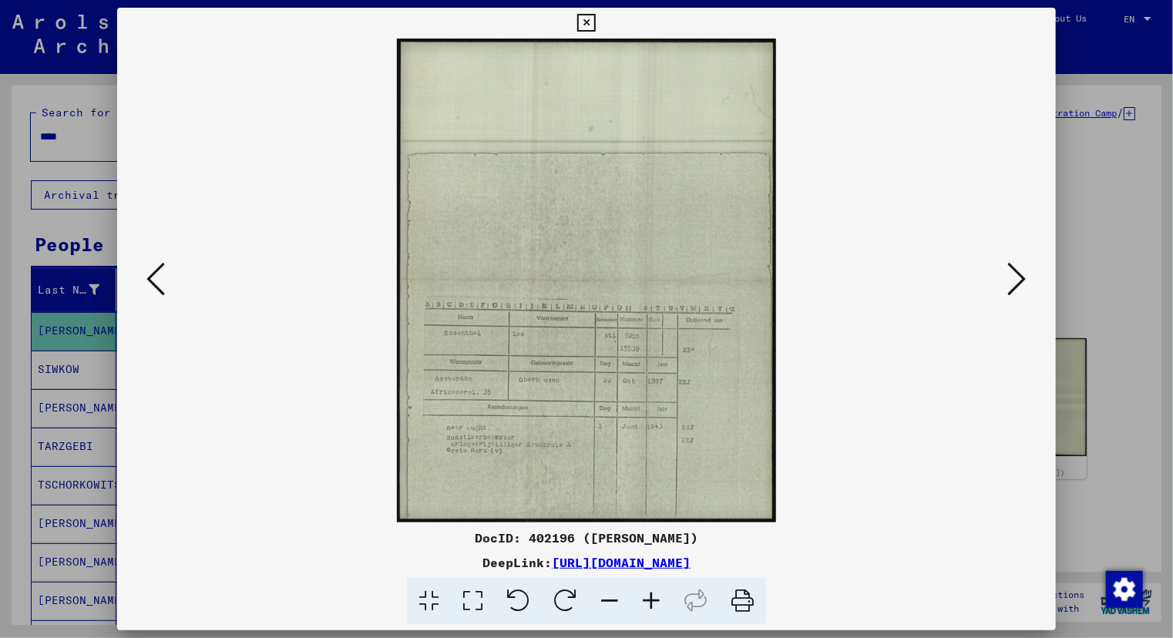
click at [651, 597] on icon at bounding box center [651, 601] width 42 height 47
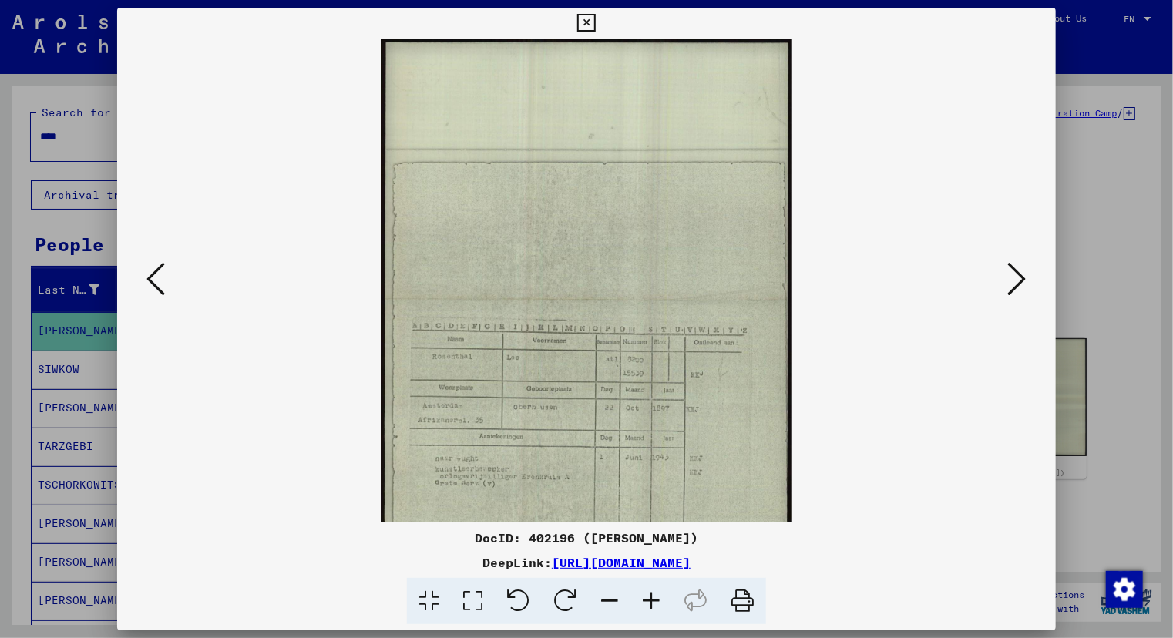
click at [651, 597] on icon at bounding box center [651, 601] width 42 height 47
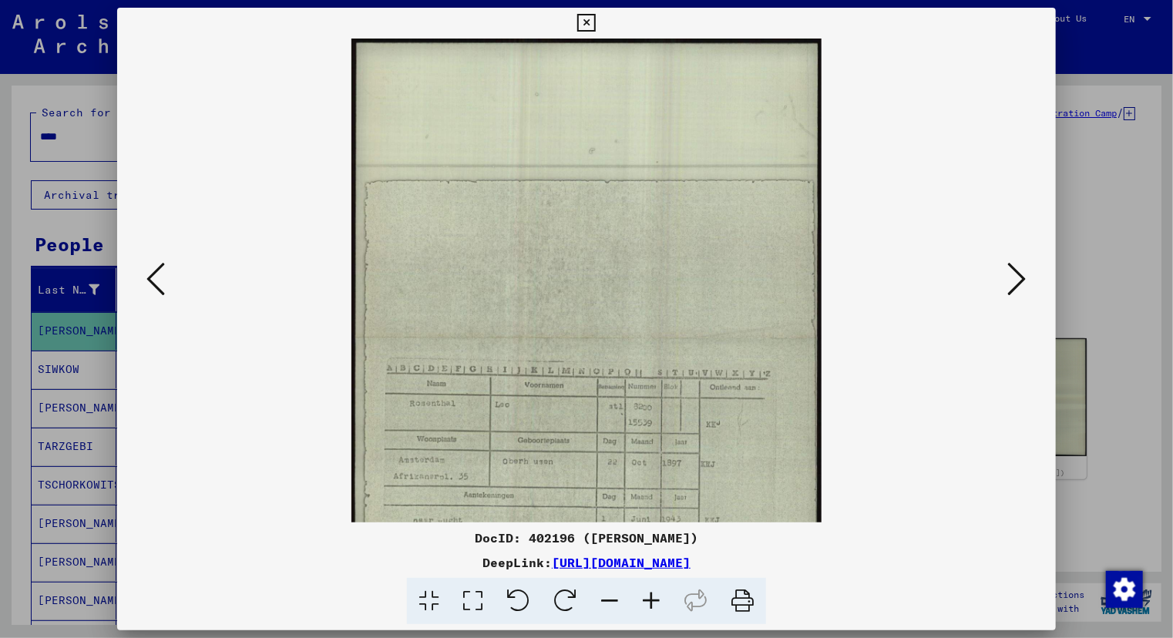
click at [651, 597] on icon at bounding box center [651, 601] width 42 height 47
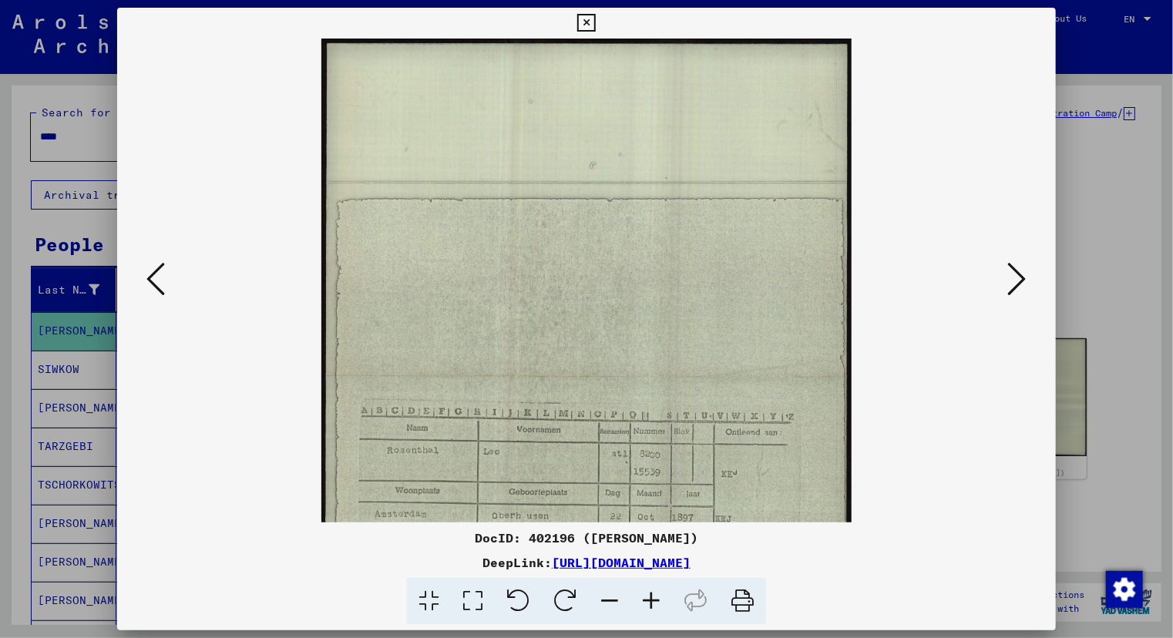
click at [651, 597] on icon at bounding box center [651, 601] width 42 height 47
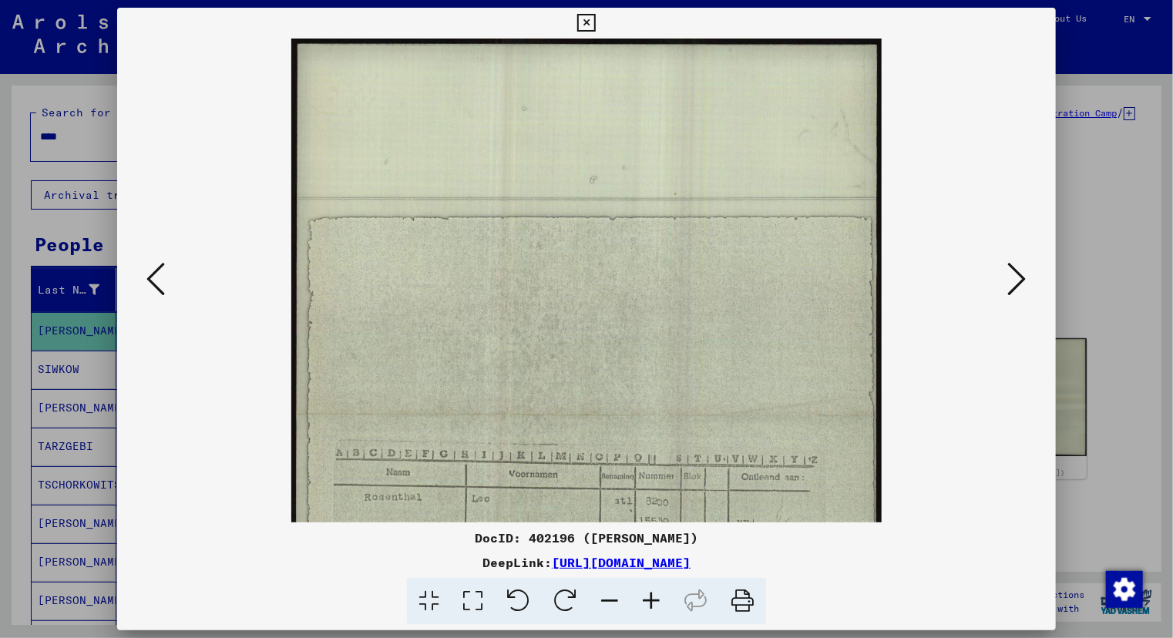
click at [651, 597] on icon at bounding box center [651, 601] width 42 height 47
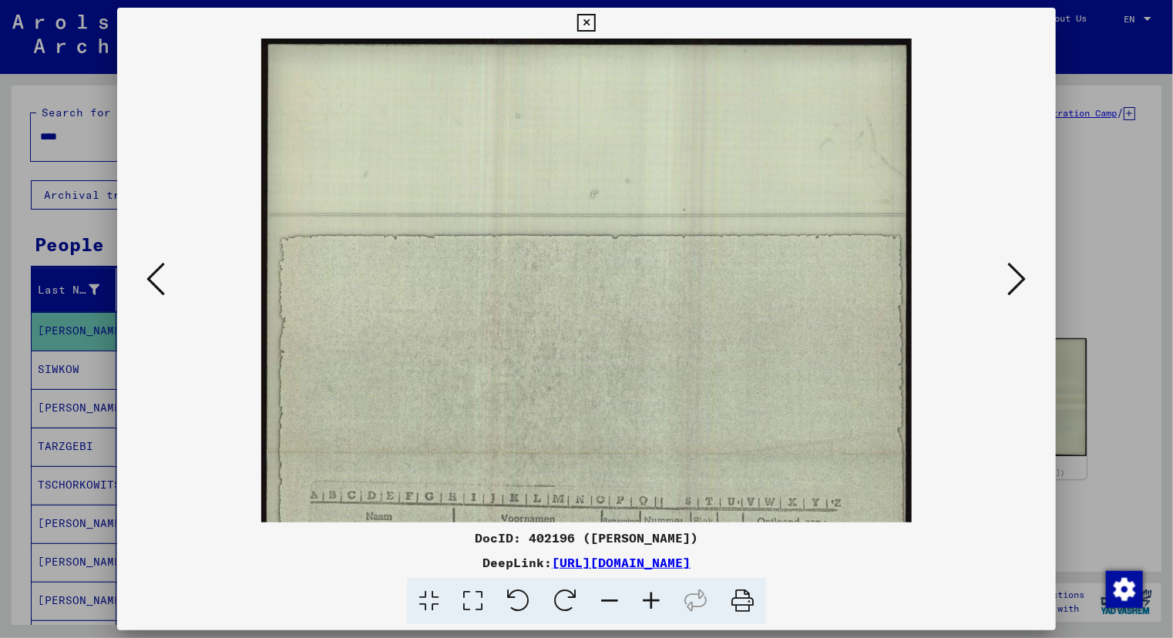
click at [651, 597] on icon at bounding box center [651, 601] width 42 height 47
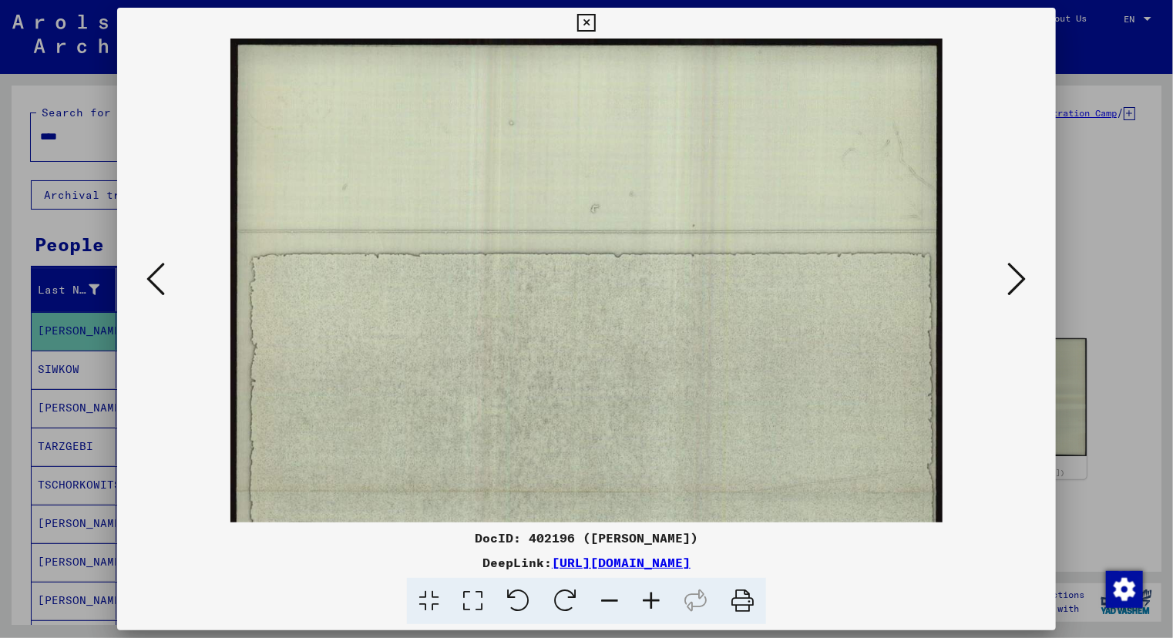
click at [651, 597] on icon at bounding box center [651, 601] width 42 height 47
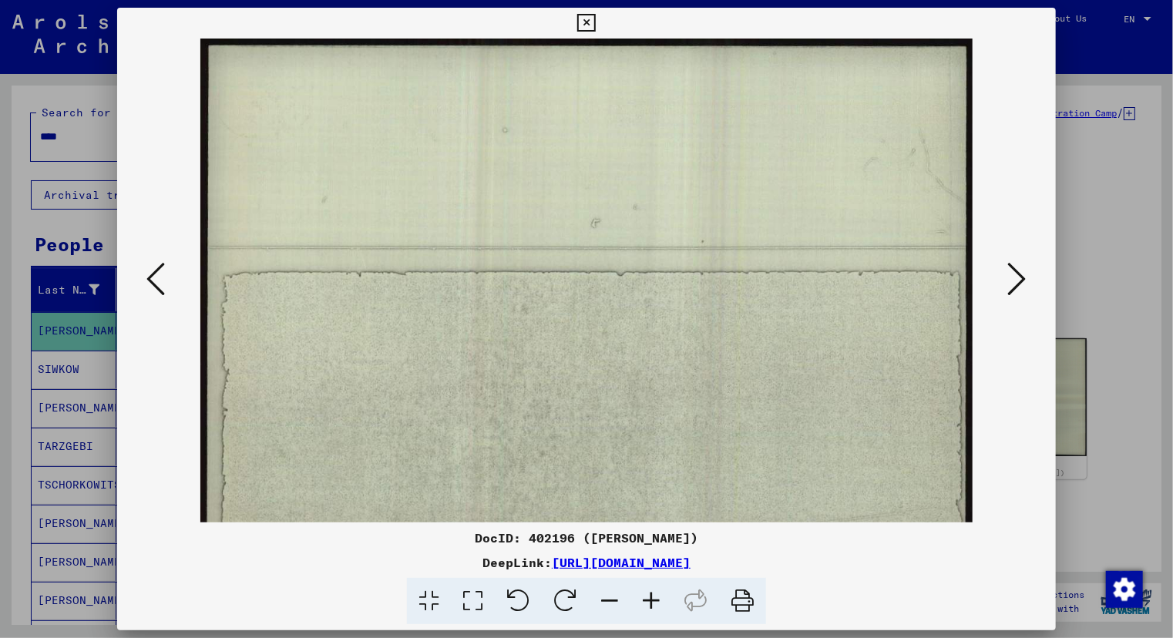
click at [651, 597] on icon at bounding box center [651, 601] width 42 height 47
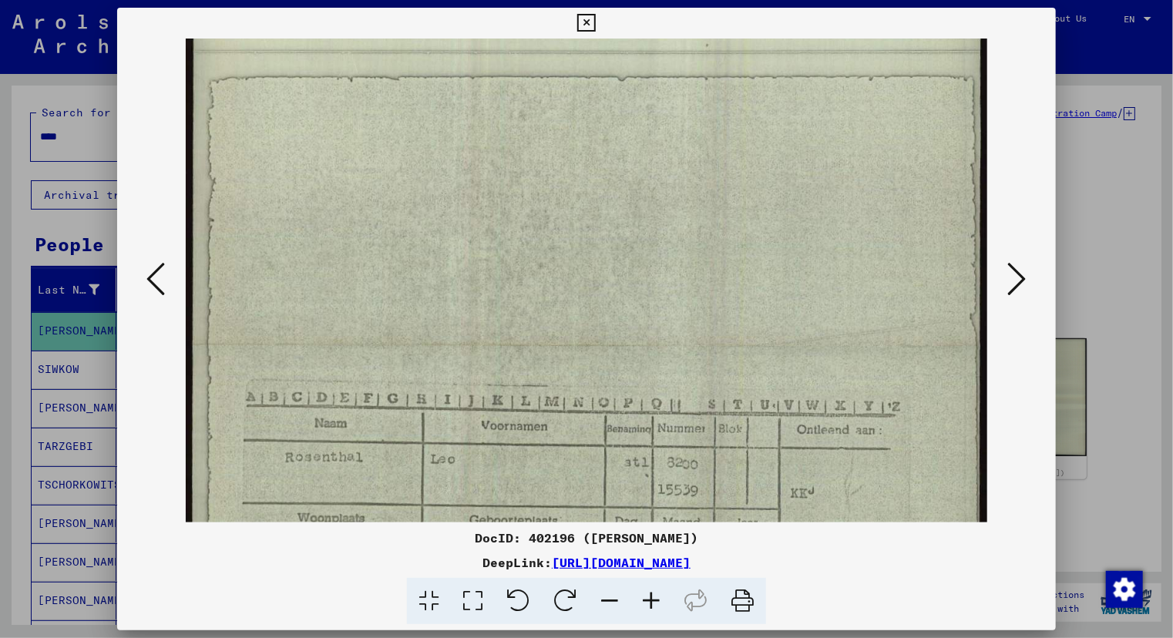
scroll to position [205, 0]
drag, startPoint x: 717, startPoint y: 409, endPoint x: 703, endPoint y: 210, distance: 200.1
click at [703, 210] on img at bounding box center [587, 345] width 802 height 1023
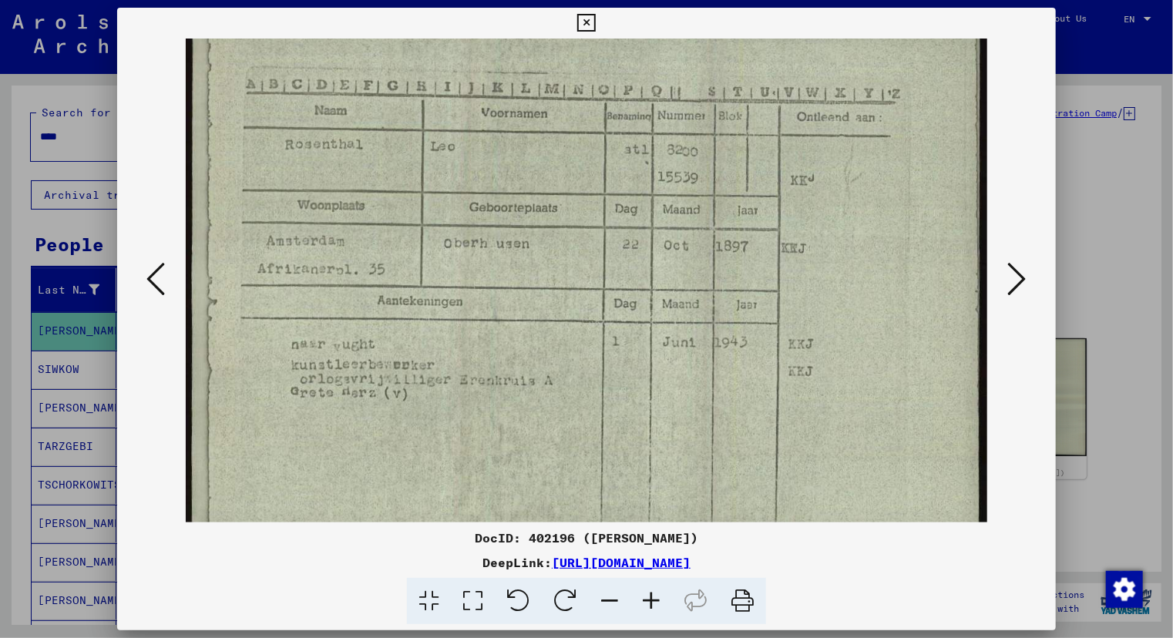
scroll to position [518, 0]
drag, startPoint x: 681, startPoint y: 386, endPoint x: 712, endPoint y: 79, distance: 309.0
click at [712, 79] on img at bounding box center [587, 32] width 802 height 1023
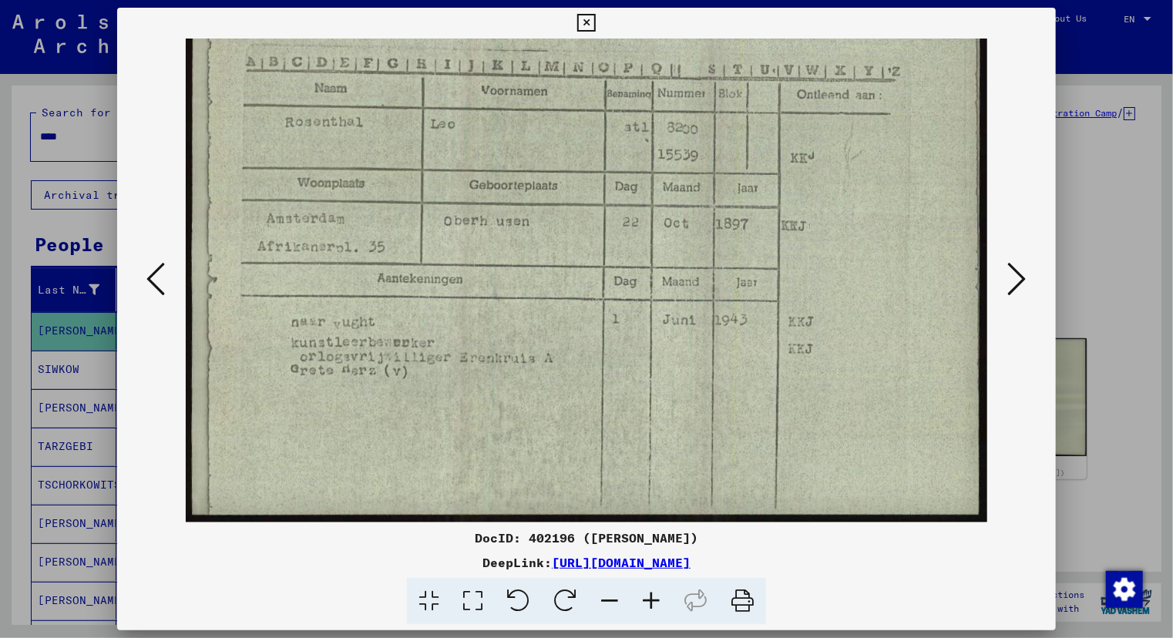
scroll to position [537, 0]
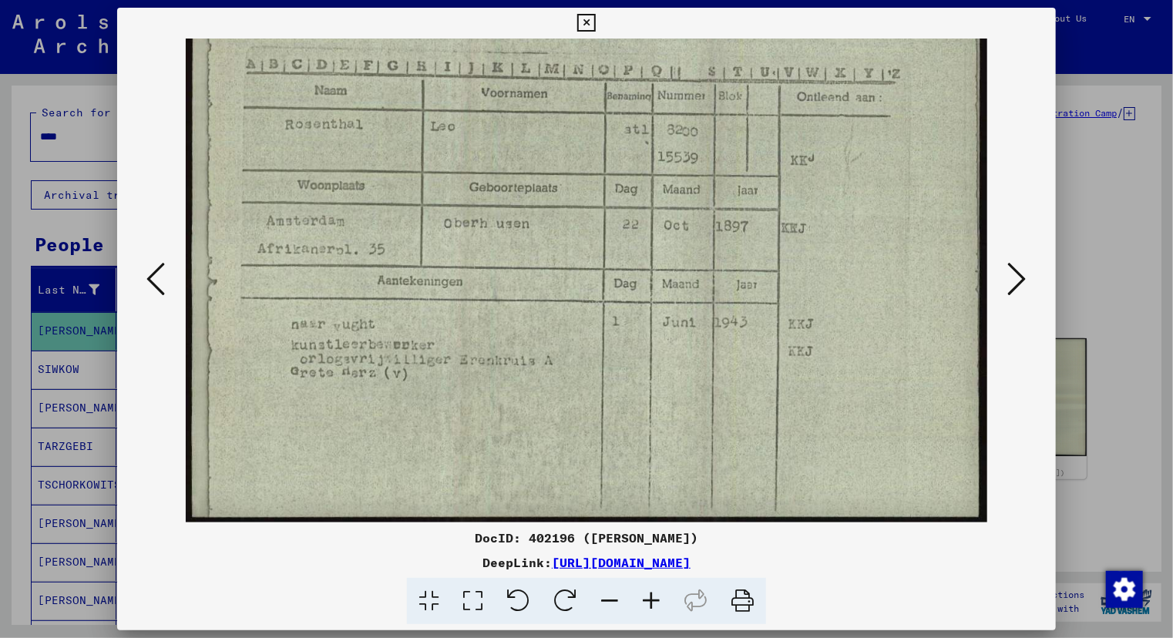
click at [749, 434] on img at bounding box center [587, 13] width 802 height 1023
click at [501, 380] on img at bounding box center [587, 13] width 802 height 1023
click at [413, 356] on img at bounding box center [587, 13] width 802 height 1023
click at [76, 138] on div at bounding box center [586, 319] width 1173 height 638
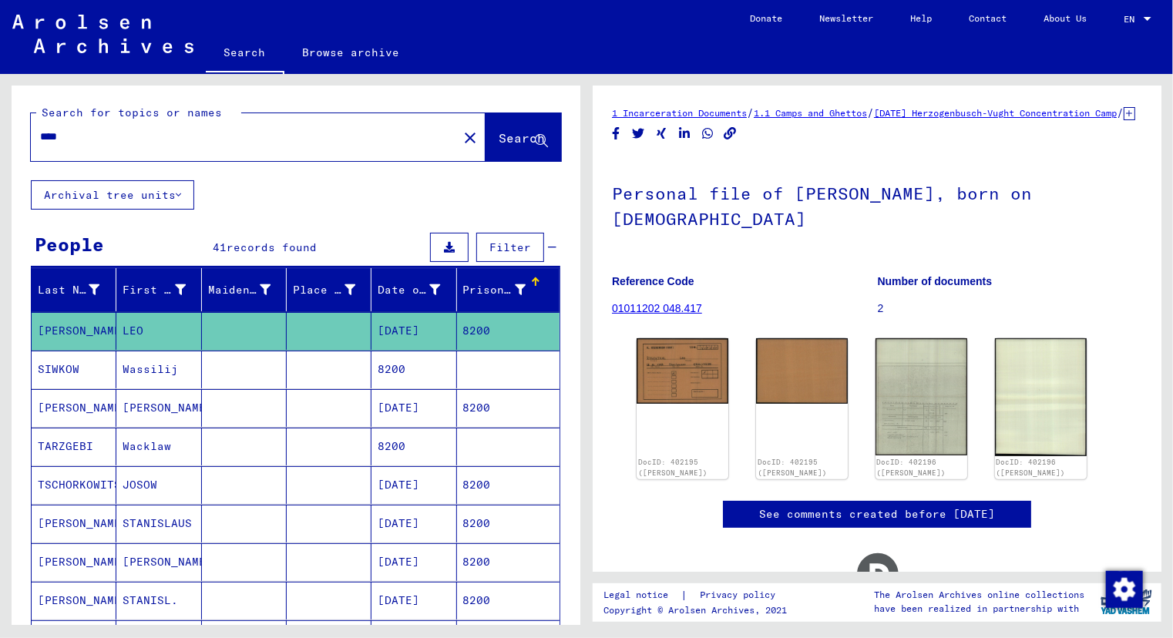
click at [76, 138] on input "****" at bounding box center [244, 137] width 408 height 16
click at [260, 166] on div "Search for topics or names **** close Search" at bounding box center [296, 133] width 569 height 95
click at [476, 293] on div "Prisoner #" at bounding box center [494, 290] width 62 height 16
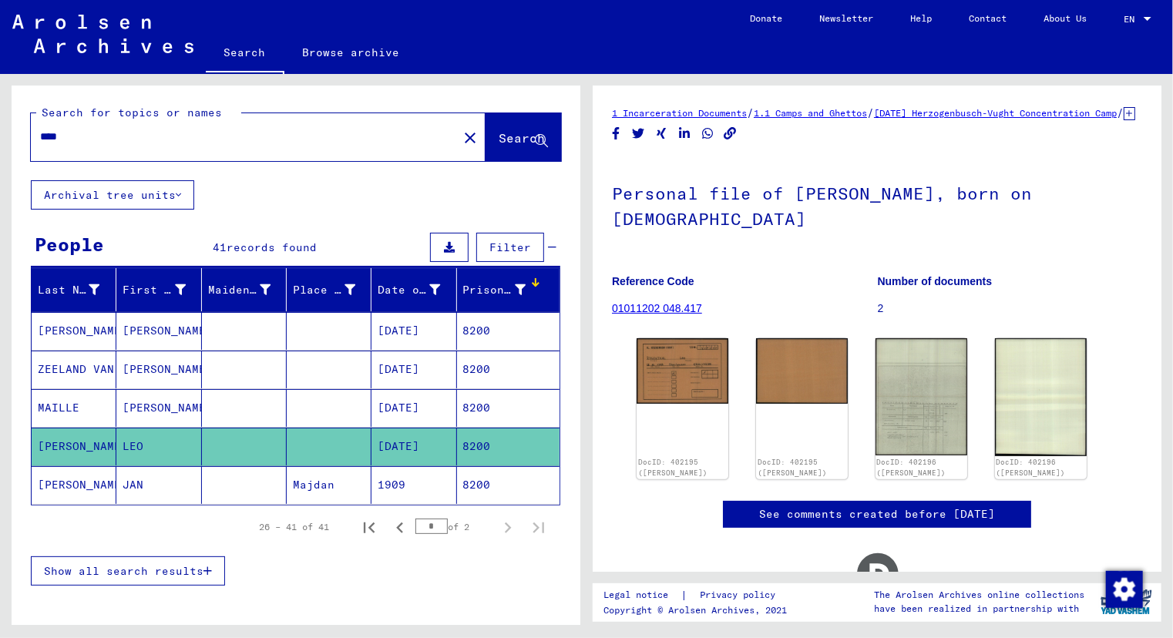
click at [133, 565] on span "Show all search results" at bounding box center [123, 571] width 159 height 14
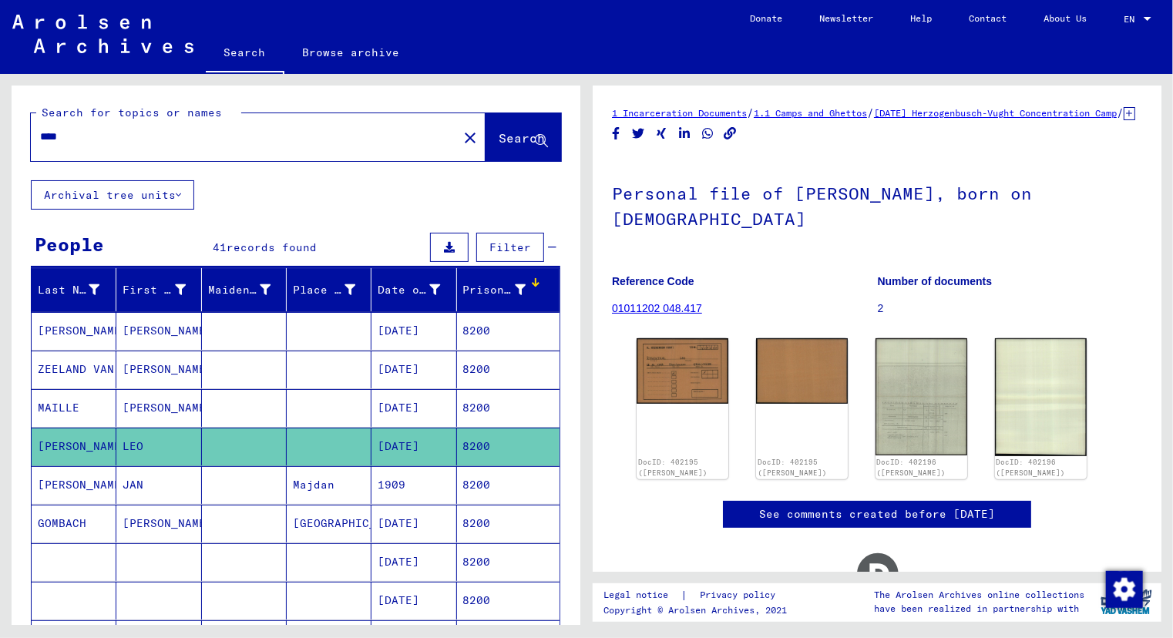
click at [78, 135] on input "****" at bounding box center [244, 137] width 408 height 16
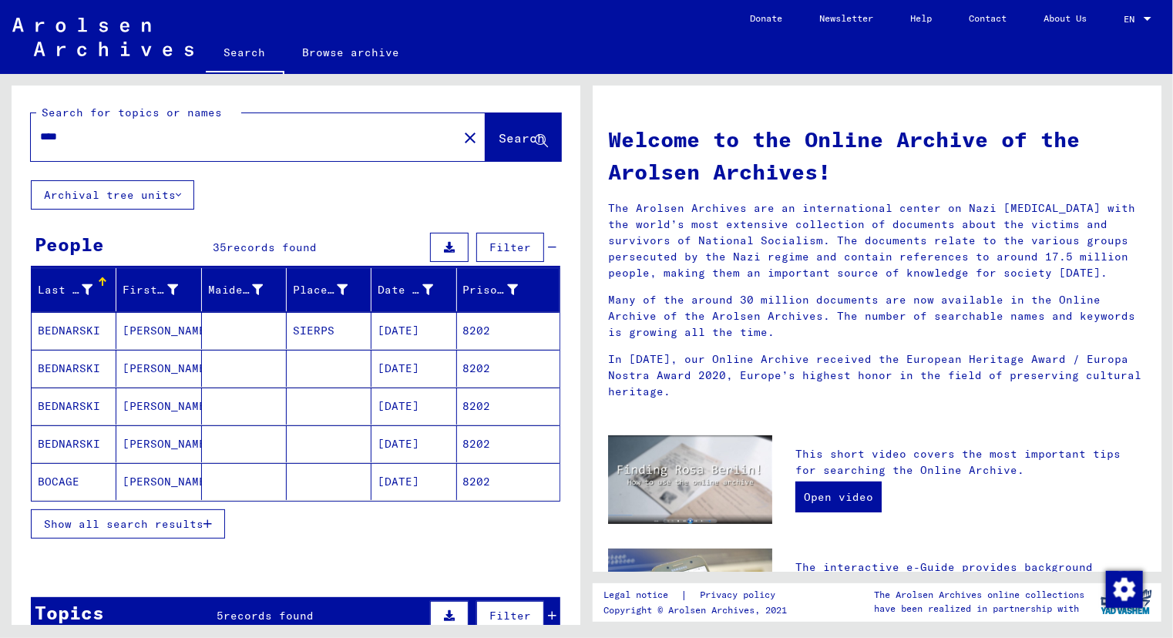
click at [150, 522] on span "Show all search results" at bounding box center [123, 524] width 159 height 14
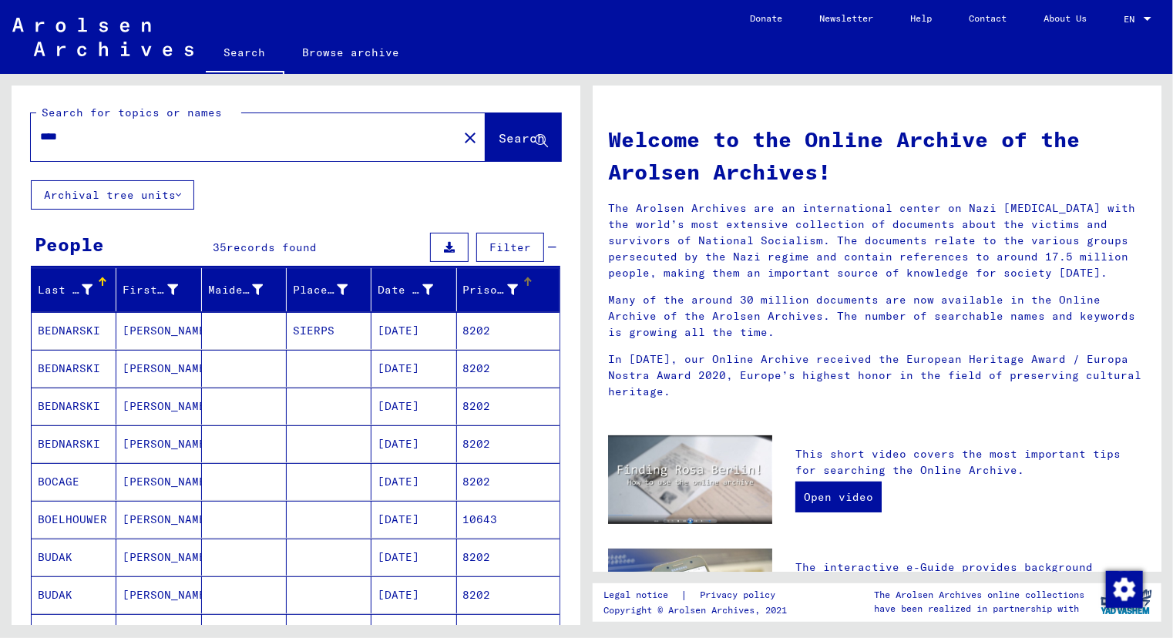
click at [484, 287] on div "Prisoner #" at bounding box center [490, 290] width 55 height 16
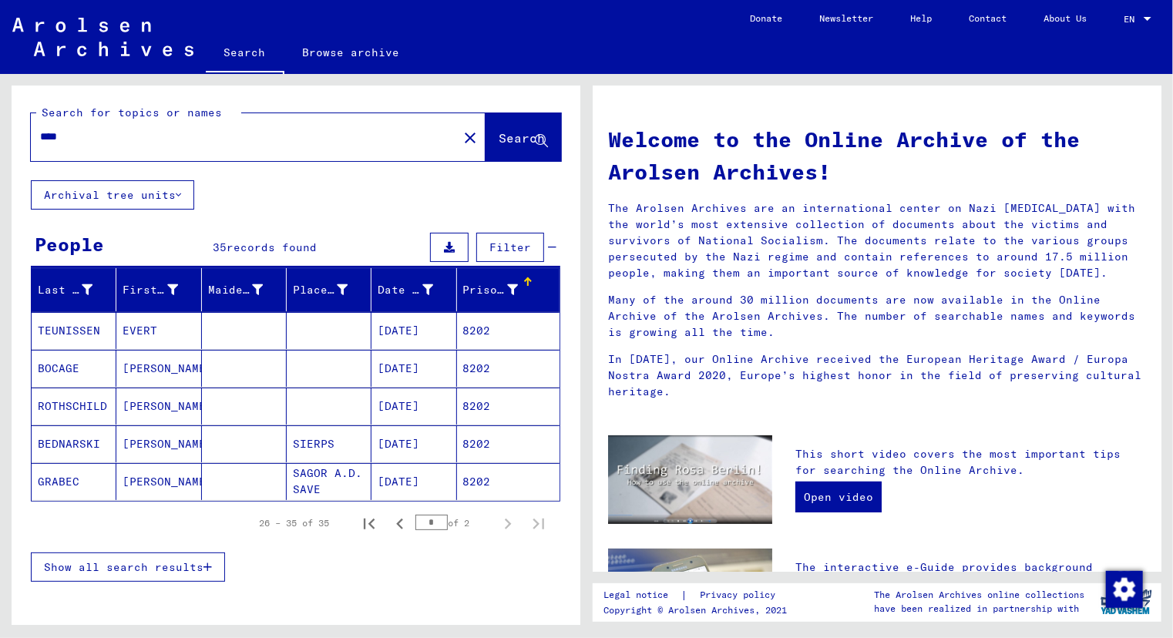
click at [139, 560] on span "Show all search results" at bounding box center [123, 567] width 159 height 14
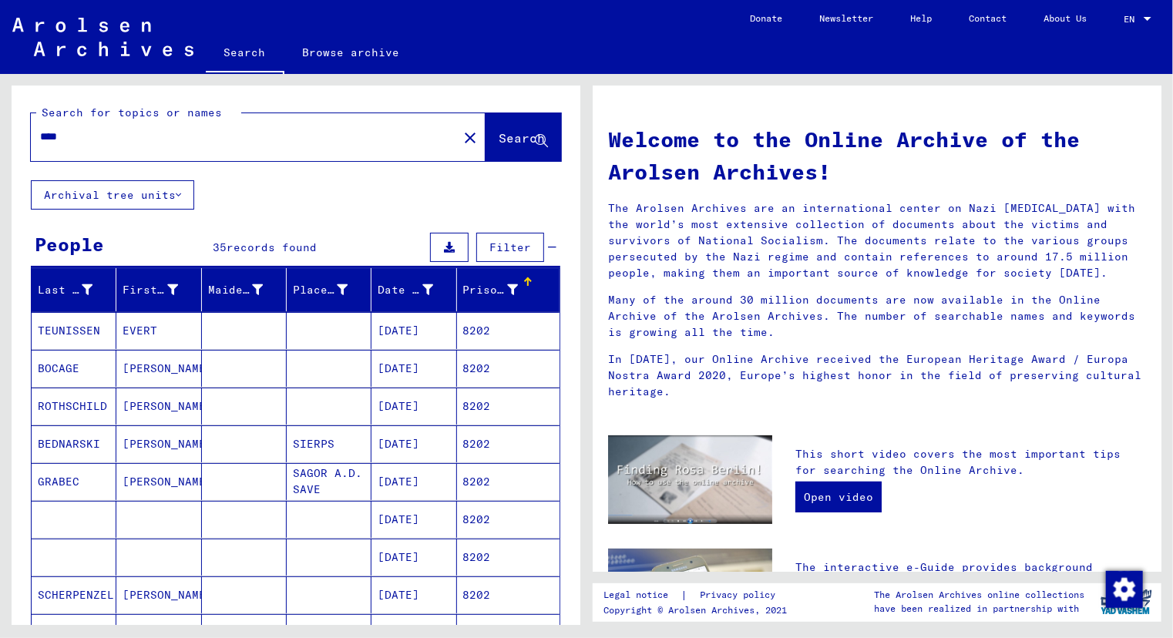
click at [148, 415] on mat-cell "[PERSON_NAME]" at bounding box center [158, 406] width 85 height 37
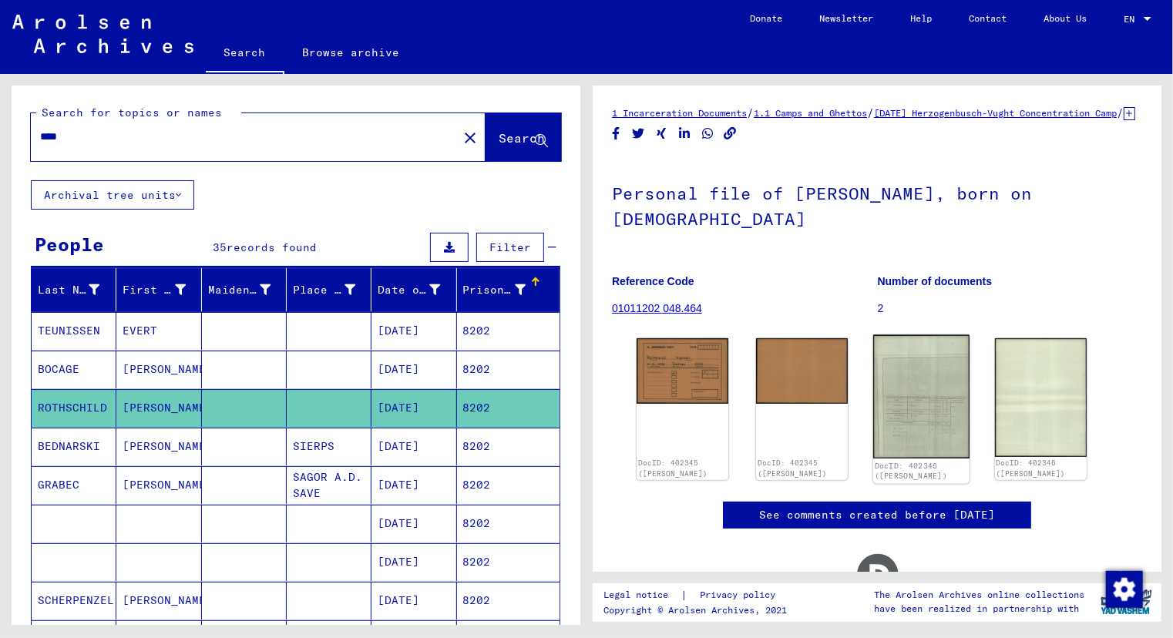
click at [929, 431] on img at bounding box center [921, 397] width 96 height 124
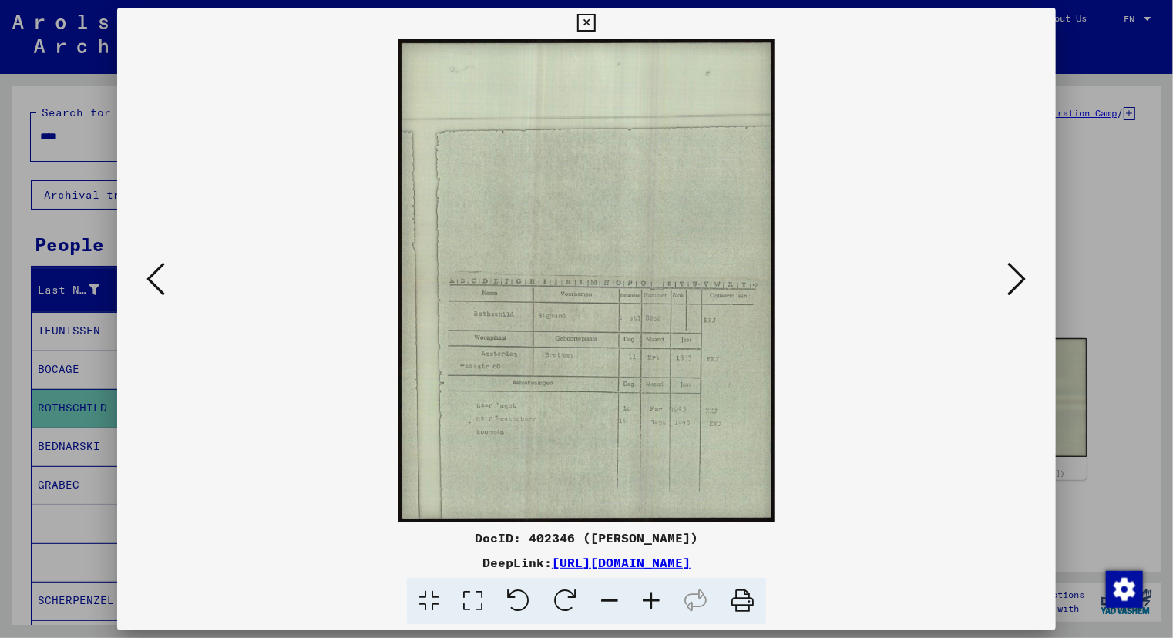
click at [653, 597] on icon at bounding box center [651, 601] width 42 height 47
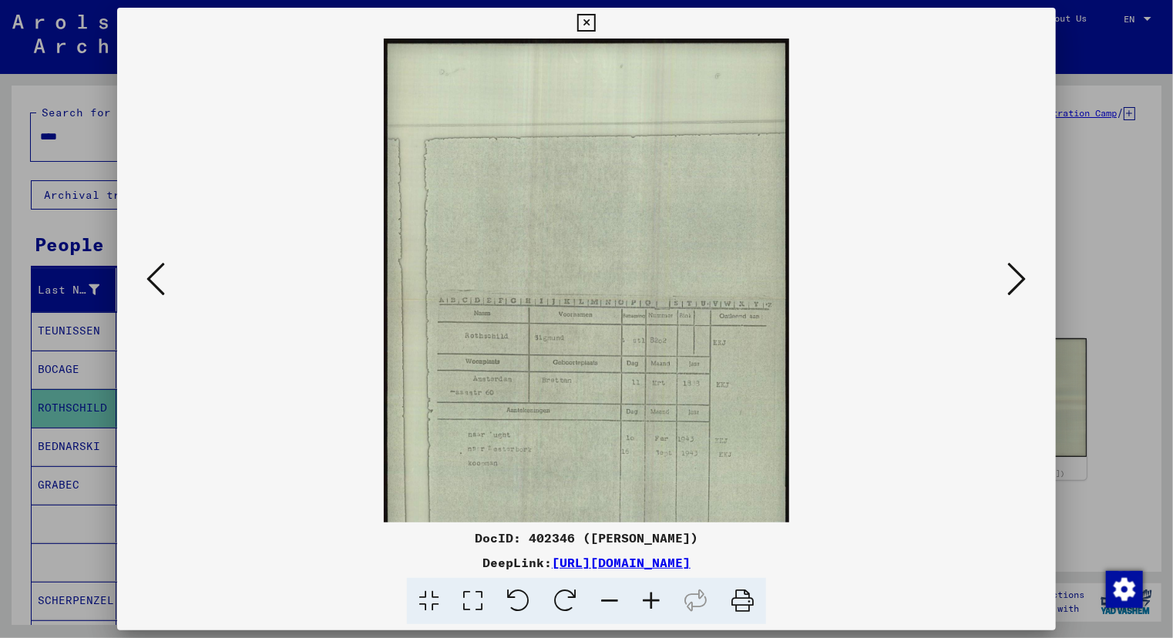
click at [653, 597] on icon at bounding box center [651, 601] width 42 height 47
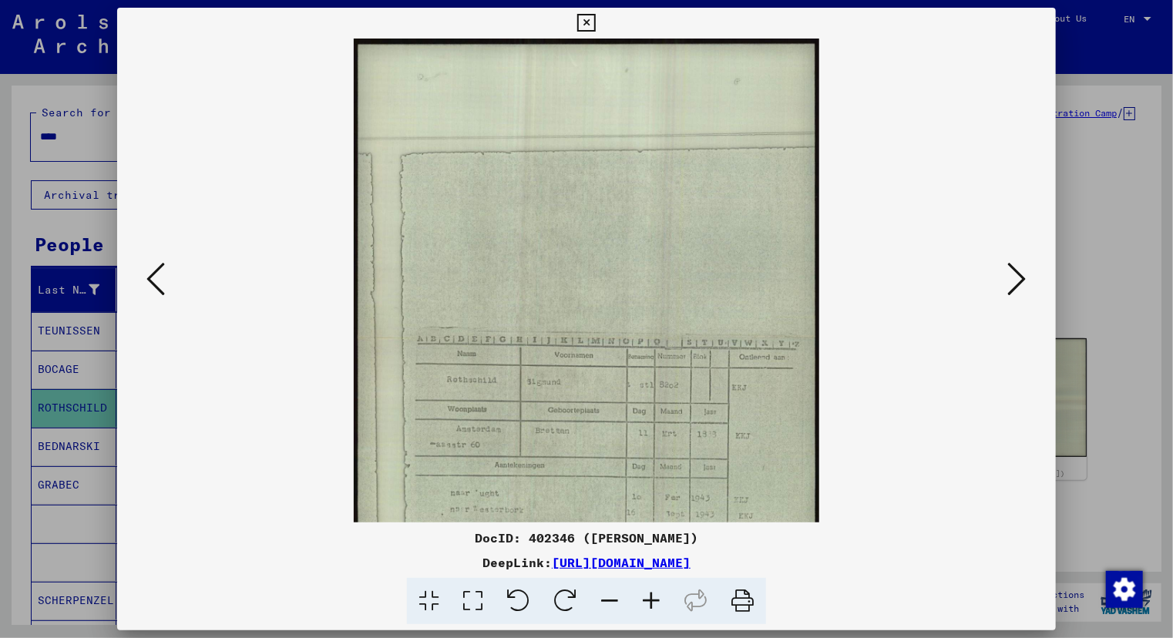
click at [653, 597] on icon at bounding box center [651, 601] width 42 height 47
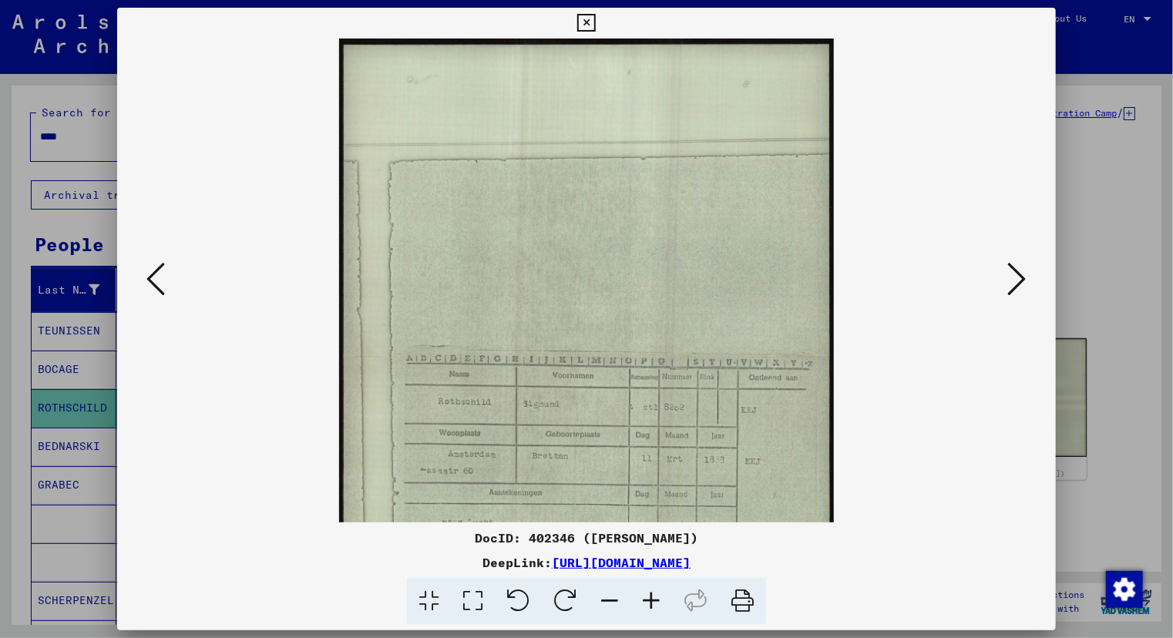
click at [653, 597] on icon at bounding box center [651, 601] width 42 height 47
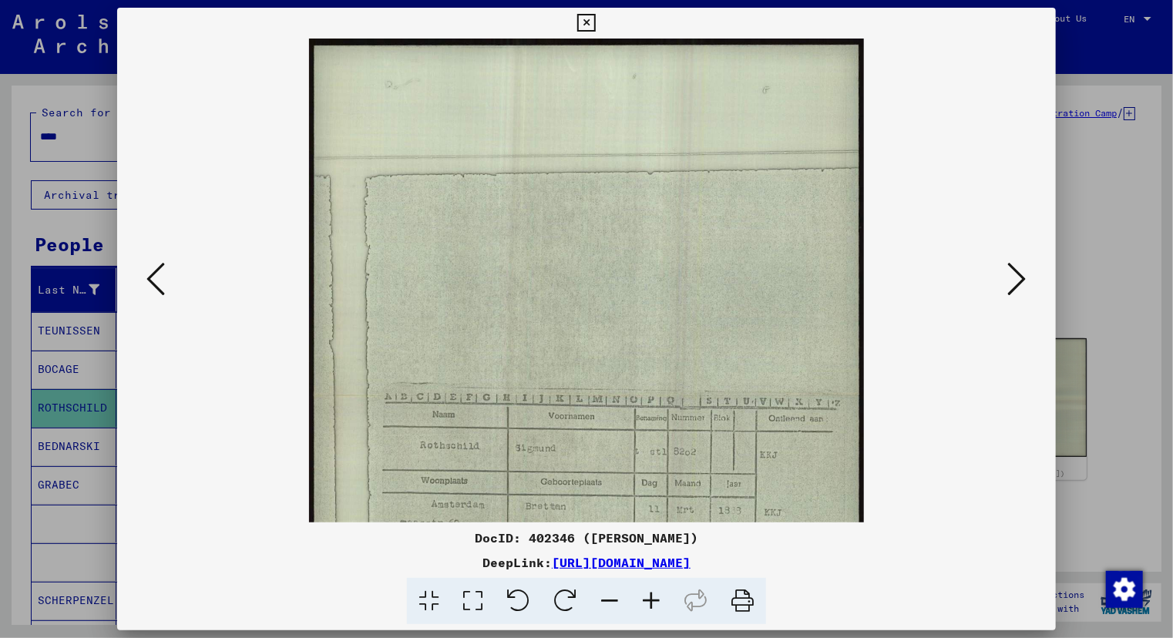
click at [653, 597] on icon at bounding box center [651, 601] width 42 height 47
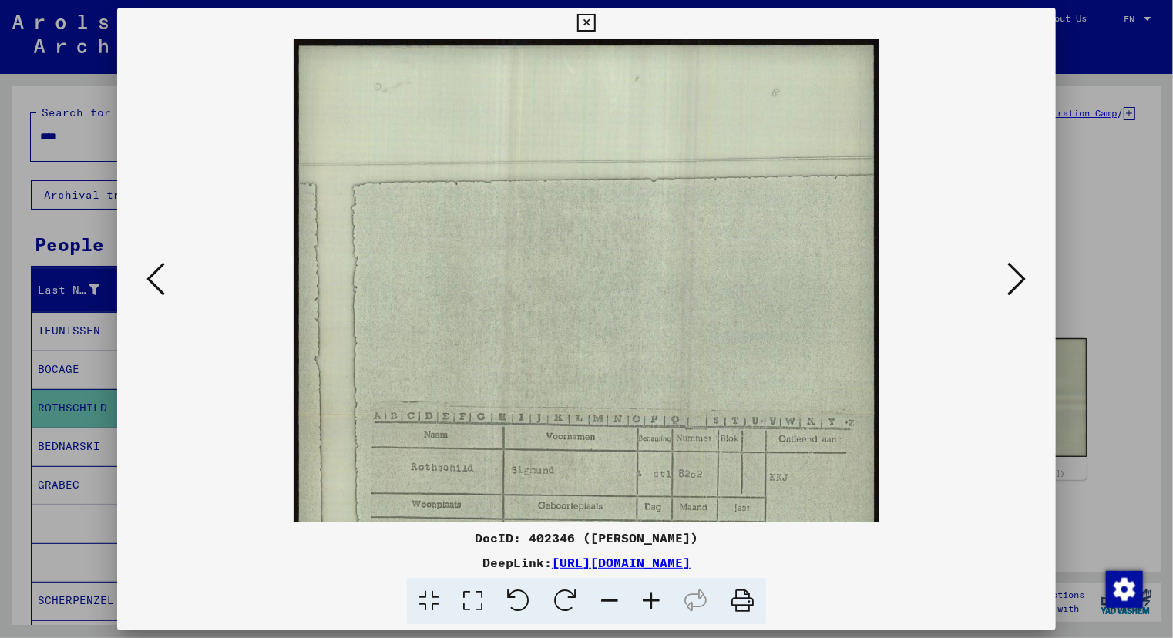
click at [653, 597] on icon at bounding box center [651, 601] width 42 height 47
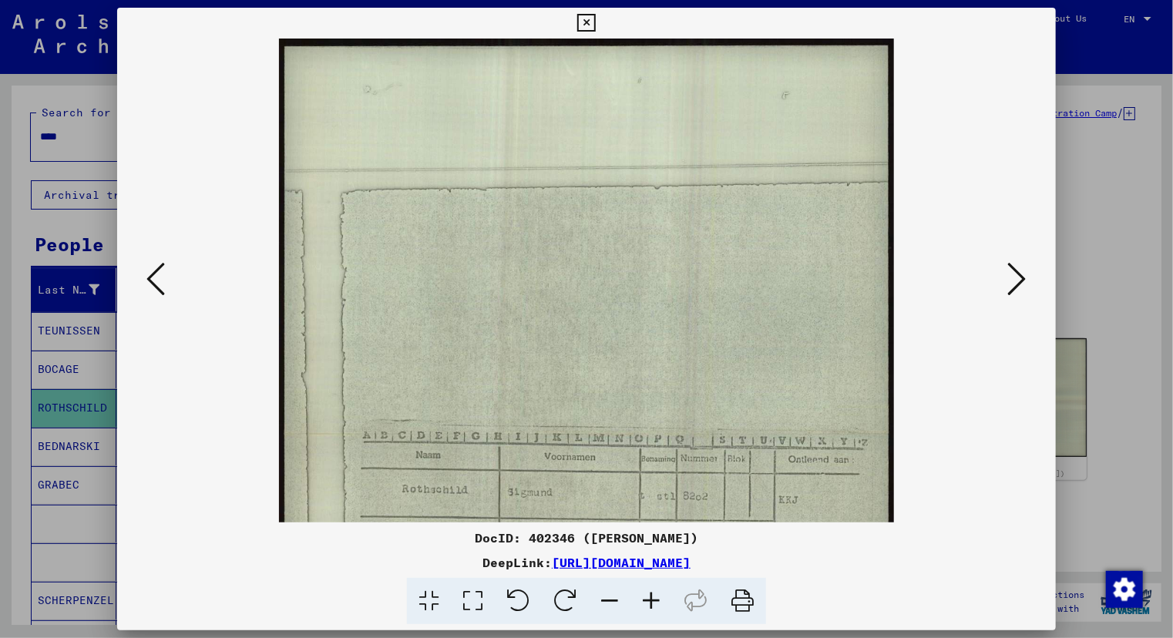
click at [653, 597] on icon at bounding box center [651, 601] width 42 height 47
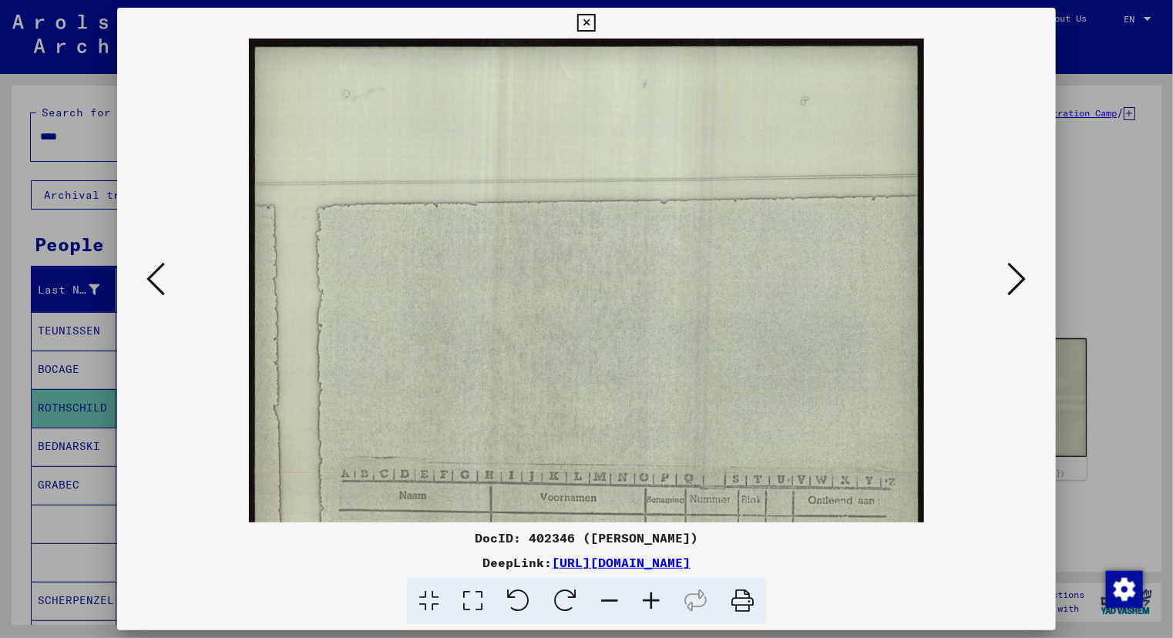
click at [653, 597] on icon at bounding box center [651, 601] width 42 height 47
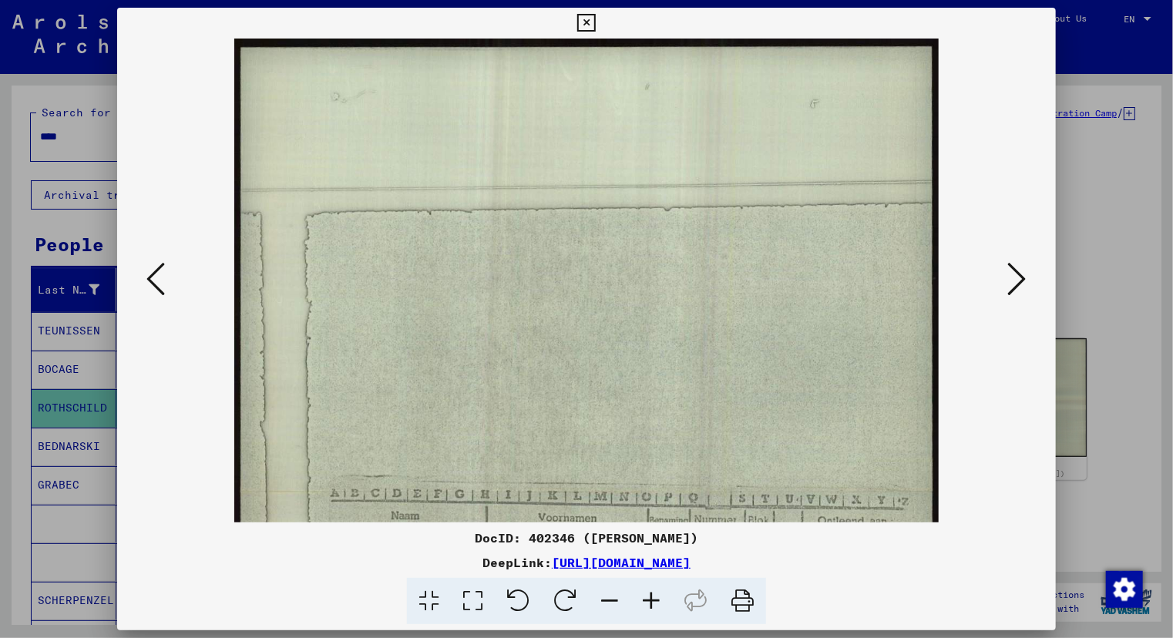
click at [653, 597] on icon at bounding box center [651, 601] width 42 height 47
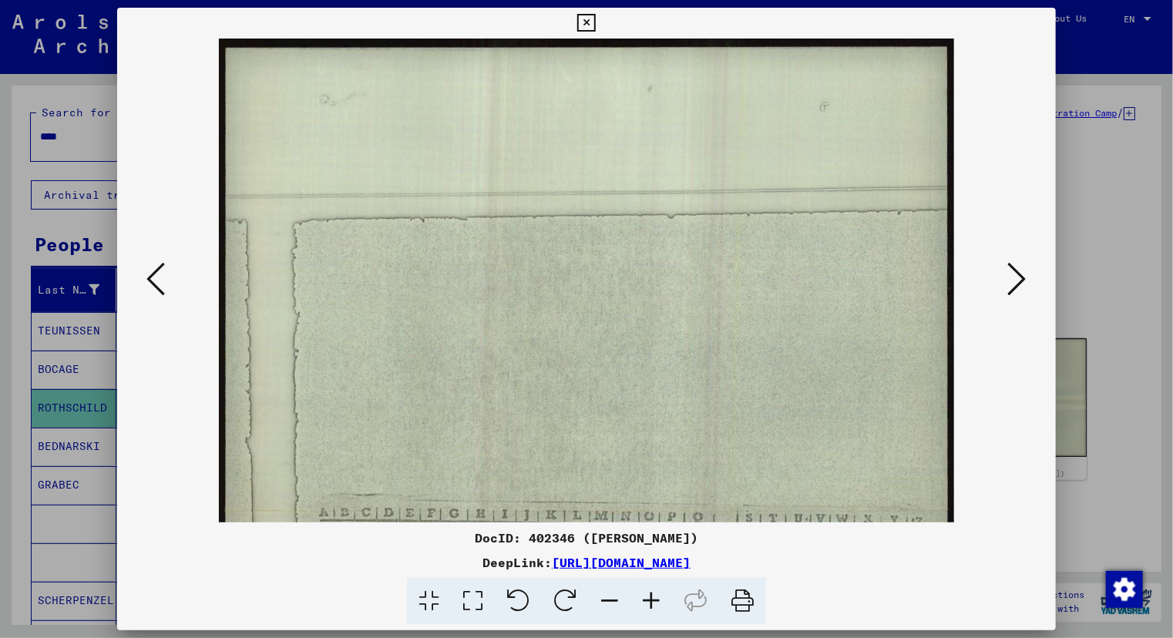
click at [653, 597] on icon at bounding box center [651, 601] width 42 height 47
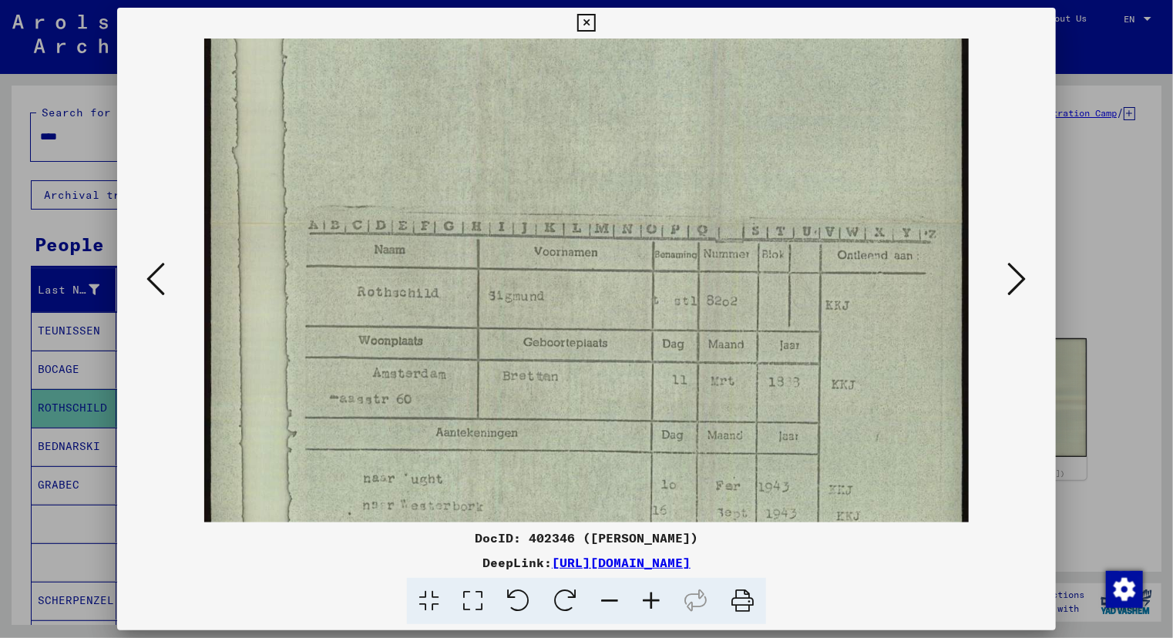
scroll to position [304, 0]
drag, startPoint x: 690, startPoint y: 406, endPoint x: 636, endPoint y: 178, distance: 234.3
click at [636, 178] on img at bounding box center [586, 226] width 764 height 985
click at [64, 369] on div at bounding box center [586, 319] width 1173 height 638
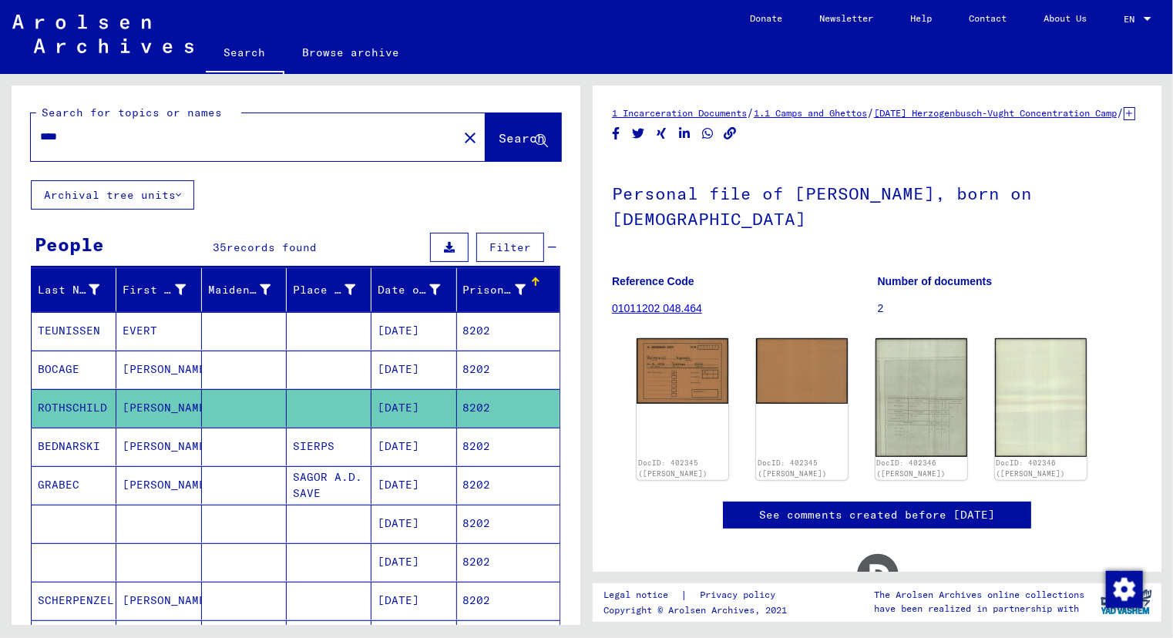
click at [64, 369] on mat-cell "BOCAGE" at bounding box center [74, 370] width 85 height 38
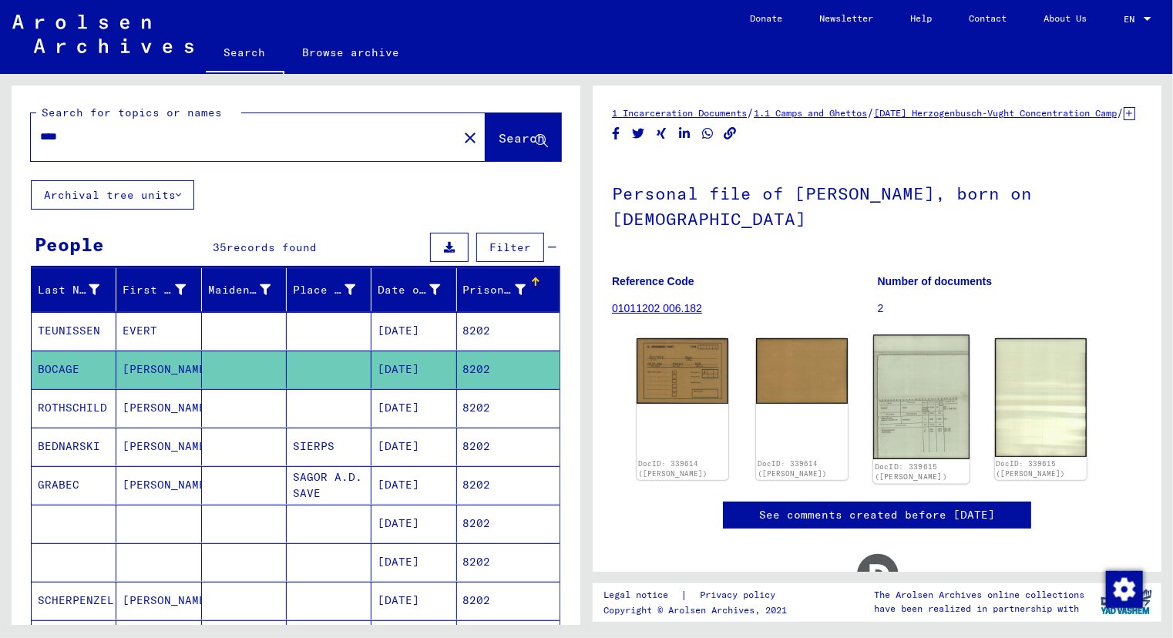
click at [912, 447] on img at bounding box center [921, 397] width 96 height 125
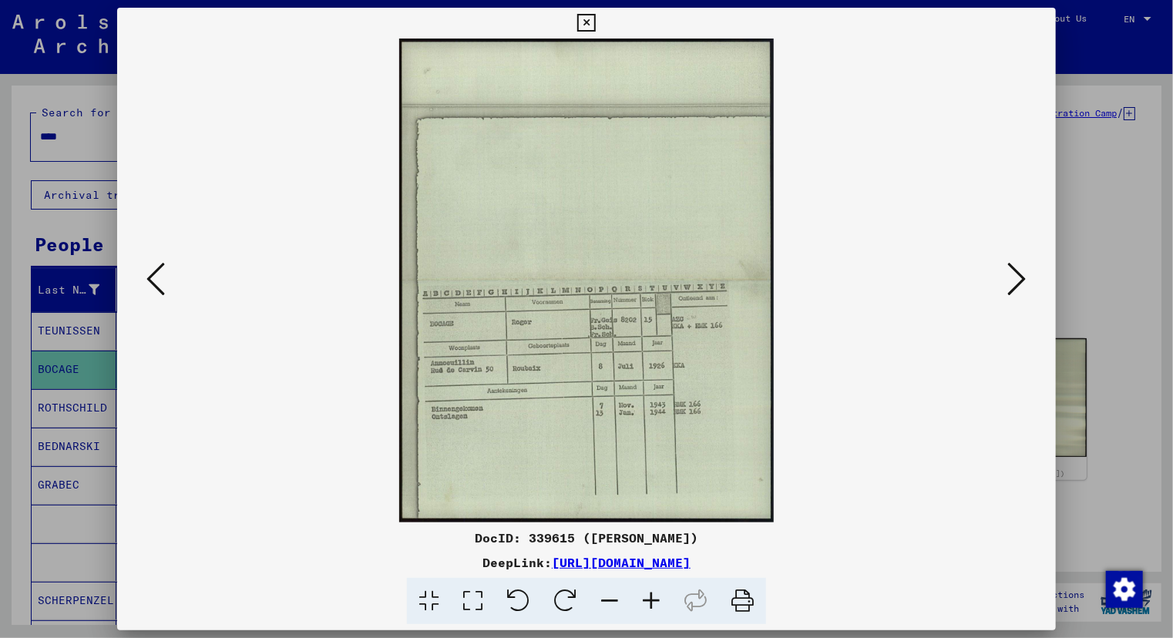
click at [650, 598] on icon at bounding box center [651, 601] width 42 height 47
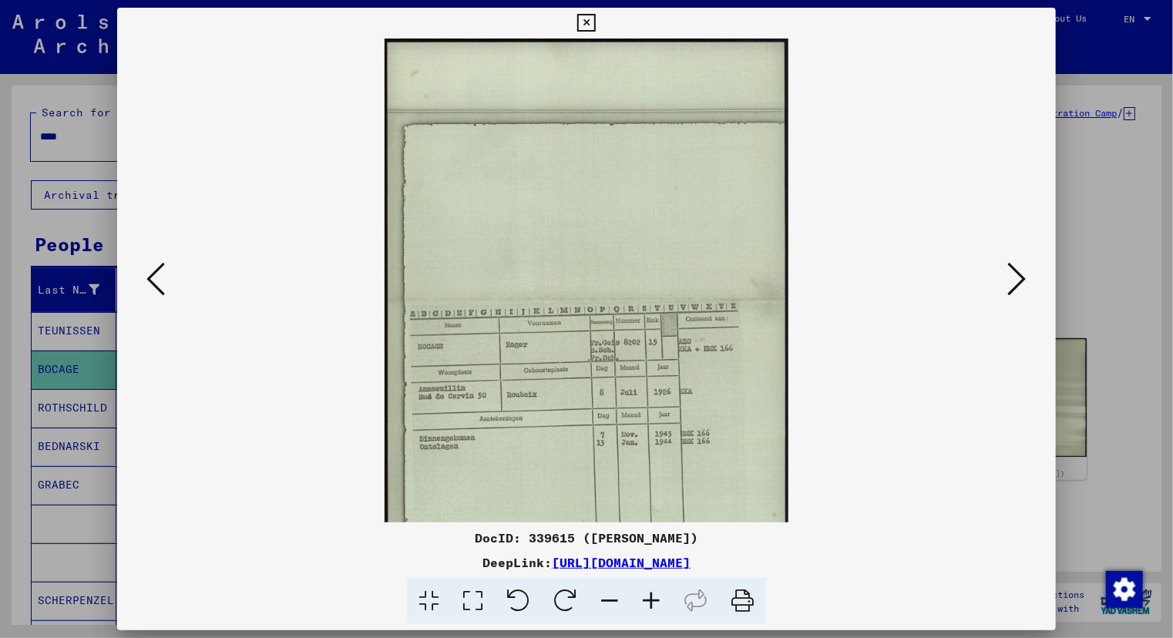
click at [650, 598] on icon at bounding box center [651, 601] width 42 height 47
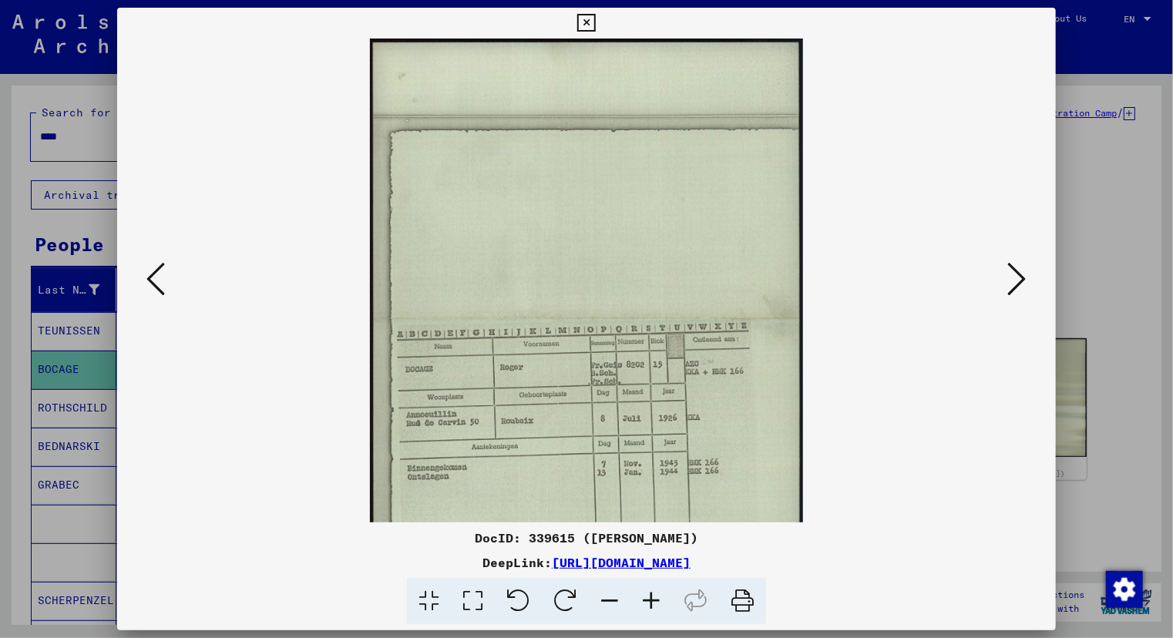
click at [650, 598] on icon at bounding box center [651, 601] width 42 height 47
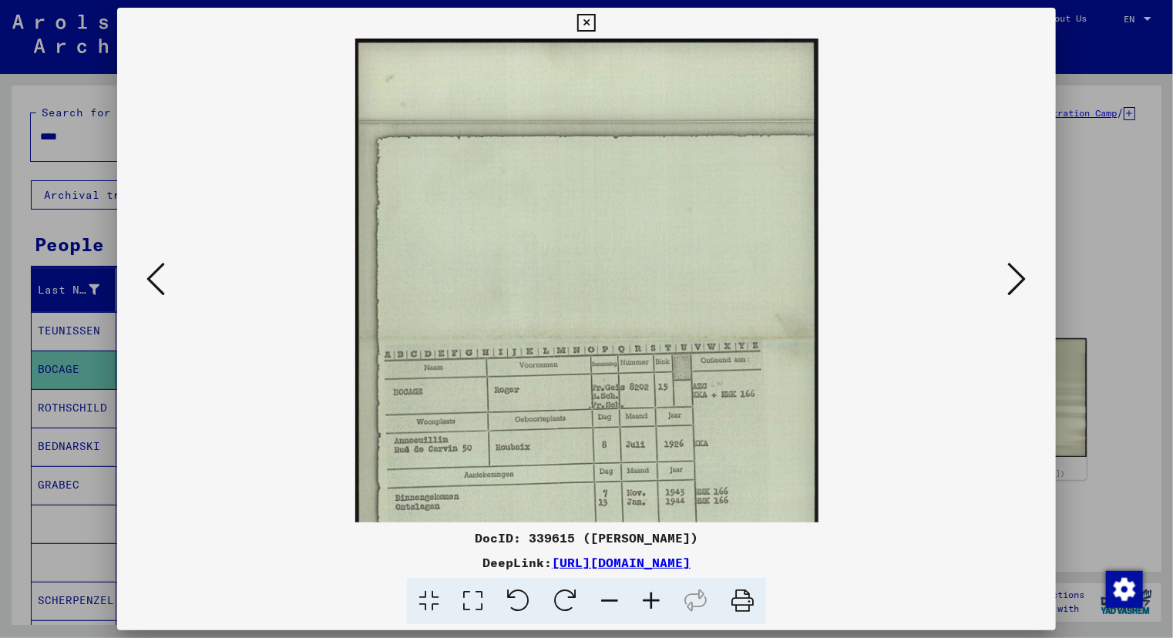
click at [650, 598] on icon at bounding box center [651, 601] width 42 height 47
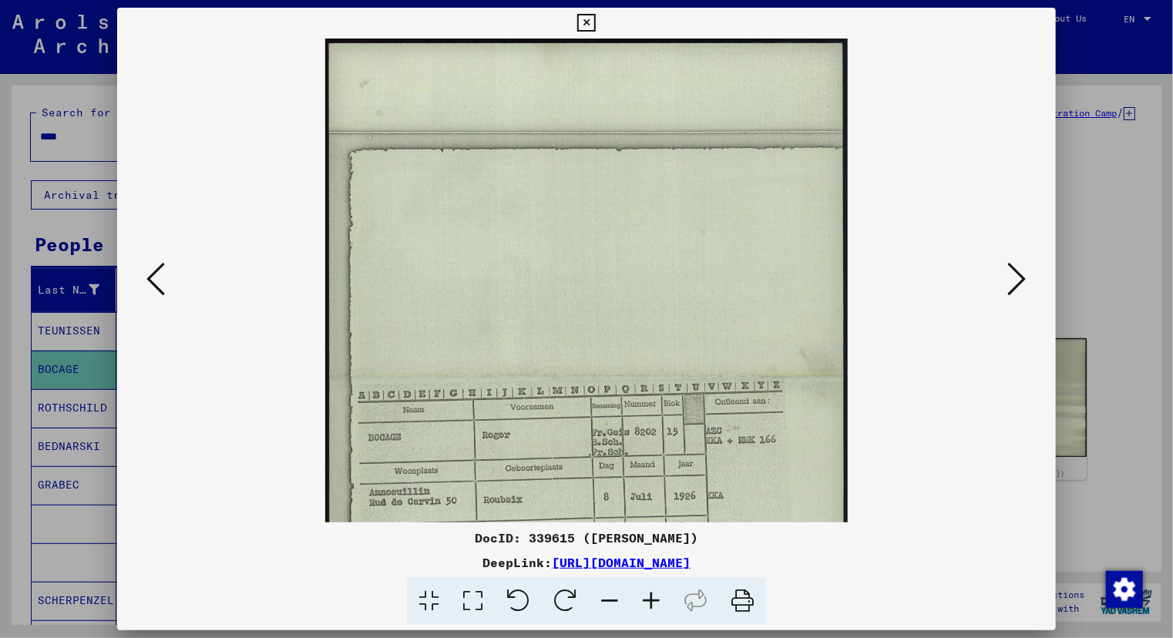
click at [650, 598] on icon at bounding box center [651, 601] width 42 height 47
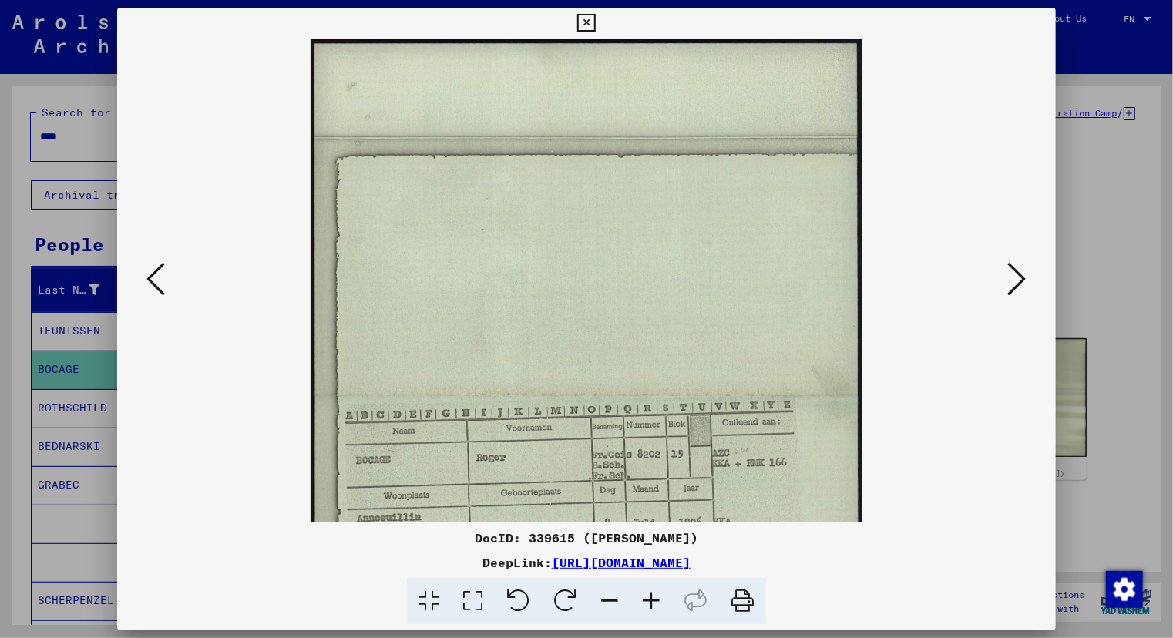
click at [650, 598] on icon at bounding box center [651, 601] width 42 height 47
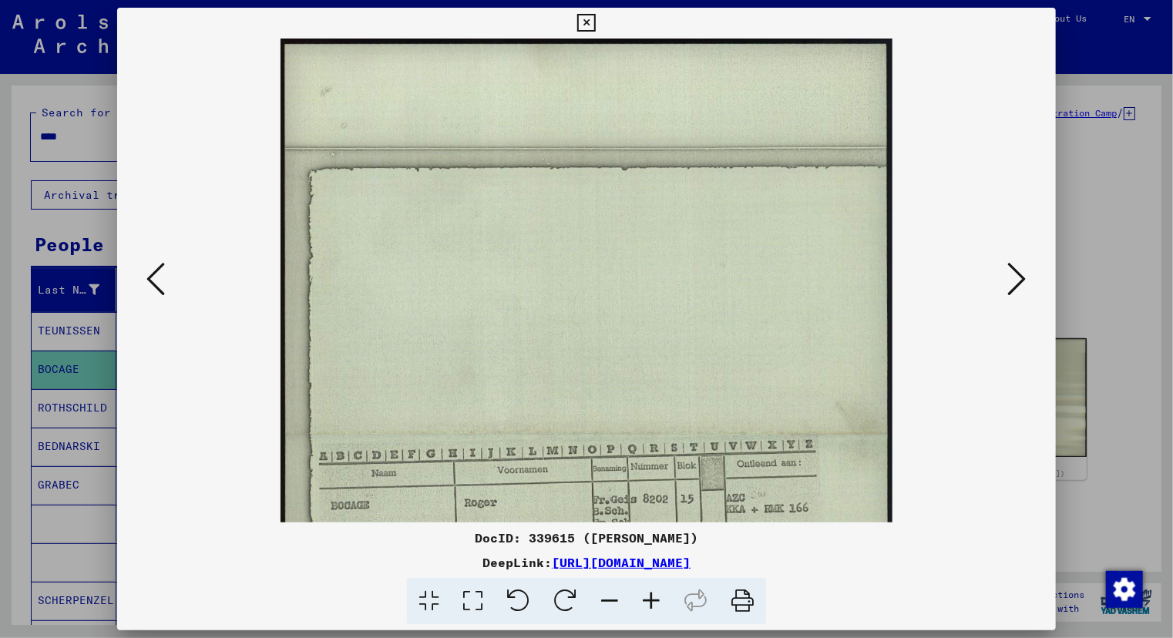
click at [650, 598] on icon at bounding box center [651, 601] width 42 height 47
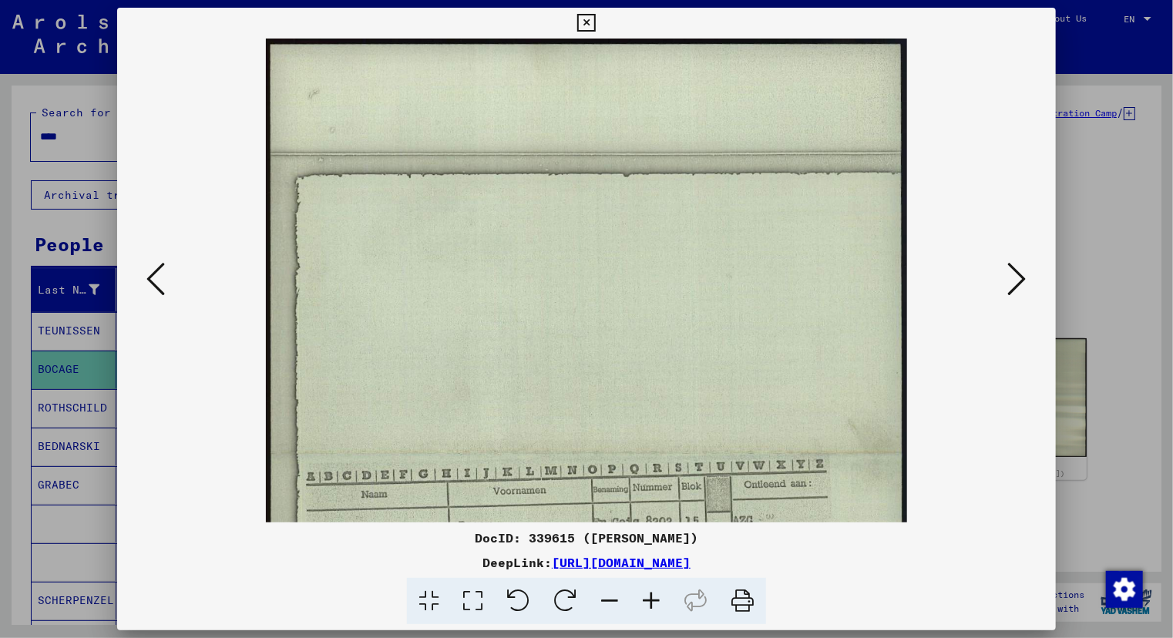
click at [650, 598] on icon at bounding box center [651, 601] width 42 height 47
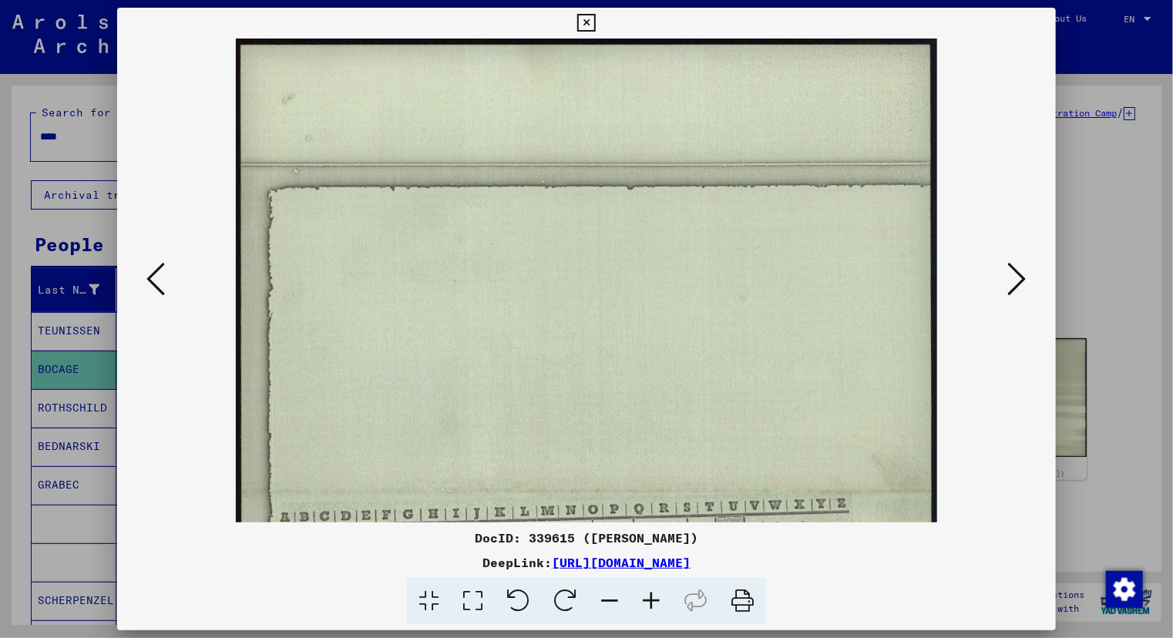
click at [650, 598] on icon at bounding box center [651, 601] width 42 height 47
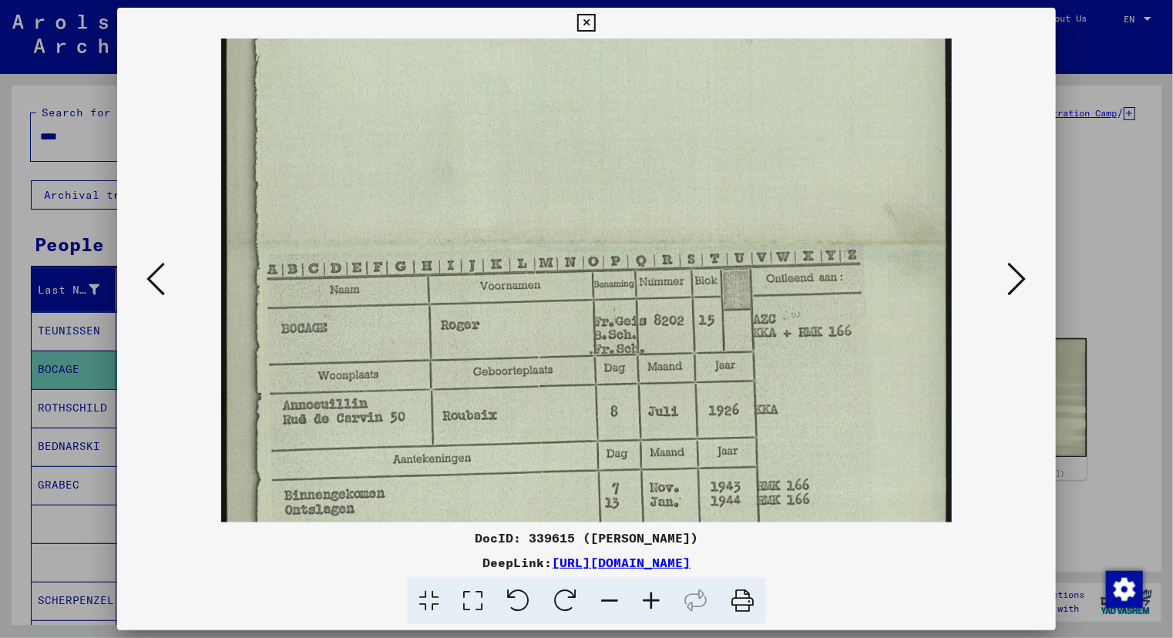
scroll to position [267, 0]
drag, startPoint x: 743, startPoint y: 344, endPoint x: 737, endPoint y: 164, distance: 179.7
click at [737, 164] on img at bounding box center [586, 244] width 731 height 946
click at [12, 286] on div at bounding box center [586, 319] width 1173 height 638
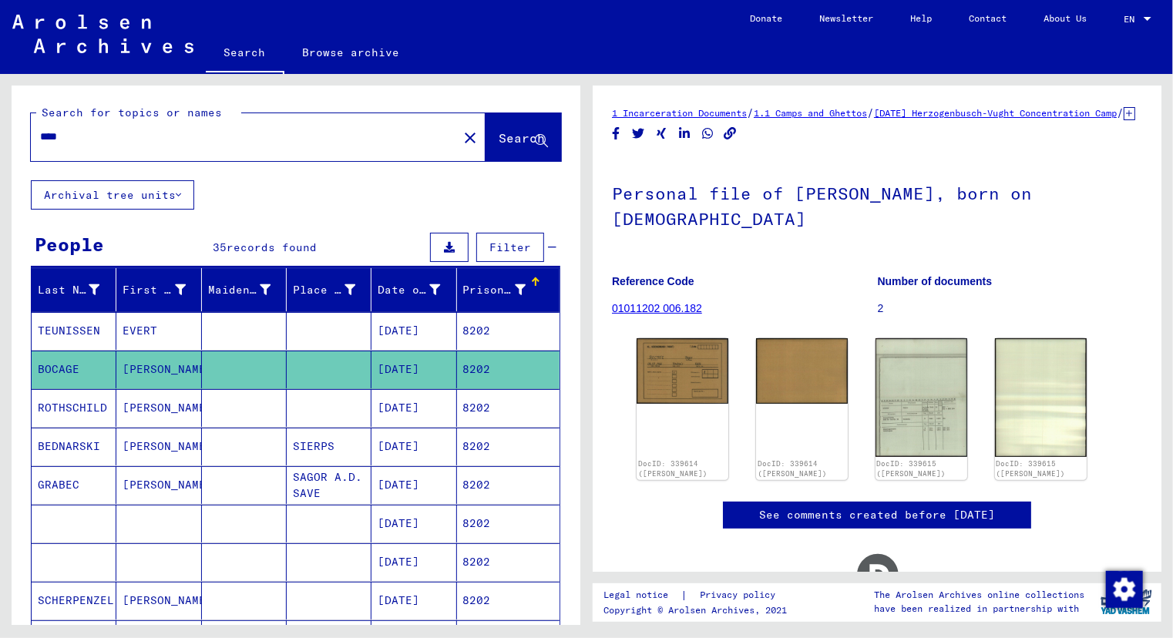
click at [77, 136] on input "****" at bounding box center [244, 137] width 408 height 16
type input "****"
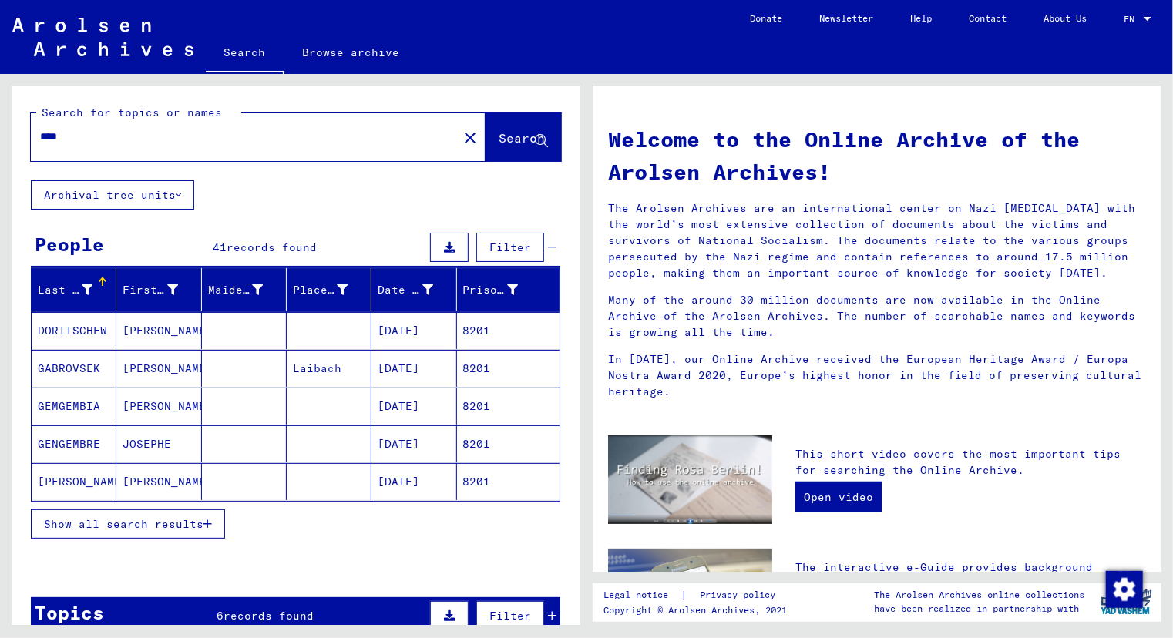
click at [106, 520] on span "Show all search results" at bounding box center [123, 524] width 159 height 14
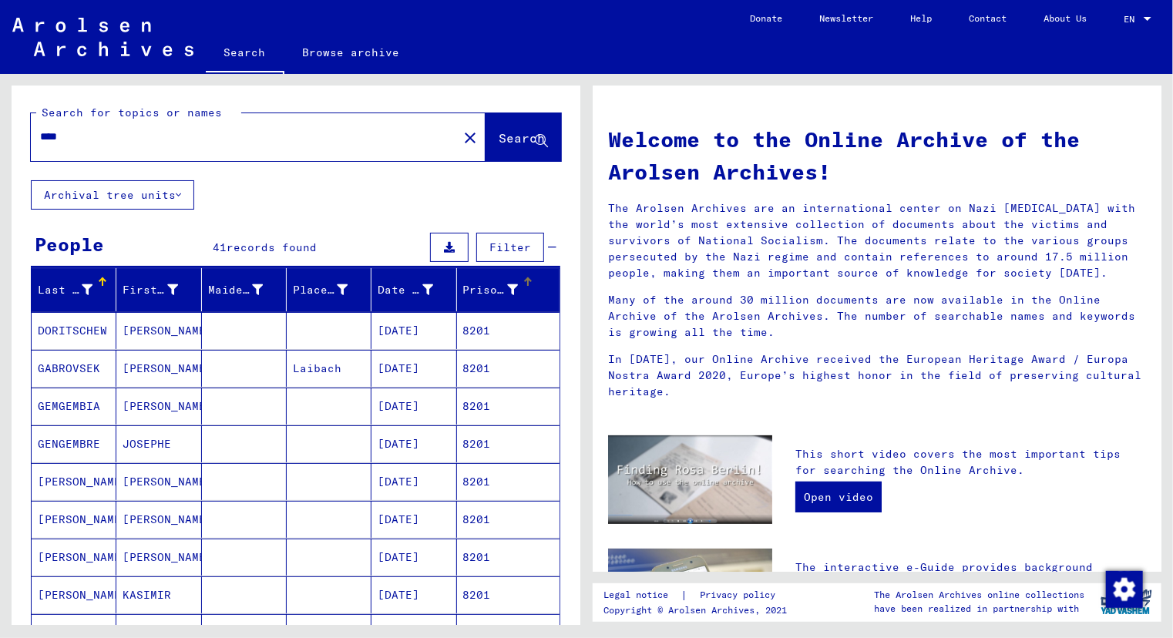
click at [469, 294] on div "Prisoner #" at bounding box center [490, 290] width 55 height 16
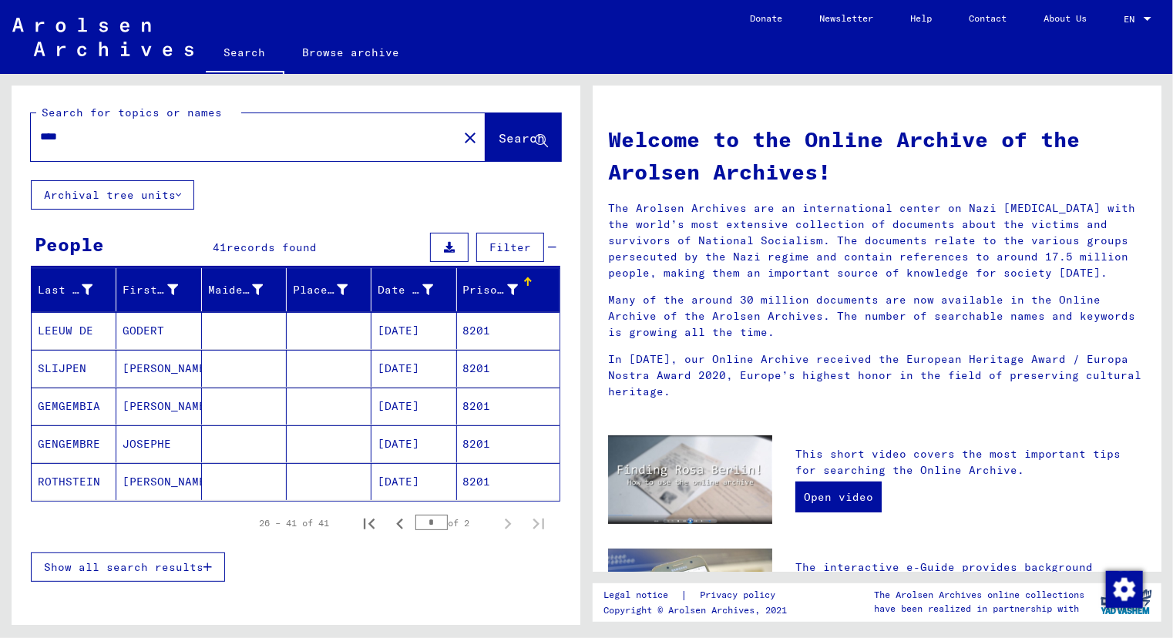
click at [173, 554] on button "Show all search results" at bounding box center [128, 566] width 194 height 29
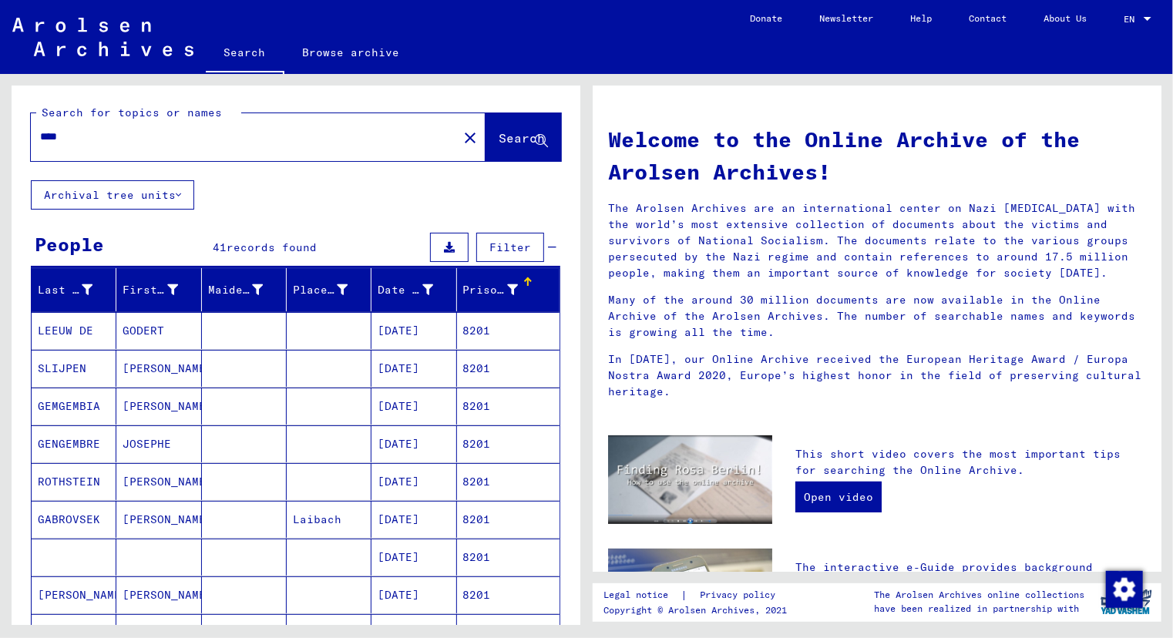
click at [153, 486] on mat-cell "[PERSON_NAME]" at bounding box center [158, 481] width 85 height 37
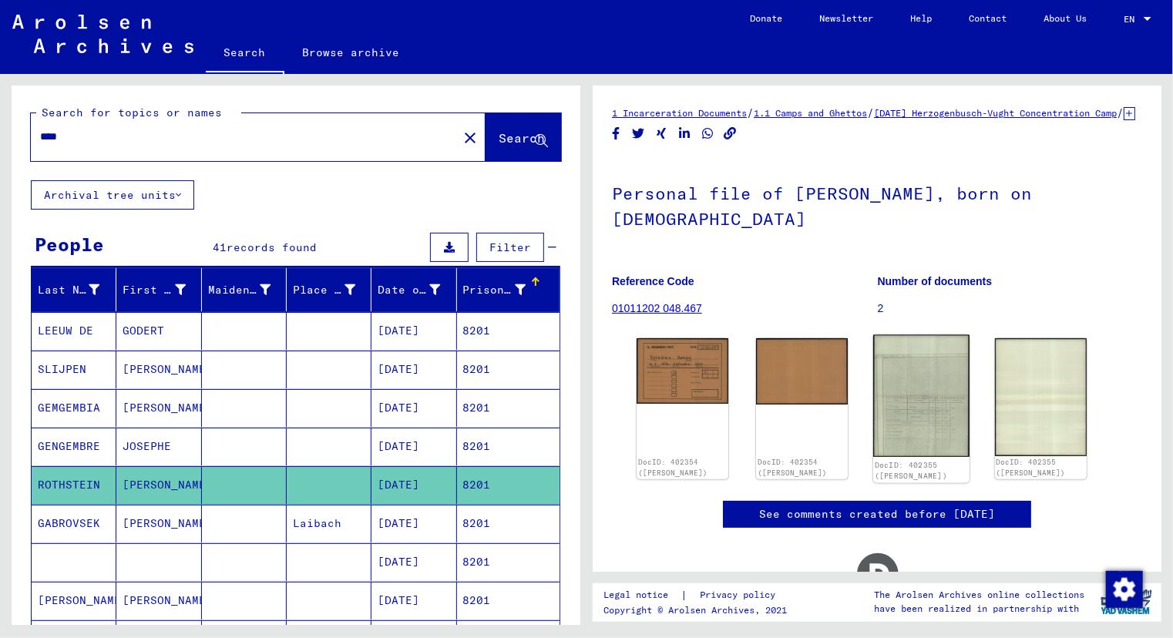
click at [915, 437] on img at bounding box center [921, 396] width 96 height 122
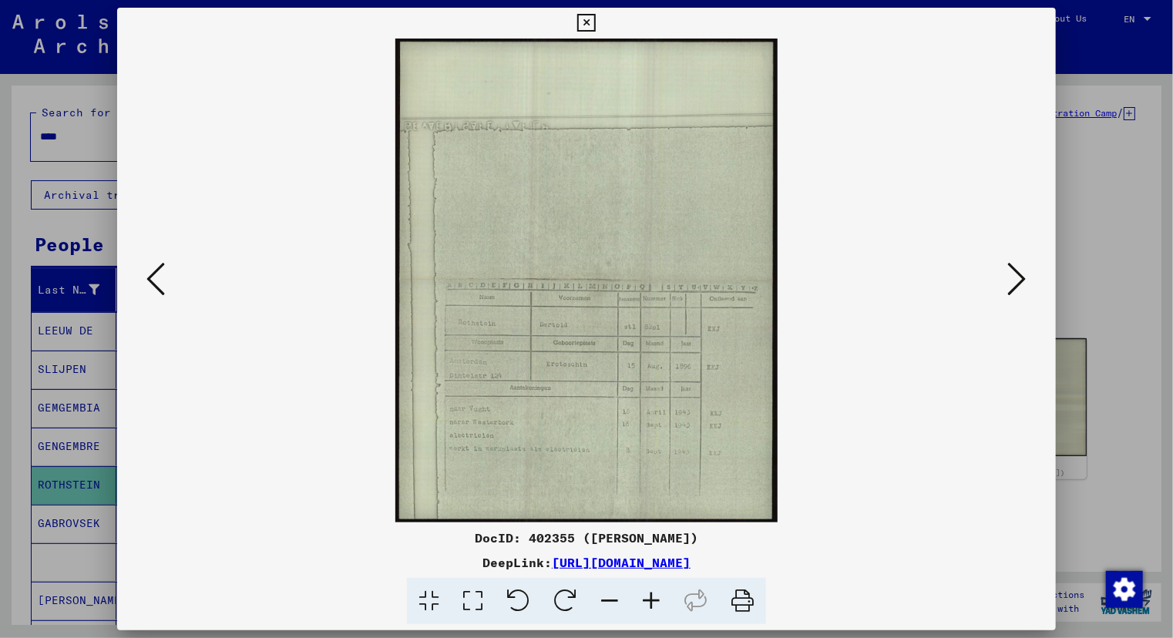
click at [649, 595] on icon at bounding box center [651, 601] width 42 height 47
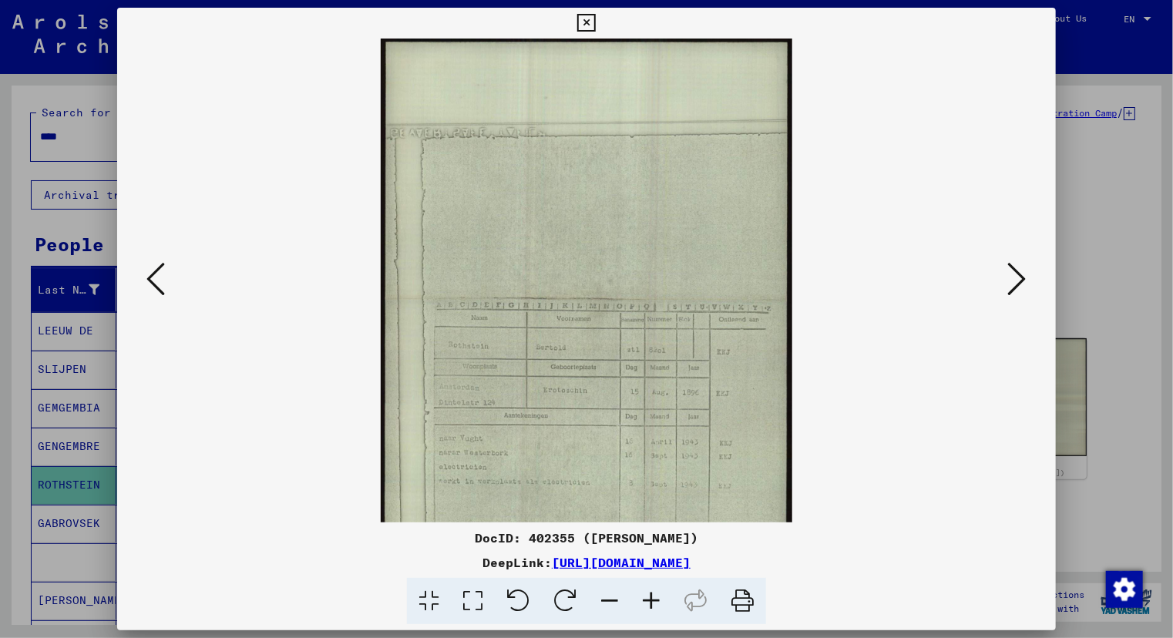
click at [649, 595] on icon at bounding box center [651, 601] width 42 height 47
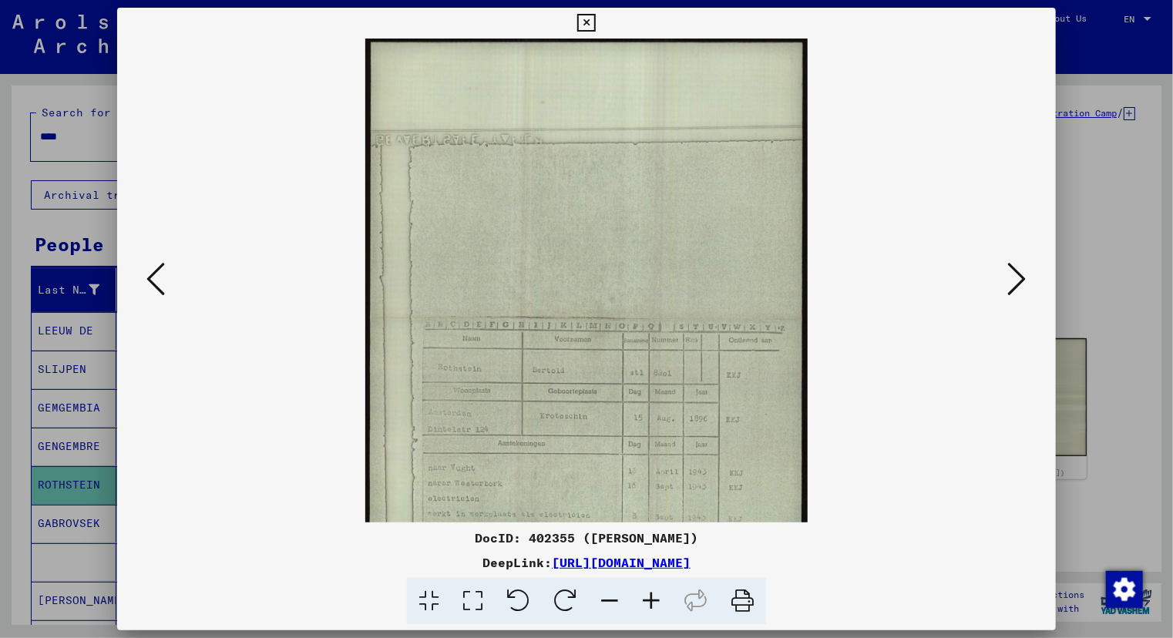
click at [649, 595] on icon at bounding box center [651, 601] width 42 height 47
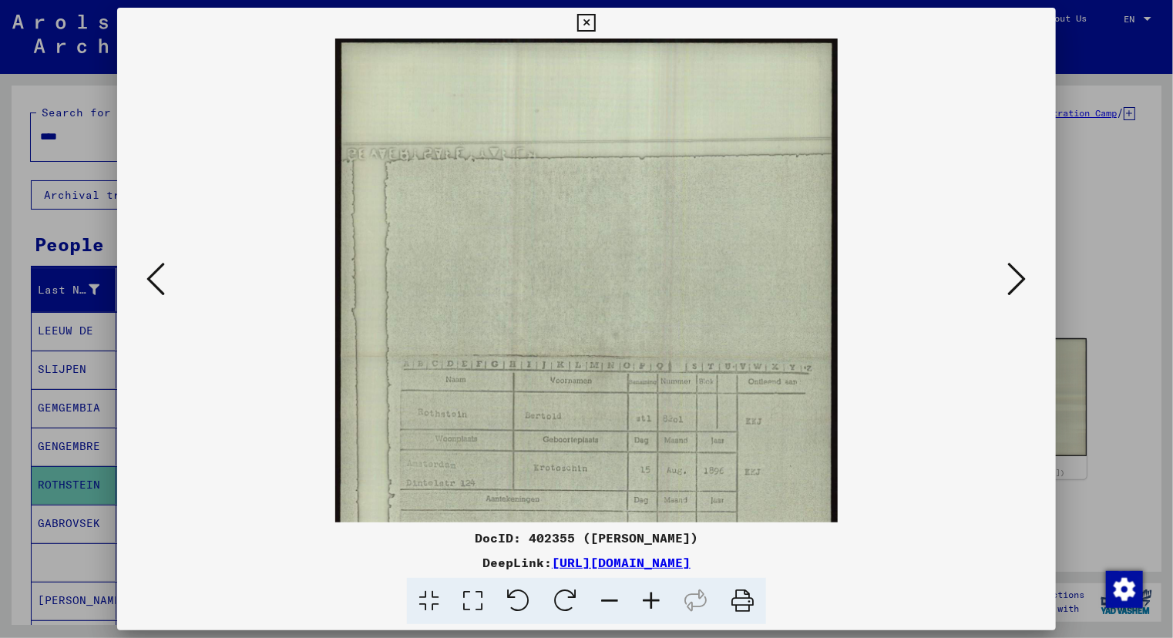
click at [649, 595] on icon at bounding box center [651, 601] width 42 height 47
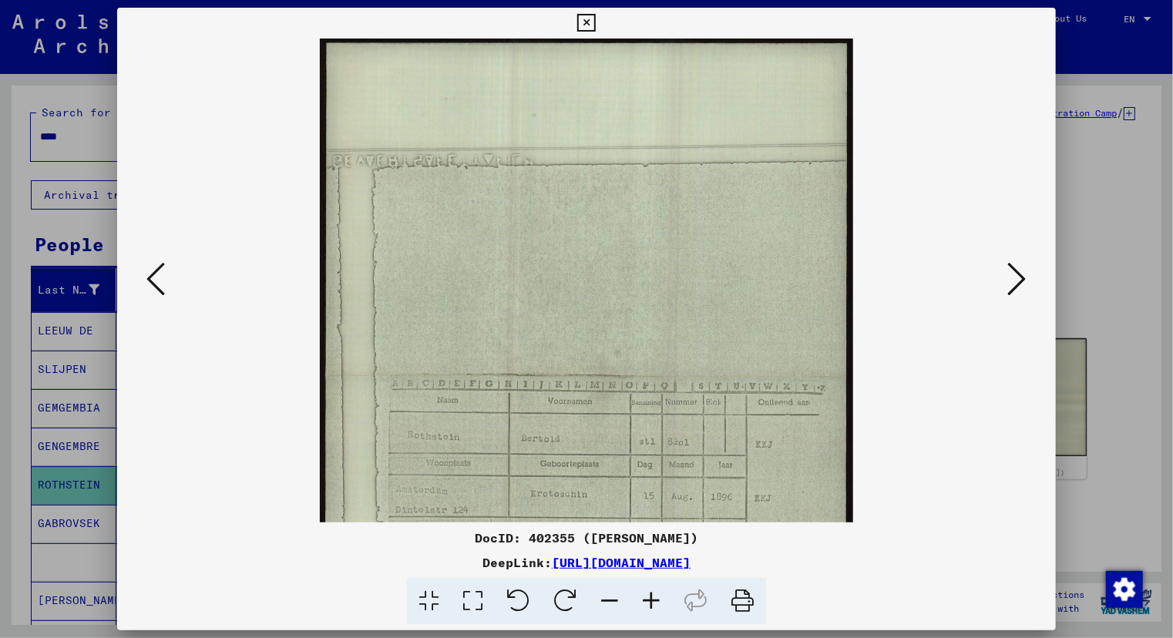
click at [649, 595] on icon at bounding box center [651, 601] width 42 height 47
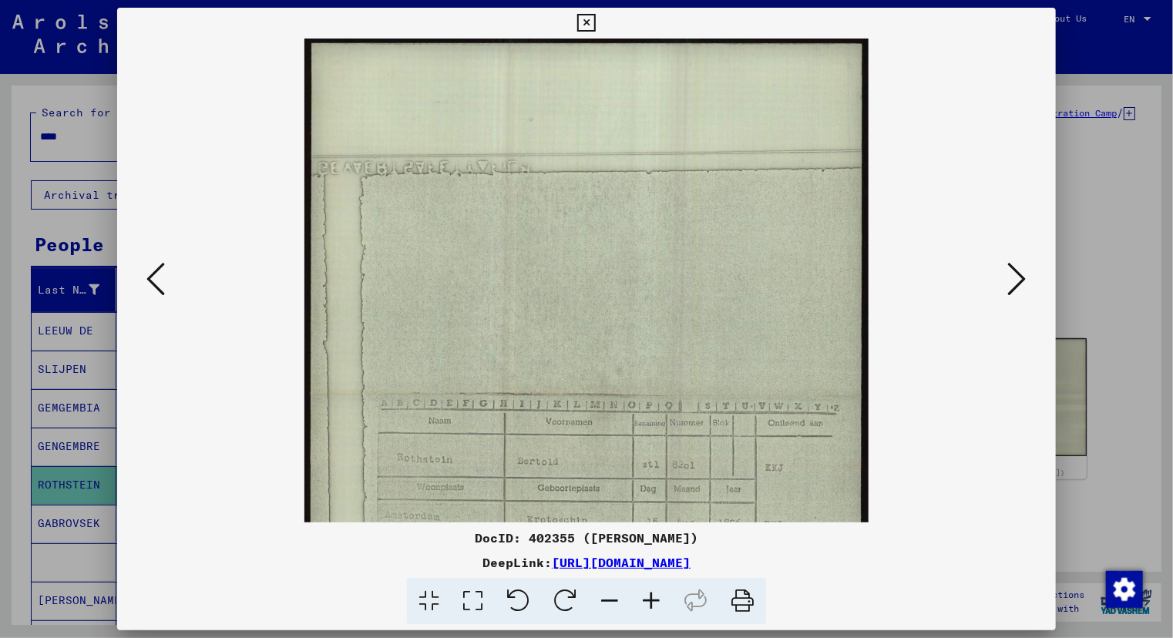
click at [649, 595] on icon at bounding box center [651, 601] width 42 height 47
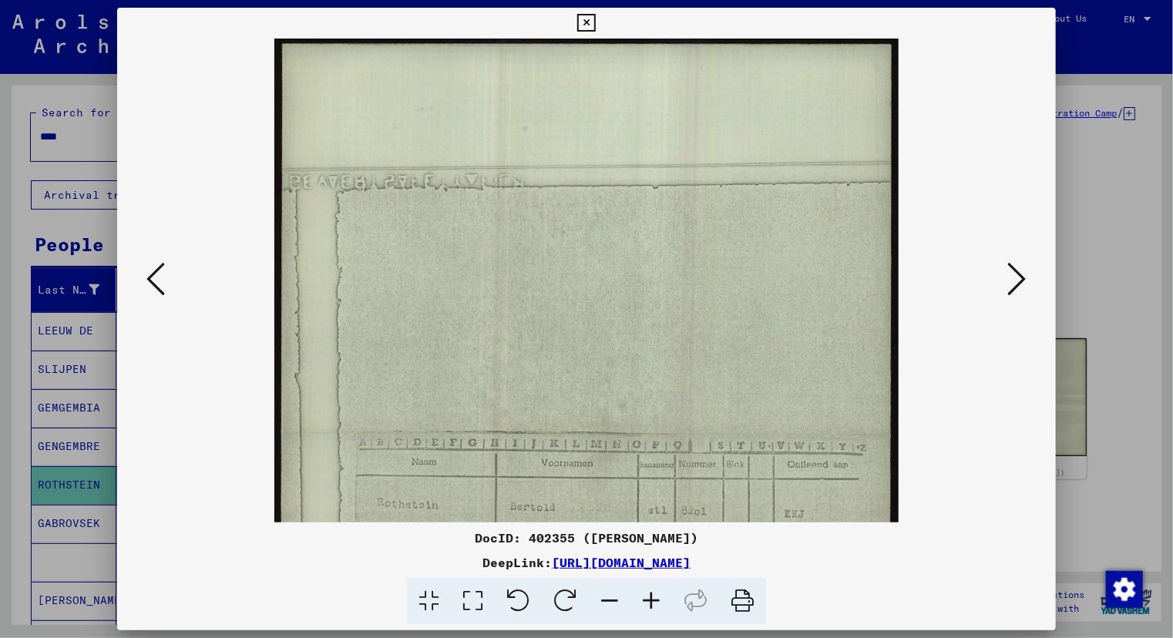
click at [649, 595] on icon at bounding box center [651, 601] width 42 height 47
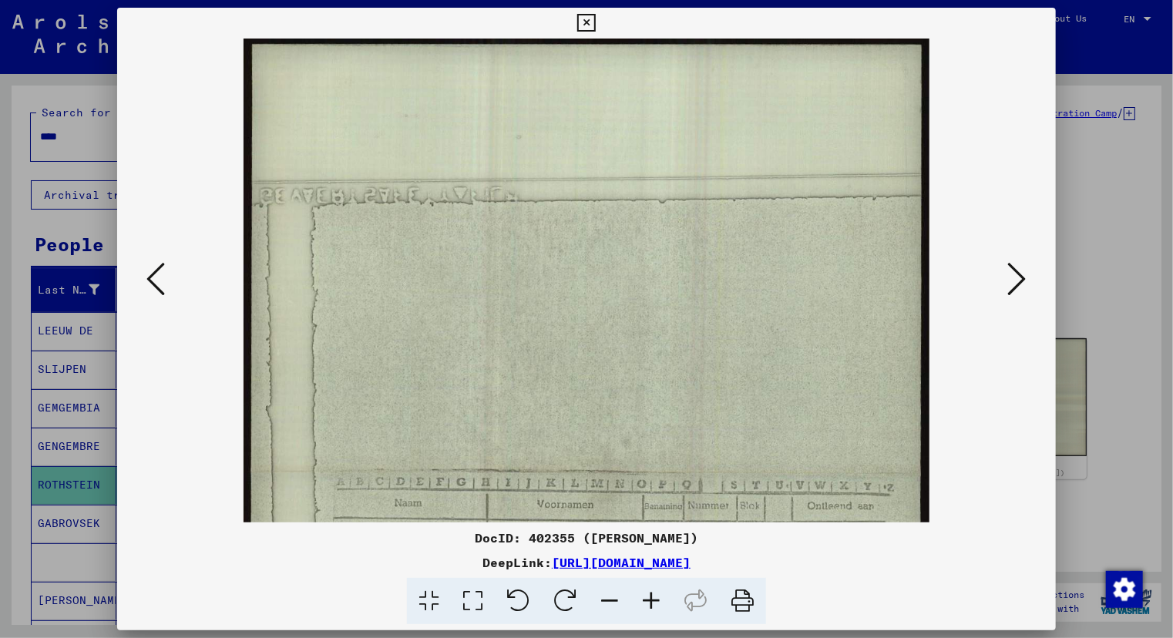
click at [649, 595] on icon at bounding box center [651, 601] width 42 height 47
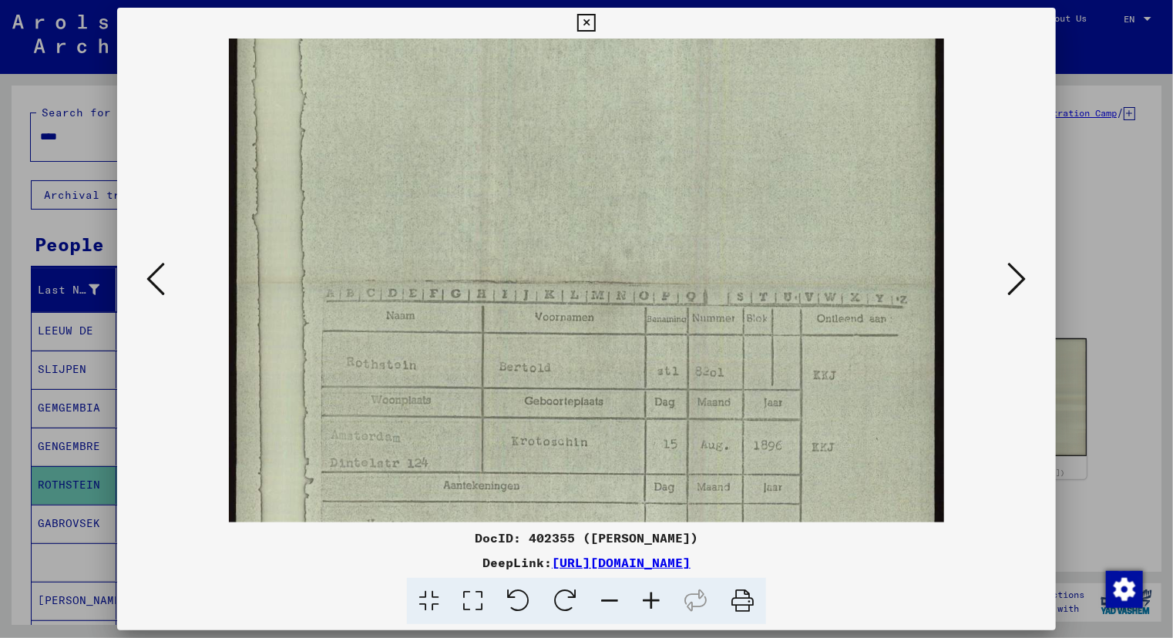
scroll to position [213, 0]
drag, startPoint x: 718, startPoint y: 403, endPoint x: 729, endPoint y: 286, distance: 117.6
click at [729, 286] on img at bounding box center [587, 280] width 716 height 908
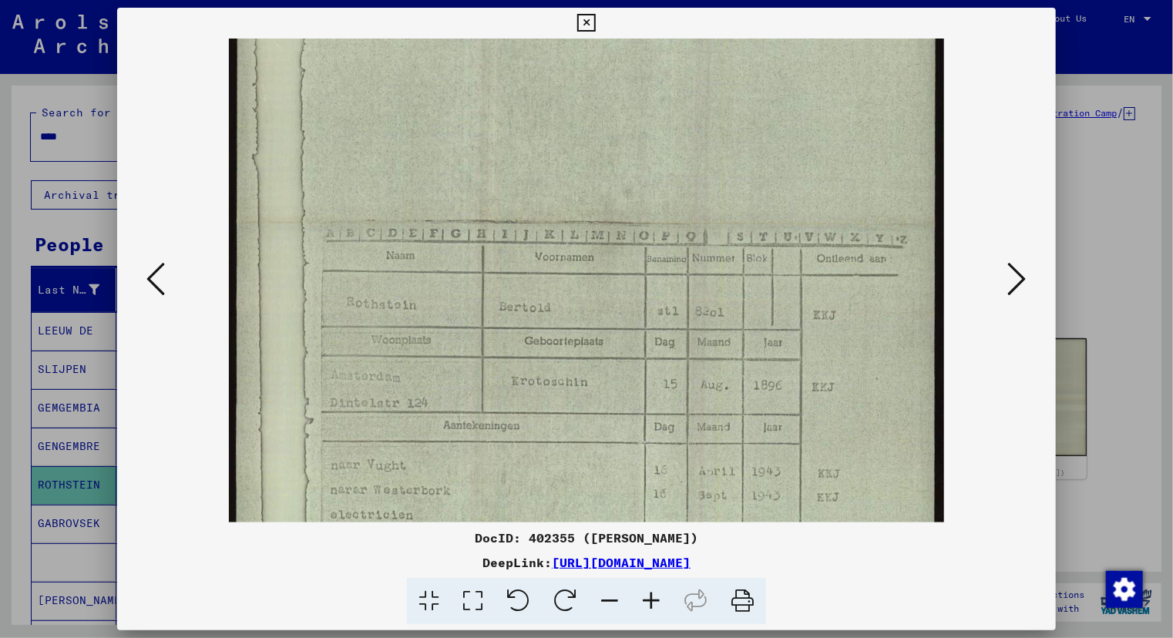
scroll to position [264, 0]
drag, startPoint x: 742, startPoint y: 380, endPoint x: 733, endPoint y: 334, distance: 47.0
click at [733, 334] on img at bounding box center [587, 228] width 716 height 908
click at [9, 445] on div at bounding box center [586, 319] width 1173 height 638
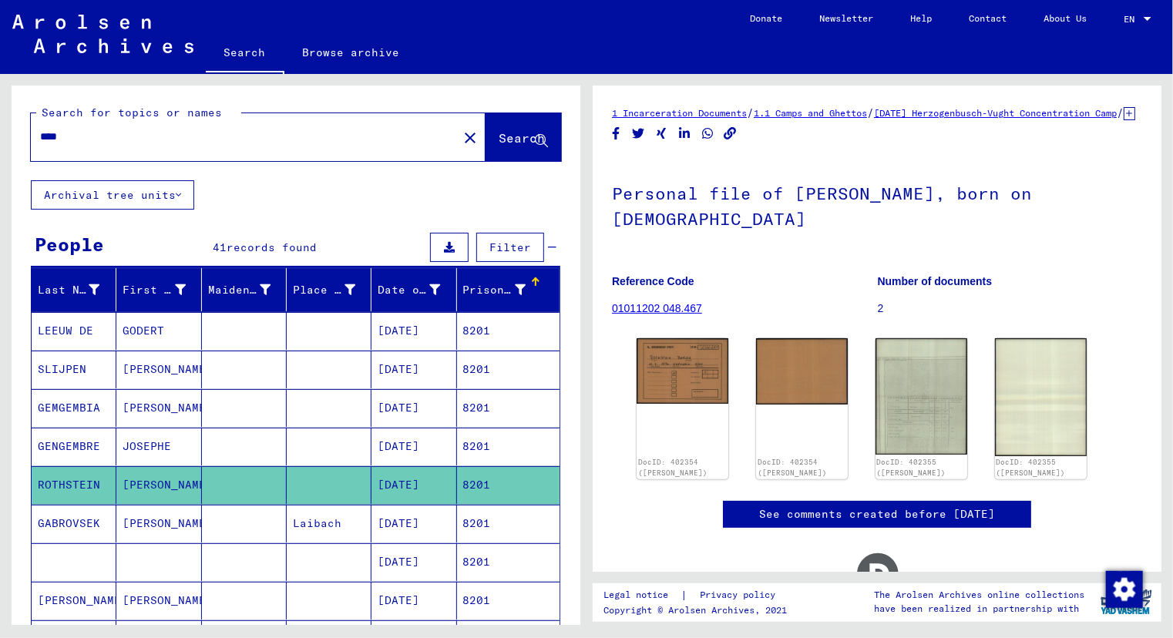
click at [63, 440] on mat-cell "GENGEMBRE" at bounding box center [74, 447] width 85 height 38
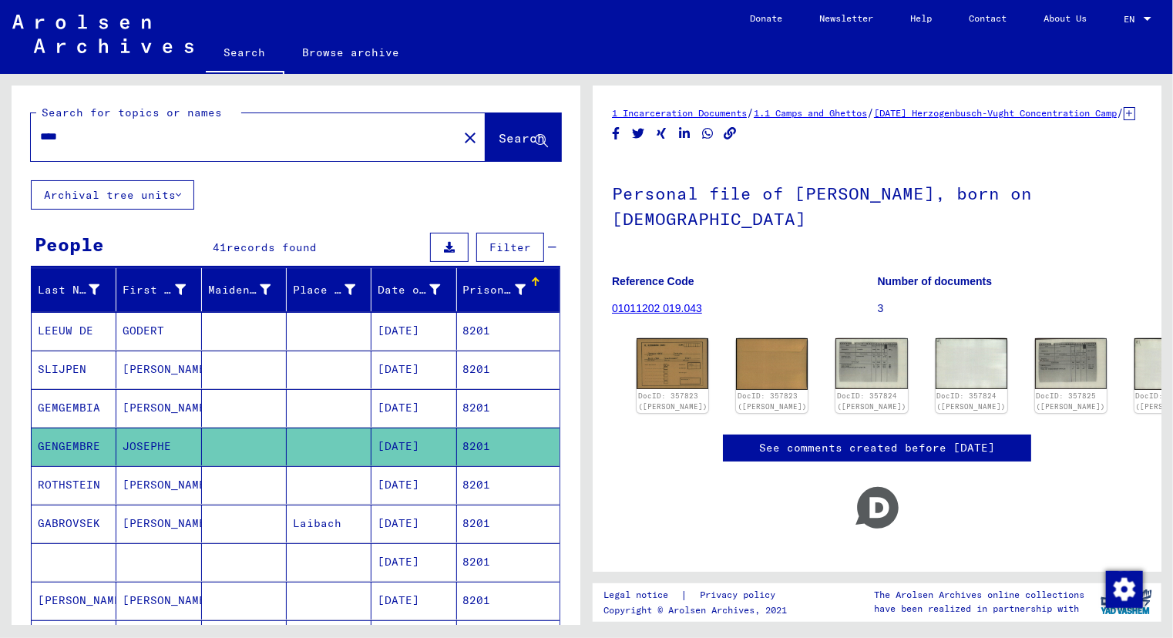
click at [97, 402] on mat-cell "GEMGEMBIA" at bounding box center [74, 408] width 85 height 38
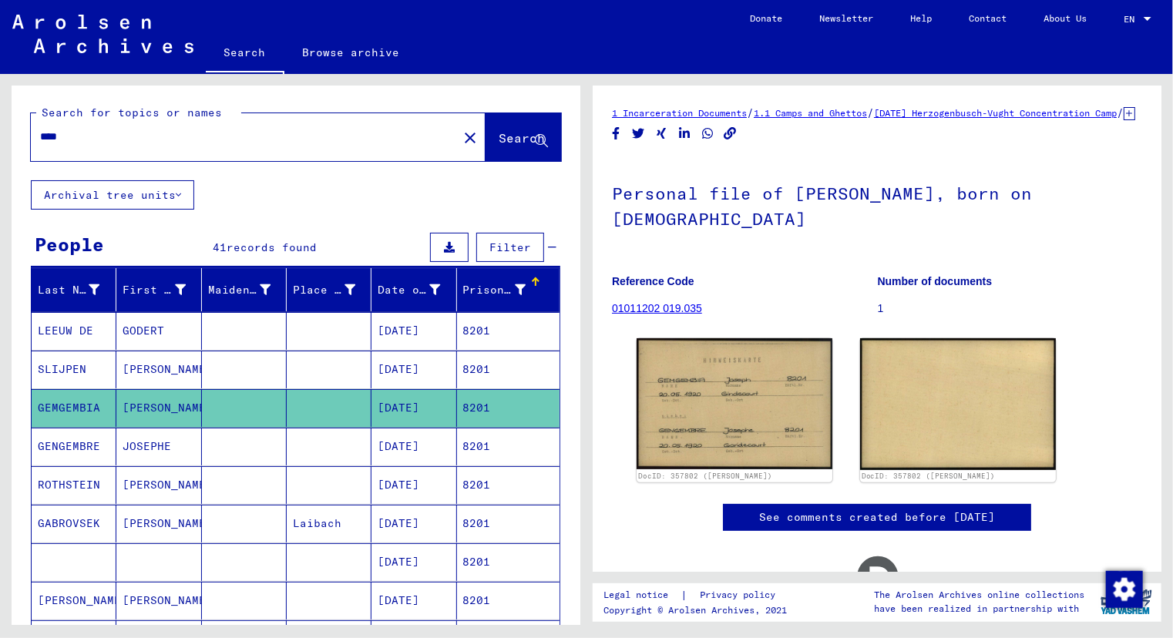
click at [145, 439] on mat-cell "JOSEPHE" at bounding box center [158, 447] width 85 height 38
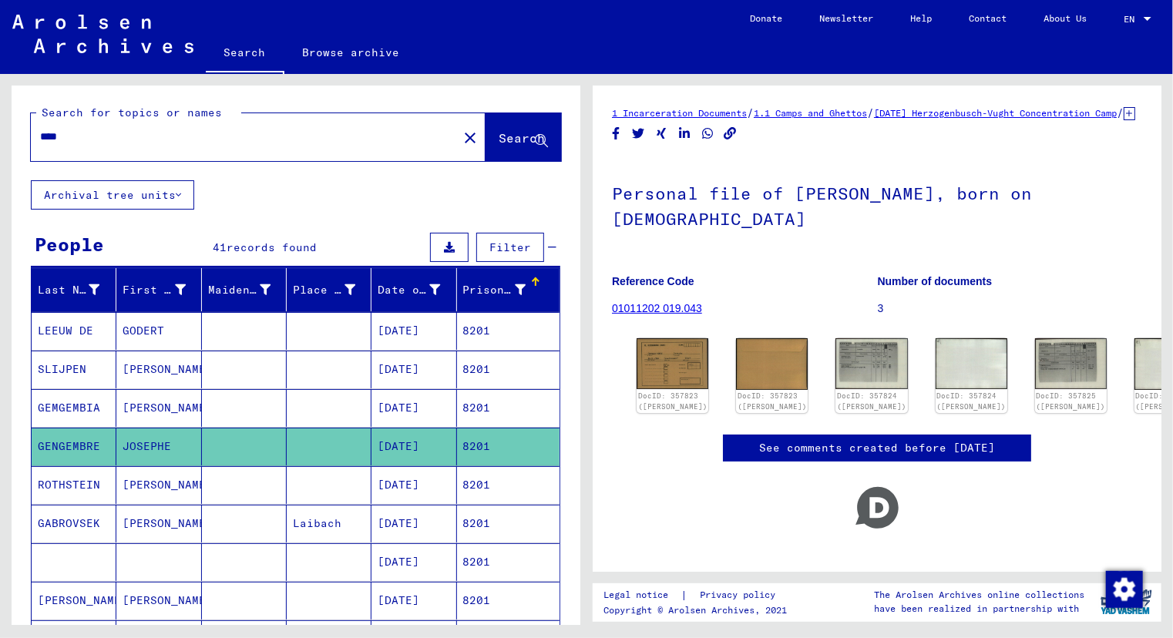
click at [148, 376] on mat-cell "[PERSON_NAME]" at bounding box center [158, 370] width 85 height 38
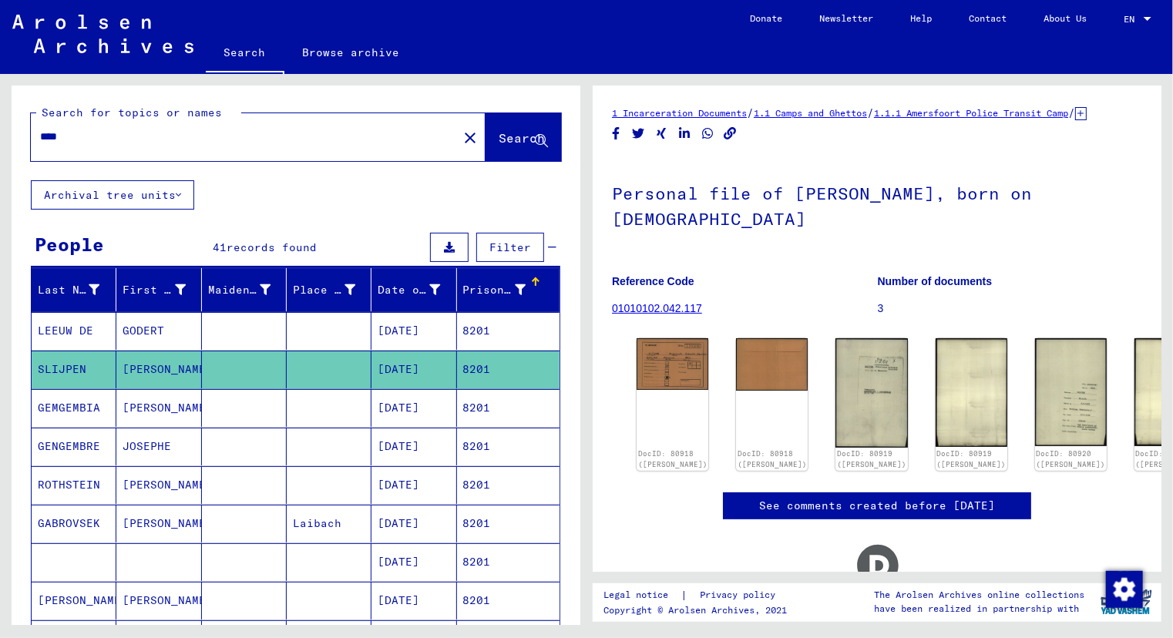
click at [154, 448] on mat-cell "JOSEPHE" at bounding box center [158, 447] width 85 height 38
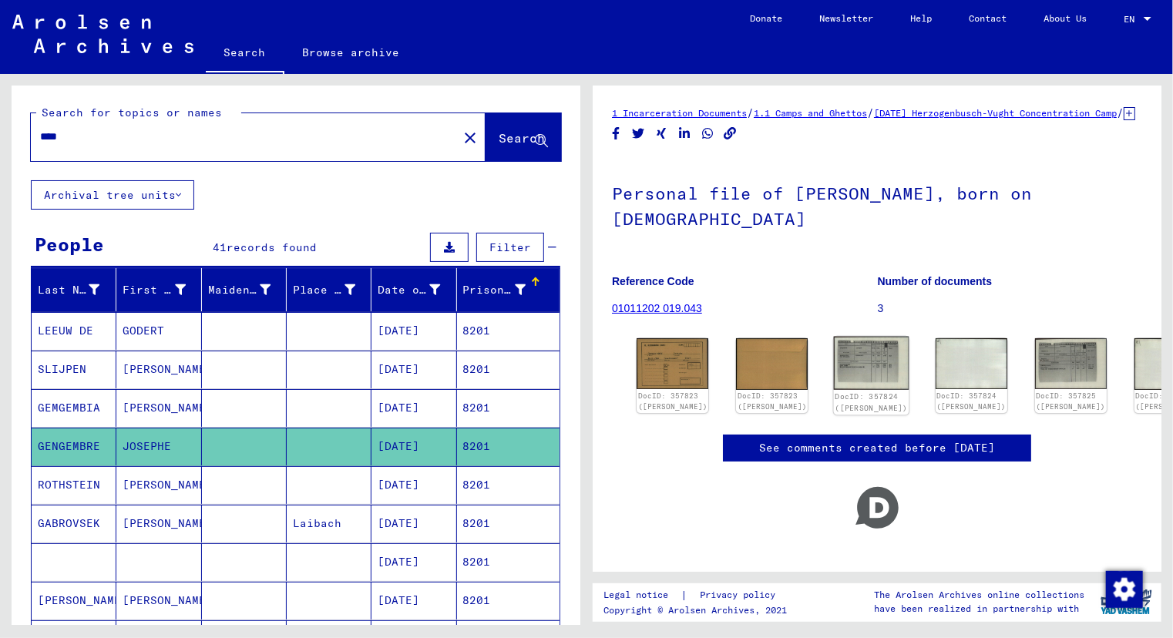
click at [834, 371] on img at bounding box center [872, 363] width 76 height 53
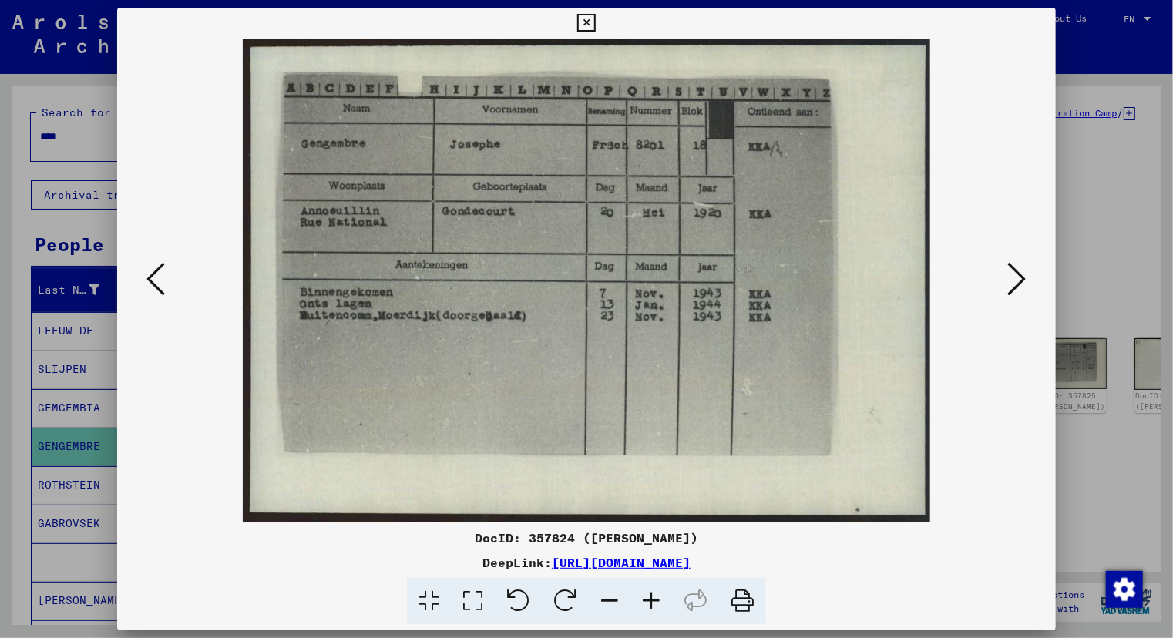
click at [509, 281] on img at bounding box center [587, 281] width 834 height 484
